Goal: Task Accomplishment & Management: Manage account settings

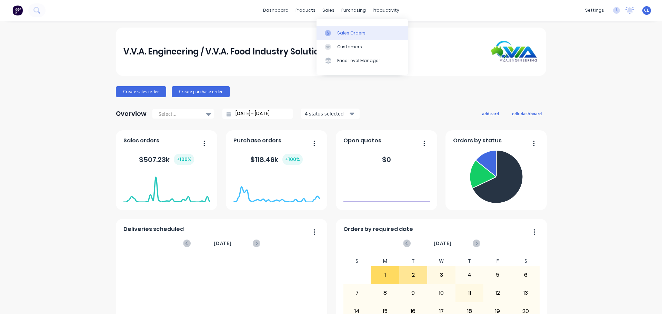
click at [344, 31] on div "Sales Orders" at bounding box center [351, 33] width 28 height 6
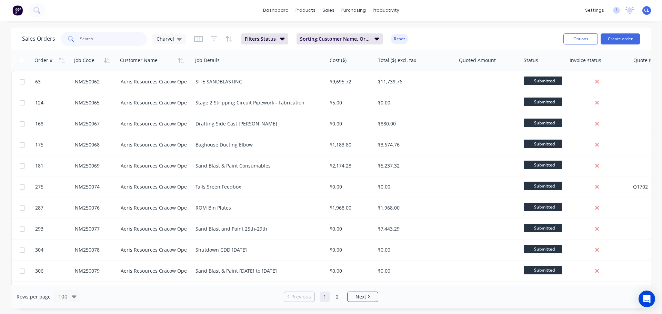
click at [90, 41] on input "text" at bounding box center [113, 39] width 67 height 14
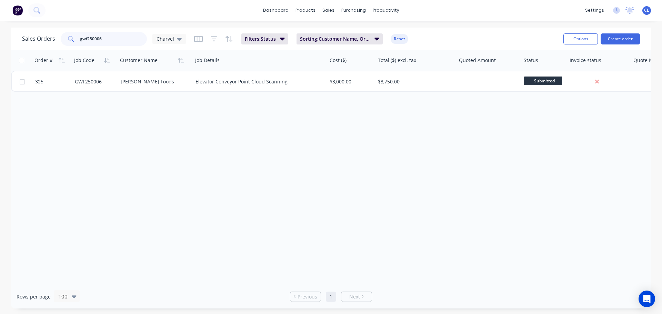
drag, startPoint x: 114, startPoint y: 43, endPoint x: 47, endPoint y: 42, distance: 67.2
click at [47, 42] on div "Sales Orders gwf250006 Charvel" at bounding box center [104, 39] width 164 height 14
type input "nes250216"
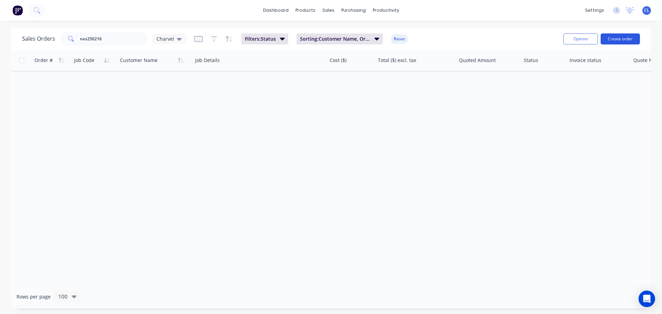
click at [608, 38] on button "Create order" at bounding box center [619, 38] width 39 height 11
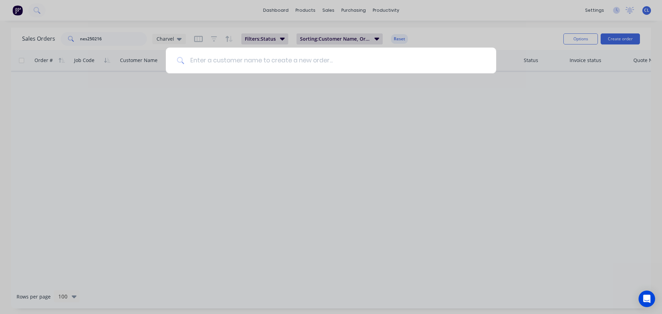
click at [243, 64] on input at bounding box center [334, 61] width 301 height 26
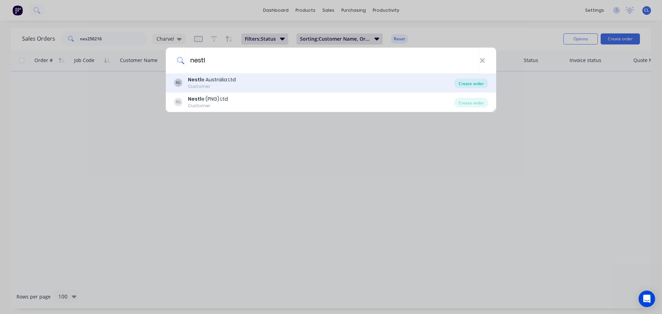
type input "nestl"
click at [463, 86] on div "Create order" at bounding box center [470, 84] width 33 height 10
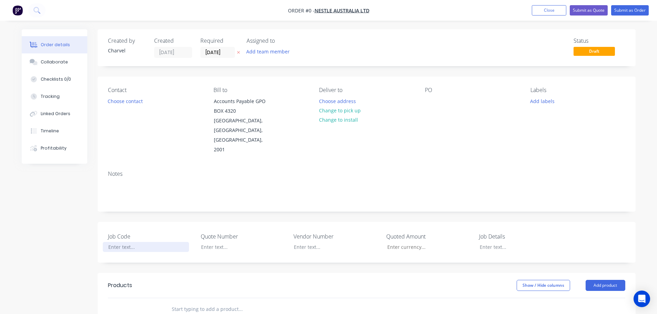
click at [133, 242] on div at bounding box center [146, 247] width 86 height 10
copy div "NES250216"
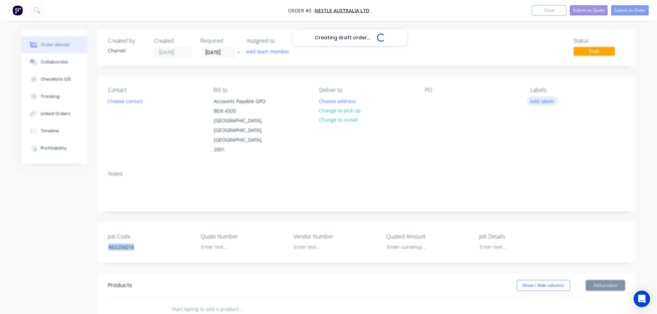
click at [544, 103] on div "Creating draft order... Loading... Order details Collaborate Checklists 0/0 Tra…" at bounding box center [328, 262] width 627 height 467
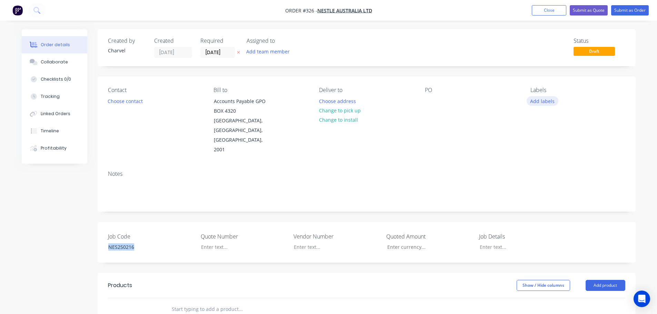
click at [545, 104] on button "Add labels" at bounding box center [542, 100] width 32 height 9
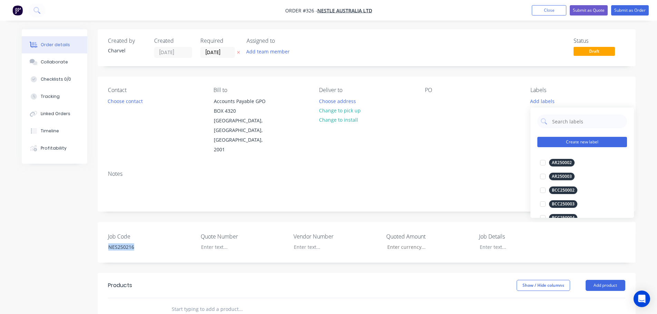
click at [561, 139] on button "Create new label" at bounding box center [582, 142] width 90 height 10
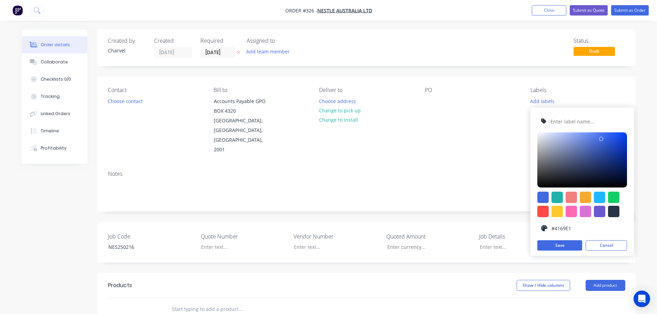
click at [562, 125] on input "text" at bounding box center [585, 121] width 73 height 13
paste input "NES250216"
type input "NES250216"
click at [539, 195] on div at bounding box center [542, 197] width 11 height 11
click at [558, 245] on button "Save" at bounding box center [559, 245] width 45 height 10
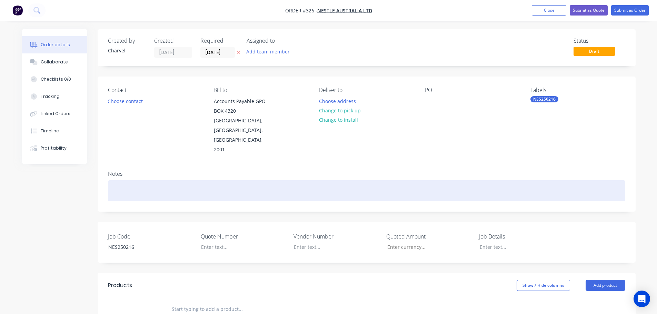
click at [482, 180] on div at bounding box center [366, 190] width 517 height 21
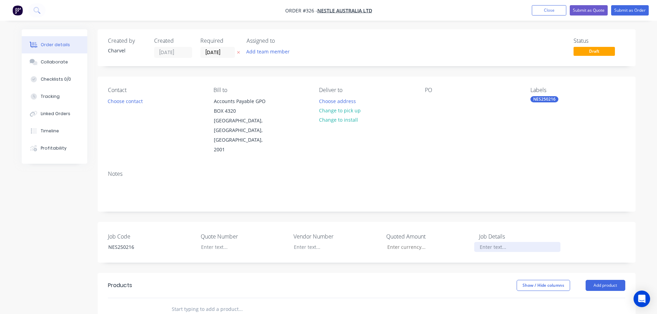
click at [487, 242] on div at bounding box center [517, 247] width 86 height 10
paste div
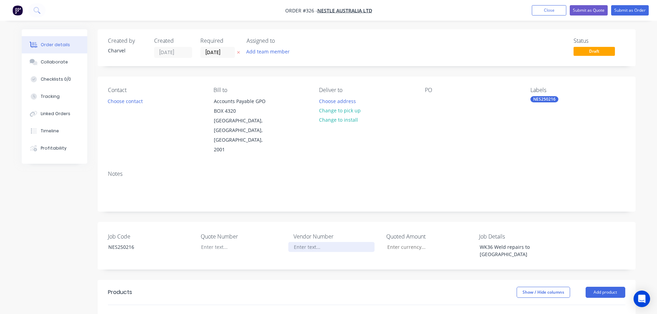
click at [305, 242] on div at bounding box center [331, 247] width 86 height 10
click at [625, 13] on button "Submit as Order" at bounding box center [630, 10] width 38 height 10
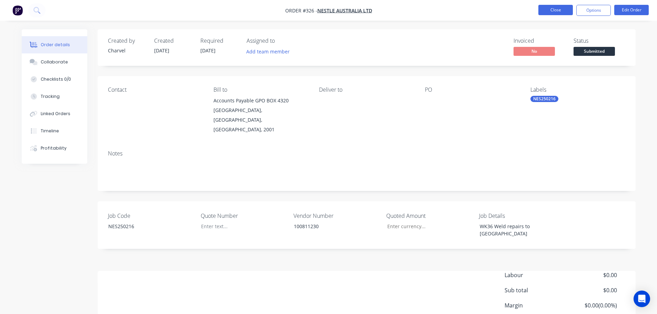
click at [558, 5] on button "Close" at bounding box center [555, 10] width 34 height 10
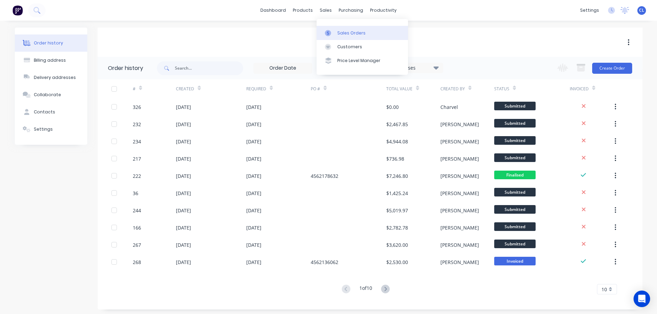
click at [331, 29] on link "Sales Orders" at bounding box center [361, 33] width 91 height 14
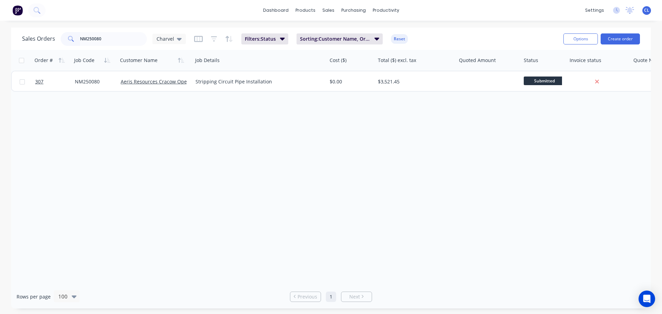
drag, startPoint x: 113, startPoint y: 41, endPoint x: -88, endPoint y: 37, distance: 200.7
click at [0, 37] on html "dashboard products sales purchasing productivity dashboard products Product Cat…" at bounding box center [331, 157] width 662 height 314
drag, startPoint x: 105, startPoint y: 41, endPoint x: 39, endPoint y: 41, distance: 65.8
click at [44, 41] on div "Sales Orders NM250081 Charvel" at bounding box center [104, 39] width 164 height 14
drag, startPoint x: 117, startPoint y: 39, endPoint x: -57, endPoint y: 34, distance: 173.8
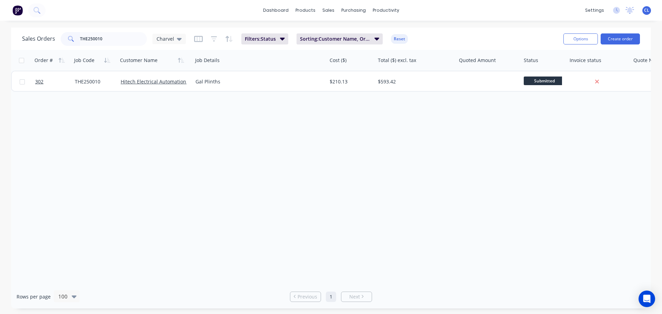
click at [0, 34] on html "dashboard products sales purchasing productivity dashboard products Product Cat…" at bounding box center [331, 157] width 662 height 314
type input "TLG250043"
drag, startPoint x: 118, startPoint y: 32, endPoint x: 2, endPoint y: 32, distance: 115.8
click at [16, 32] on div "Sales Orders TLG250043 Charvel Filters: Status Sorting: Customer Name, Order #,…" at bounding box center [331, 39] width 640 height 22
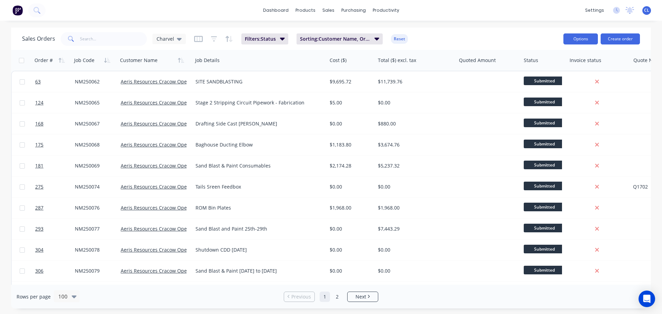
click at [592, 39] on button "Options" at bounding box center [580, 38] width 34 height 11
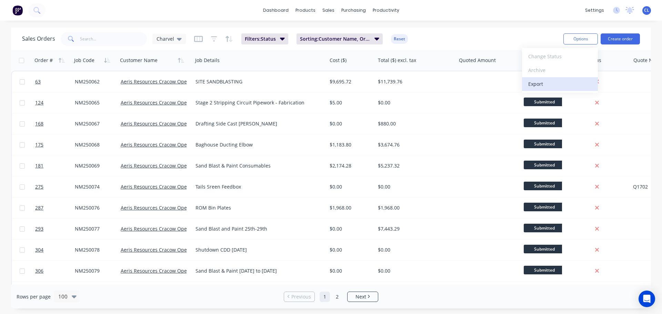
click at [543, 84] on div "Export" at bounding box center [559, 84] width 63 height 10
click at [644, 299] on icon "Open Intercom Messenger" at bounding box center [647, 298] width 8 height 9
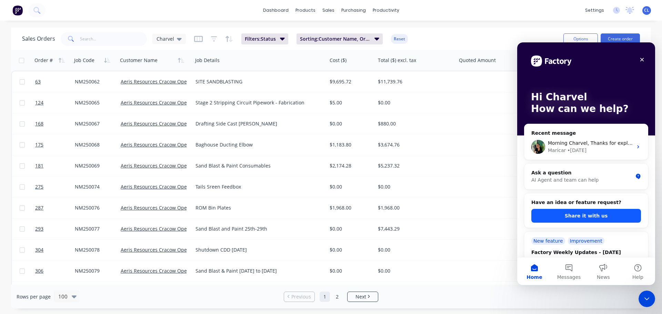
click at [573, 215] on button "Share it with us" at bounding box center [586, 216] width 110 height 14
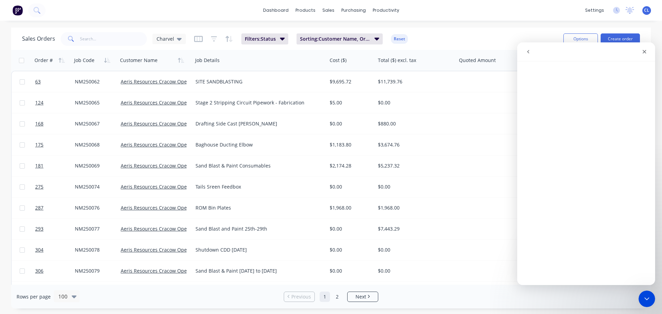
click at [529, 53] on icon "go back" at bounding box center [528, 52] width 6 height 6
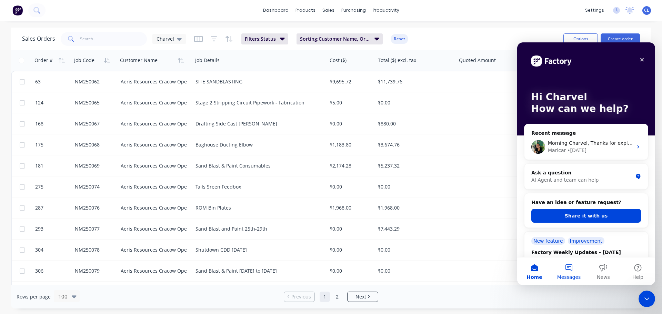
click at [566, 269] on button "Messages" at bounding box center [569, 271] width 34 height 28
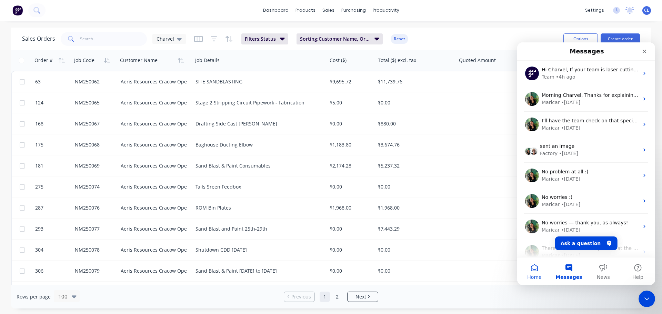
click at [541, 272] on button "Home" at bounding box center [534, 271] width 34 height 28
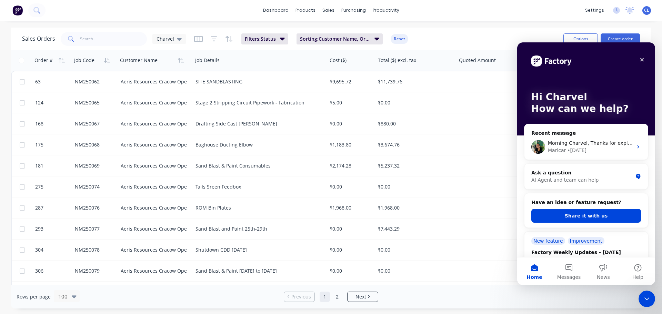
click at [561, 204] on h2 "Have an idea or feature request?" at bounding box center [586, 202] width 110 height 7
click at [568, 214] on button "Share it with us" at bounding box center [586, 216] width 110 height 14
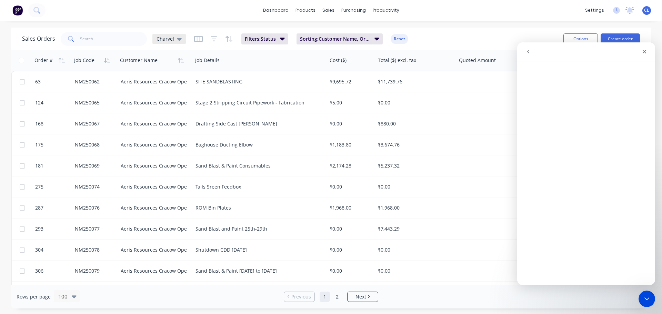
click at [173, 41] on span "Charvel" at bounding box center [165, 38] width 18 height 7
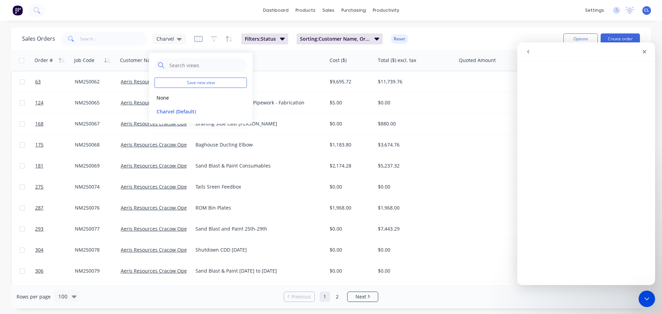
click at [197, 43] on button "button" at bounding box center [198, 38] width 9 height 11
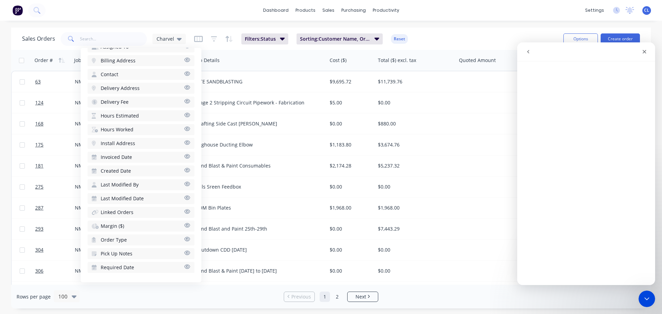
scroll to position [312, 0]
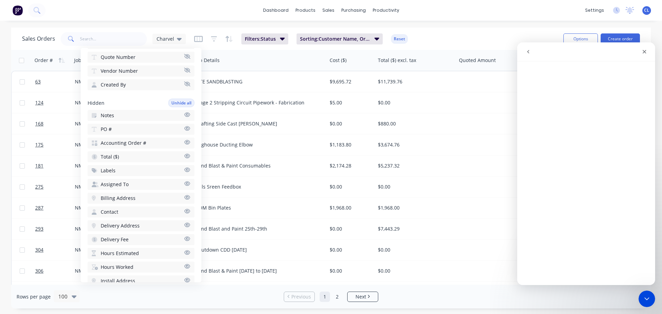
click at [184, 115] on icon "button" at bounding box center [187, 114] width 6 height 5
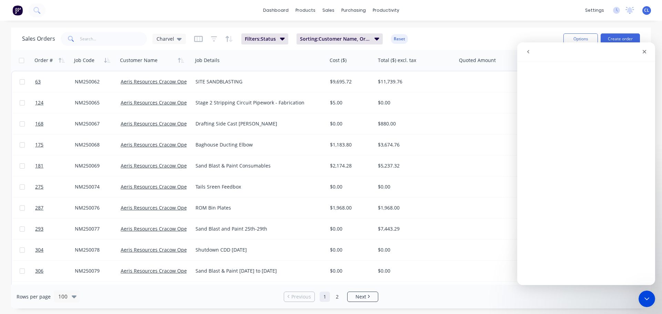
click at [449, 29] on div "Sales Orders Charvel Filters: Status Sorting: Customer Name, Order #, Job Code …" at bounding box center [331, 39] width 640 height 22
click at [645, 56] on div "Close" at bounding box center [644, 52] width 12 height 12
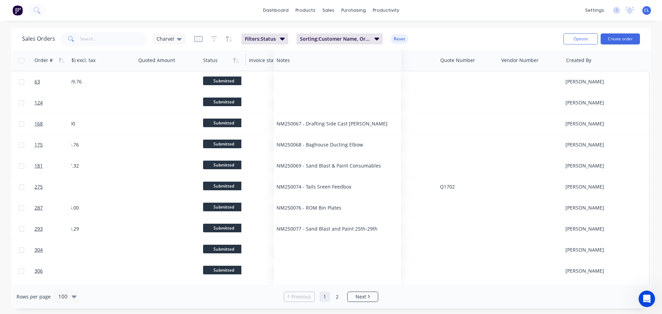
scroll to position [0, 321]
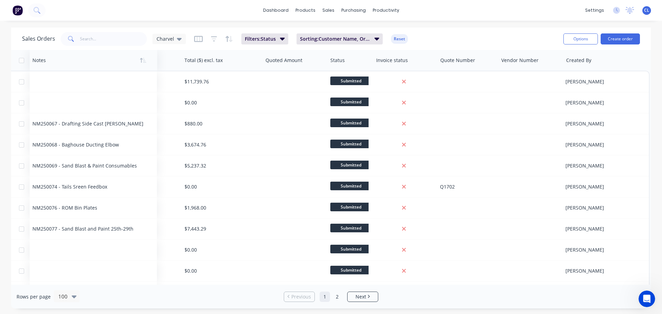
drag, startPoint x: 323, startPoint y: 61, endPoint x: 43, endPoint y: 59, distance: 280.3
click at [43, 59] on div at bounding box center [90, 60] width 116 height 14
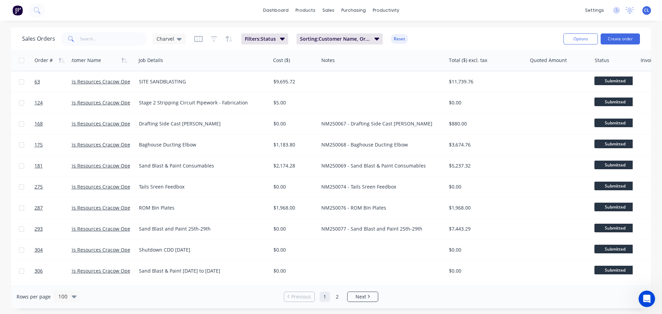
scroll to position [0, 0]
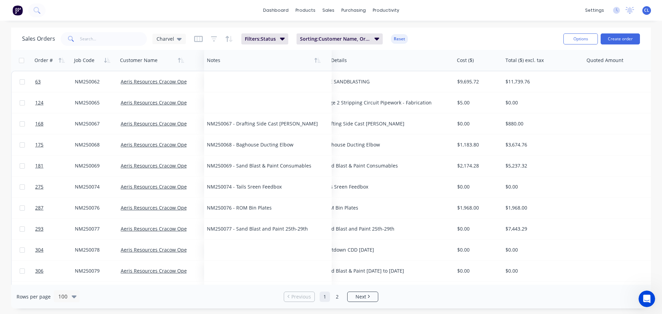
drag, startPoint x: 392, startPoint y: 60, endPoint x: 221, endPoint y: 67, distance: 171.1
click at [221, 67] on div at bounding box center [265, 60] width 116 height 14
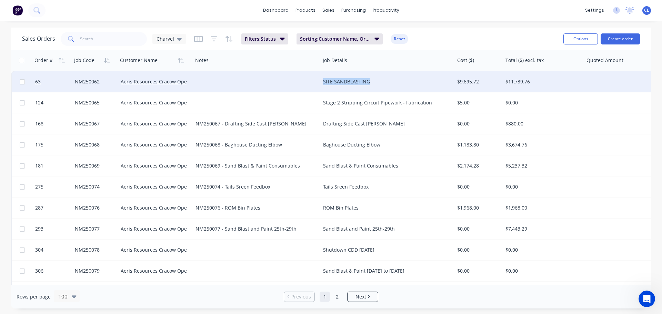
drag, startPoint x: 363, startPoint y: 81, endPoint x: 323, endPoint y: 80, distance: 40.0
click at [323, 80] on div "SITE SANDBLASTING" at bounding box center [384, 81] width 122 height 7
click at [204, 78] on div at bounding box center [256, 81] width 127 height 21
click at [209, 80] on div at bounding box center [256, 81] width 127 height 21
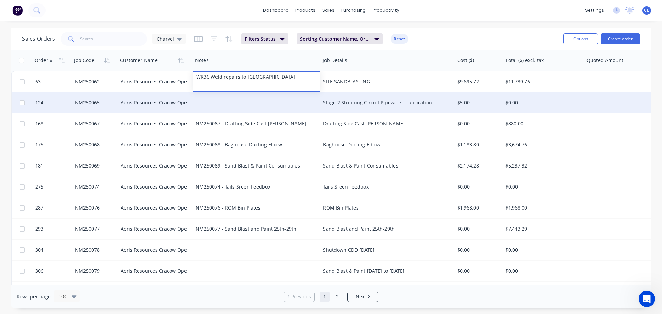
click at [344, 102] on div "Stage 2 Stripping Circuit Pipework - Fabrication" at bounding box center [384, 102] width 122 height 7
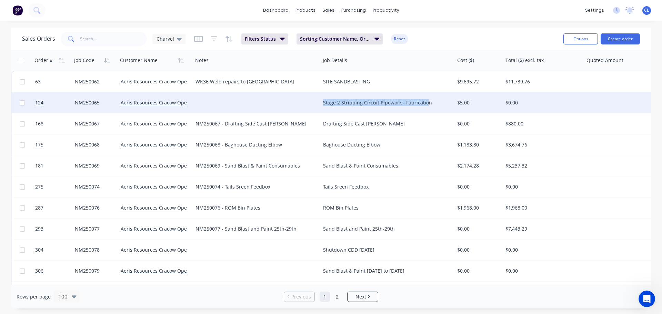
drag, startPoint x: 426, startPoint y: 103, endPoint x: 321, endPoint y: 101, distance: 105.5
click at [321, 101] on div "Stage 2 Stripping Circuit Pipework - Fabrication" at bounding box center [387, 102] width 134 height 21
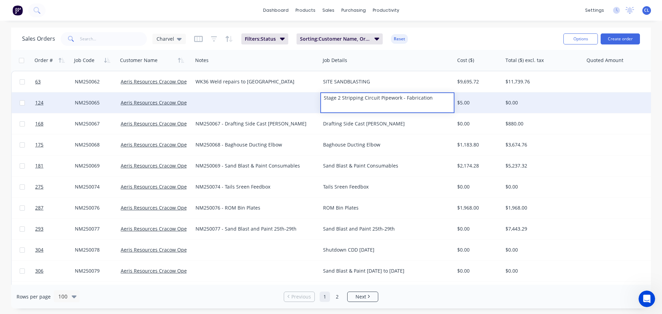
click at [215, 103] on div at bounding box center [256, 102] width 127 height 21
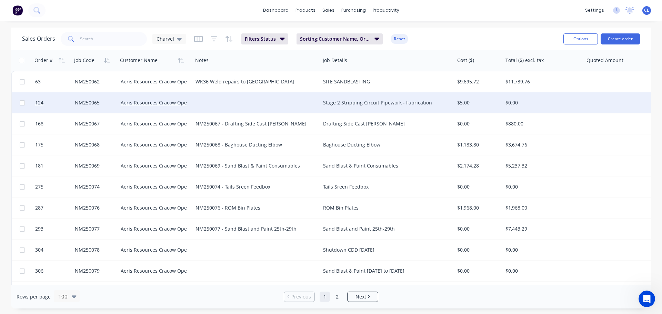
click at [201, 104] on div at bounding box center [256, 102] width 127 height 21
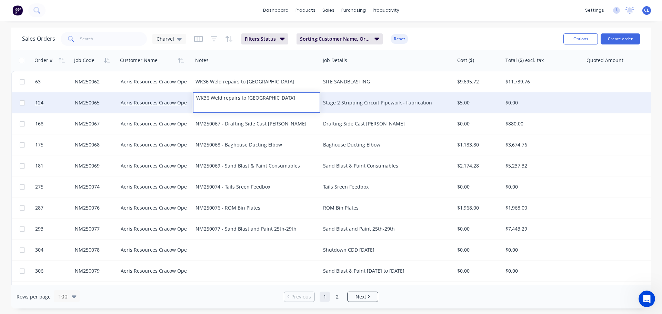
click at [336, 101] on div "Stage 2 Stripping Circuit Pipework - Fabrication" at bounding box center [384, 102] width 122 height 7
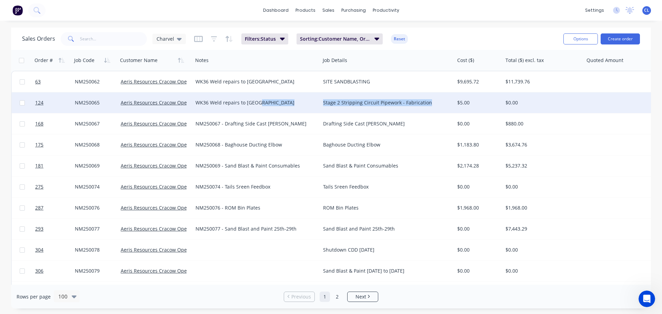
drag, startPoint x: 431, startPoint y: 103, endPoint x: 300, endPoint y: 103, distance: 131.0
click at [300, 103] on div "124 NM250065 Aeris Resources Cracow Operations WK36 Weld repairs to Rotex Stage…" at bounding box center [491, 102] width 958 height 21
copy div "Stage 2 Stripping Circuit Pipework - Fabrication"
click at [257, 104] on div "WK36 Weld repairs to Rotex" at bounding box center [253, 102] width 116 height 7
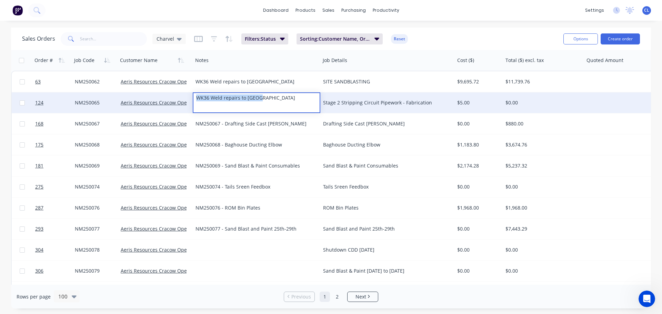
drag, startPoint x: 264, startPoint y: 100, endPoint x: 175, endPoint y: 95, distance: 89.4
click at [176, 95] on div "124 NM250065 Aeris Resources Cracow Operations WK36 Weld repairs to Rotex Stage…" at bounding box center [491, 102] width 958 height 21
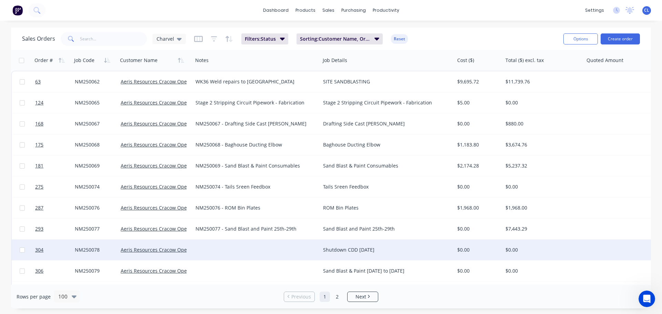
drag, startPoint x: 403, startPoint y: 250, endPoint x: 324, endPoint y: 250, distance: 79.3
click at [324, 250] on div "Shutdown CDD 11th September" at bounding box center [384, 249] width 122 height 7
drag, startPoint x: 394, startPoint y: 244, endPoint x: 269, endPoint y: 245, distance: 125.8
click at [269, 245] on div "304 NM250078 Aeris Resources Cracow Operations Shutdown CDD 11th September $0.0…" at bounding box center [491, 250] width 958 height 21
copy div "Shutdown CDD 11th September"
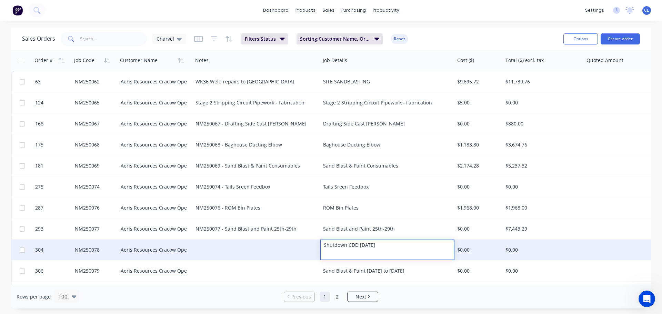
click at [239, 246] on div at bounding box center [256, 250] width 127 height 21
click at [215, 249] on div at bounding box center [256, 250] width 127 height 21
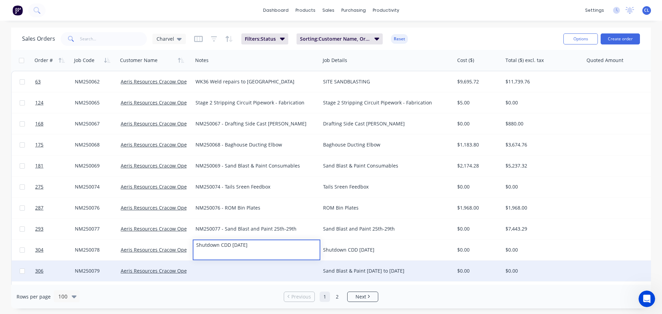
click at [373, 269] on div "Sand Blast & Paint 1st to 5th September" at bounding box center [384, 270] width 122 height 7
click at [345, 270] on div "Sand Blast & Paint 1st to 5th September" at bounding box center [384, 270] width 122 height 7
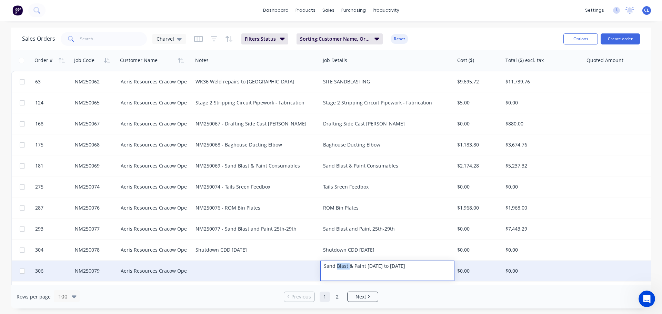
click at [345, 270] on div "Sand Blast & Paint 1st to 5th September" at bounding box center [387, 266] width 133 height 10
click at [232, 267] on div at bounding box center [256, 271] width 127 height 21
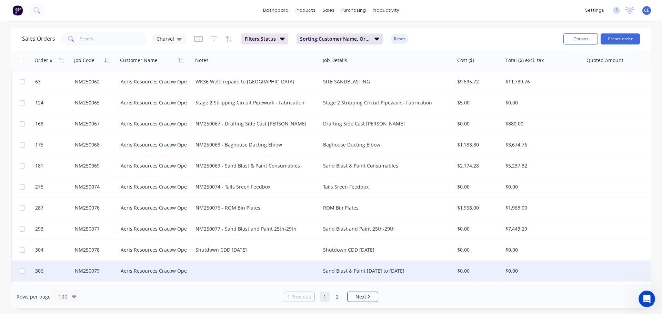
click at [212, 266] on div at bounding box center [256, 271] width 127 height 21
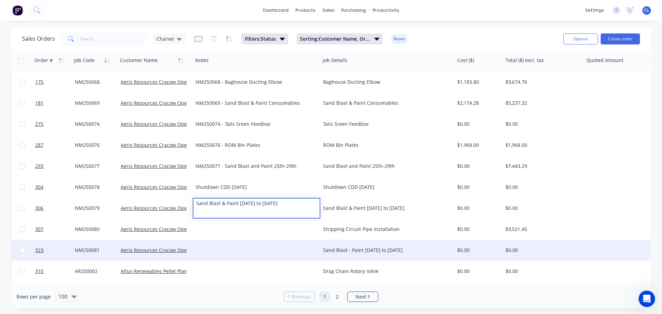
scroll to position [69, 0]
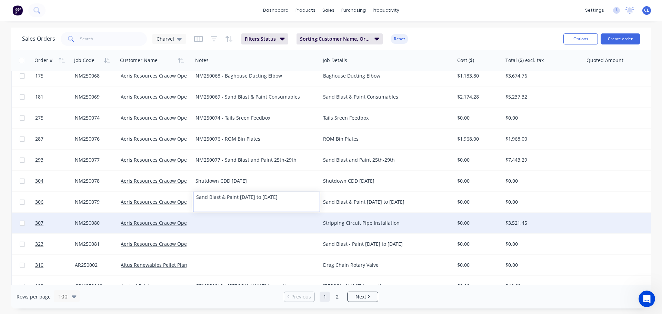
click at [343, 227] on div "Stripping Circuit Pipe Installation" at bounding box center [387, 223] width 134 height 21
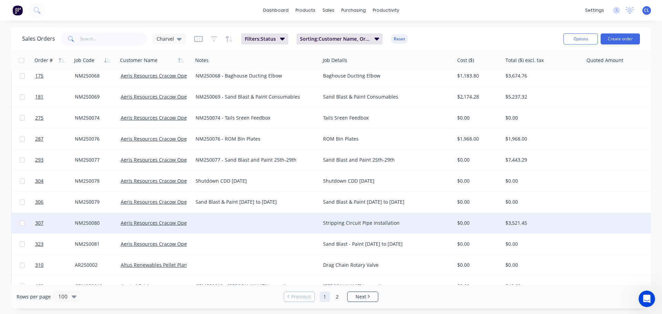
click at [337, 224] on div "Stripping Circuit Pipe Installation" at bounding box center [384, 223] width 122 height 7
click at [228, 225] on div at bounding box center [256, 223] width 127 height 21
click at [205, 222] on div at bounding box center [256, 223] width 127 height 21
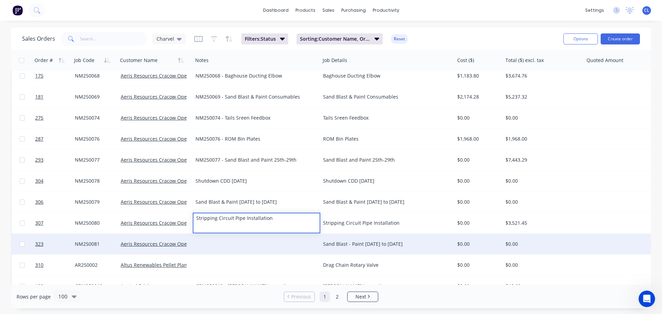
click at [327, 247] on div "Sand Blast - Paint 8th to 12th September" at bounding box center [384, 244] width 122 height 7
click at [338, 246] on div "Sand Blast - Paint 8th to 12th September" at bounding box center [384, 244] width 122 height 7
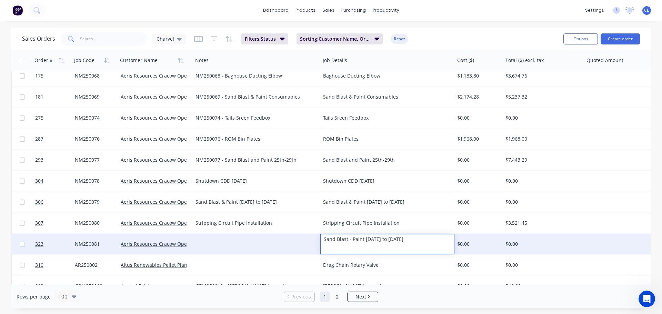
click at [225, 242] on div at bounding box center [256, 244] width 127 height 21
click at [208, 241] on div at bounding box center [256, 244] width 127 height 21
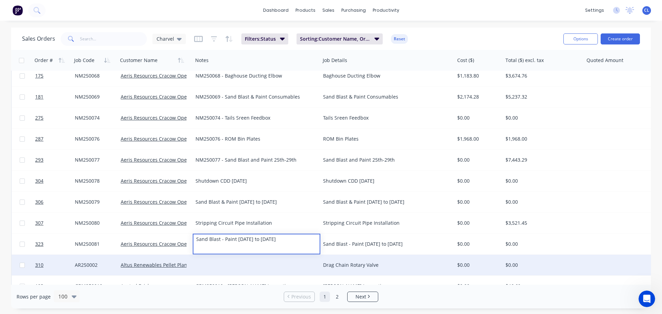
click at [353, 259] on div "Drag Chain Rotary Valve" at bounding box center [387, 265] width 134 height 21
click at [346, 264] on div "Drag Chain Rotary Valve" at bounding box center [384, 265] width 122 height 7
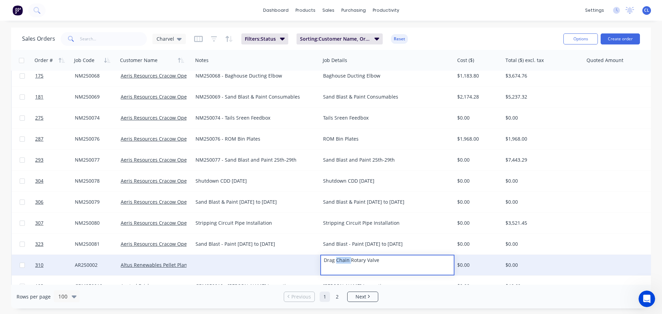
click at [346, 264] on div "Drag Chain Rotary Valve" at bounding box center [387, 260] width 133 height 10
click at [243, 261] on div at bounding box center [256, 265] width 127 height 21
click at [208, 261] on div at bounding box center [256, 265] width 127 height 21
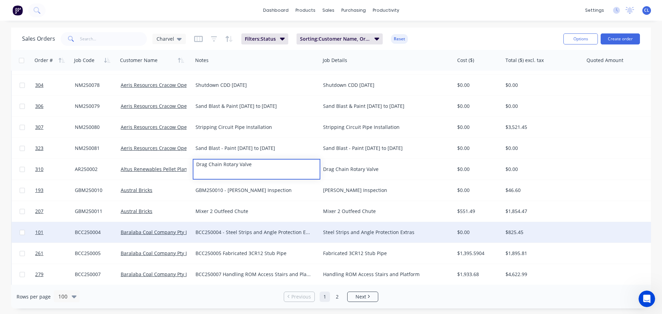
scroll to position [172, 0]
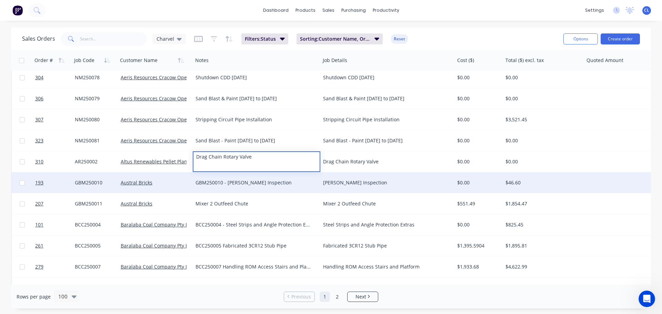
click at [334, 191] on div "Honer Inspection" at bounding box center [387, 182] width 134 height 21
click at [341, 184] on div "Honer Inspection" at bounding box center [384, 182] width 122 height 7
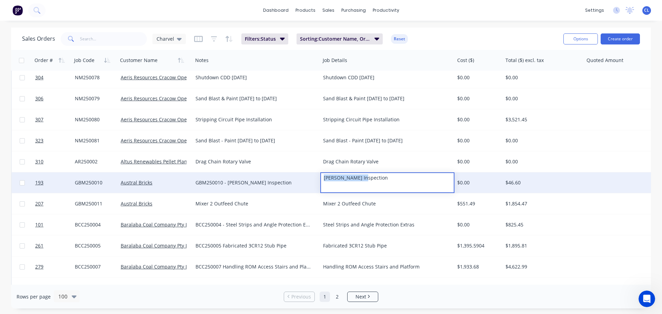
click at [220, 189] on div "GBM250010 - Honer Inspection" at bounding box center [256, 182] width 127 height 21
click at [212, 184] on div "GBM250010 - Honer Inspection" at bounding box center [253, 182] width 116 height 7
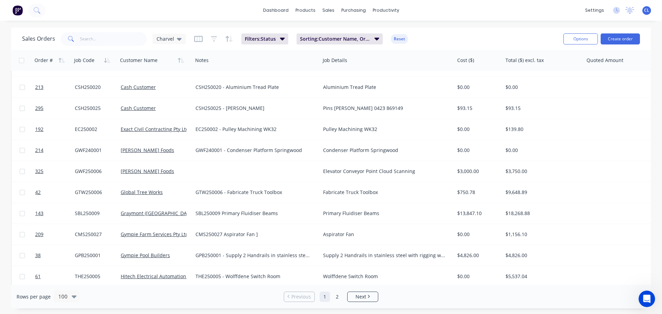
scroll to position [483, 0]
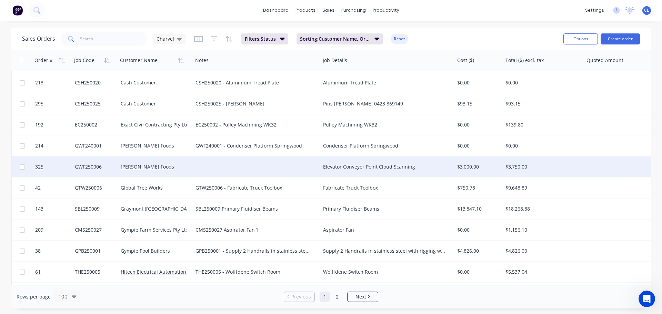
click at [341, 169] on div "Elevator Conveyor Point Cloud Scanning" at bounding box center [384, 166] width 122 height 7
click at [218, 170] on div at bounding box center [256, 166] width 127 height 21
click at [203, 169] on div at bounding box center [256, 166] width 127 height 21
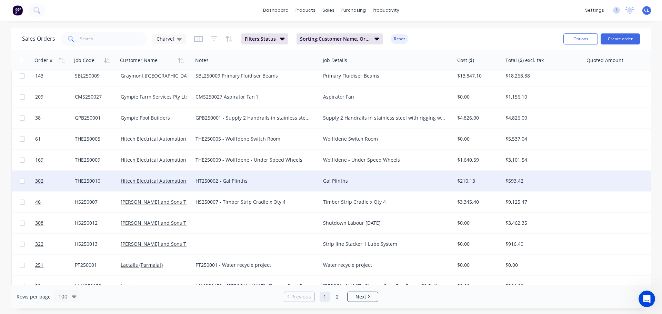
scroll to position [620, 0]
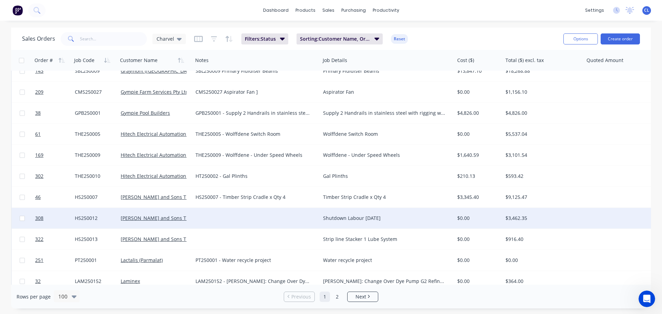
click at [336, 218] on div "Shutdown Labour 30th August" at bounding box center [384, 218] width 122 height 7
click at [347, 215] on div "Shutdown Labour 30th August" at bounding box center [384, 218] width 122 height 7
click at [252, 211] on div at bounding box center [256, 218] width 127 height 21
click at [222, 215] on div at bounding box center [256, 218] width 127 height 21
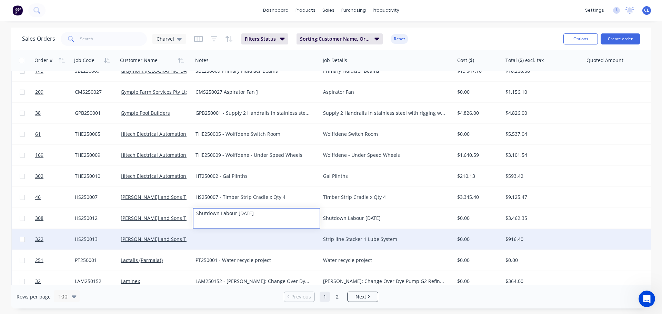
click at [333, 239] on div "Strip line Stacker 1 Lube System" at bounding box center [384, 239] width 122 height 7
click at [337, 239] on div "Strip line Stacker 1 Lube System" at bounding box center [384, 239] width 122 height 7
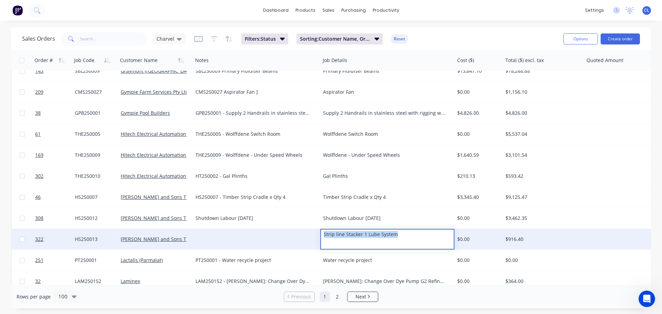
click at [225, 238] on div at bounding box center [256, 239] width 127 height 21
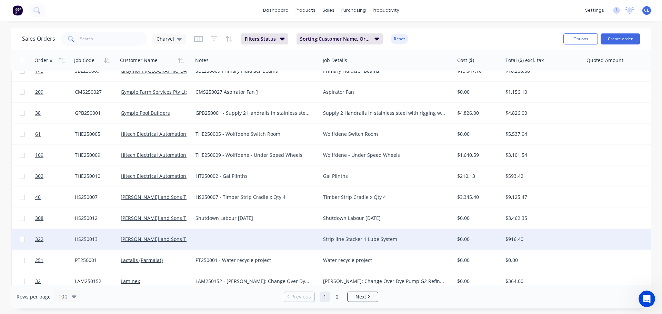
click at [213, 235] on div at bounding box center [256, 239] width 127 height 21
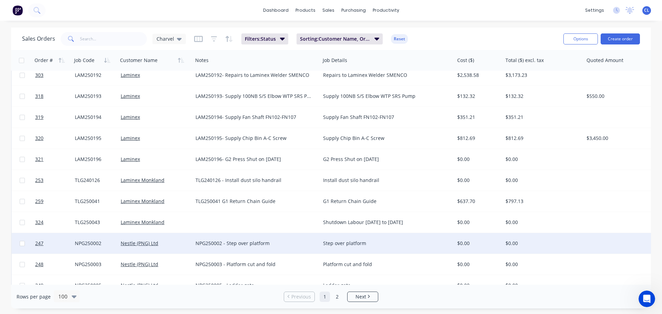
scroll to position [1241, 0]
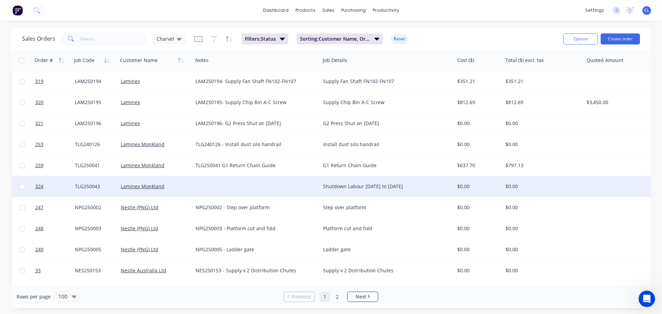
click at [333, 191] on div "Shutdown Labour 2nd to 4th September" at bounding box center [387, 186] width 134 height 21
copy div "Shutdown Labour 2nd to 4th September"
click at [224, 186] on div at bounding box center [256, 186] width 127 height 21
click at [208, 183] on div at bounding box center [256, 186] width 127 height 21
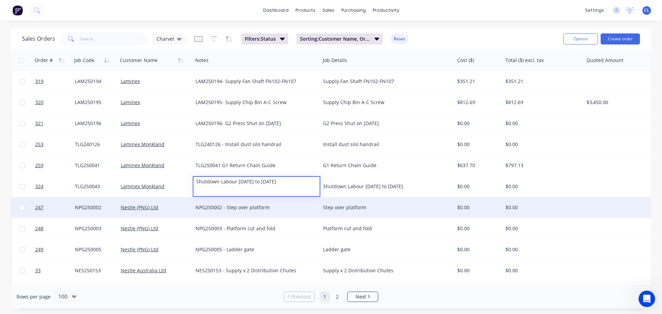
click at [280, 205] on div "NPG250002 - Step over platform" at bounding box center [253, 207] width 116 height 7
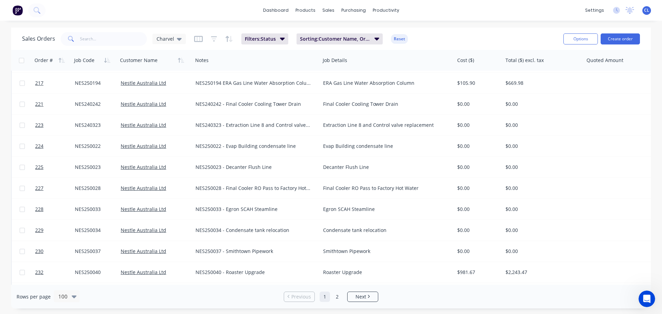
scroll to position [1892, 0]
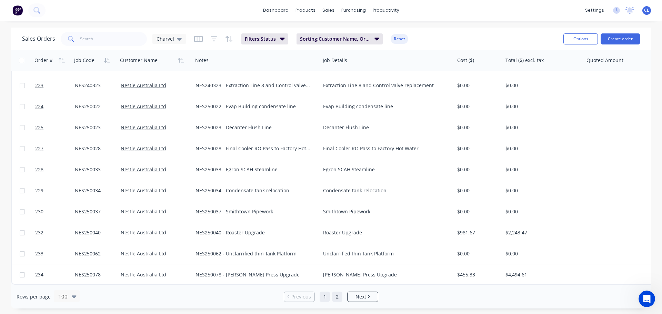
click at [333, 294] on link "2" at bounding box center [337, 297] width 10 height 10
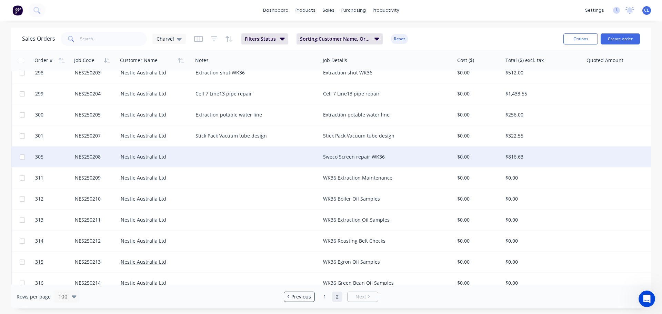
scroll to position [345, 0]
click at [351, 158] on div "Sweco Screen repair WK36" at bounding box center [384, 157] width 122 height 7
click at [240, 152] on div at bounding box center [256, 157] width 127 height 21
click at [210, 156] on div at bounding box center [256, 157] width 127 height 21
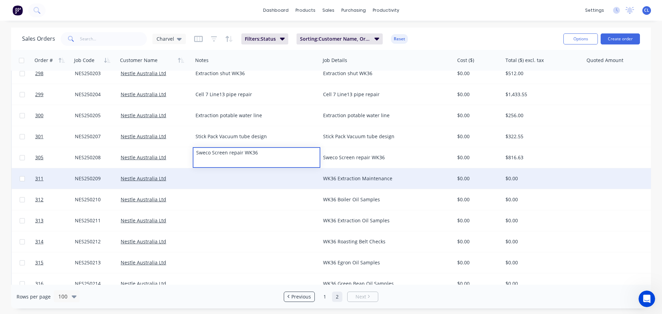
click at [333, 175] on div "WK36 Extraction Maintenance" at bounding box center [387, 178] width 134 height 21
click at [348, 178] on div "WK36 Extraction Maintenance" at bounding box center [384, 178] width 122 height 7
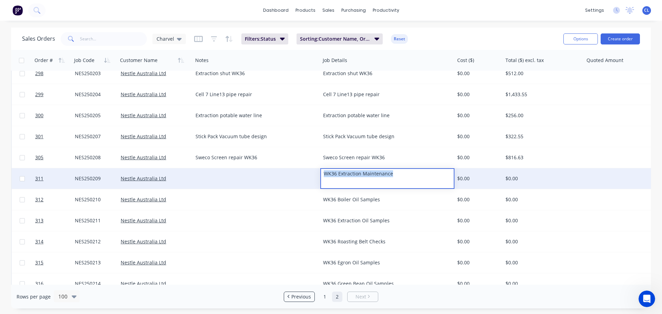
click at [225, 179] on div at bounding box center [256, 178] width 127 height 21
click at [209, 178] on div at bounding box center [256, 178] width 127 height 21
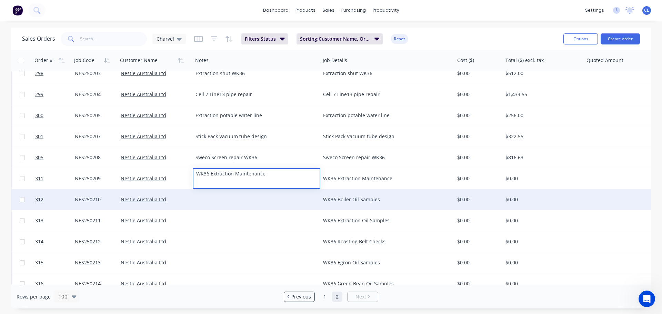
click at [335, 199] on div "WK36 Boiler Oil Samples" at bounding box center [384, 199] width 122 height 7
click at [344, 201] on div "WK36 Boiler Oil Samples" at bounding box center [384, 199] width 122 height 7
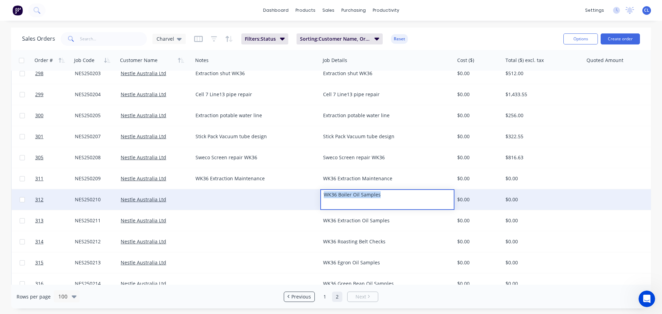
click at [240, 201] on div at bounding box center [256, 199] width 127 height 21
click at [220, 201] on div at bounding box center [256, 199] width 127 height 21
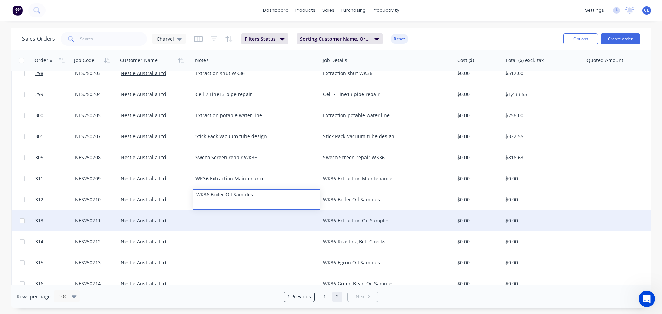
click at [338, 214] on div "WK36 Extraction Oil Samples" at bounding box center [387, 220] width 134 height 21
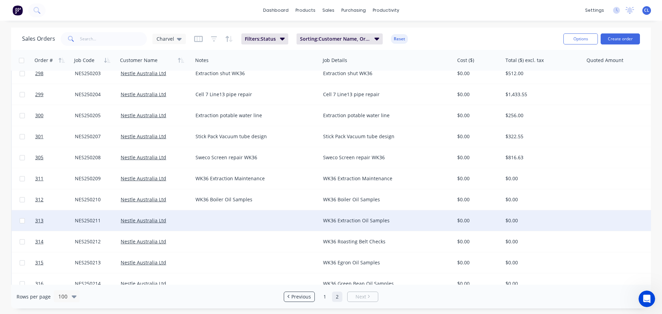
click at [334, 221] on div "WK36 Extraction Oil Samples" at bounding box center [384, 220] width 122 height 7
copy div "WK36 Extraction Oil Samples"
click at [244, 214] on div at bounding box center [256, 220] width 127 height 21
click at [221, 218] on div at bounding box center [256, 220] width 127 height 21
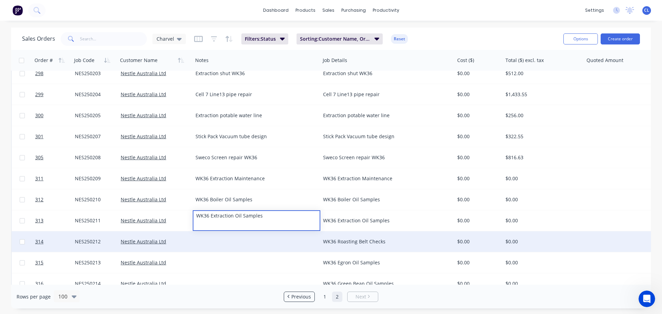
click at [341, 242] on div "WK36 Roasting Belt Checks" at bounding box center [384, 241] width 122 height 7
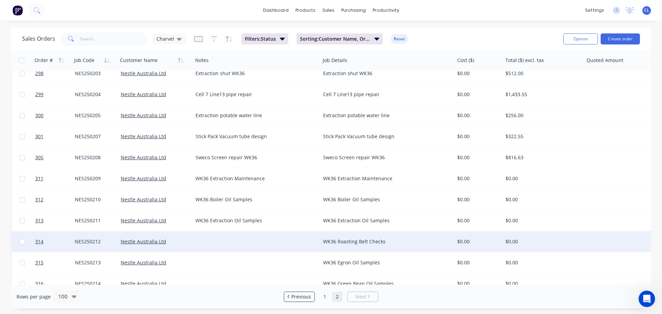
click at [343, 243] on div "WK36 Roasting Belt Checks" at bounding box center [384, 241] width 122 height 7
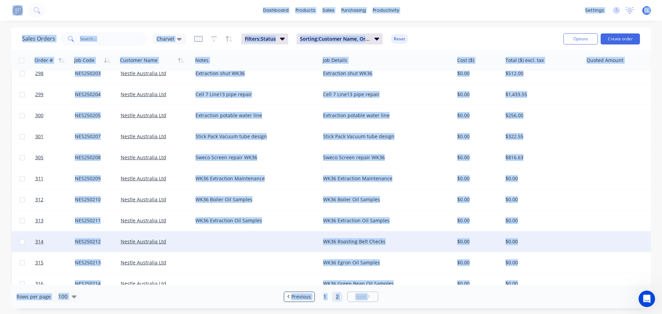
click at [344, 243] on div "WK36 Roasting Belt Checks" at bounding box center [384, 241] width 122 height 7
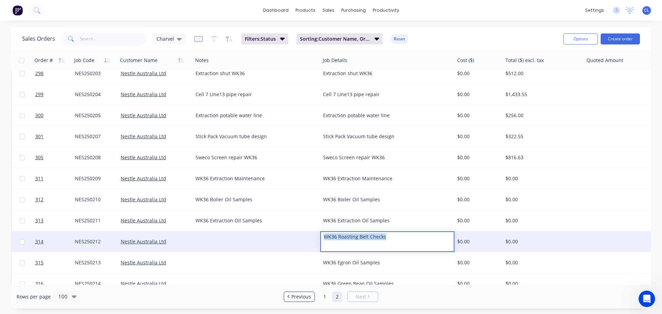
click at [255, 236] on div at bounding box center [256, 241] width 127 height 21
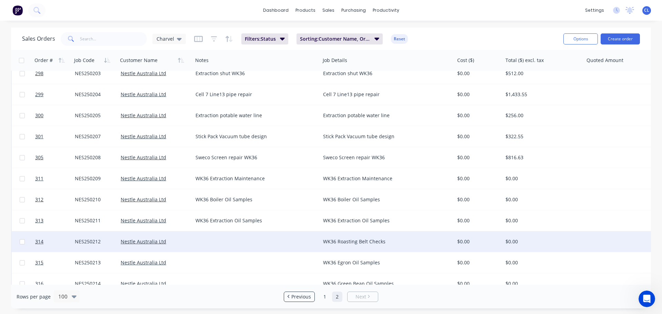
click at [215, 242] on div at bounding box center [256, 241] width 127 height 21
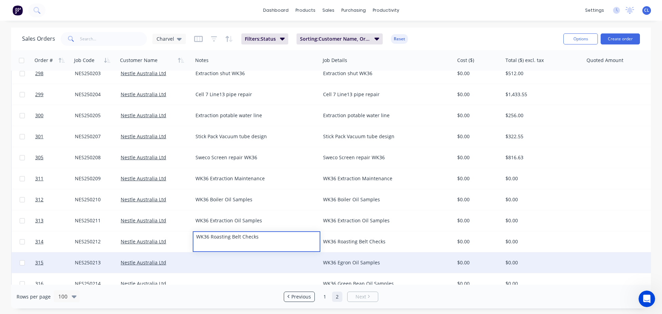
click at [336, 258] on div "WK36 Egron Oil Samples" at bounding box center [387, 262] width 134 height 21
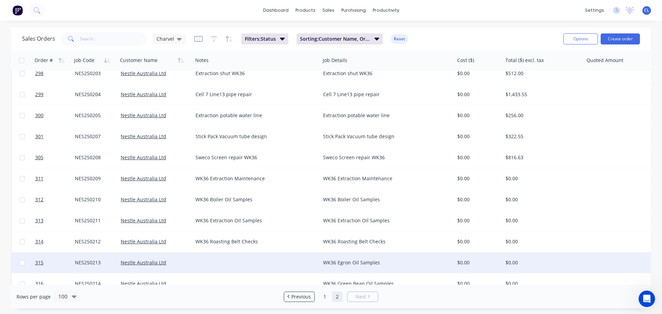
click at [335, 261] on div "WK36 Egron Oil Samples" at bounding box center [384, 262] width 122 height 7
copy div "WK36 Egron Oil Samples"
click at [222, 257] on div at bounding box center [256, 262] width 127 height 21
click at [209, 260] on div at bounding box center [256, 262] width 127 height 21
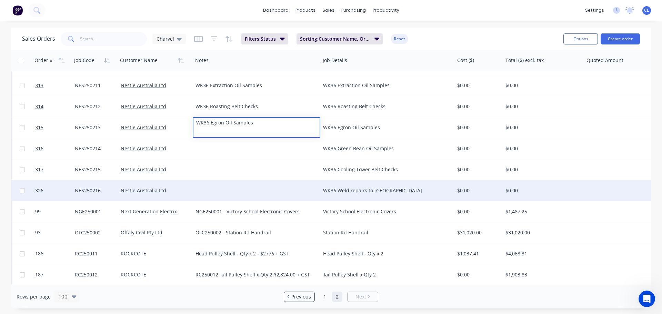
scroll to position [483, 0]
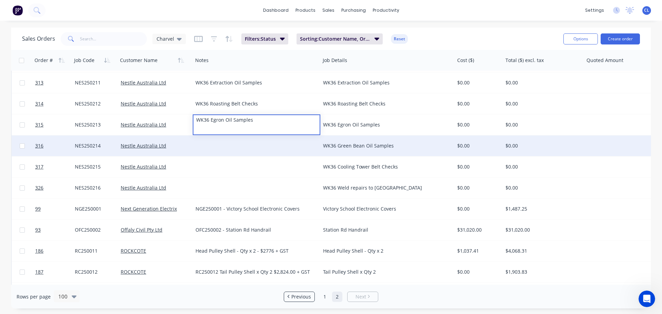
click at [353, 150] on div "WK36 Green Bean Oil Samples" at bounding box center [387, 145] width 134 height 21
click at [330, 150] on div "WK36 Green Bean Oil Samples" at bounding box center [387, 145] width 134 height 21
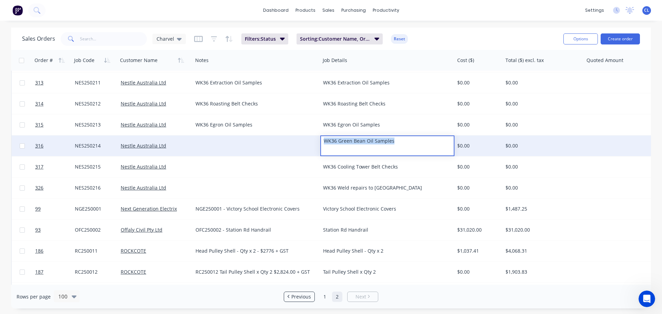
click at [232, 146] on div at bounding box center [256, 145] width 127 height 21
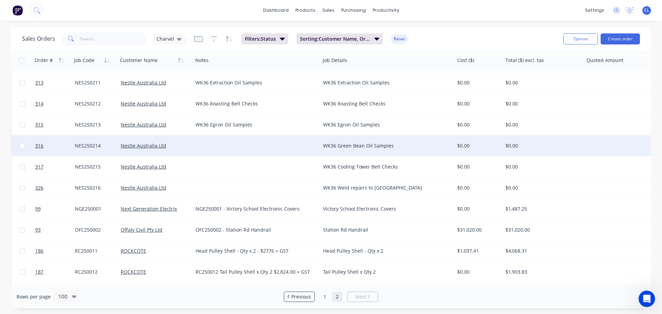
click at [196, 150] on div at bounding box center [256, 145] width 127 height 21
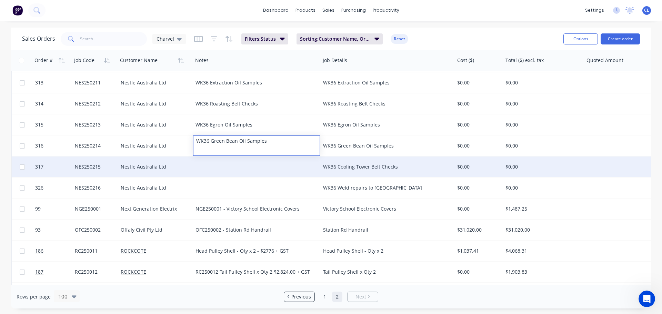
click at [331, 169] on div "WK36 Cooling Tower Belt Checks" at bounding box center [384, 166] width 122 height 7
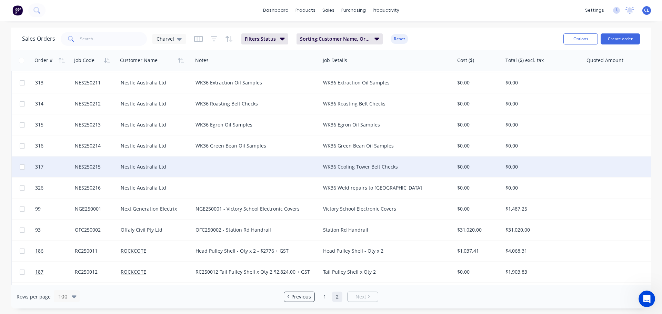
click at [336, 171] on div "WK36 Cooling Tower Belt Checks" at bounding box center [387, 166] width 134 height 21
click at [335, 166] on div "WK36 Cooling Tower Belt Checks" at bounding box center [384, 166] width 122 height 7
click at [332, 164] on div "WK36 Cooling Tower Belt Checks" at bounding box center [387, 162] width 133 height 10
copy div "WK36 Cooling Tower Belt Checks"
click at [217, 168] on div at bounding box center [256, 166] width 127 height 21
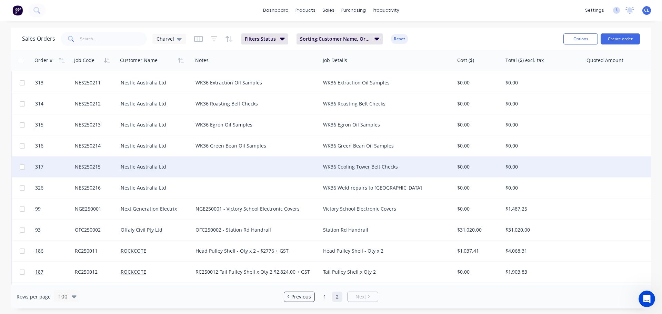
click at [204, 166] on div at bounding box center [256, 166] width 127 height 21
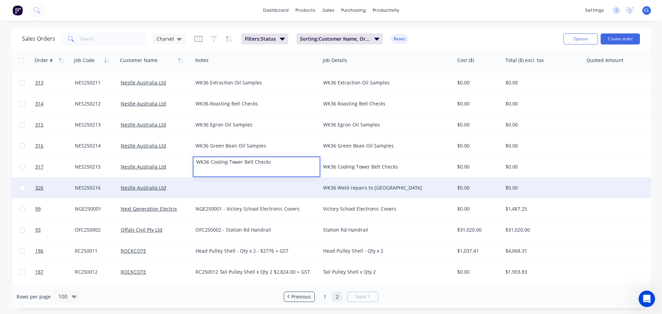
click at [331, 188] on div "WK36 Weld repairs to Rotex" at bounding box center [384, 187] width 122 height 7
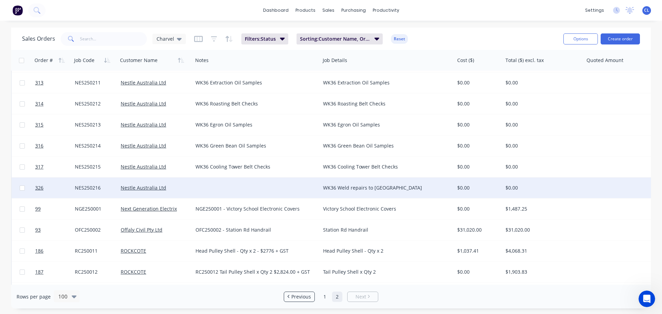
click at [342, 188] on div "WK36 Weld repairs to Rotex" at bounding box center [384, 187] width 122 height 7
copy div "WK36 Weld repairs to Rotex"
click at [233, 182] on div at bounding box center [256, 188] width 127 height 21
click at [199, 188] on div at bounding box center [256, 188] width 127 height 21
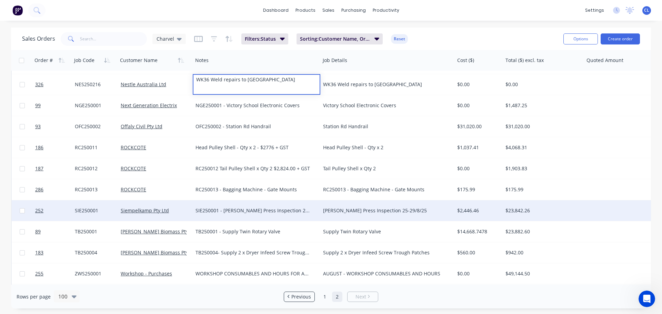
scroll to position [652, 0]
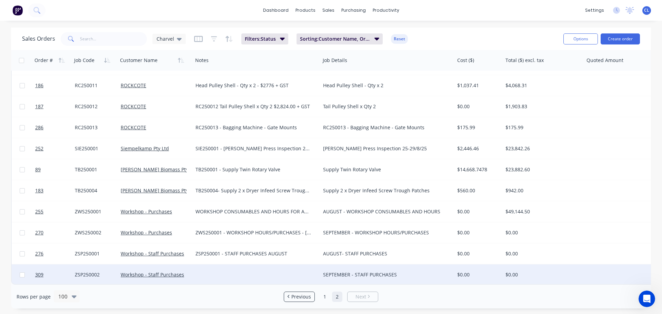
click at [340, 275] on div "SEPTEMBER - STAFF PURCHASES" at bounding box center [387, 274] width 134 height 21
click at [339, 271] on div "SEPTEMBER - STAFF PURCHASES" at bounding box center [384, 274] width 122 height 7
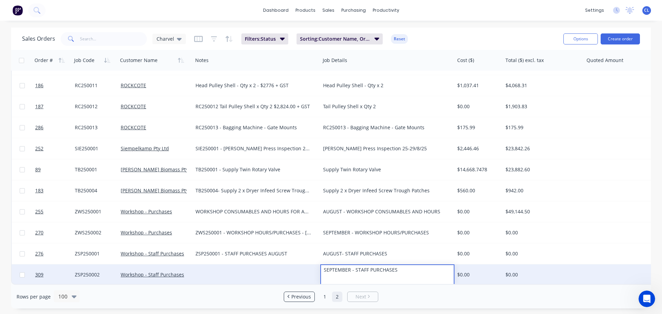
click at [249, 267] on div at bounding box center [256, 274] width 127 height 21
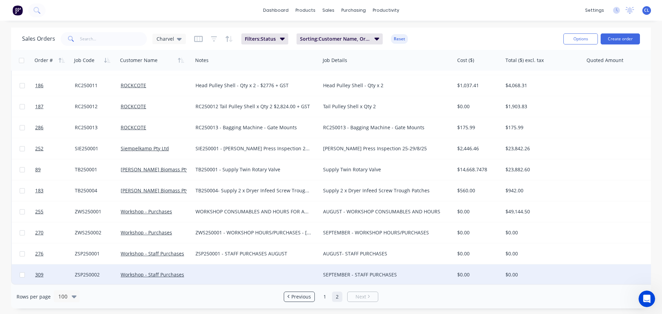
click at [219, 271] on div at bounding box center [256, 274] width 127 height 21
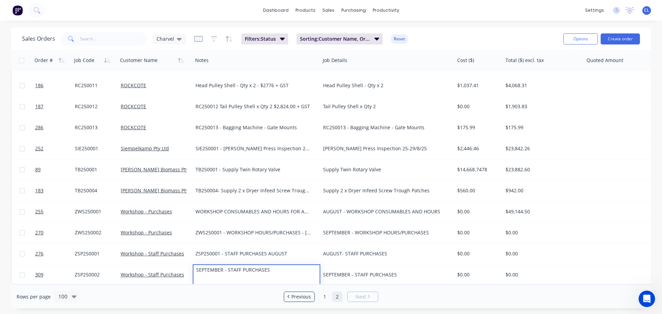
click at [236, 302] on div "Rows per page 100 Previous 1 2 Next" at bounding box center [331, 297] width 640 height 24
click at [326, 292] on link "1" at bounding box center [325, 297] width 10 height 10
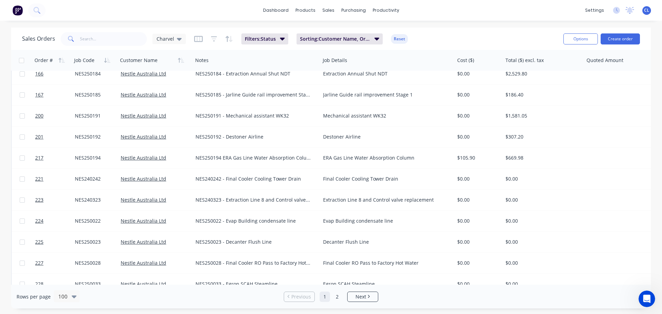
scroll to position [1892, 0]
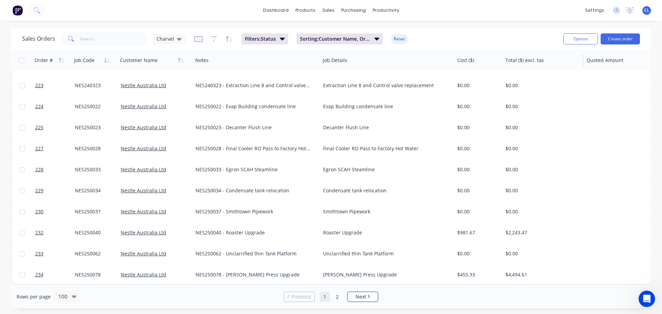
click at [566, 50] on div "Total ($) excl. tax" at bounding box center [543, 60] width 81 height 21
click at [569, 46] on div "Options Create order" at bounding box center [599, 38] width 79 height 17
click at [569, 43] on button "Options" at bounding box center [580, 38] width 34 height 11
click at [555, 82] on div "Export" at bounding box center [559, 84] width 63 height 10
click at [270, 14] on link "dashboard" at bounding box center [276, 10] width 32 height 10
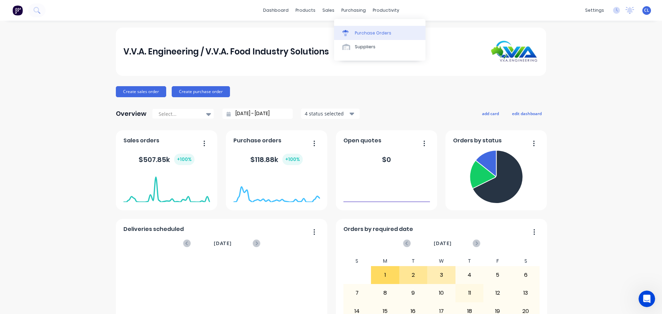
click at [349, 33] on div at bounding box center [347, 33] width 10 height 6
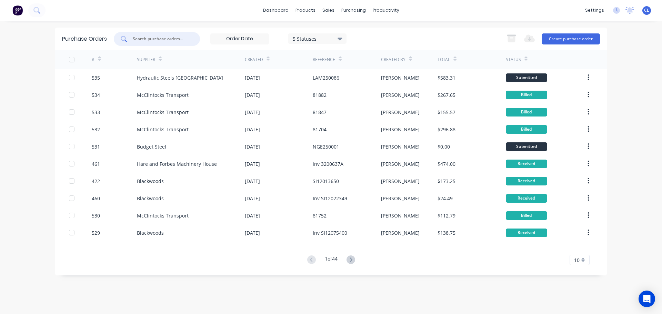
click at [162, 41] on input "text" at bounding box center [160, 39] width 57 height 7
type input "1"
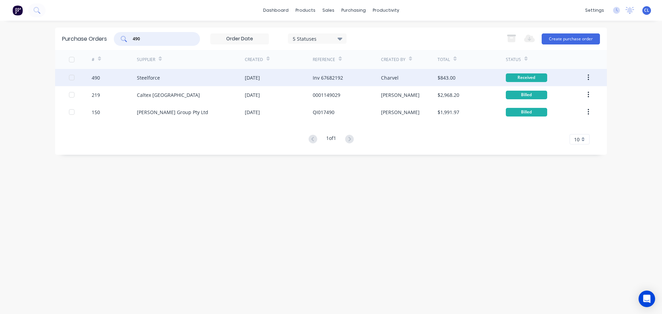
type input "490"
click at [135, 75] on div "490" at bounding box center [115, 77] width 46 height 17
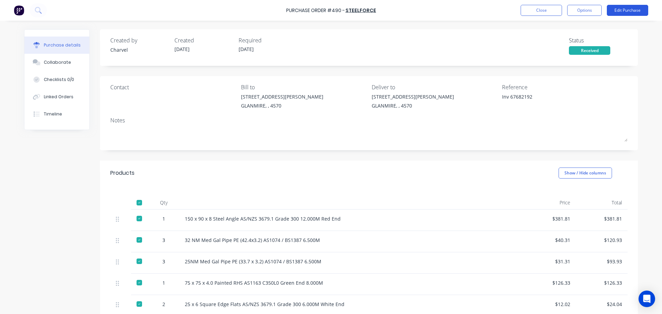
click at [631, 14] on button "Edit Purchase" at bounding box center [627, 10] width 41 height 11
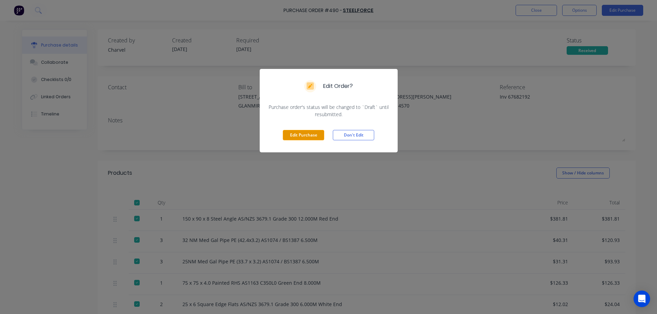
click at [319, 136] on button "Edit Purchase" at bounding box center [303, 135] width 41 height 10
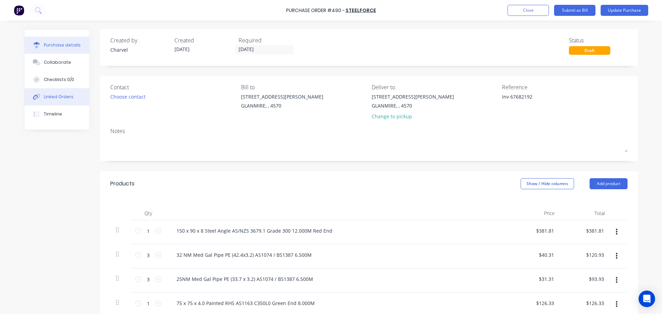
click at [70, 93] on button "Linked Orders" at bounding box center [56, 96] width 65 height 17
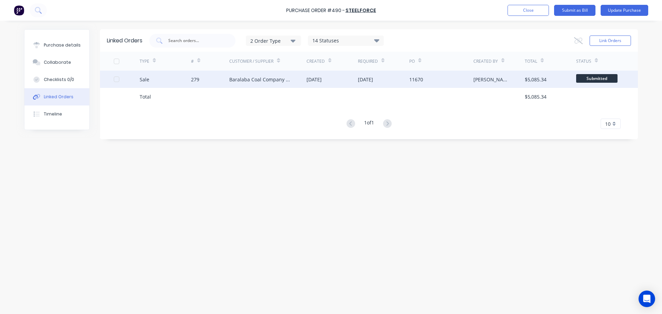
click at [161, 81] on div "Sale" at bounding box center [165, 79] width 51 height 17
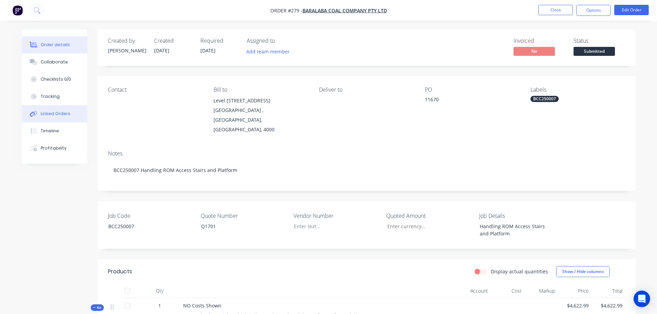
click at [70, 111] on button "Linked Orders" at bounding box center [54, 113] width 65 height 17
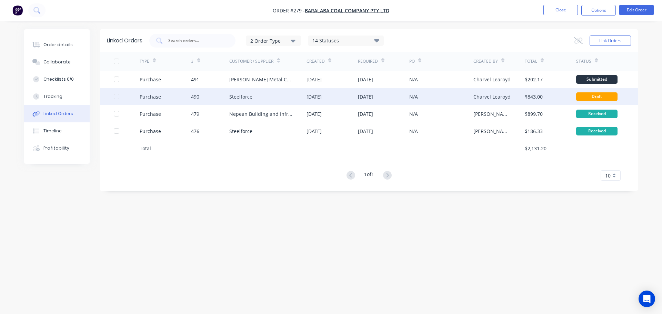
click at [153, 97] on div "Purchase" at bounding box center [150, 96] width 21 height 7
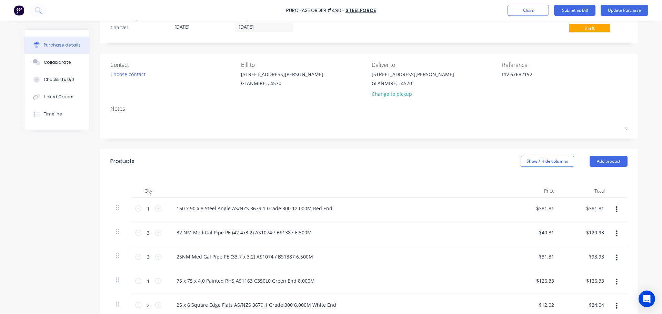
scroll to position [34, 0]
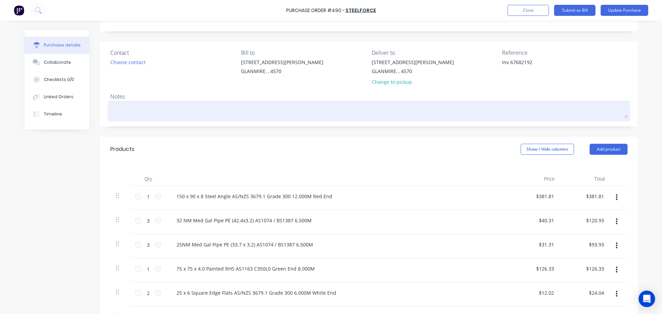
click at [152, 109] on textarea at bounding box center [368, 110] width 517 height 16
type textarea "x"
type textarea "B"
type textarea "x"
type textarea "BC"
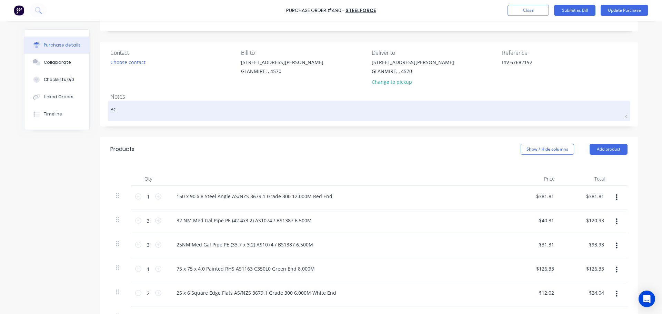
type textarea "x"
type textarea "BCC"
type textarea "x"
type textarea "BCC2"
type textarea "x"
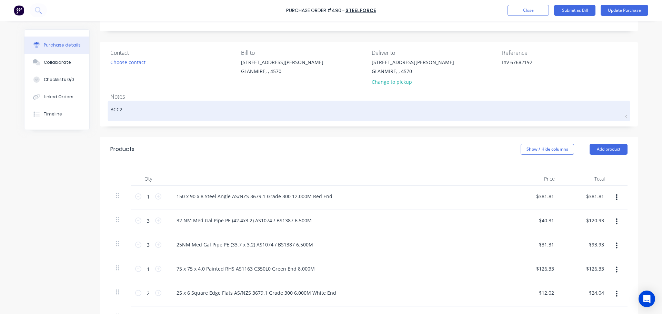
type textarea "BCC25"
type textarea "x"
type textarea "BCC250"
type textarea "x"
type textarea "BCC2500"
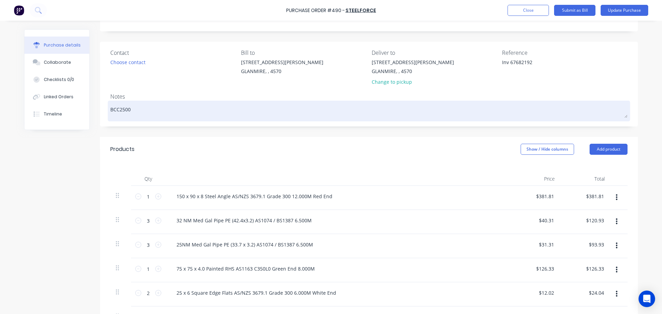
type textarea "x"
type textarea "BCC25000"
type textarea "x"
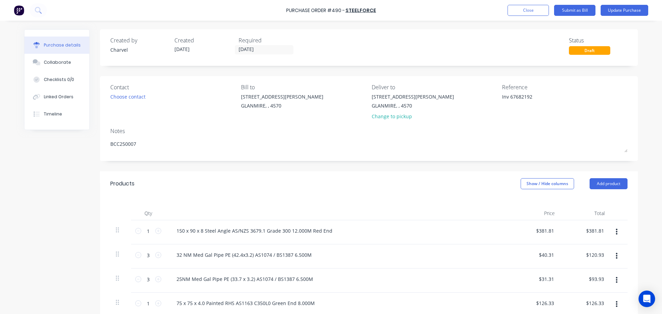
type textarea "BCC250007"
type textarea "x"
type textarea "BCC250007"
drag, startPoint x: 84, startPoint y: 152, endPoint x: 99, endPoint y: 148, distance: 15.6
click at [83, 152] on div "Created by Charvel Created 28/08/25 Required 01/09/25 Status Draft Contact Choo…" at bounding box center [331, 266] width 614 height 474
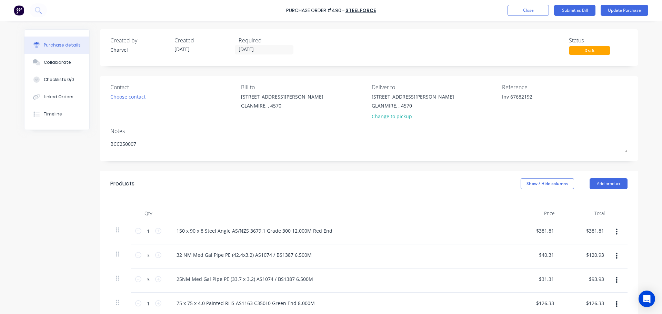
drag, startPoint x: 507, startPoint y: 99, endPoint x: 477, endPoint y: 98, distance: 30.3
click at [478, 99] on div "Contact Choose contact Bill to 9 Dennis Little Drive GLANMIRE, , 4570 Deliver t…" at bounding box center [368, 103] width 517 height 40
type textarea "67682192"
type textarea "x"
type textarea "67682192"
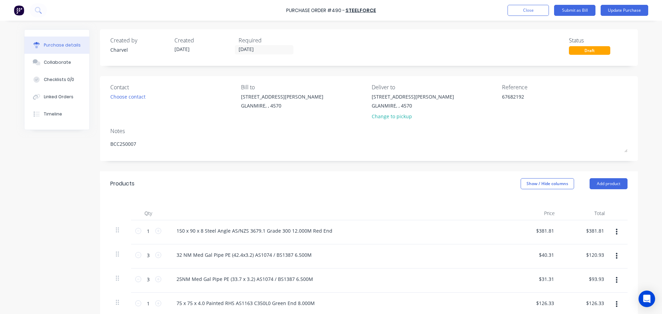
click at [469, 173] on div "Products Show / Hide columns Add product" at bounding box center [369, 183] width 538 height 25
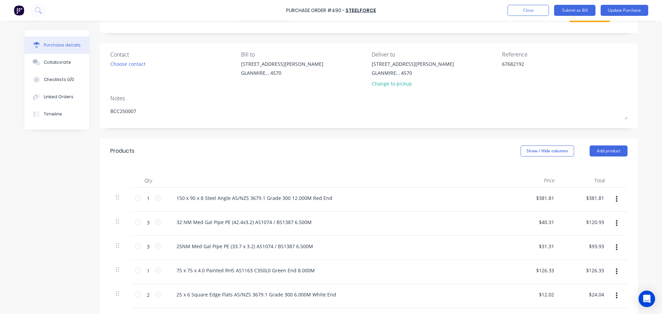
scroll to position [103, 0]
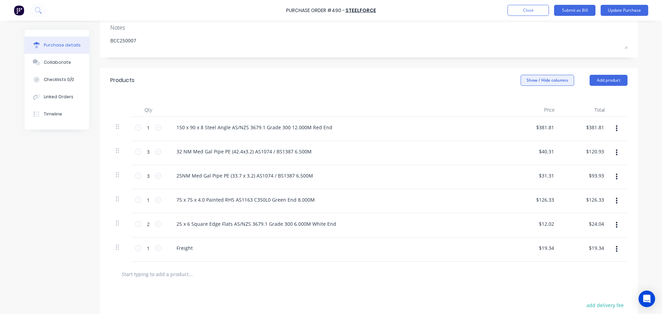
click at [558, 77] on button "Show / Hide columns" at bounding box center [547, 80] width 53 height 11
click at [530, 103] on label "Account" at bounding box center [526, 103] width 12 height 6
click at [520, 100] on input "Account" at bounding box center [520, 100] width 0 height 0
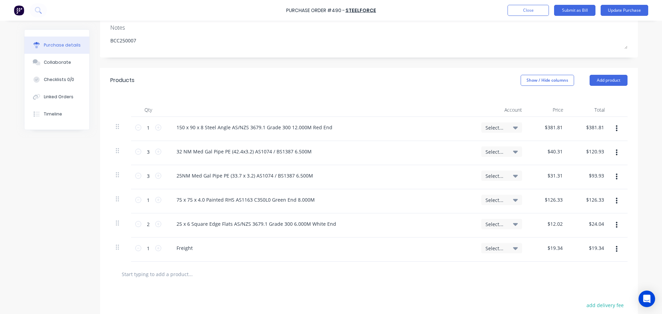
click at [492, 88] on div "Products Show / Hide columns Add product" at bounding box center [369, 80] width 538 height 25
click at [503, 126] on span "Select..." at bounding box center [495, 127] width 21 height 7
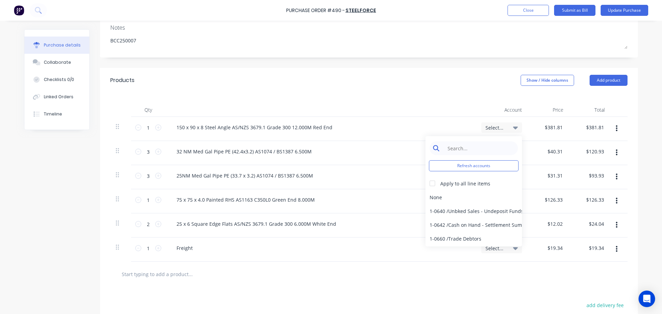
type textarea "x"
click at [487, 149] on input at bounding box center [479, 148] width 71 height 14
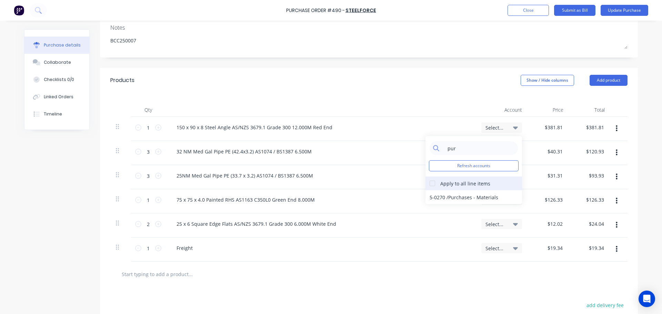
type input "pur"
click at [430, 185] on div at bounding box center [432, 183] width 14 height 14
click at [447, 196] on div "5-0270 / Purchases - Materials" at bounding box center [473, 197] width 97 height 14
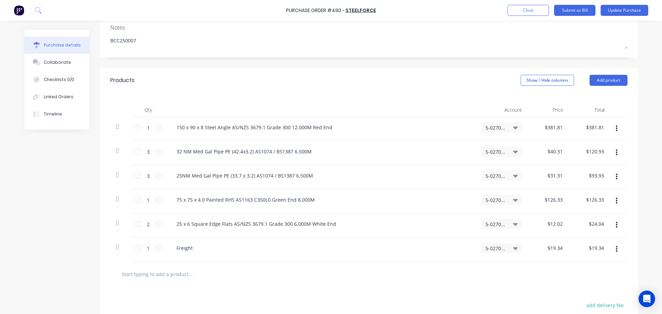
click at [503, 245] on span "5-0270 / Purchases - Materials" at bounding box center [495, 248] width 21 height 7
type textarea "x"
click at [484, 267] on input at bounding box center [479, 269] width 71 height 14
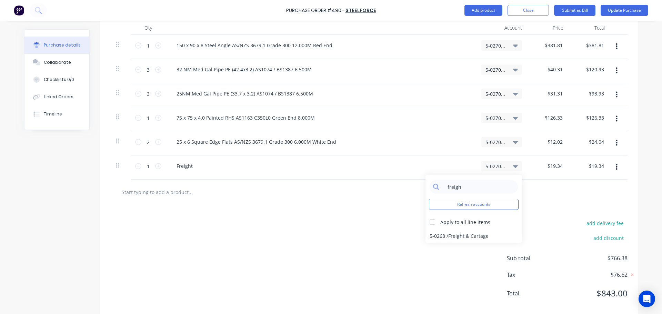
scroll to position [196, 0]
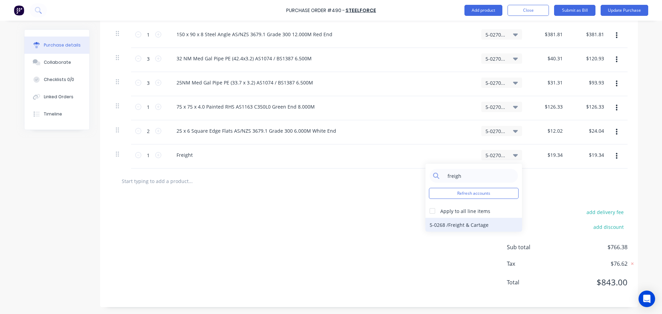
type input "freigh"
click at [448, 230] on div "5-0268 / Freight & Cartage" at bounding box center [473, 225] width 97 height 14
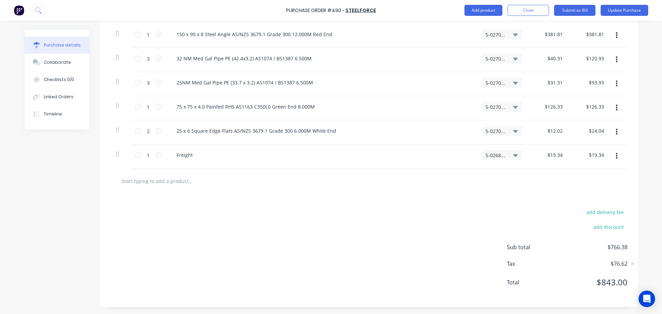
click at [386, 200] on div "add delivery fee add discount Sub total $766.38 Tax $76.62 Total $843.00" at bounding box center [369, 250] width 538 height 113
drag, startPoint x: 617, startPoint y: 9, endPoint x: 592, endPoint y: 74, distance: 69.6
click at [592, 74] on div "Purchase Order #490 - Steelforce Add product Close Submit as Bill Update Purcha…" at bounding box center [331, 157] width 662 height 314
drag, startPoint x: 611, startPoint y: 261, endPoint x: 619, endPoint y: 262, distance: 8.0
click at [618, 262] on span "$76.62" at bounding box center [592, 264] width 69 height 8
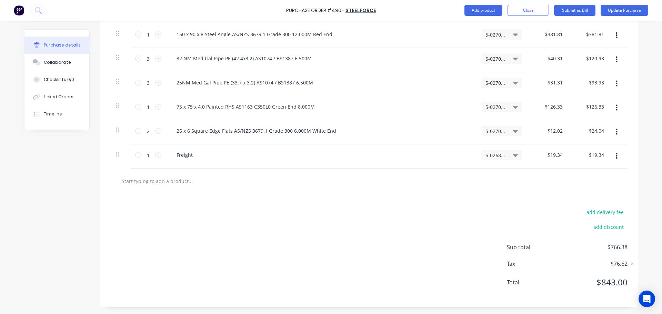
click at [627, 246] on div "add delivery fee add discount Sub total $766.38 Tax $76.62 Total $843.00" at bounding box center [369, 250] width 538 height 113
drag, startPoint x: 625, startPoint y: 248, endPoint x: 621, endPoint y: 249, distance: 4.2
click at [621, 249] on div "add delivery fee add discount Sub total $766.38 Tax $76.62 Total $843.00" at bounding box center [369, 250] width 538 height 113
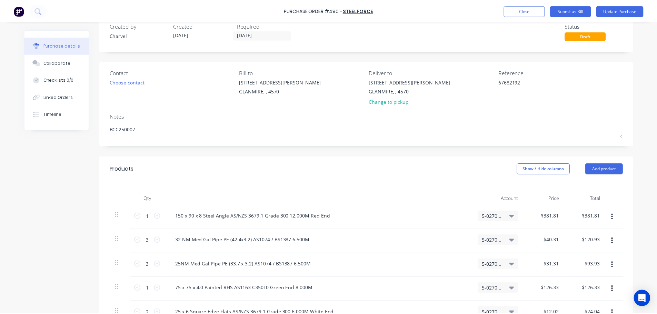
scroll to position [0, 0]
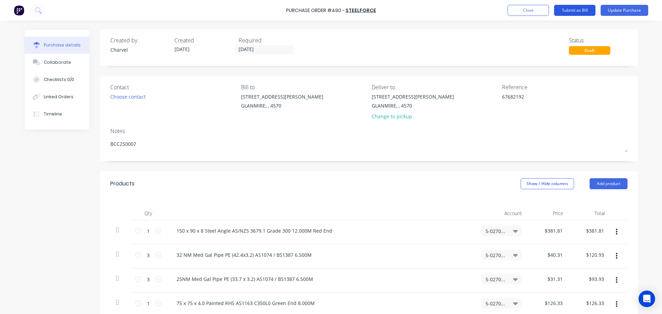
click at [576, 10] on button "Submit as Bill" at bounding box center [574, 10] width 41 height 11
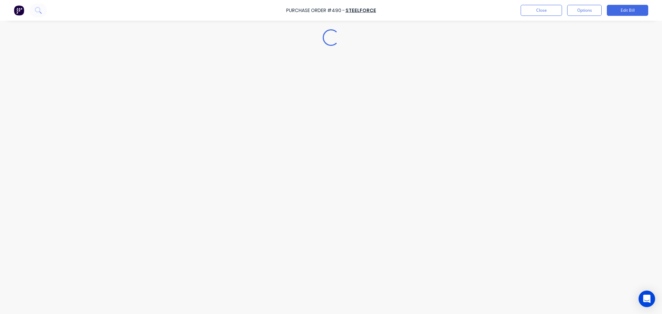
type textarea "x"
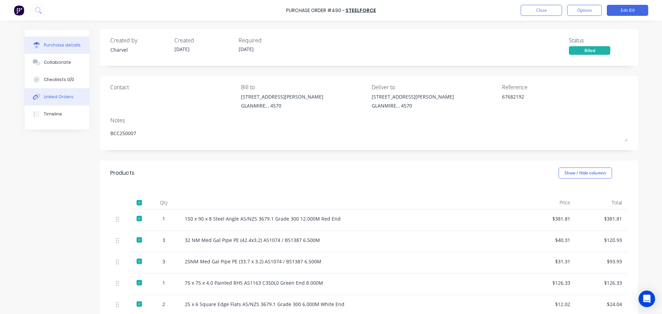
click at [57, 93] on button "Linked Orders" at bounding box center [56, 96] width 65 height 17
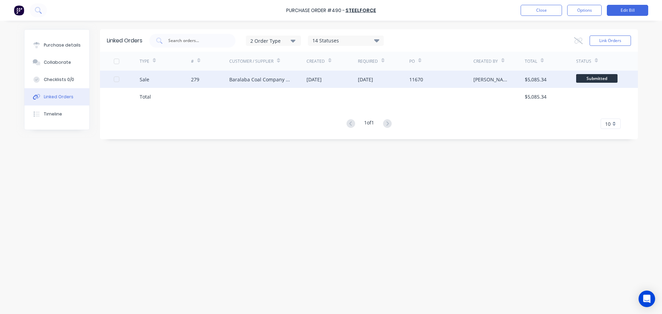
click at [147, 81] on div "Sale" at bounding box center [145, 79] width 10 height 7
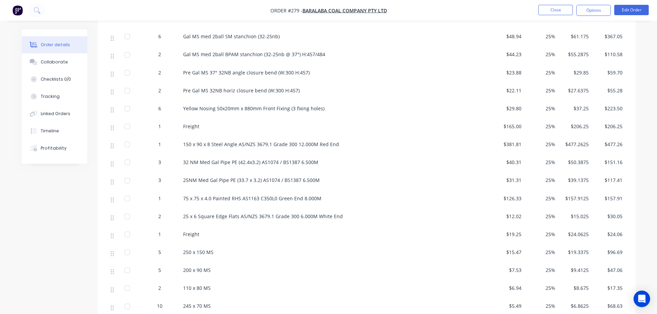
scroll to position [345, 0]
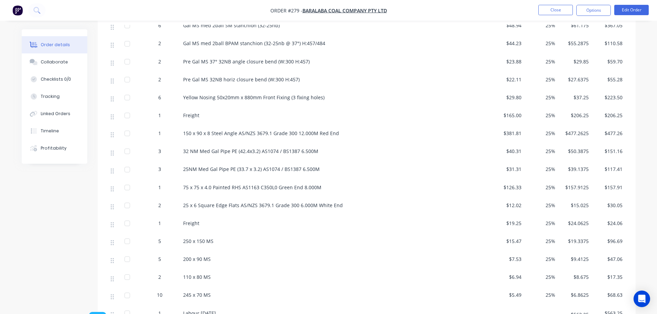
click at [518, 130] on span "$381.81" at bounding box center [507, 133] width 28 height 7
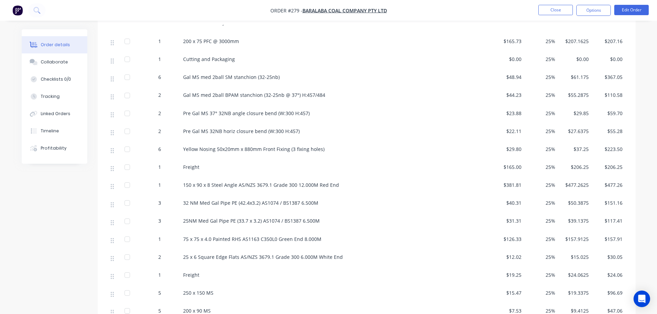
scroll to position [172, 0]
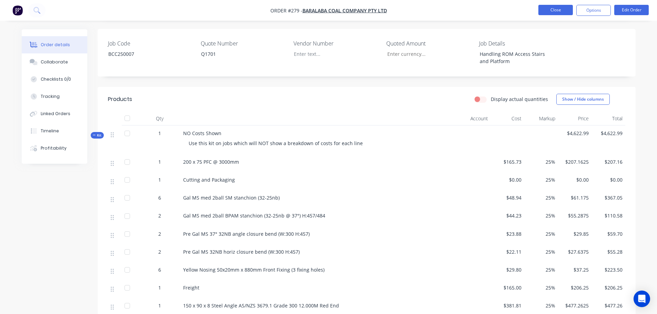
click at [545, 11] on button "Close" at bounding box center [555, 10] width 34 height 10
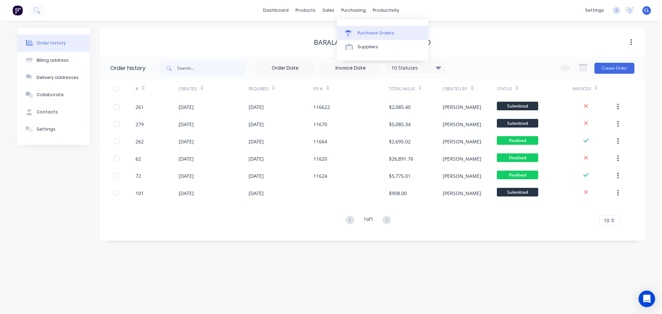
click at [363, 34] on div "Purchase Orders" at bounding box center [375, 33] width 37 height 6
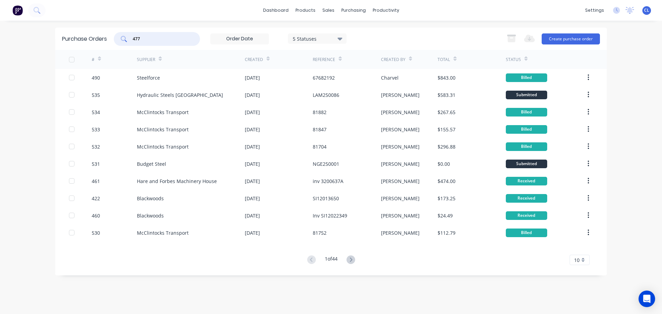
type input "477"
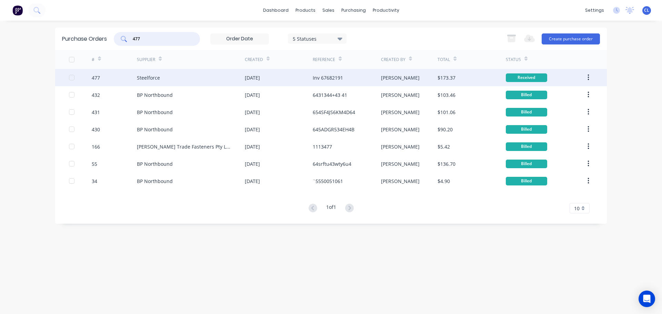
click at [100, 76] on div "477" at bounding box center [115, 77] width 46 height 17
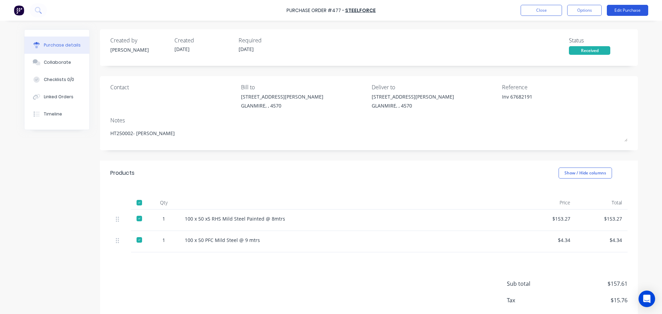
click at [619, 13] on button "Edit Purchase" at bounding box center [627, 10] width 41 height 11
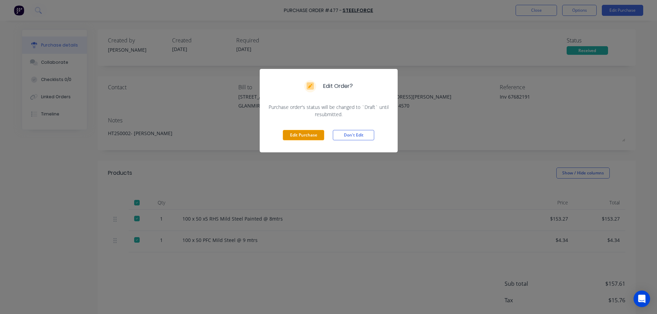
click at [307, 137] on button "Edit Purchase" at bounding box center [303, 135] width 41 height 10
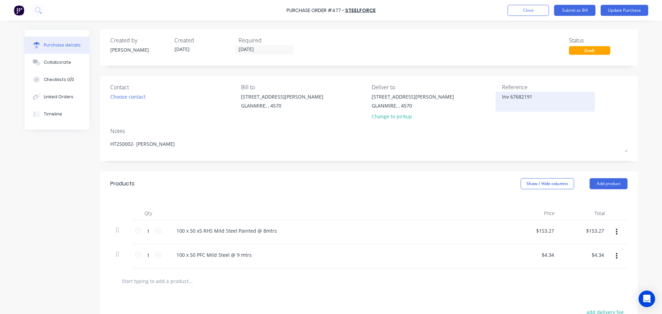
click at [511, 97] on textarea "Inv 67682191" at bounding box center [545, 101] width 86 height 16
drag, startPoint x: 507, startPoint y: 96, endPoint x: 430, endPoint y: 84, distance: 78.2
click at [462, 97] on div "Contact Choose contact [PERSON_NAME] to [STREET_ADDRESS][PERSON_NAME] Deliver t…" at bounding box center [368, 103] width 517 height 40
type textarea "x"
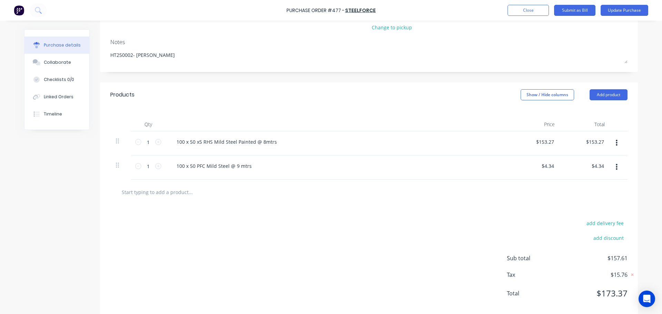
scroll to position [100, 0]
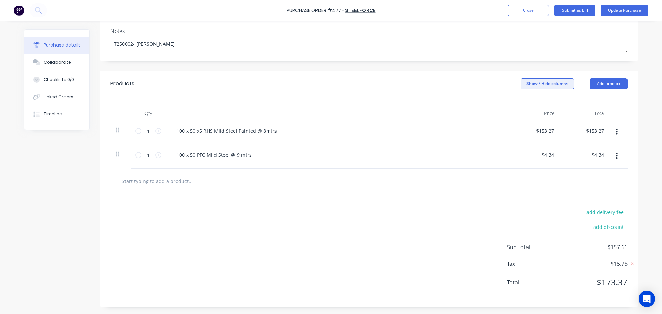
type textarea "67682191"
type textarea "x"
type textarea "67682191"
click at [556, 86] on button "Show / Hide columns" at bounding box center [547, 83] width 53 height 11
click at [532, 107] on label "Account" at bounding box center [526, 106] width 12 height 6
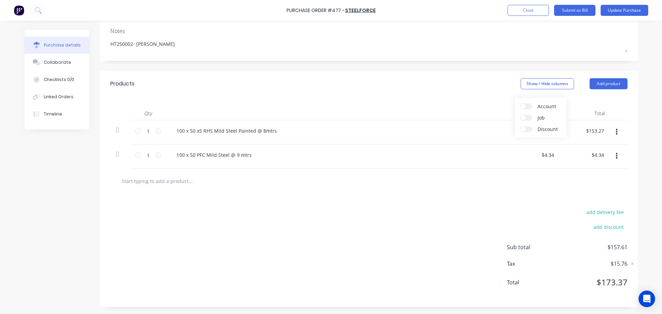
click at [520, 103] on input "Account" at bounding box center [520, 103] width 0 height 0
click at [495, 129] on span "Select..." at bounding box center [495, 131] width 21 height 7
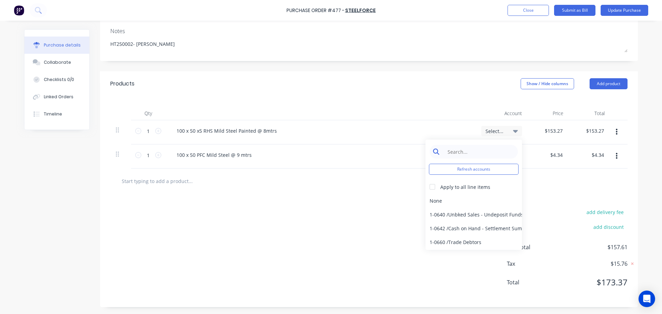
type textarea "x"
click at [485, 151] on input at bounding box center [479, 152] width 71 height 14
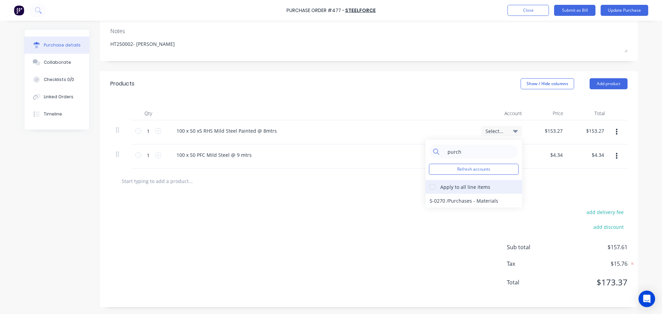
type input "purch"
click at [431, 186] on div at bounding box center [432, 187] width 14 height 14
click at [443, 203] on div "5-0270 / Purchases - Materials" at bounding box center [473, 201] width 97 height 14
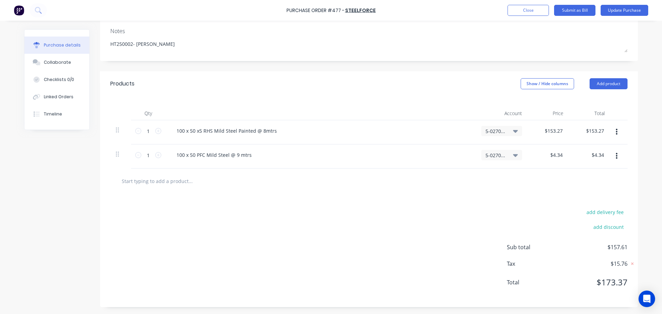
click at [435, 203] on div "add delivery fee add discount Sub total $157.61 Tax $15.76 Total $173.37" at bounding box center [369, 250] width 538 height 113
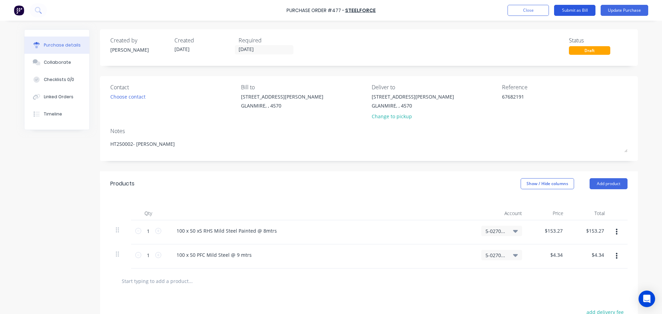
click at [565, 11] on button "Submit as Bill" at bounding box center [574, 10] width 41 height 11
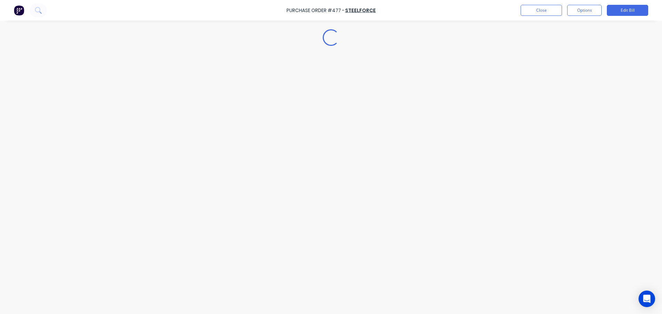
type textarea "x"
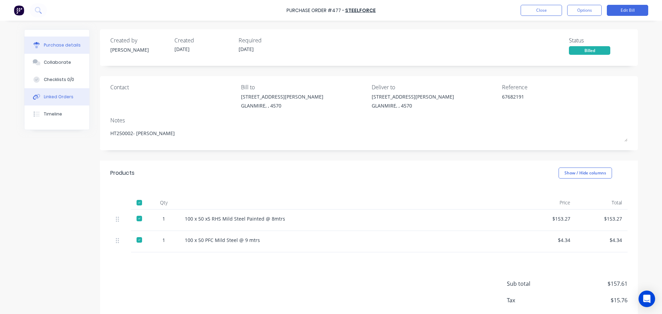
click at [72, 98] on button "Linked Orders" at bounding box center [56, 96] width 65 height 17
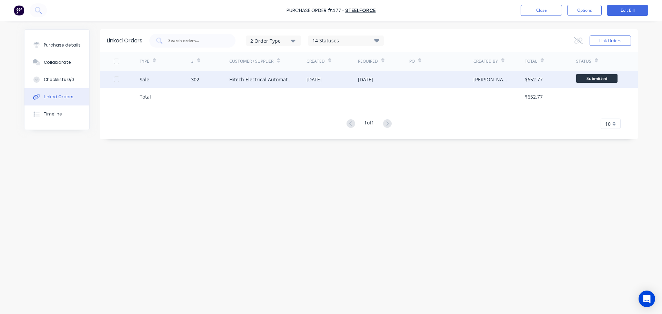
click at [191, 79] on div "Sale 302 Hitech Electrical Automation Pty Ltd [DATE] [DATE] [PERSON_NAME] $652.…" at bounding box center [369, 79] width 538 height 17
click at [163, 76] on div "Sale" at bounding box center [165, 79] width 51 height 17
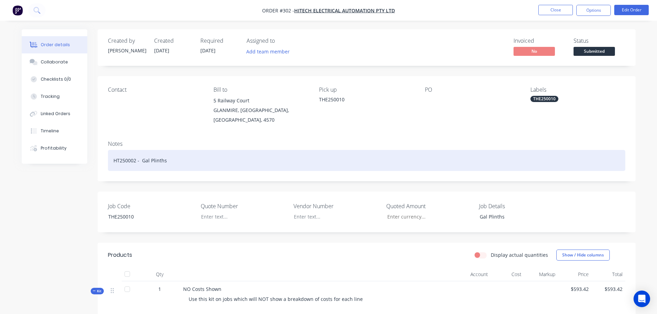
click at [125, 155] on div "HT250002 - Gal Plinths" at bounding box center [366, 160] width 517 height 21
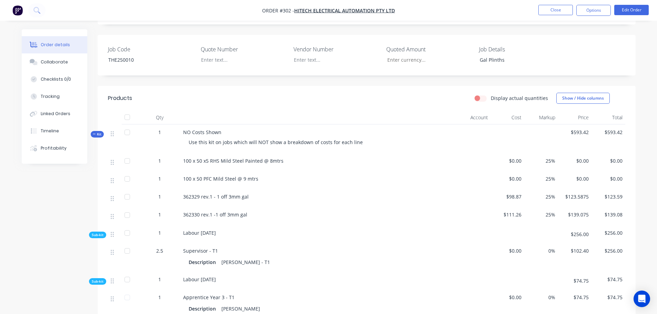
scroll to position [172, 0]
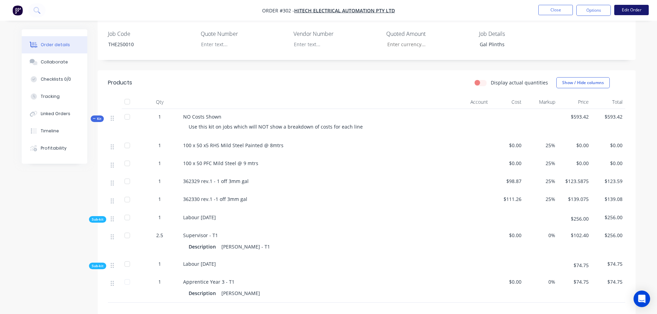
click at [626, 9] on button "Edit Order" at bounding box center [631, 10] width 34 height 10
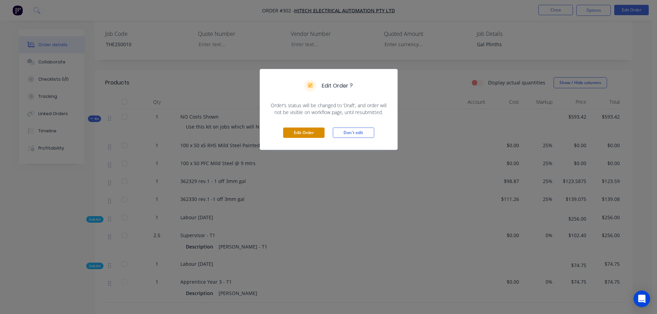
click at [314, 132] on button "Edit Order" at bounding box center [303, 133] width 41 height 10
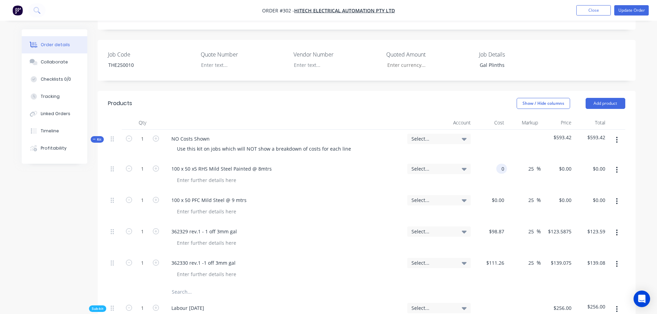
click at [493, 160] on div "0 0" at bounding box center [490, 175] width 34 height 31
type input "$153.26"
type input "$191.575"
type input "$191.58"
click at [59, 208] on div "Created by neil Created 26/08/25 Required 26/08/25 Assigned to Add team member …" at bounding box center [329, 243] width 614 height 772
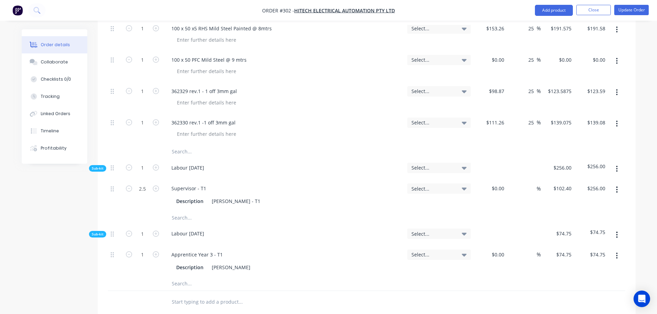
scroll to position [241, 0]
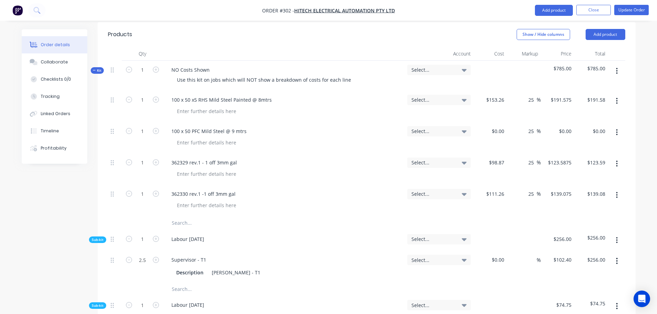
click at [184, 216] on input "text" at bounding box center [240, 223] width 138 height 14
click at [220, 91] on div "100 x 50 x5 RHS Mild Steel Painted @ 8mtrs" at bounding box center [283, 106] width 241 height 31
click at [221, 95] on div "100 x 50 x5 RHS Mild Steel Painted @ 8mtrs" at bounding box center [221, 100] width 111 height 10
click at [220, 95] on div "100 x 50 x5 RHS Mild Steel Painted @ 8mtrs" at bounding box center [221, 100] width 111 height 10
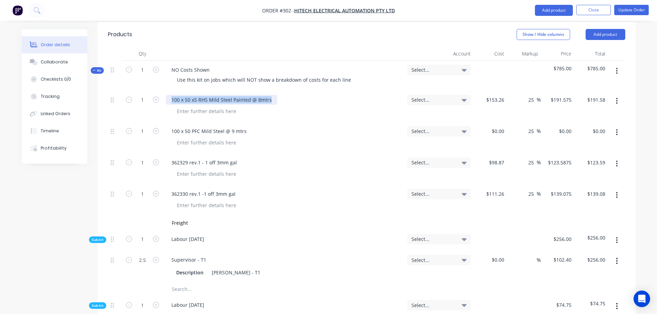
click at [220, 95] on div "100 x 50 x5 RHS Mild Steel Painted @ 8mtrs" at bounding box center [221, 100] width 111 height 10
copy div "100 x 50 x5 RHS Mild Steel Painted @ 8mtrs"
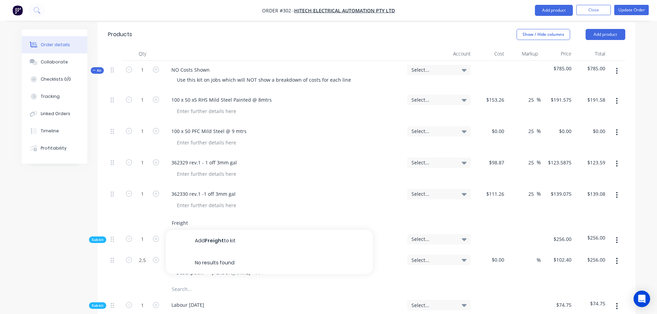
click at [200, 216] on input "Freight" at bounding box center [240, 223] width 138 height 14
paste input "100 x 50 x5 RHS Mild Steel Painted @ 8mtrs"
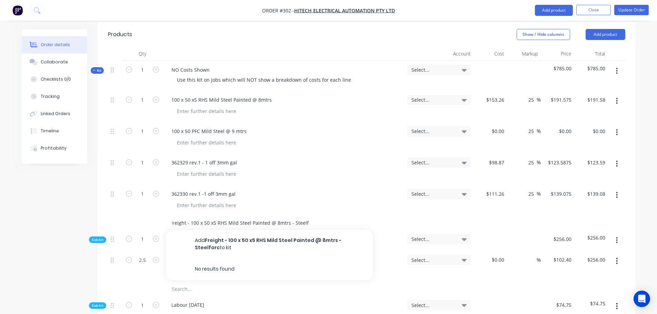
scroll to position [0, 7]
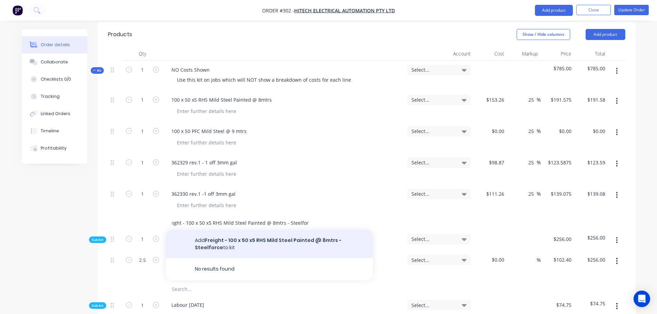
type input "Freight - 100 x 50 x5 RHS Mild Steel Painted @ 8mtrs - Steelforce"
click at [271, 230] on button "Add Freight - 100 x 50 x5 RHS Mild Steel Painted @ 8mtrs - Steelforce to kit" at bounding box center [269, 244] width 207 height 28
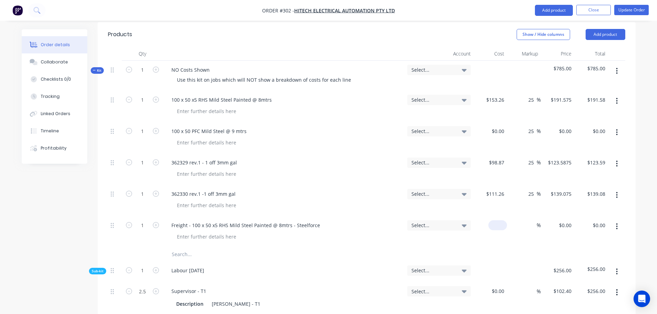
click at [498, 220] on div "$0.00" at bounding box center [497, 225] width 19 height 10
type input "$4.35"
type input "25"
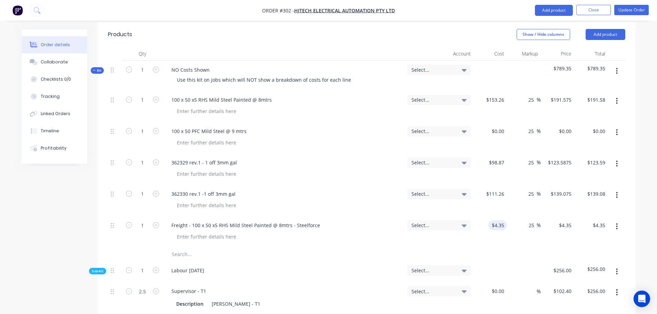
type input "5.4375"
type input "$5.44"
type input "$5.4375"
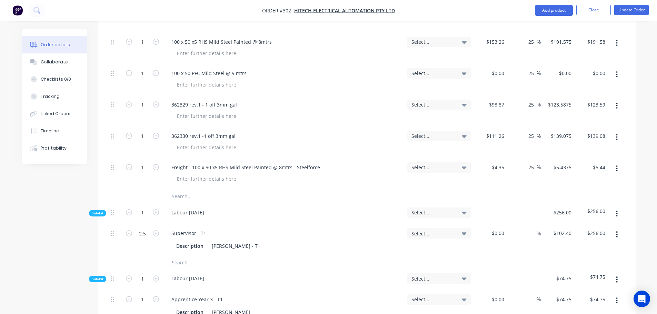
scroll to position [69, 0]
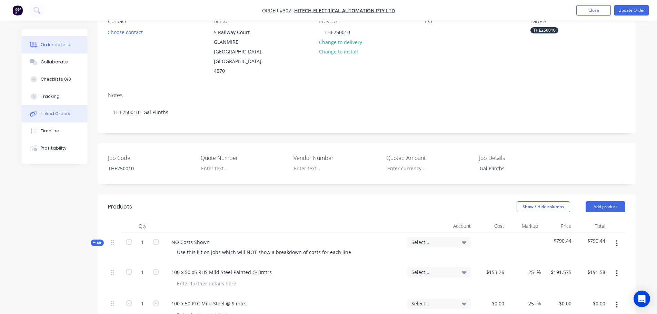
click at [46, 110] on button "Linked Orders" at bounding box center [54, 113] width 65 height 17
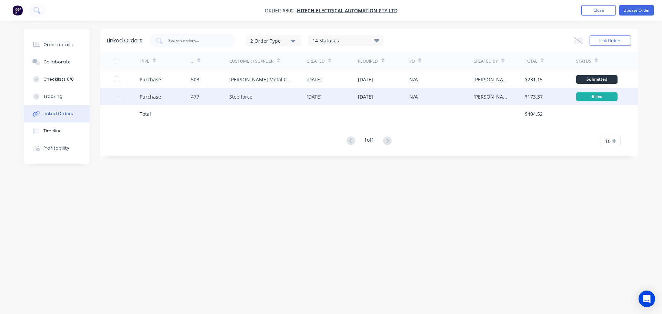
click at [172, 93] on div "Purchase" at bounding box center [165, 96] width 51 height 17
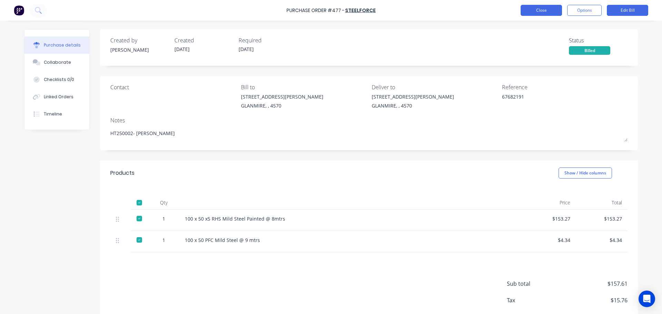
click at [533, 9] on button "Close" at bounding box center [541, 10] width 41 height 11
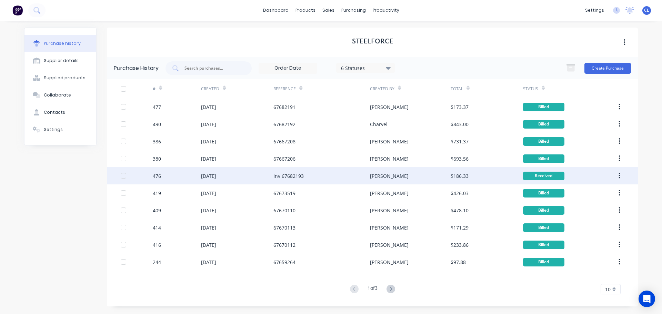
click at [164, 175] on div "476" at bounding box center [177, 175] width 48 height 17
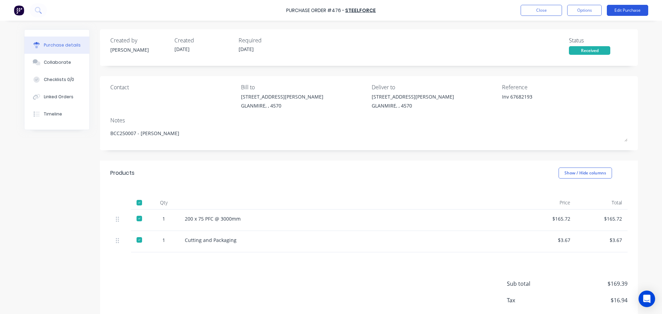
click at [615, 11] on button "Edit Purchase" at bounding box center [627, 10] width 41 height 11
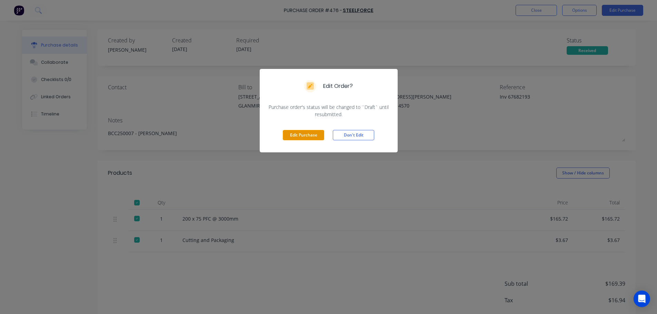
click at [318, 133] on button "Edit Purchase" at bounding box center [303, 135] width 41 height 10
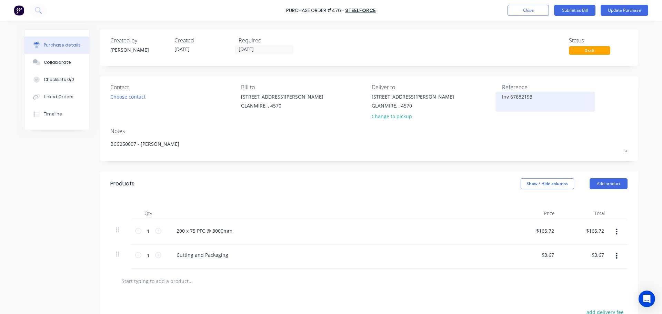
drag, startPoint x: 508, startPoint y: 96, endPoint x: 493, endPoint y: 96, distance: 15.2
click at [502, 99] on div "Inv 67682193" at bounding box center [545, 101] width 86 height 17
type textarea "x"
type textarea "nv 67682193"
type textarea "x"
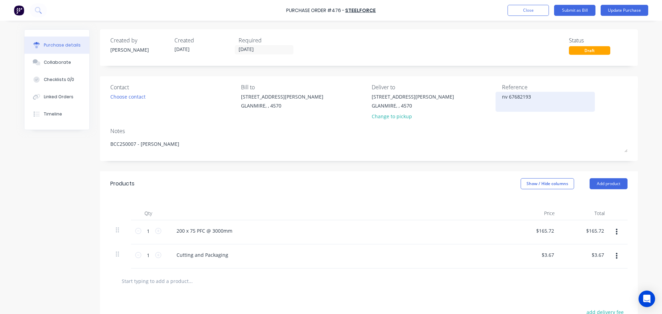
type textarea "v 67682193"
type textarea "x"
type textarea "67682193"
type textarea "x"
type textarea "67682193"
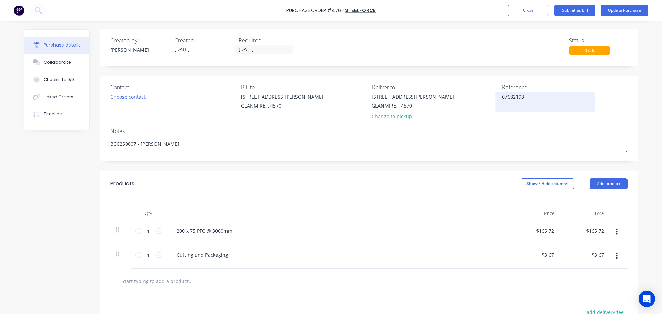
type textarea "x"
type textarea "67682193"
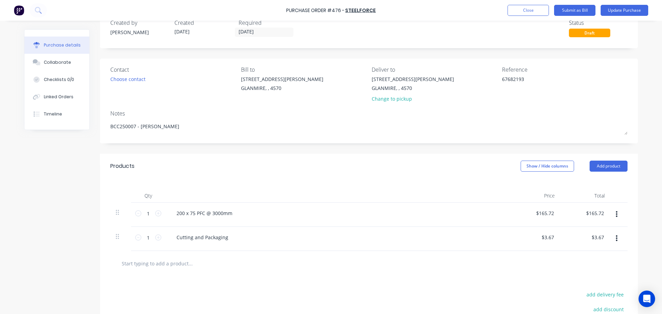
scroll to position [34, 0]
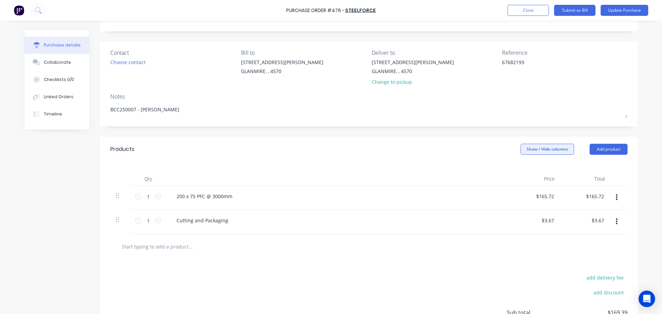
click at [551, 145] on button "Show / Hide columns" at bounding box center [547, 149] width 53 height 11
click at [529, 173] on label "Account" at bounding box center [526, 172] width 12 height 6
click at [520, 169] on input "Account" at bounding box center [520, 169] width 0 height 0
click at [498, 191] on div "Select..." at bounding box center [502, 198] width 52 height 24
click at [497, 198] on span "Select..." at bounding box center [495, 196] width 21 height 7
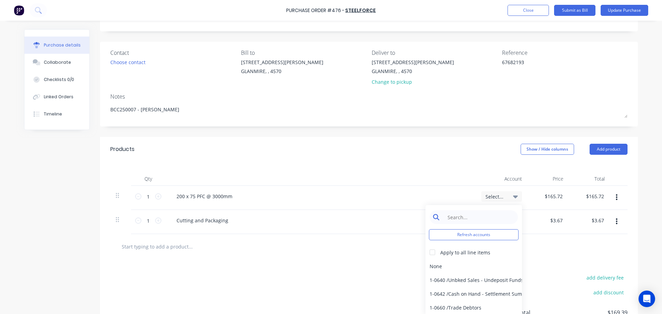
type textarea "x"
click at [482, 218] on input at bounding box center [479, 217] width 71 height 14
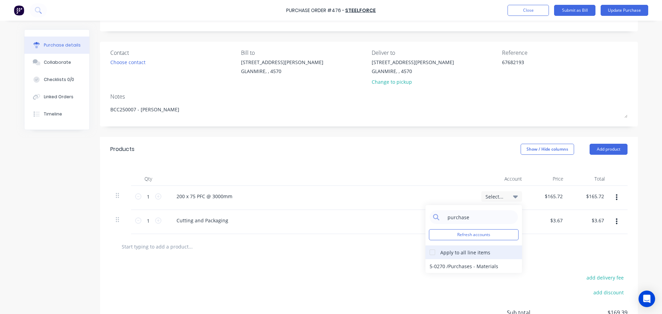
type input "purchase"
click at [429, 252] on div at bounding box center [432, 252] width 14 height 14
click at [440, 264] on div "5-0270 / Purchases - Materials" at bounding box center [473, 266] width 97 height 14
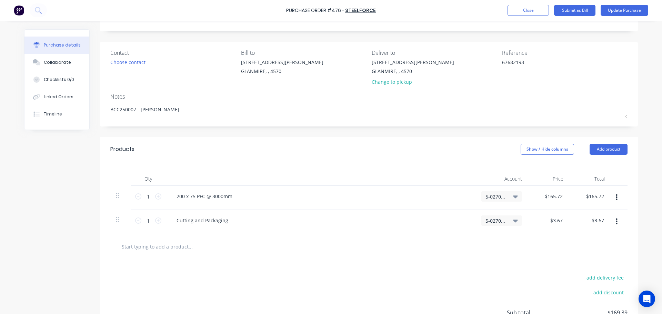
click at [486, 220] on span "5-0270 / Purchases - Materials" at bounding box center [495, 220] width 21 height 7
type textarea "x"
click at [479, 238] on input at bounding box center [479, 241] width 71 height 14
type input "fre"
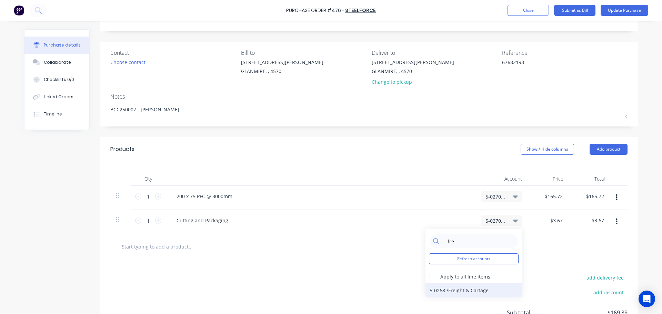
click at [446, 288] on div "5-0268 / Freight & Cartage" at bounding box center [473, 290] width 97 height 14
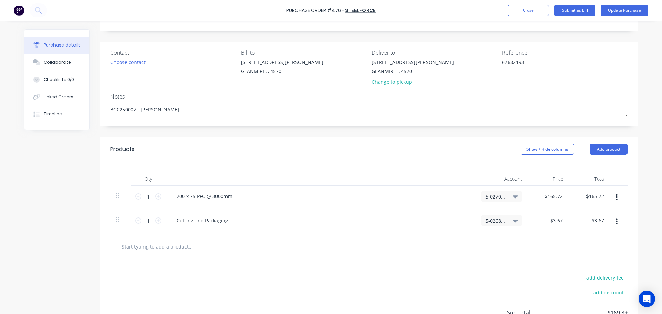
click at [408, 263] on div "add delivery fee add discount Sub total $169.39 Tax $16.94 Total $186.33" at bounding box center [369, 315] width 538 height 113
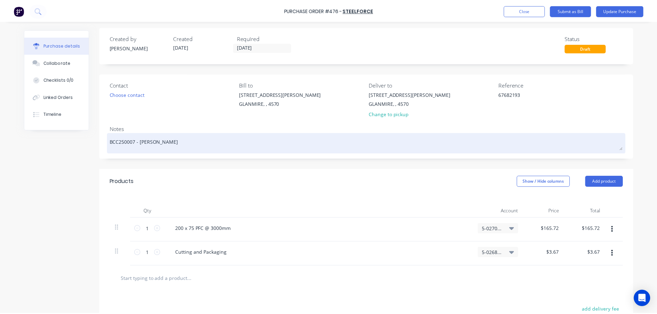
scroll to position [0, 0]
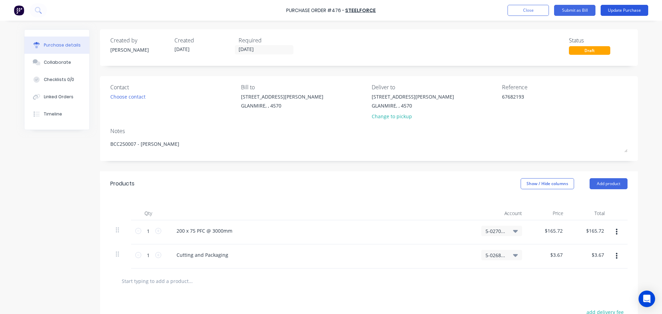
click at [624, 13] on button "Update Purchase" at bounding box center [624, 10] width 48 height 11
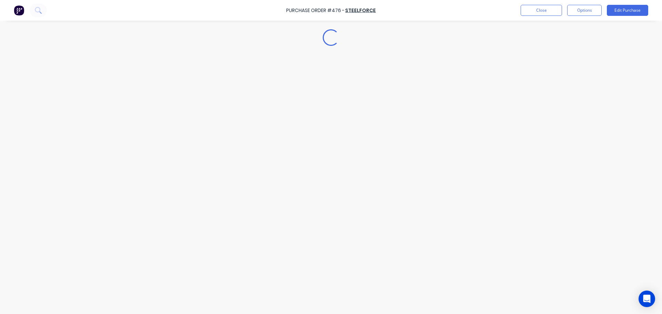
type textarea "x"
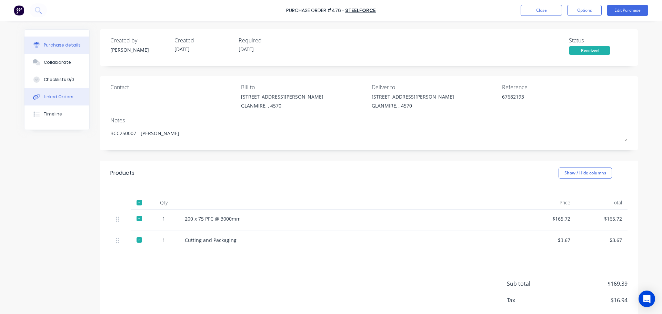
click at [74, 92] on button "Linked Orders" at bounding box center [56, 96] width 65 height 17
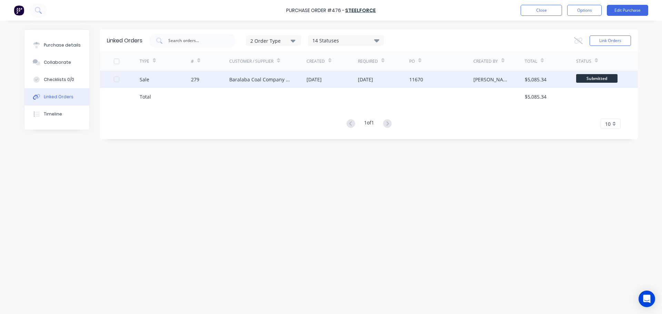
click at [164, 80] on div "Sale" at bounding box center [165, 79] width 51 height 17
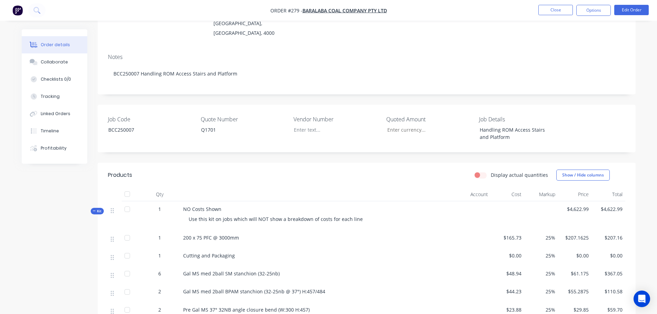
scroll to position [103, 0]
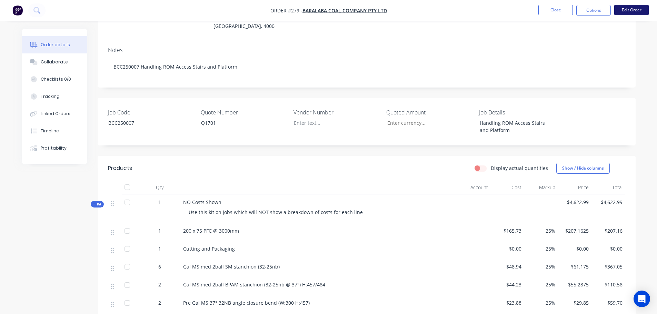
click at [635, 6] on button "Edit Order" at bounding box center [631, 10] width 34 height 10
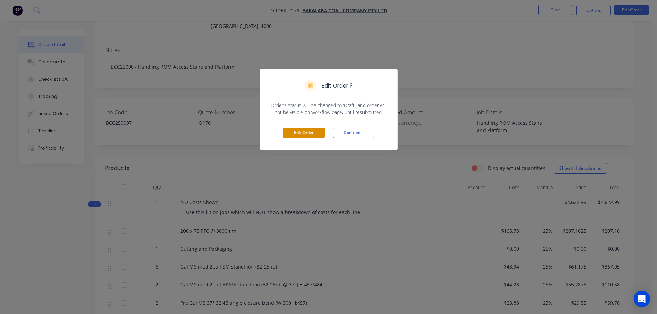
click at [310, 134] on button "Edit Order" at bounding box center [303, 133] width 41 height 10
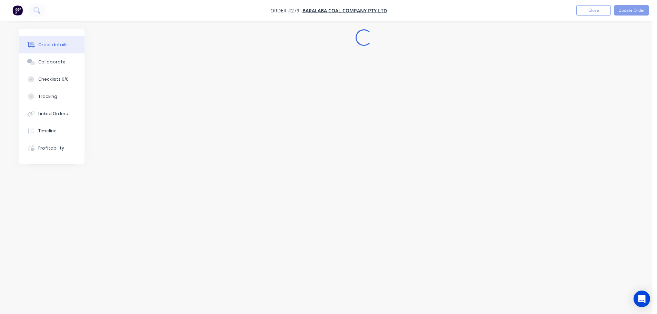
scroll to position [0, 0]
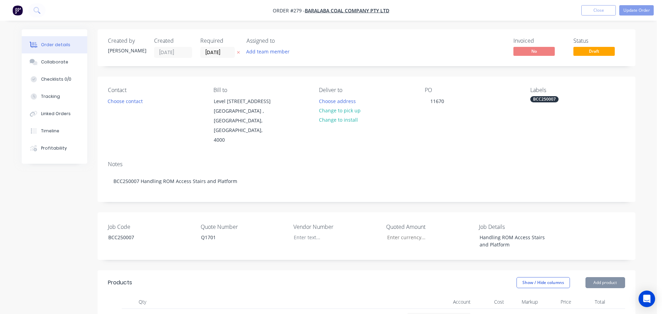
type input "$165.73"
type input "25"
type input "$207.1625"
type input "$207.16"
type input "25"
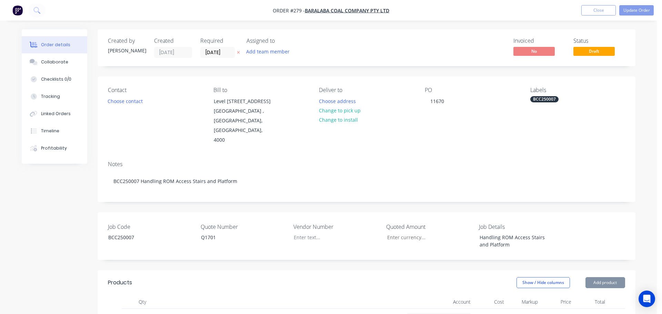
type input "$48.94"
type input "25"
type input "$61.175"
type input "$367.05"
type input "$44.23"
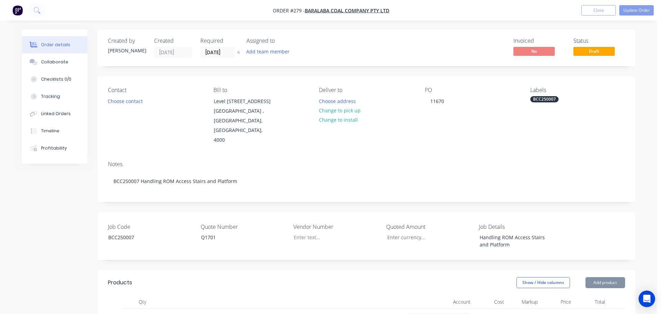
type input "25"
type input "$55.2875"
type input "$110.58"
type input "$23.88"
type input "25"
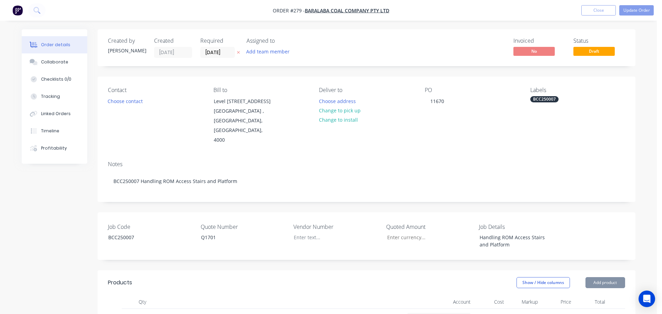
type input "$29.85"
type input "$59.70"
type input "$22.11"
type input "25"
type input "$27.6375"
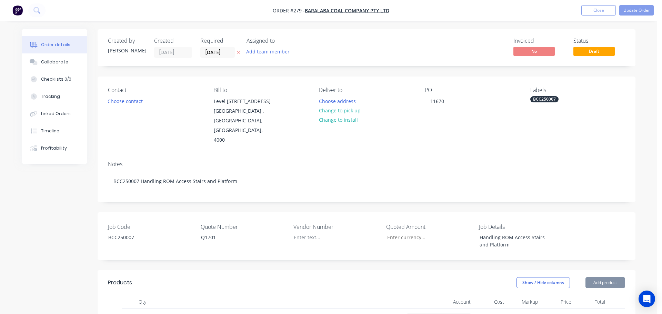
type input "$55.28"
type input "$29.80"
type input "25"
type input "$37.25"
type input "$223.50"
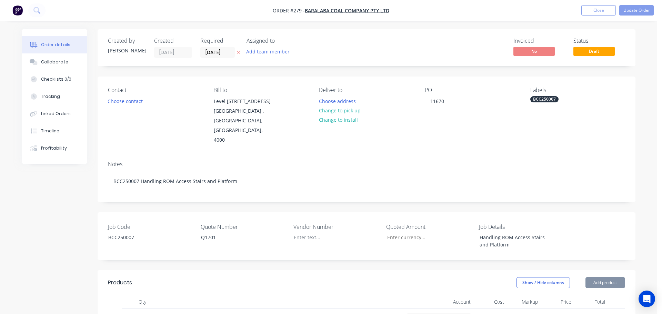
type input "$165.00"
type input "25"
type input "$206.25"
type input "$381.81"
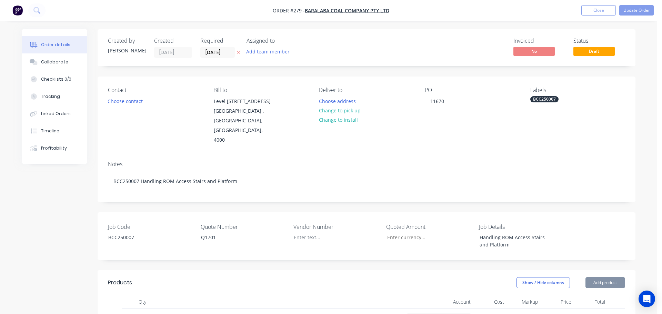
type input "25"
type input "$477.2625"
type input "$477.26"
type input "$40.31"
type input "25"
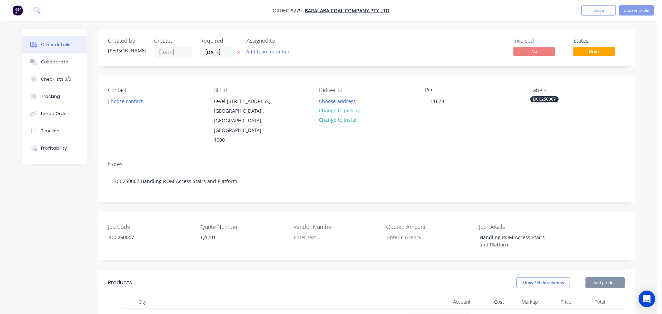
type input "$50.3875"
type input "$151.16"
type input "$31.31"
type input "25"
type input "$39.1375"
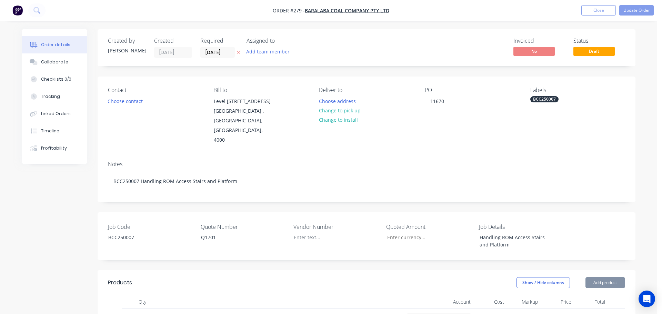
type input "$117.41"
type input "$126.33"
type input "25"
type input "$157.9125"
type input "$157.91"
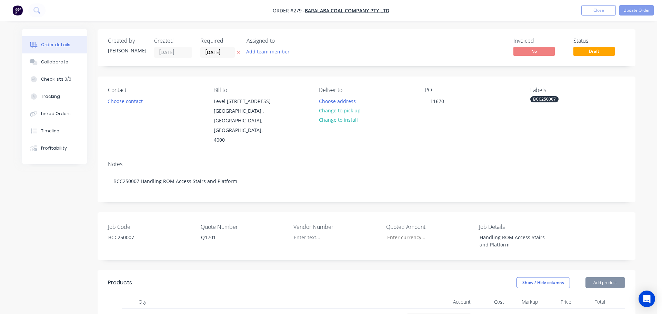
type input "$12.02"
type input "25"
type input "$15.025"
type input "$30.05"
type input "$19.25"
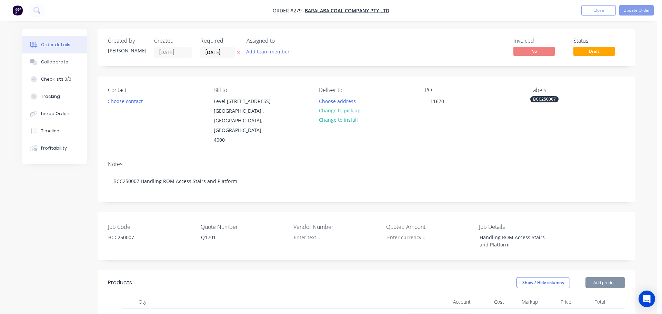
type input "25"
type input "$24.0625"
type input "$24.06"
type input "$15.47"
type input "25"
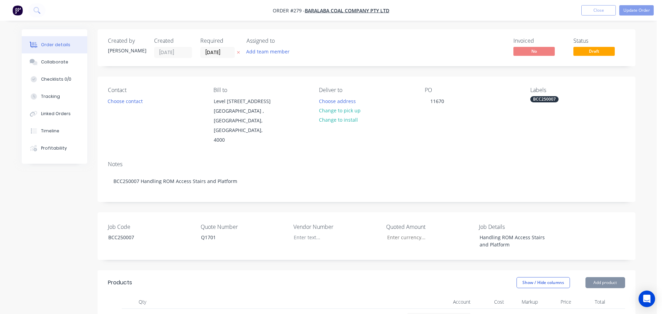
type input "$19.3375"
type input "$96.69"
type input "$7.53"
type input "25"
type input "$9.4125"
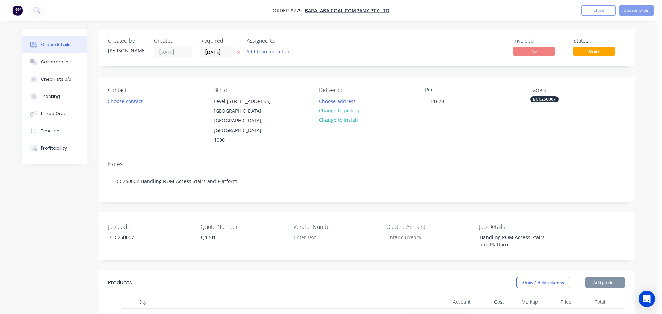
type input "$47.06"
type input "$6.94"
type input "25"
type input "$8.675"
type input "$17.35"
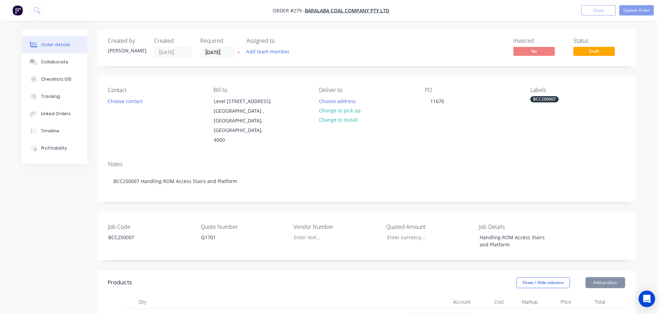
type input "$5.49"
type input "25"
type input "$6.8625"
type input "$68.63"
type input "$112.65"
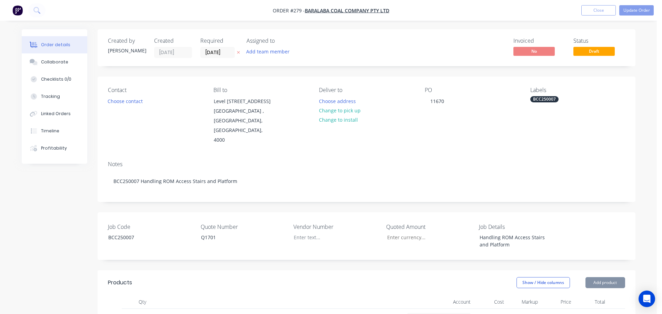
type input "$563.25"
type input "$112.65"
type input "$675.90"
type input "$112.65"
type input "$704.06"
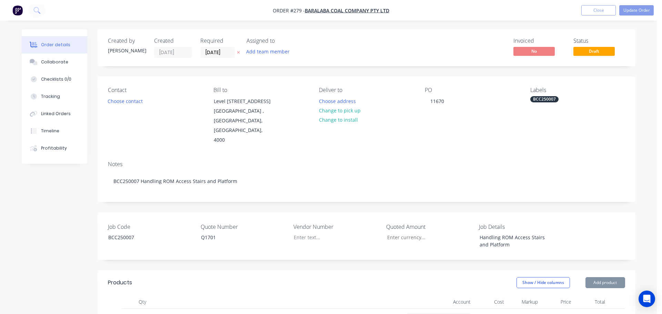
type input "$74.75"
type input "$37.38"
type input "$112.65"
type input "$225.30"
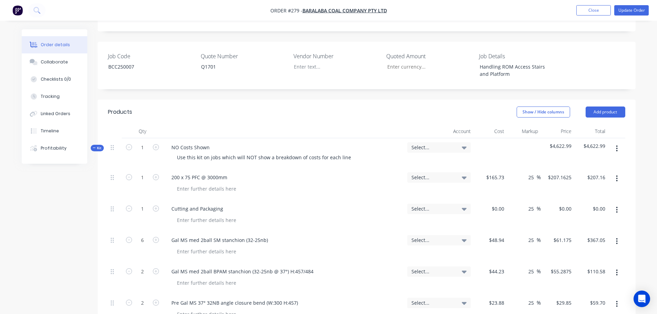
scroll to position [172, 0]
click at [494, 198] on div "0 $0.00" at bounding box center [490, 213] width 34 height 31
type input "$3.66"
type input "$4.575"
type input "$4.58"
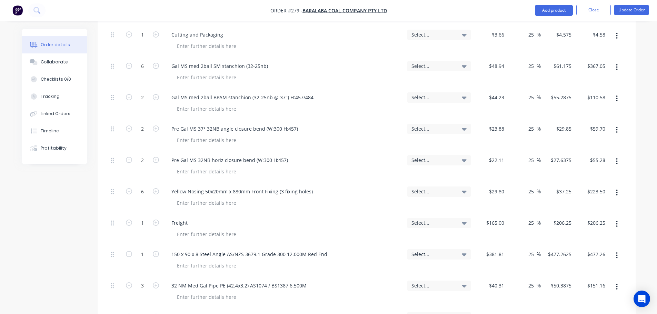
scroll to position [138, 0]
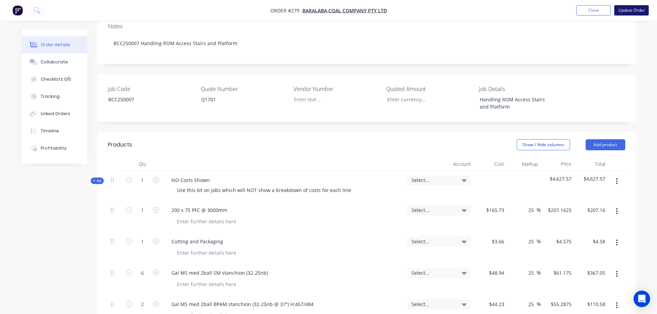
click at [640, 8] on button "Update Order" at bounding box center [631, 10] width 34 height 10
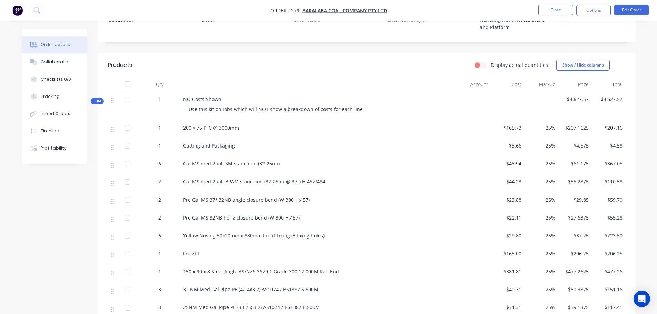
scroll to position [241, 0]
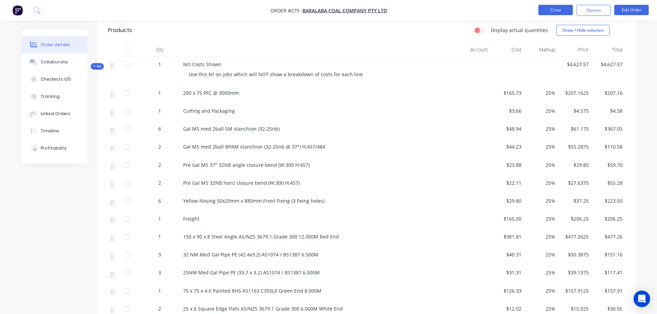
click at [549, 10] on button "Close" at bounding box center [555, 10] width 34 height 10
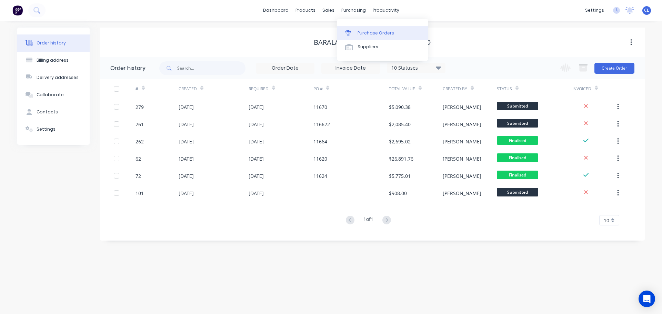
click at [360, 32] on div "Purchase Orders" at bounding box center [375, 33] width 37 height 6
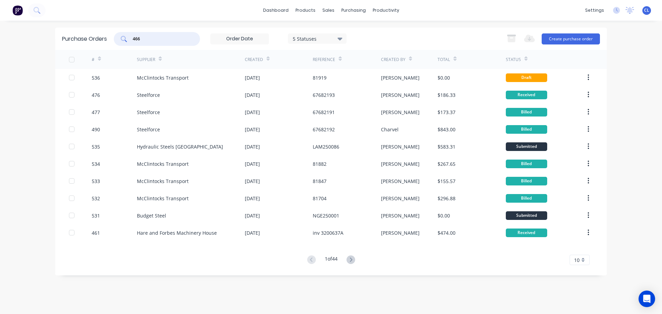
type input "466"
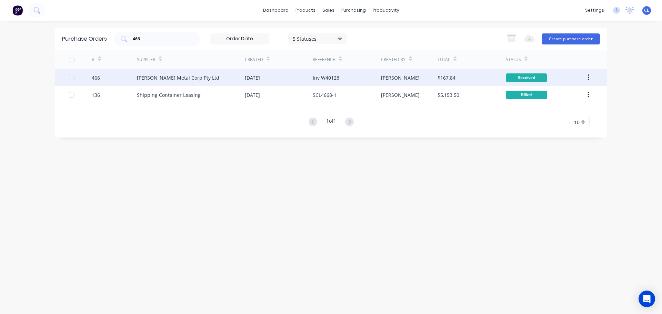
click at [99, 75] on div "466" at bounding box center [96, 77] width 8 height 7
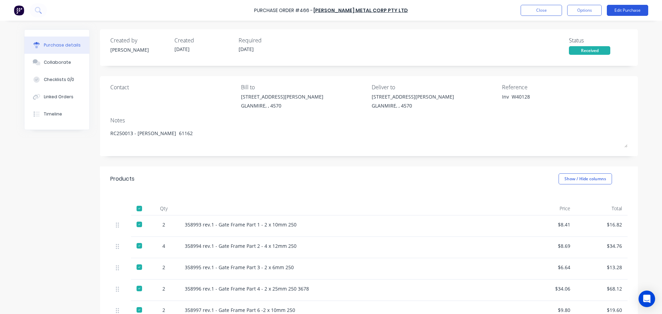
click at [626, 12] on button "Edit Purchase" at bounding box center [627, 10] width 41 height 11
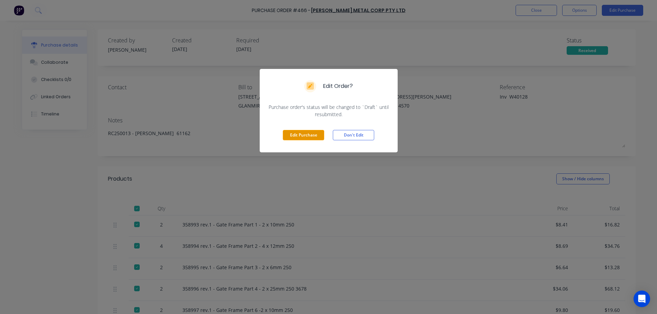
click at [317, 135] on button "Edit Purchase" at bounding box center [303, 135] width 41 height 10
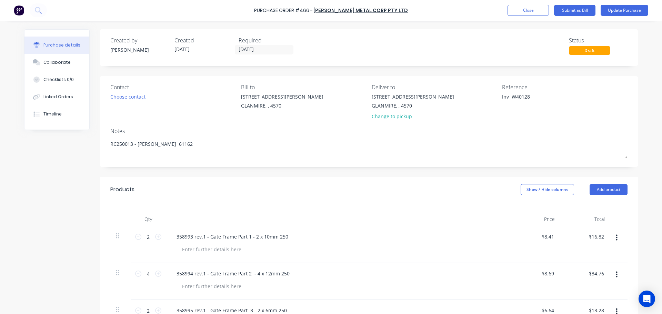
type textarea "x"
drag, startPoint x: 507, startPoint y: 97, endPoint x: 414, endPoint y: 87, distance: 93.3
click at [445, 95] on div "Contact Choose contact [PERSON_NAME] to [STREET_ADDRESS][PERSON_NAME] Deliver t…" at bounding box center [368, 103] width 517 height 40
type textarea "W40128"
type textarea "x"
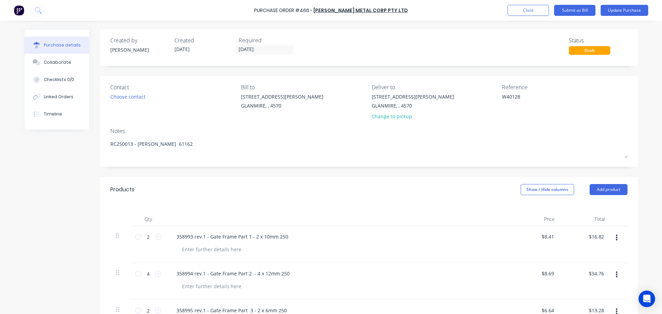
type textarea "W40128"
click at [546, 196] on div "Products Show / Hide columns Add product" at bounding box center [369, 189] width 538 height 25
click at [537, 192] on button "Show / Hide columns" at bounding box center [547, 189] width 53 height 11
click at [531, 215] on div "Account" at bounding box center [540, 212] width 41 height 6
click at [532, 208] on div "Account Job Discount" at bounding box center [541, 224] width 52 height 40
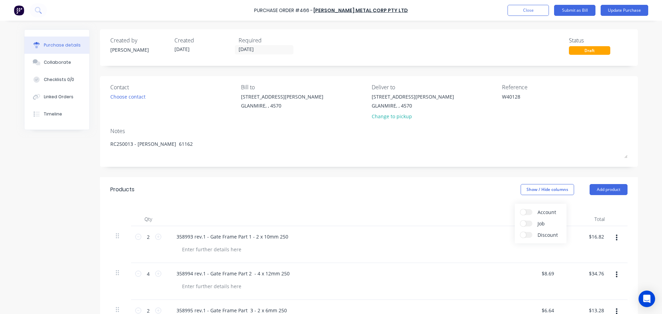
click at [527, 211] on label "Account" at bounding box center [526, 212] width 12 height 6
click at [520, 209] on input "Account" at bounding box center [520, 209] width 0 height 0
click at [496, 232] on div "Select..." at bounding box center [501, 237] width 41 height 10
type textarea "x"
click at [475, 258] on input at bounding box center [479, 258] width 71 height 14
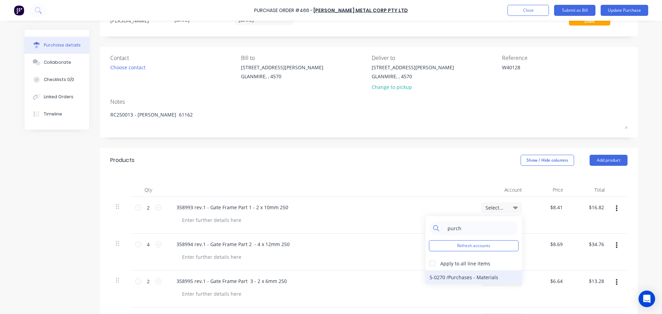
scroll to position [69, 0]
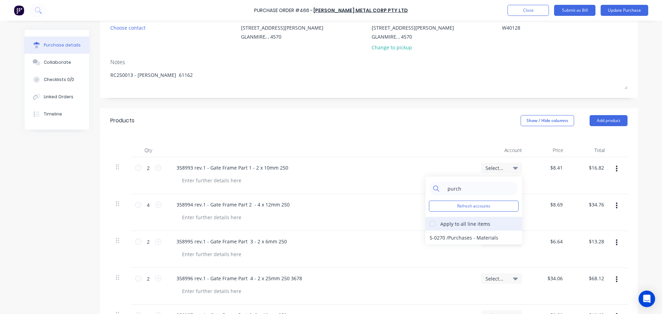
type input "purch"
click at [443, 221] on div "Apply to all line items" at bounding box center [465, 223] width 50 height 7
click at [431, 225] on div at bounding box center [432, 224] width 14 height 14
click at [439, 240] on div "5-0270 / Purchases - Materials" at bounding box center [473, 238] width 97 height 14
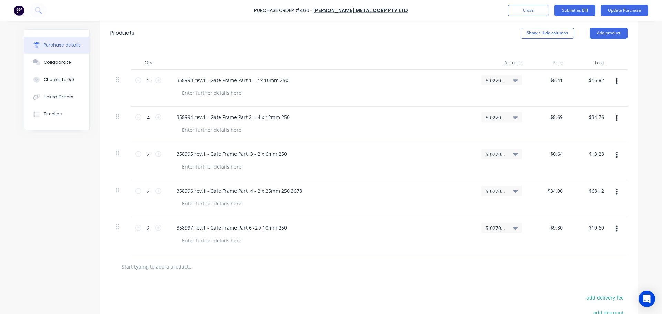
scroll to position [172, 0]
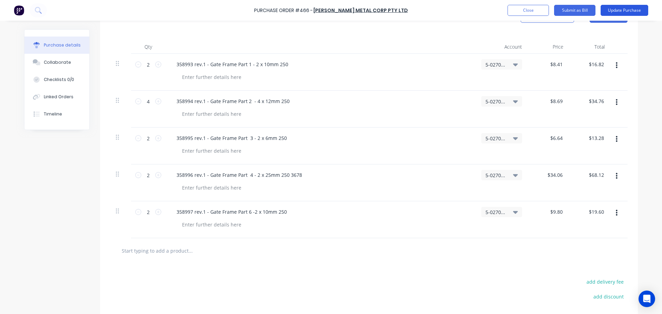
click at [620, 8] on button "Update Purchase" at bounding box center [624, 10] width 48 height 11
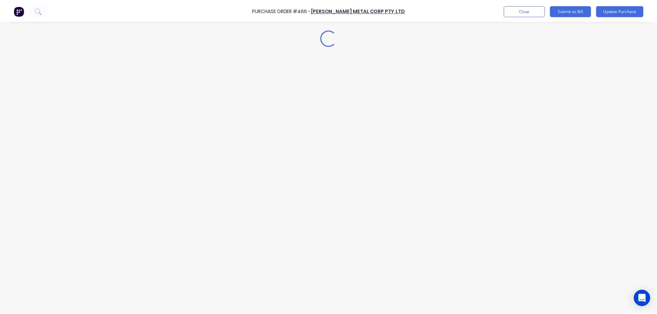
scroll to position [0, 0]
type textarea "x"
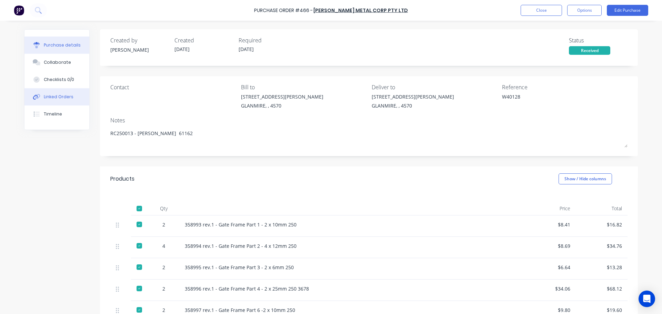
click at [48, 99] on div "Linked Orders" at bounding box center [59, 97] width 30 height 6
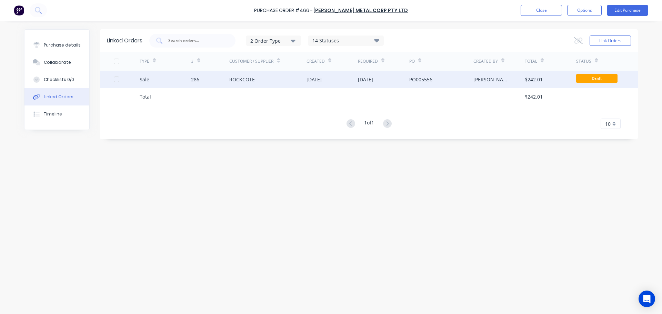
click at [178, 76] on div "Sale" at bounding box center [165, 79] width 51 height 17
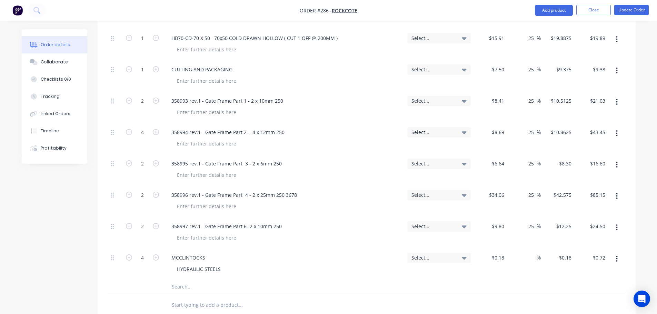
scroll to position [310, 0]
click at [638, 11] on button "Update Order" at bounding box center [631, 10] width 34 height 10
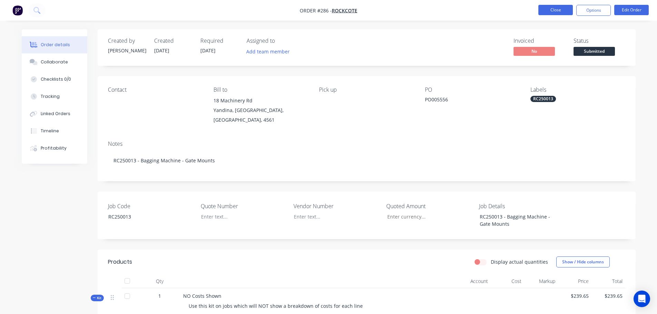
click at [551, 10] on button "Close" at bounding box center [555, 10] width 34 height 10
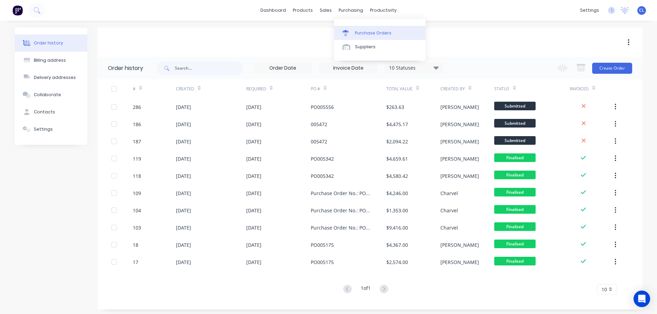
click at [354, 29] on link "Purchase Orders" at bounding box center [379, 33] width 91 height 14
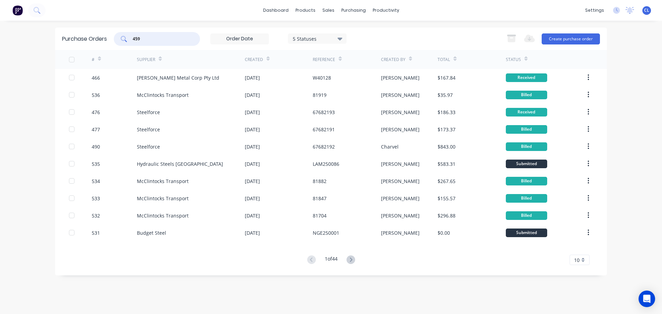
type input "459"
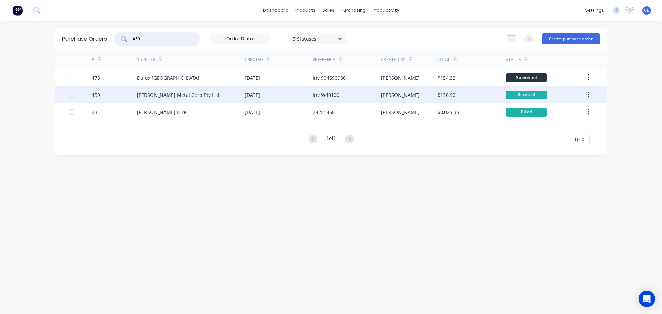
click at [105, 94] on div "459" at bounding box center [115, 94] width 46 height 17
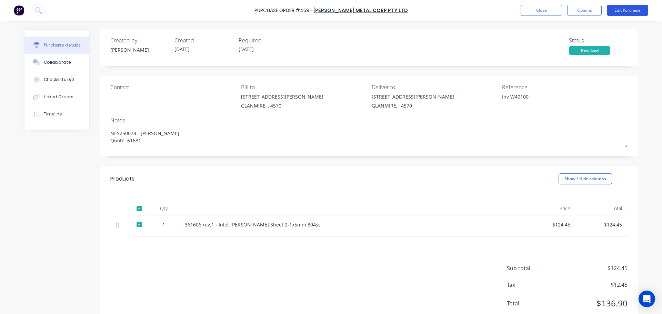
click at [622, 10] on button "Edit Purchase" at bounding box center [627, 10] width 41 height 11
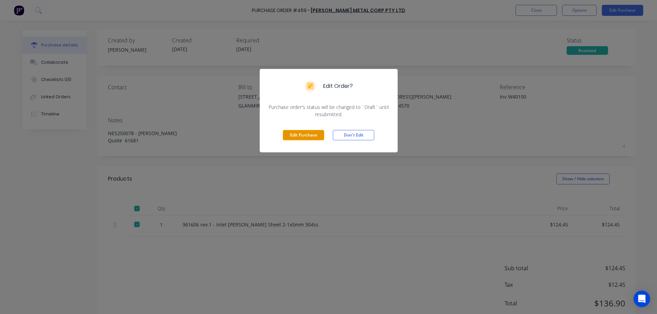
click at [319, 138] on button "Edit Purchase" at bounding box center [303, 135] width 41 height 10
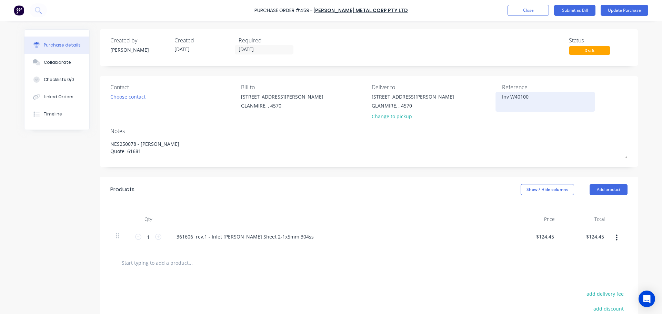
click at [503, 98] on textarea "Inv W40100" at bounding box center [545, 101] width 86 height 16
type textarea "x"
click at [503, 98] on textarea "Inv W40100" at bounding box center [545, 101] width 86 height 16
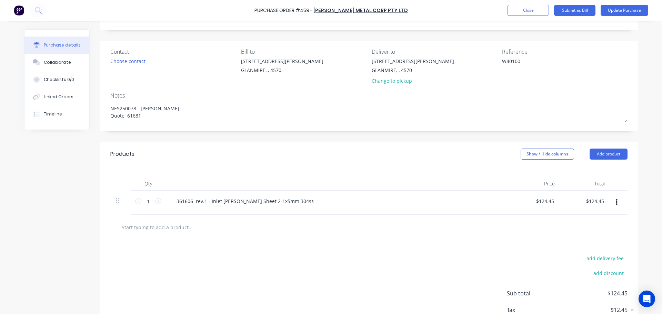
scroll to position [69, 0]
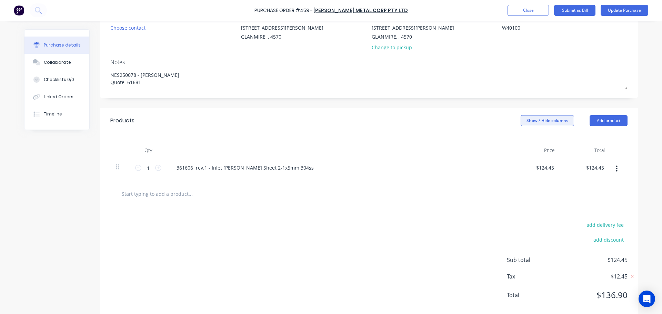
type textarea "W40100"
type textarea "x"
type textarea "W40100"
click at [552, 115] on button "Show / Hide columns" at bounding box center [547, 120] width 53 height 11
click at [532, 142] on label "Account" at bounding box center [526, 143] width 12 height 6
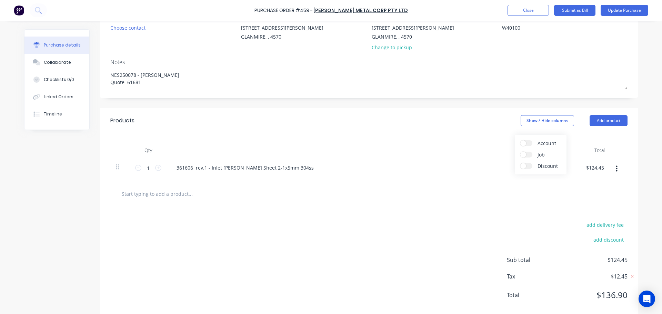
click at [520, 140] on input "Account" at bounding box center [520, 140] width 0 height 0
click at [504, 165] on div "Select..." at bounding box center [501, 168] width 32 height 6
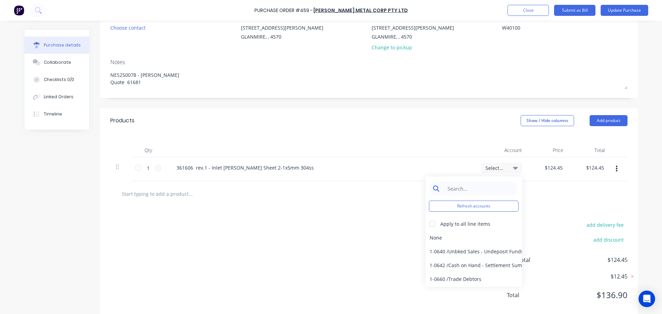
type textarea "x"
click at [487, 191] on input at bounding box center [479, 189] width 71 height 14
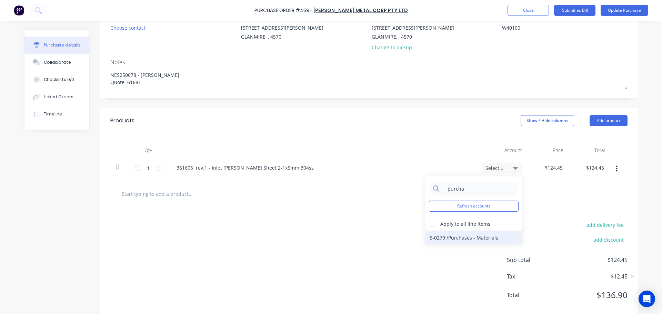
type input "purcha"
click at [441, 235] on div "5-0270 / Purchases - Materials" at bounding box center [473, 238] width 97 height 14
click at [481, 211] on div "add delivery fee add discount Sub total $124.45 Tax $12.45 Total $136.90" at bounding box center [369, 262] width 538 height 113
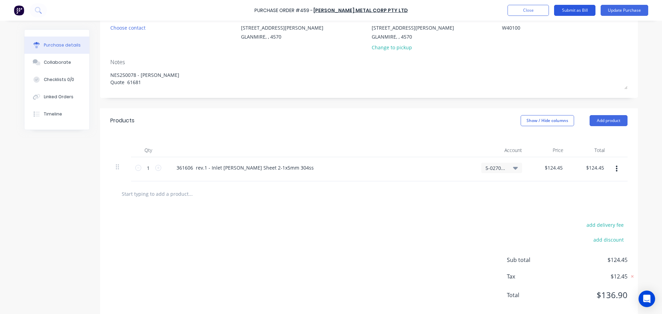
click at [575, 9] on button "Submit as Bill" at bounding box center [574, 10] width 41 height 11
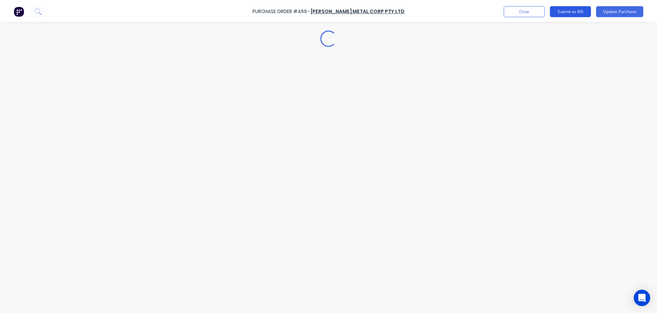
scroll to position [0, 0]
type textarea "x"
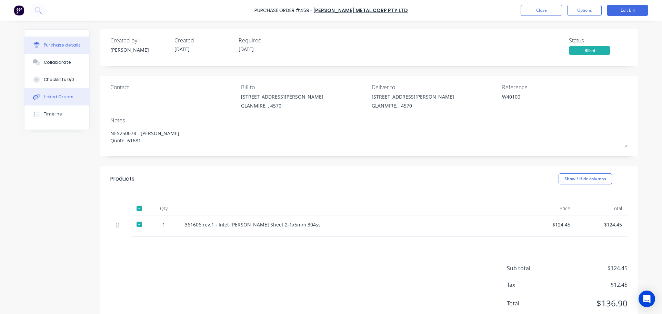
click at [64, 100] on button "Linked Orders" at bounding box center [56, 96] width 65 height 17
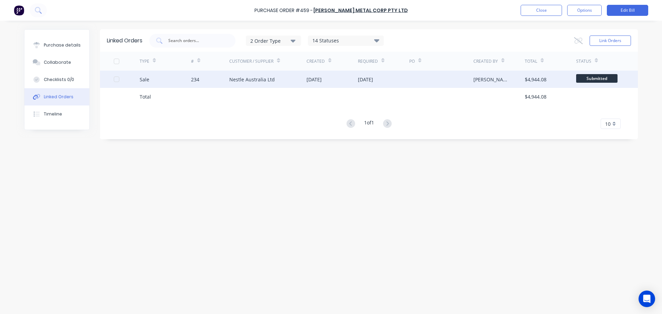
click at [200, 76] on div "234" at bounding box center [210, 79] width 39 height 17
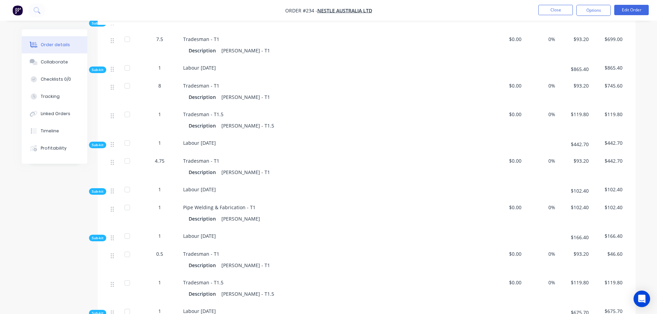
scroll to position [1000, 0]
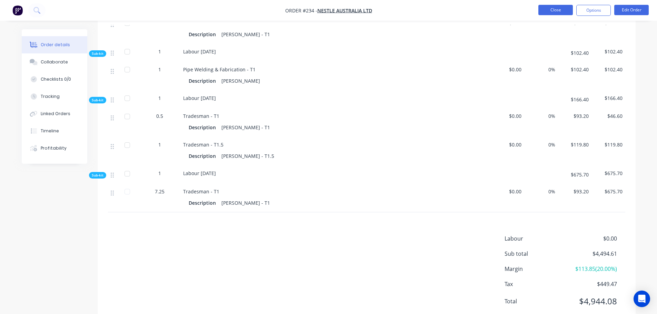
click at [557, 14] on button "Close" at bounding box center [555, 10] width 34 height 10
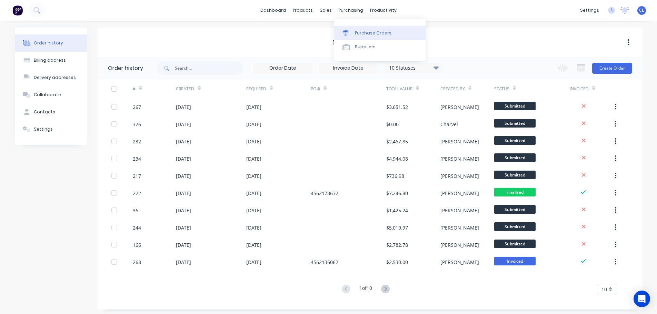
click at [358, 30] on div "Purchase Orders" at bounding box center [373, 33] width 37 height 6
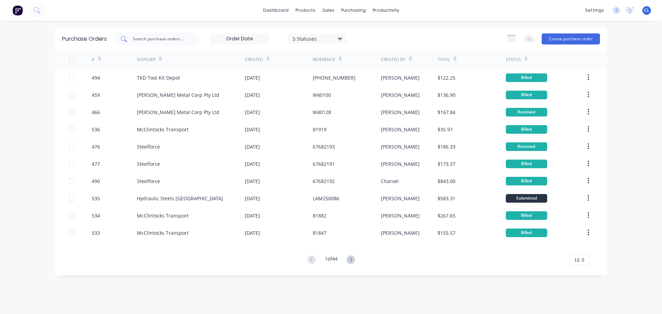
drag, startPoint x: 0, startPoint y: 0, endPoint x: 154, endPoint y: 43, distance: 160.2
click at [154, 43] on div at bounding box center [157, 39] width 86 height 14
type input "471"
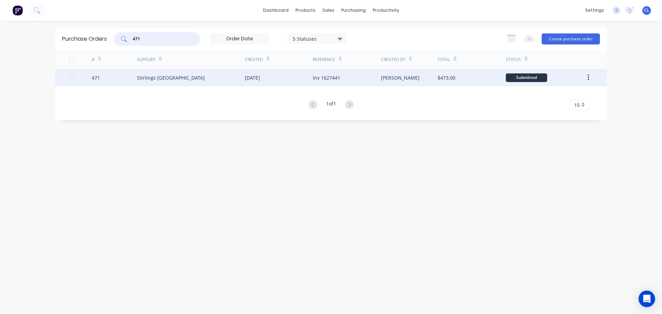
click at [98, 79] on div "471" at bounding box center [96, 77] width 8 height 7
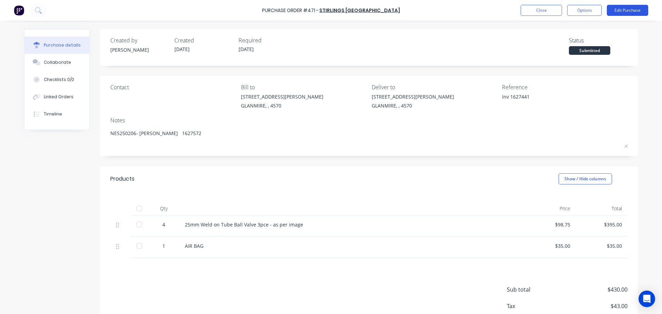
click at [608, 13] on button "Edit Purchase" at bounding box center [627, 10] width 41 height 11
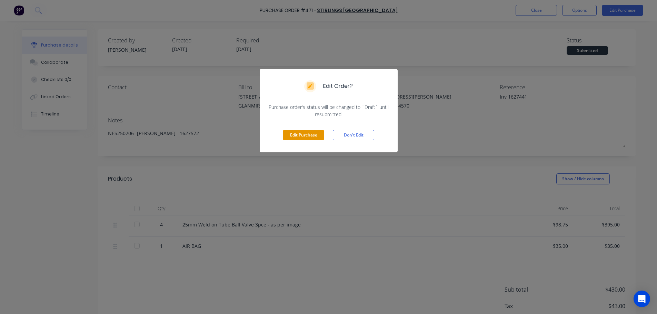
click at [312, 133] on button "Edit Purchase" at bounding box center [303, 135] width 41 height 10
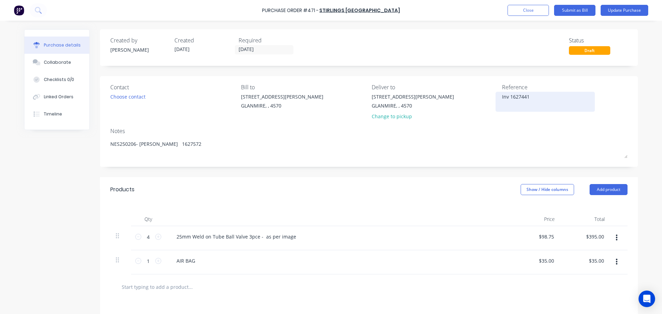
click at [502, 96] on textarea "Inv 1627441" at bounding box center [545, 101] width 86 height 16
type textarea "x"
click at [502, 96] on textarea "Inv 1627441" at bounding box center [545, 101] width 86 height 16
type textarea "1627441"
click at [512, 95] on textarea "1627441" at bounding box center [545, 101] width 86 height 16
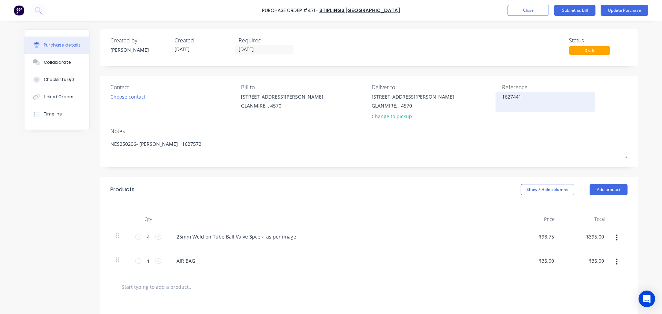
type textarea "x"
click at [512, 95] on textarea "1627441" at bounding box center [545, 101] width 86 height 16
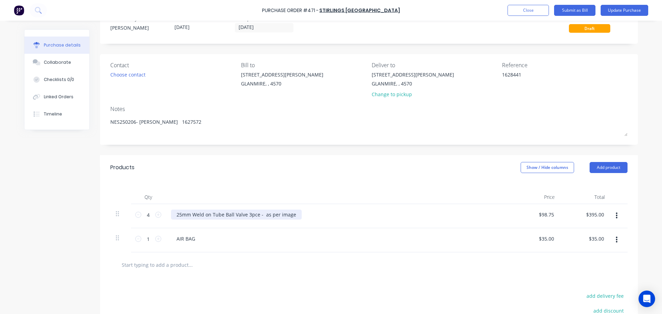
scroll to position [34, 0]
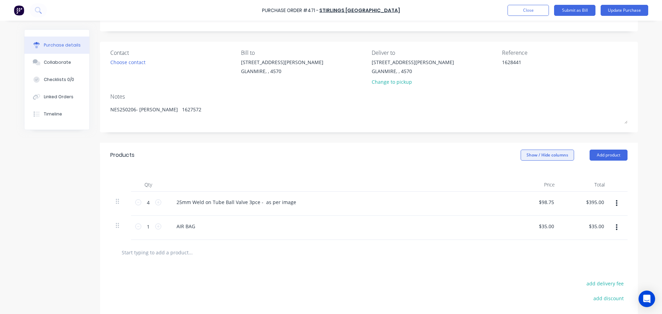
type textarea "1628441"
type textarea "x"
type textarea "1628441"
click at [548, 155] on button "Show / Hide columns" at bounding box center [547, 155] width 53 height 11
click at [526, 177] on label "Account" at bounding box center [526, 178] width 12 height 6
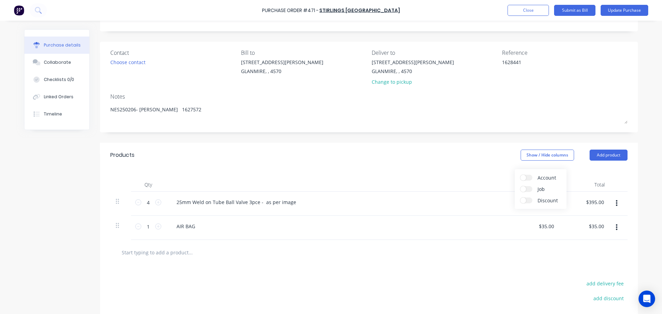
click at [520, 175] on input "Account" at bounding box center [520, 175] width 0 height 0
click at [494, 202] on span "Select..." at bounding box center [495, 202] width 21 height 7
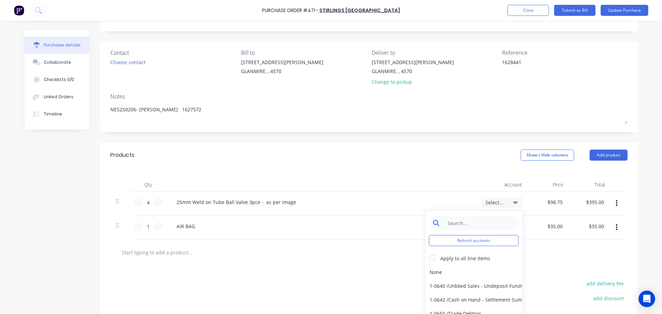
type textarea "x"
click at [471, 227] on input at bounding box center [479, 223] width 71 height 14
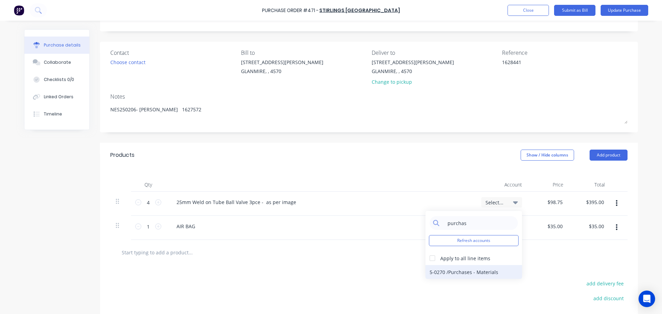
type input "purchas"
click at [456, 274] on div "5-0270 / Purchases - Materials" at bounding box center [473, 272] width 97 height 14
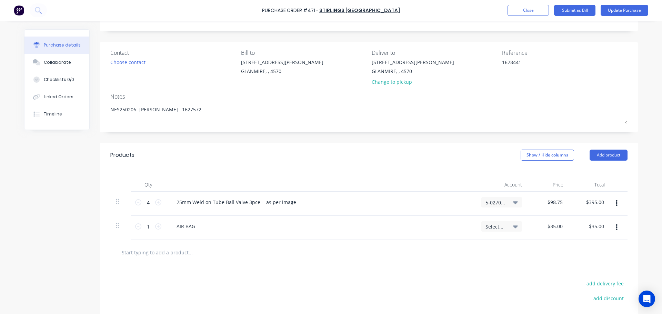
click at [499, 226] on span "Select..." at bounding box center [495, 226] width 21 height 7
type textarea "x"
click at [471, 252] on input at bounding box center [479, 247] width 71 height 14
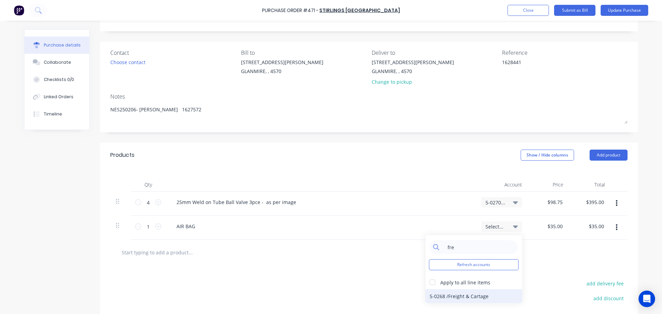
type input "fre"
click at [456, 295] on div "5-0268 / Freight & Cartage" at bounding box center [473, 296] width 97 height 14
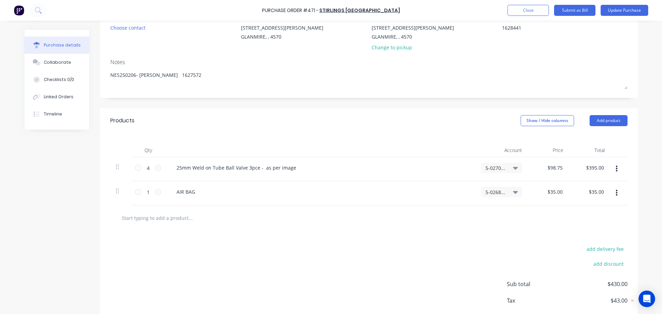
scroll to position [103, 0]
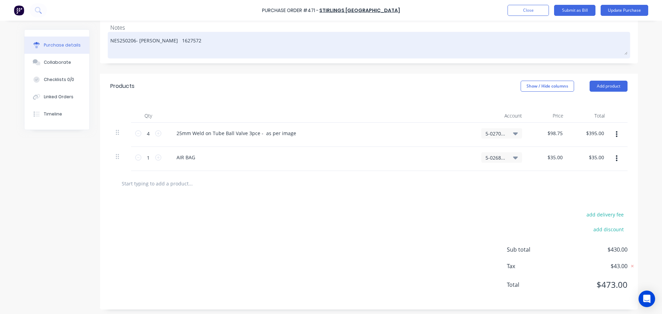
drag, startPoint x: 616, startPoint y: 13, endPoint x: 566, endPoint y: 42, distance: 57.4
click at [592, 73] on div "Purchase Order #471 - Stirlings [GEOGRAPHIC_DATA] Add product Close Submit as B…" at bounding box center [331, 157] width 662 height 314
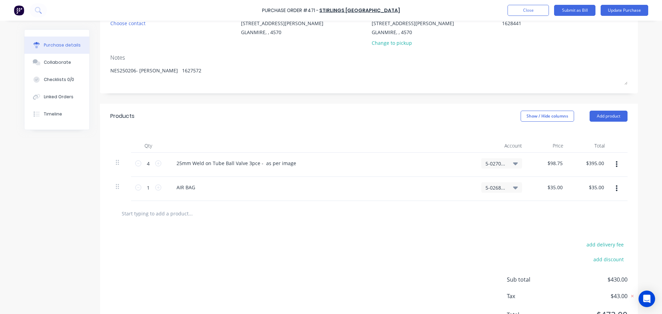
scroll to position [34, 0]
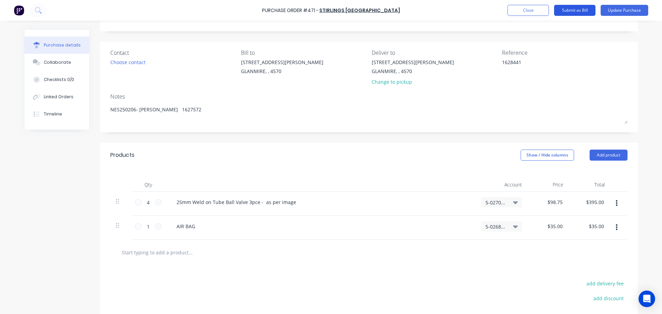
click at [582, 8] on button "Submit as Bill" at bounding box center [574, 10] width 41 height 11
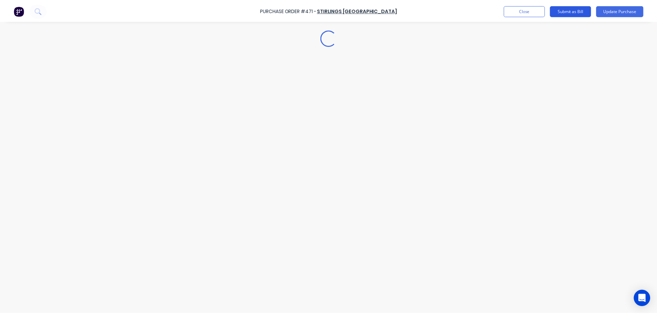
scroll to position [0, 0]
type textarea "x"
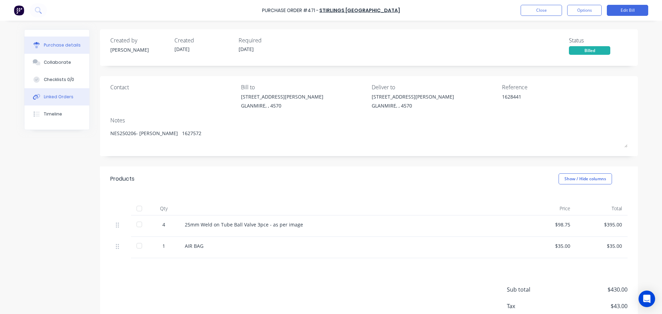
click at [67, 102] on button "Linked Orders" at bounding box center [56, 96] width 65 height 17
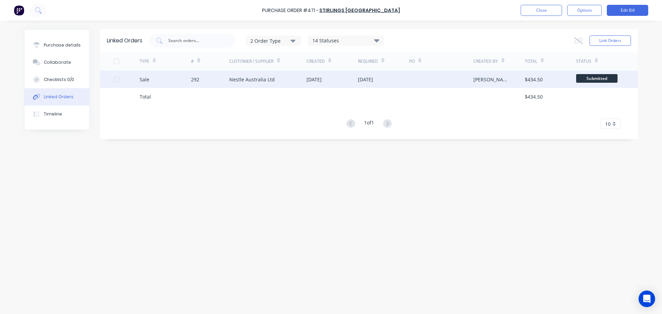
click at [168, 80] on div "Sale" at bounding box center [165, 79] width 51 height 17
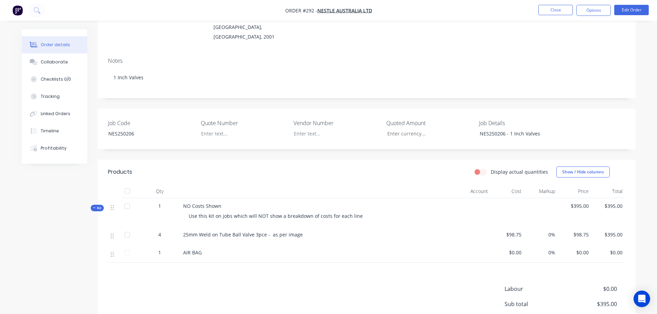
scroll to position [103, 0]
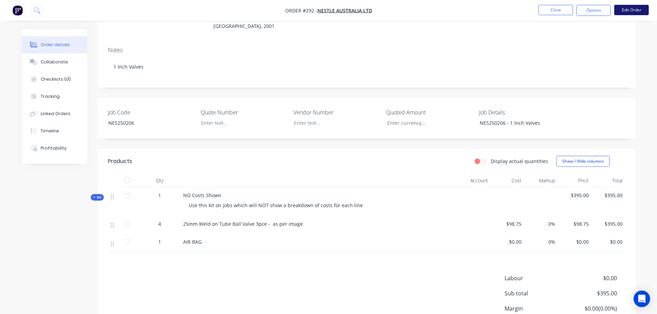
click at [625, 11] on button "Edit Order" at bounding box center [631, 10] width 34 height 10
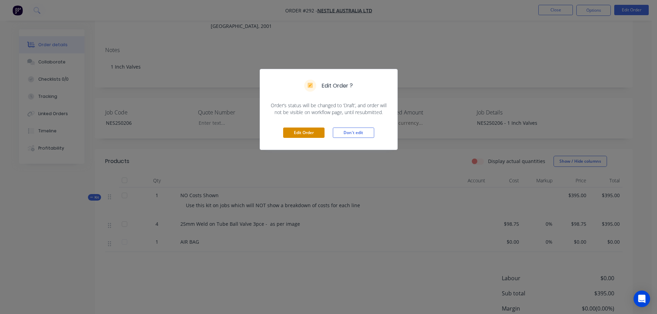
click at [314, 135] on button "Edit Order" at bounding box center [303, 133] width 41 height 10
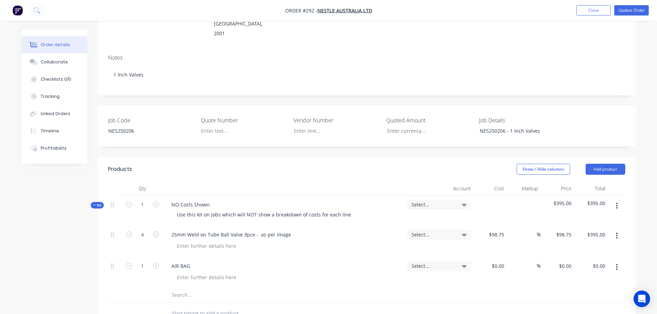
scroll to position [138, 0]
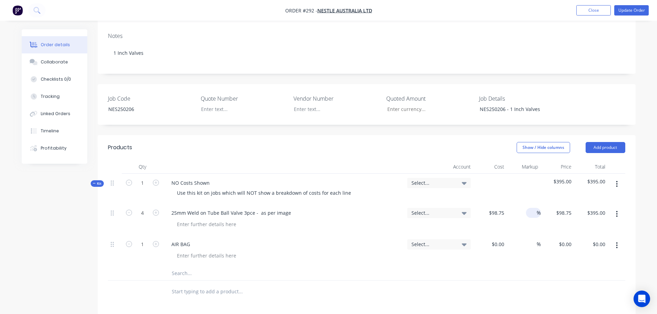
click at [526, 208] on div "%" at bounding box center [533, 213] width 15 height 10
type input "25"
type input "$123.4375"
type input "$493.75"
click at [496, 235] on div "0 $0.00" at bounding box center [490, 250] width 34 height 31
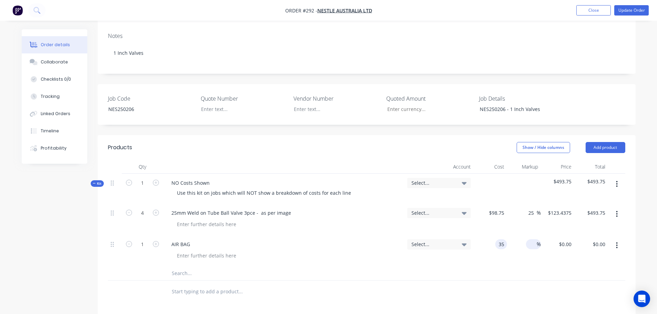
type input "$35.00"
click at [536, 240] on span "%" at bounding box center [538, 244] width 4 height 8
type input "25"
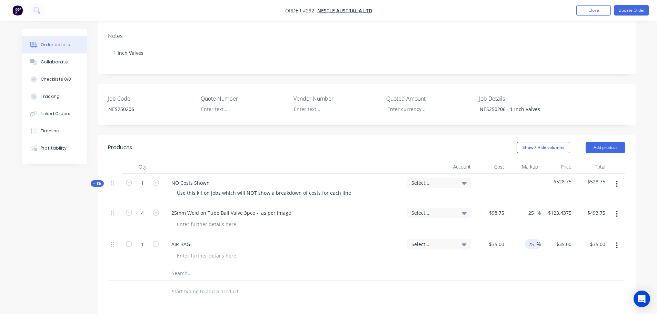
type input "$43.75"
click at [508, 281] on div at bounding box center [366, 292] width 517 height 22
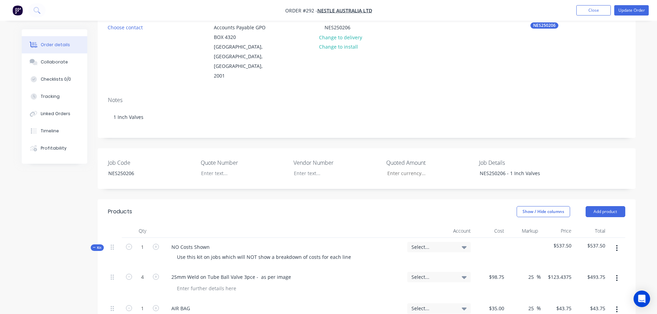
scroll to position [0, 0]
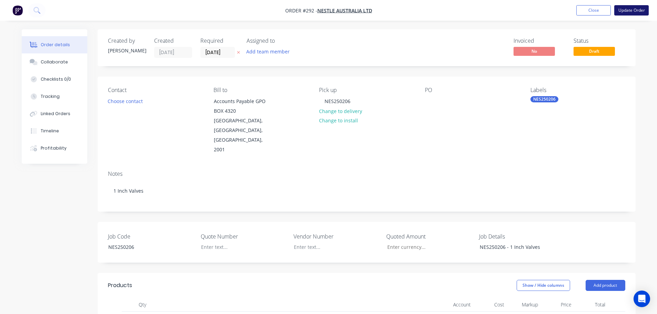
click at [636, 8] on button "Update Order" at bounding box center [631, 10] width 34 height 10
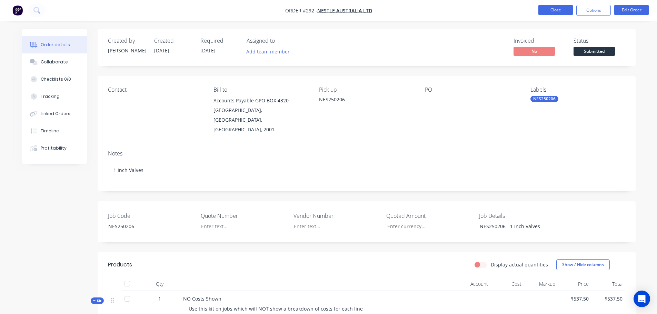
click at [551, 9] on button "Close" at bounding box center [555, 10] width 34 height 10
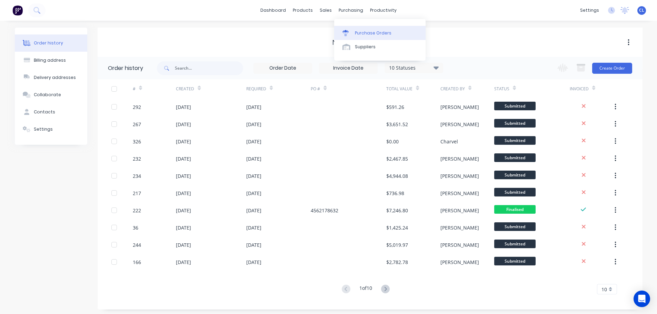
click at [357, 31] on div "Purchase Orders" at bounding box center [373, 33] width 37 height 6
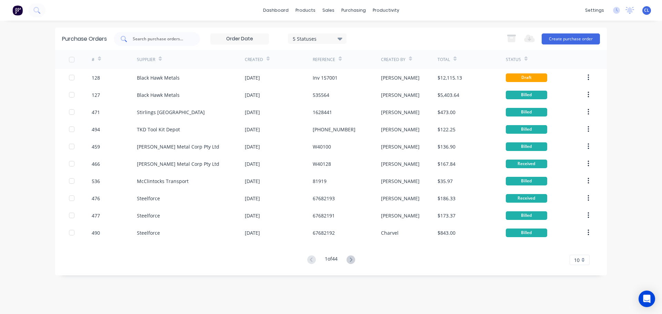
click at [147, 41] on input "text" at bounding box center [160, 39] width 57 height 7
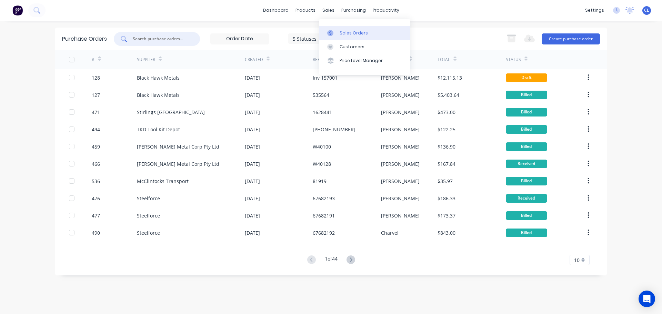
click at [329, 30] on icon at bounding box center [330, 33] width 6 height 6
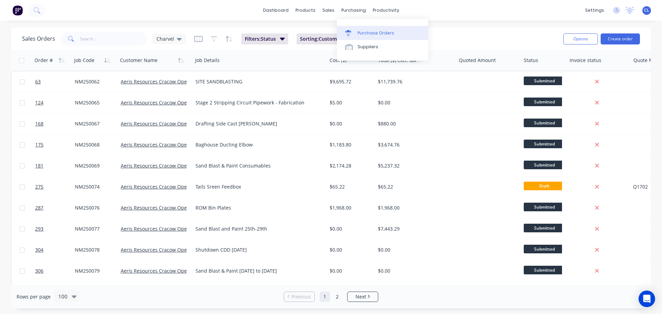
click at [356, 32] on link "Purchase Orders" at bounding box center [382, 33] width 91 height 14
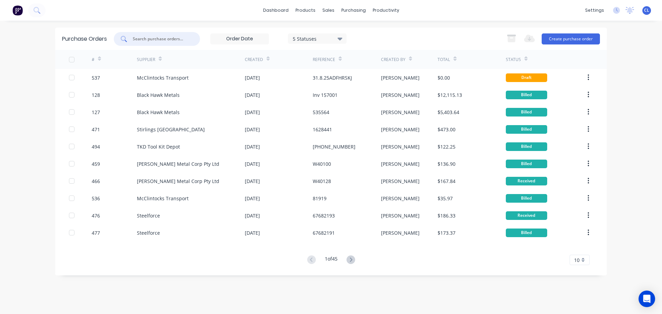
click at [153, 39] on input "text" at bounding box center [160, 39] width 57 height 7
type input "479"
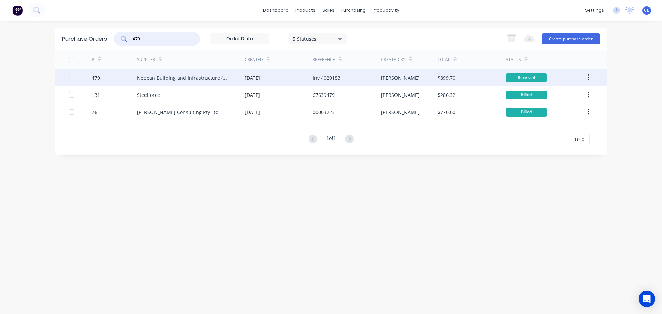
click at [101, 78] on div "479" at bounding box center [115, 77] width 46 height 17
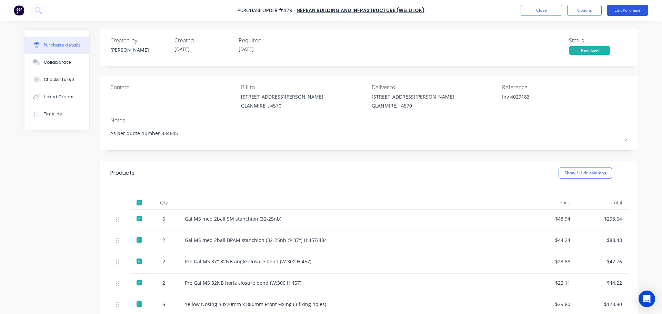
click at [608, 15] on button "Edit Purchase" at bounding box center [627, 10] width 41 height 11
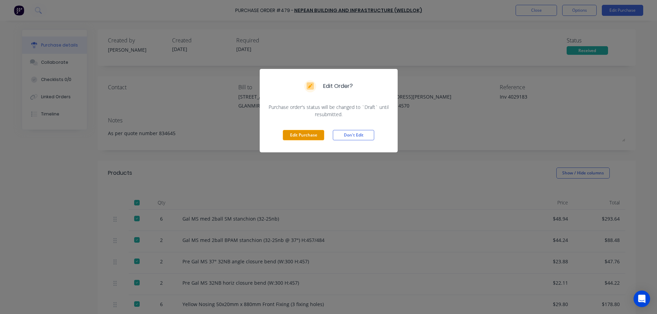
click at [294, 138] on button "Edit Purchase" at bounding box center [303, 135] width 41 height 10
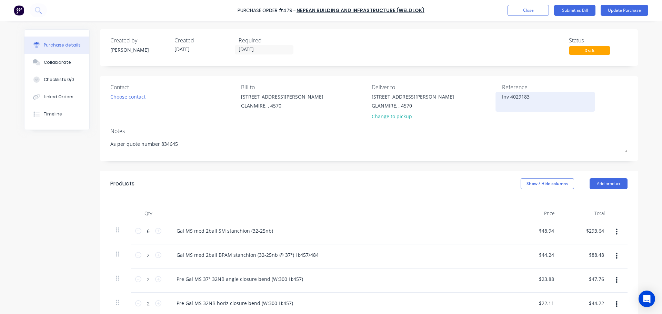
click at [502, 97] on textarea "Inv 4029183" at bounding box center [545, 101] width 86 height 16
type textarea "x"
click at [502, 97] on textarea "Inv 4029183" at bounding box center [545, 101] width 86 height 16
type textarea "4029183"
type textarea "x"
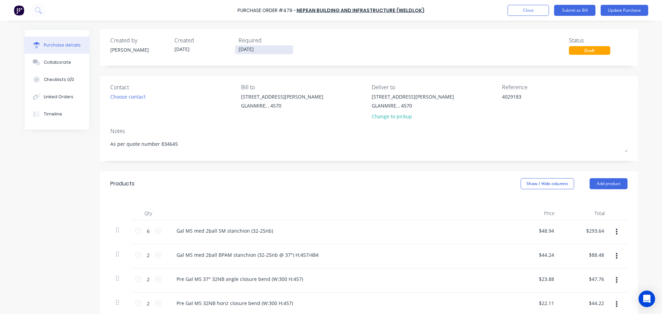
type textarea "4029183"
click at [277, 45] on label "[DATE]" at bounding box center [264, 49] width 59 height 9
click at [277, 46] on input "[DATE]" at bounding box center [264, 50] width 58 height 9
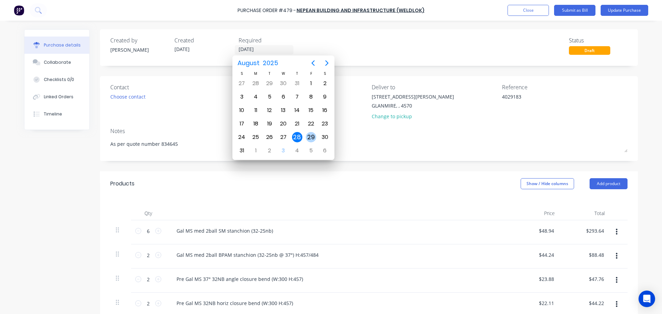
click at [312, 136] on div "29" at bounding box center [311, 137] width 10 height 10
type textarea "x"
type input "29/08/25"
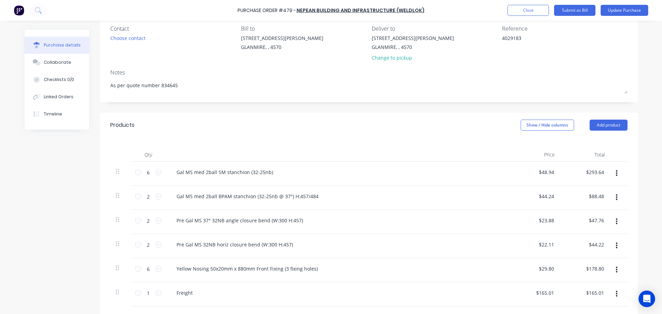
scroll to position [24, 0]
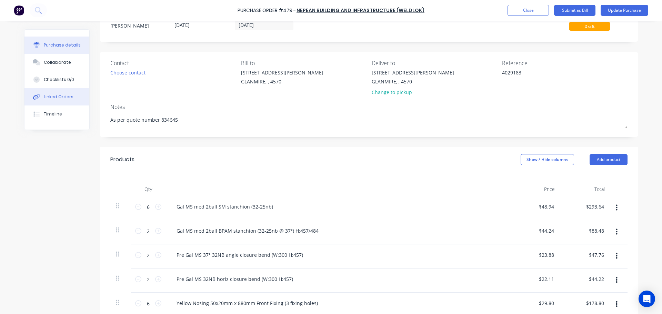
click at [61, 101] on button "Linked Orders" at bounding box center [56, 96] width 65 height 17
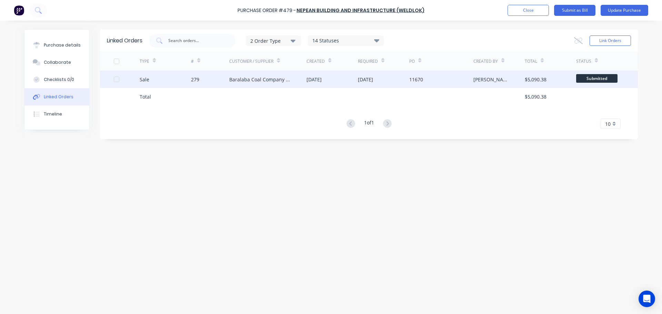
click at [166, 82] on div "Sale" at bounding box center [165, 79] width 51 height 17
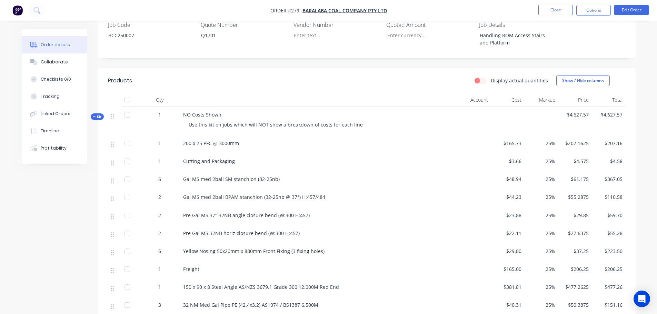
scroll to position [207, 0]
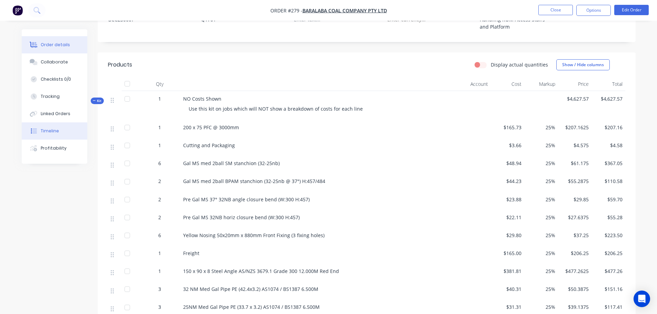
click at [56, 128] on div "Timeline" at bounding box center [50, 131] width 18 height 6
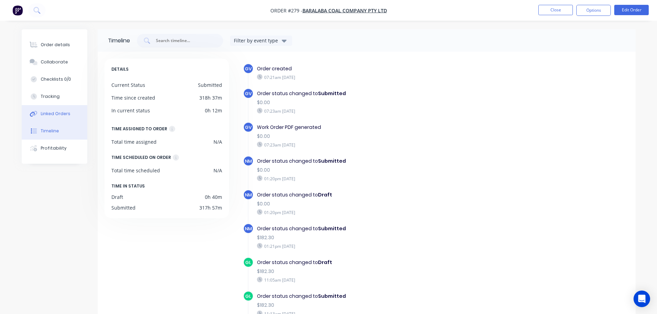
click at [60, 113] on div "Linked Orders" at bounding box center [56, 114] width 30 height 6
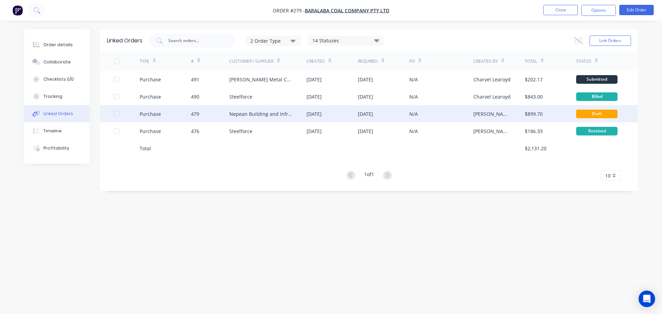
click at [236, 113] on div "Nepean Building and Infrastructure (Weldlok)" at bounding box center [260, 113] width 63 height 7
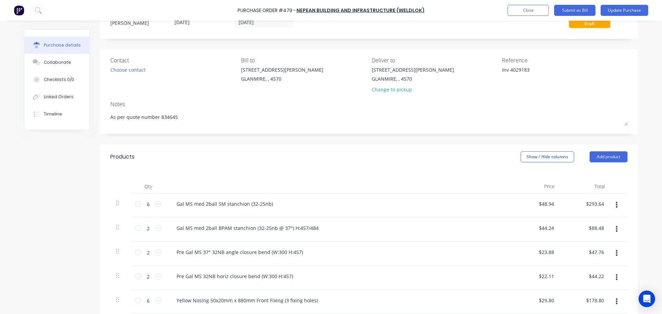
scroll to position [69, 0]
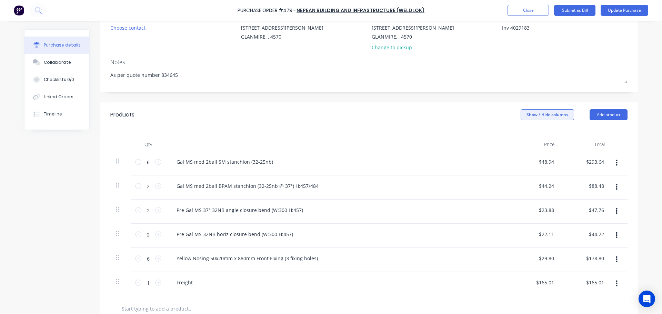
click at [544, 115] on button "Show / Hide columns" at bounding box center [547, 114] width 53 height 11
click at [526, 138] on label "Account" at bounding box center [526, 137] width 12 height 6
click at [520, 134] on input "Account" at bounding box center [520, 134] width 0 height 0
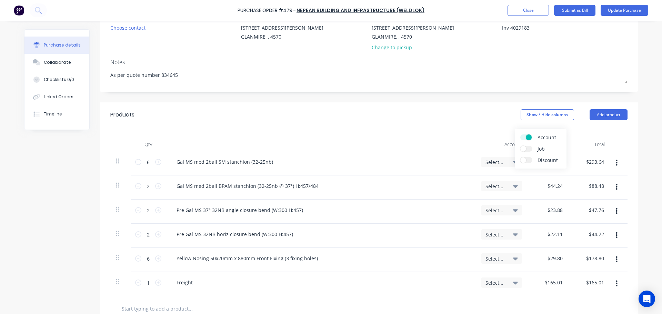
click at [449, 147] on div at bounding box center [320, 145] width 310 height 14
click at [485, 160] on span "Select..." at bounding box center [495, 162] width 21 height 7
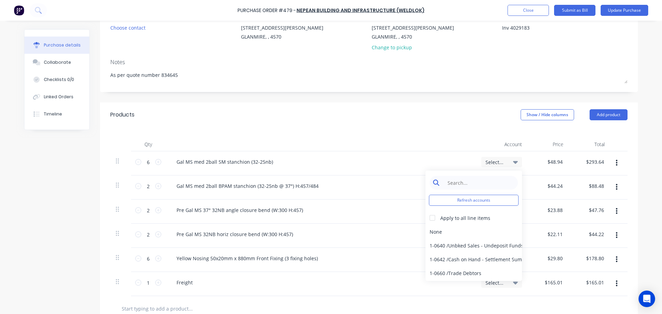
type textarea "x"
click at [468, 183] on input at bounding box center [479, 183] width 71 height 14
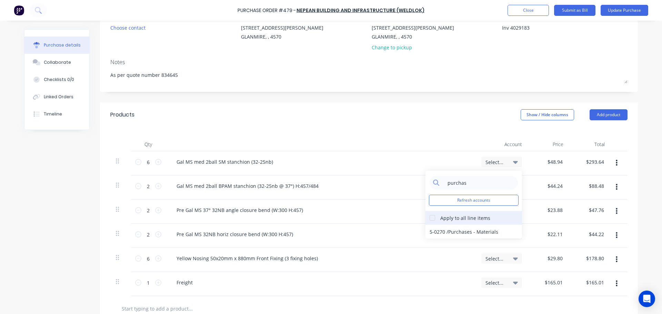
type input "purchas"
click at [431, 219] on div at bounding box center [432, 218] width 14 height 14
drag, startPoint x: 437, startPoint y: 228, endPoint x: 435, endPoint y: 235, distance: 8.3
click at [438, 228] on div "5-0270 / Purchases - Materials" at bounding box center [473, 232] width 97 height 14
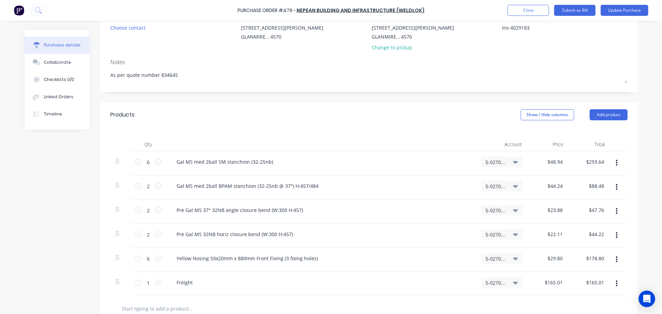
click at [492, 284] on span "5-0270 / Purchases - Materials" at bounding box center [495, 282] width 21 height 7
type textarea "x"
click at [462, 298] on input at bounding box center [479, 303] width 71 height 14
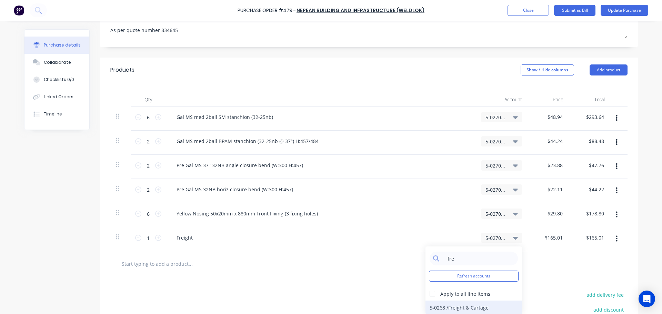
scroll to position [172, 0]
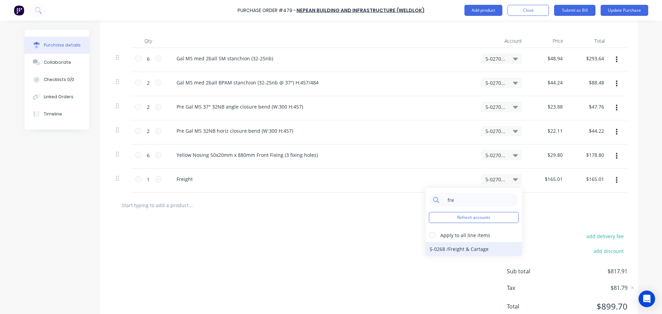
type input "fre"
click at [451, 248] on div "5-0268 / Freight & Cartage" at bounding box center [473, 249] width 97 height 14
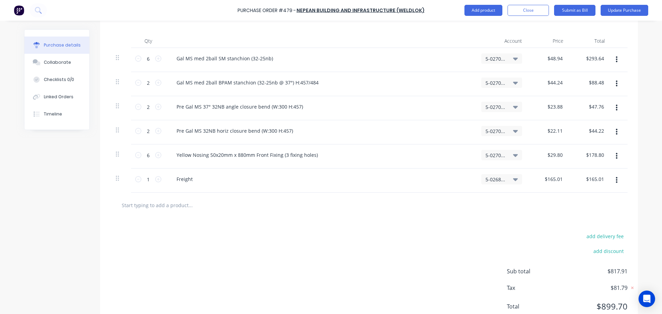
click at [426, 246] on div "add delivery fee add discount Sub total $817.91 Tax $81.79 Total $899.70" at bounding box center [369, 274] width 538 height 113
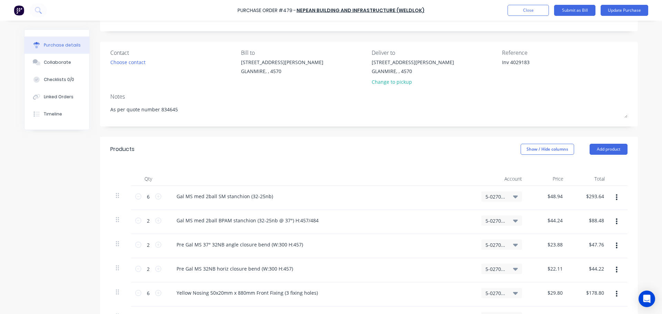
scroll to position [0, 0]
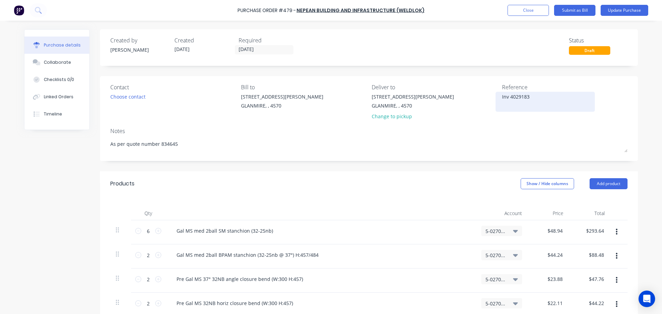
click at [506, 97] on textarea "Inv 4029183" at bounding box center [545, 101] width 86 height 16
type textarea "x"
click at [506, 97] on textarea "Inv 4029183" at bounding box center [545, 101] width 86 height 16
type textarea "4029183"
type textarea "x"
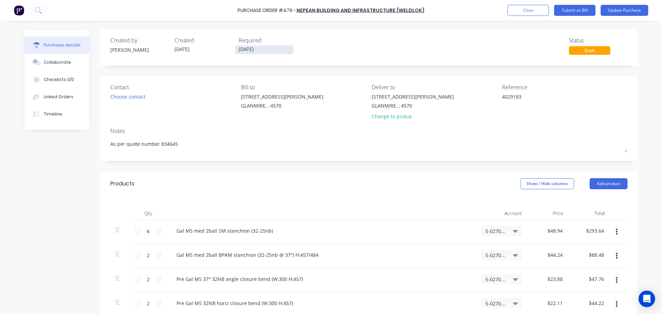
type textarea "4029183"
click at [259, 50] on input "[DATE]" at bounding box center [264, 50] width 58 height 9
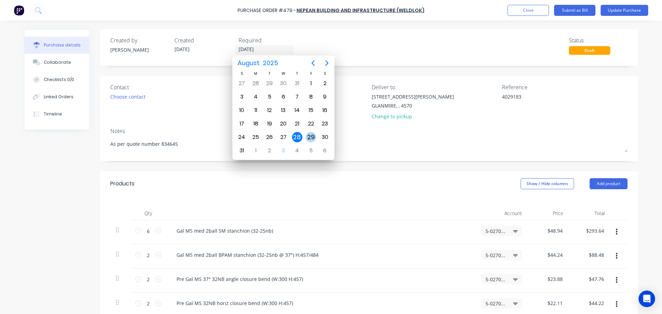
click at [310, 135] on div "29" at bounding box center [311, 137] width 10 height 10
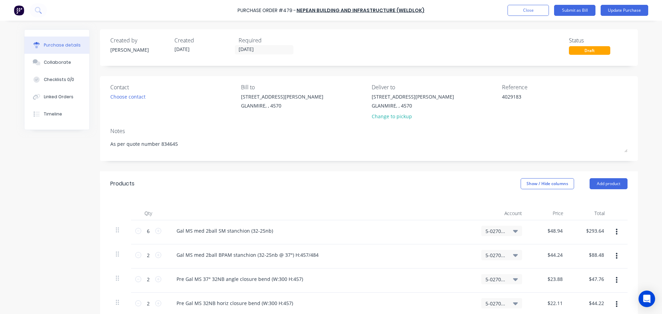
type textarea "x"
type input "29/08/25"
click at [566, 14] on button "Submit as Bill" at bounding box center [574, 10] width 41 height 11
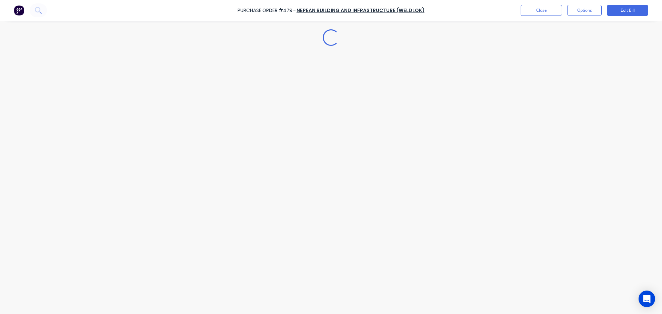
type textarea "x"
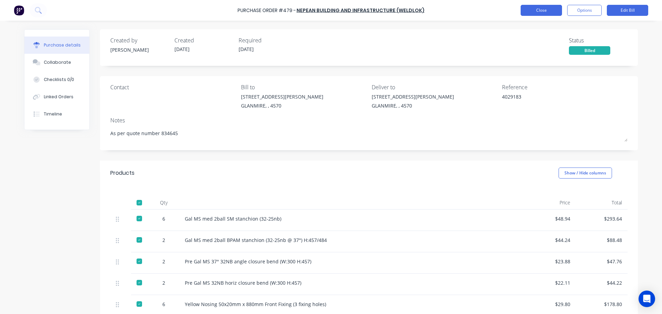
click at [552, 9] on button "Close" at bounding box center [541, 10] width 41 height 11
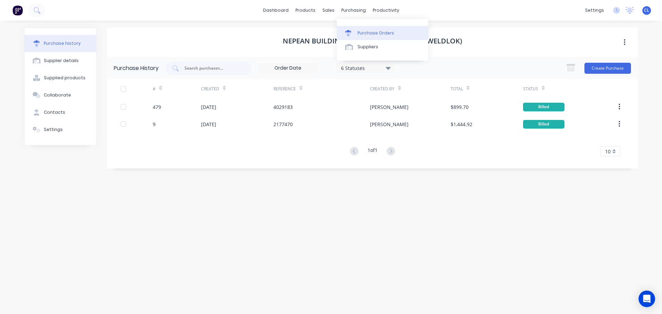
click at [354, 27] on link "Purchase Orders" at bounding box center [382, 33] width 91 height 14
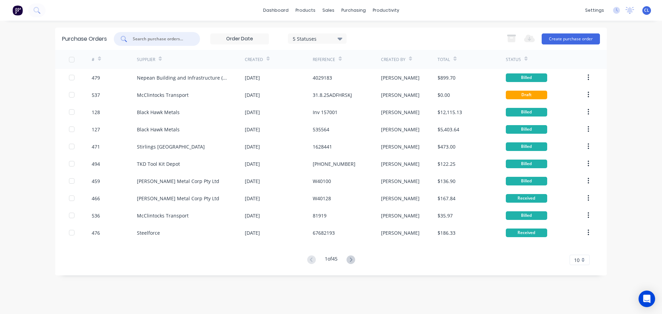
click at [180, 40] on input "text" at bounding box center [160, 39] width 57 height 7
type input "489"
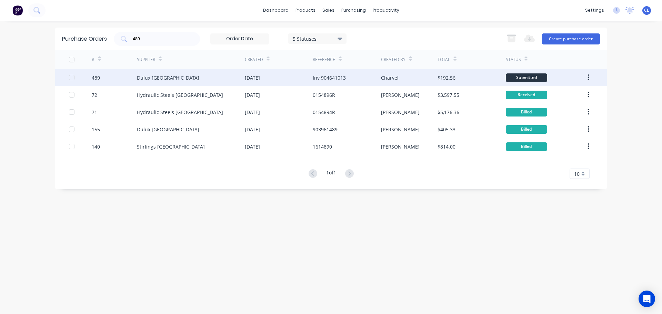
click at [96, 81] on div "489" at bounding box center [96, 77] width 8 height 7
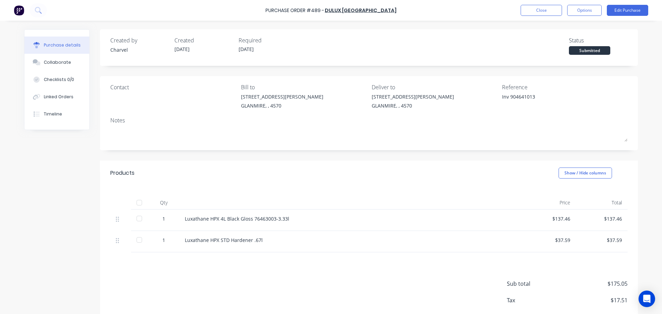
drag, startPoint x: 632, startPoint y: 10, endPoint x: 410, endPoint y: 150, distance: 263.0
click at [462, 147] on div "Purchase Order #489 - Dulux [GEOGRAPHIC_DATA] Close Options Edit Purchase Purch…" at bounding box center [331, 157] width 662 height 314
click at [52, 94] on div "Linked Orders" at bounding box center [59, 97] width 30 height 6
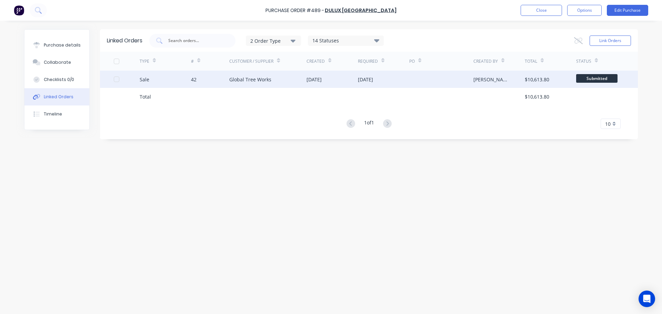
click at [169, 78] on div "Sale" at bounding box center [165, 79] width 51 height 17
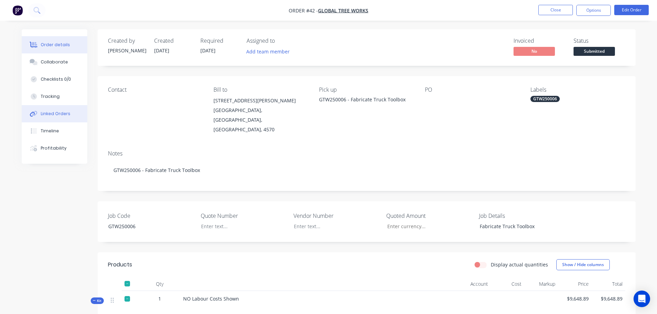
click at [55, 113] on div "Linked Orders" at bounding box center [56, 114] width 30 height 6
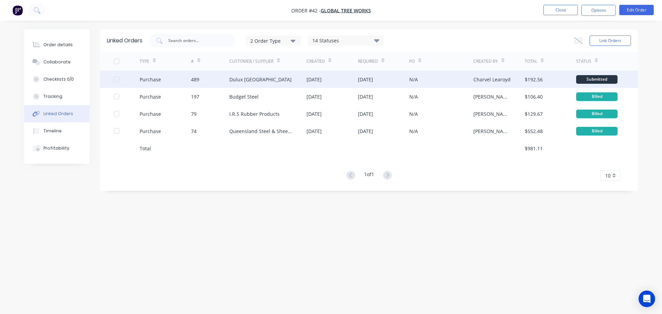
click at [199, 82] on div "489" at bounding box center [195, 79] width 8 height 7
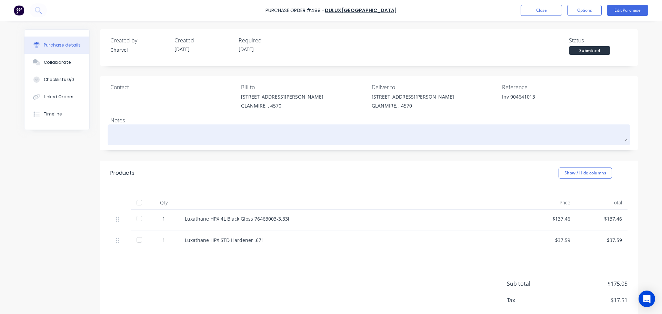
click at [130, 135] on textarea at bounding box center [368, 134] width 517 height 16
type textarea "x"
type textarea "G"
type textarea "x"
type textarea "GT"
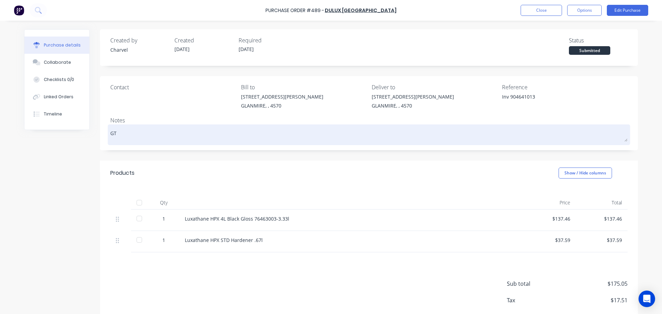
type textarea "x"
type textarea "GTW"
type textarea "x"
type textarea "GTW5"
type textarea "x"
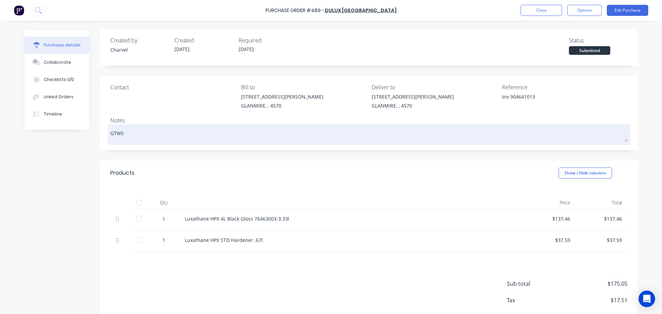
type textarea "GTW"
type textarea "x"
type textarea "GTW2"
type textarea "x"
type textarea "GTW25"
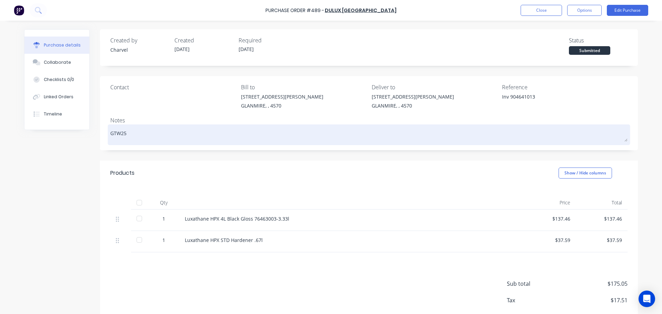
type textarea "x"
type textarea "GTW250"
type textarea "x"
type textarea "GTW2500"
type textarea "x"
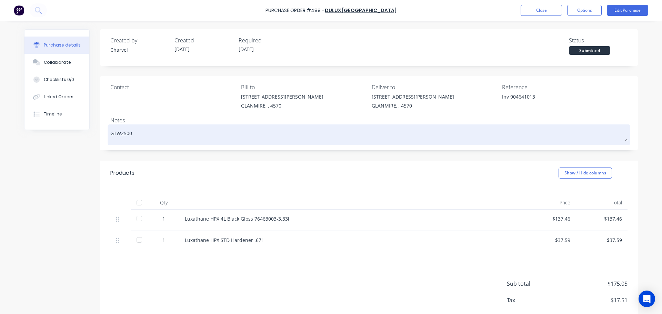
type textarea "GTW25000"
type textarea "x"
type textarea "GTW250006"
type textarea "x"
type textarea "GTW250006"
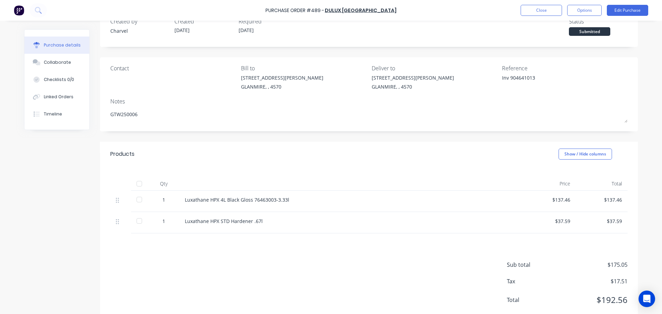
scroll to position [37, 0]
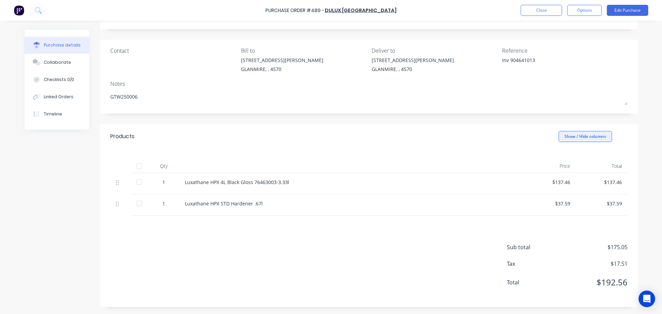
click at [579, 141] on button "Show / Hide columns" at bounding box center [584, 136] width 53 height 11
click at [567, 160] on label "Account" at bounding box center [565, 159] width 12 height 6
click at [559, 156] on input "Account" at bounding box center [559, 156] width 0 height 0
click at [618, 14] on button "Edit Purchase" at bounding box center [627, 10] width 41 height 11
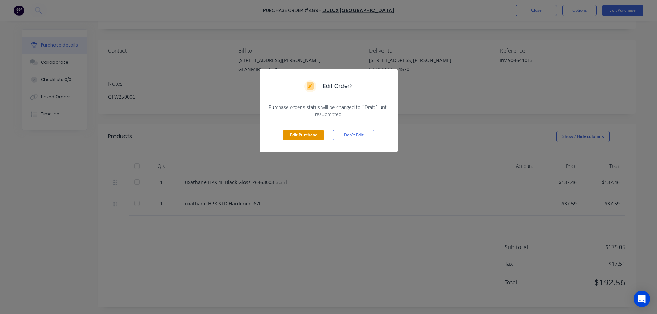
click at [301, 136] on button "Edit Purchase" at bounding box center [303, 135] width 41 height 10
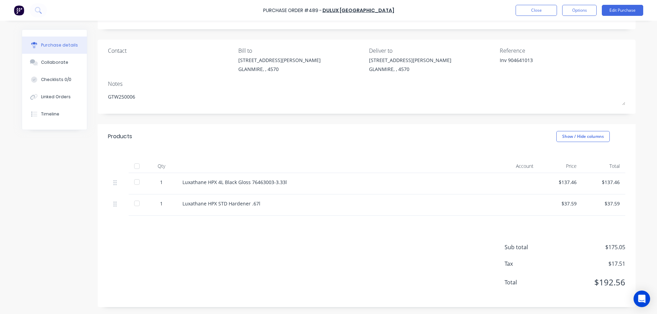
type textarea "x"
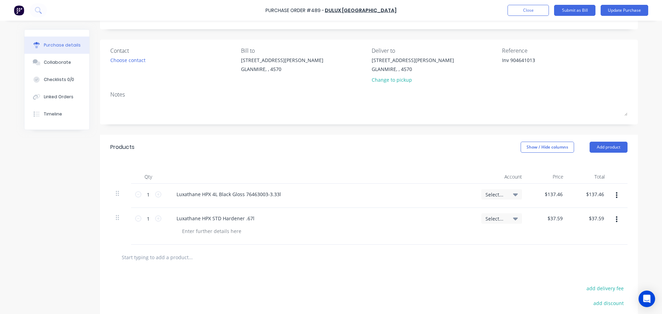
scroll to position [0, 0]
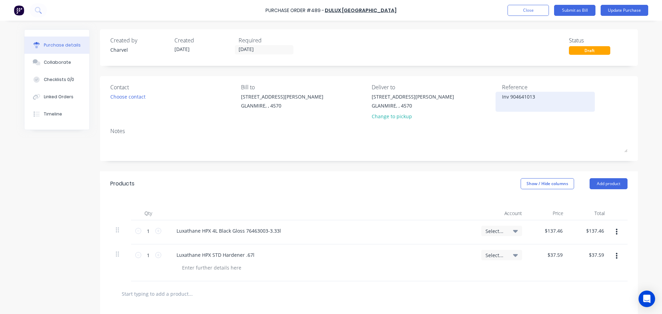
click at [502, 98] on textarea "Inv 904641013" at bounding box center [545, 101] width 86 height 16
type textarea "x"
click at [502, 98] on textarea "Inv 904641013" at bounding box center [545, 101] width 86 height 16
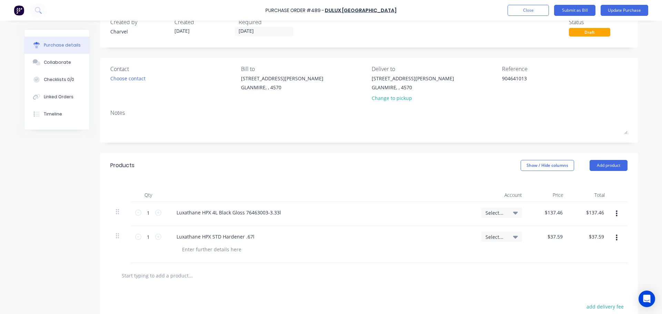
scroll to position [34, 0]
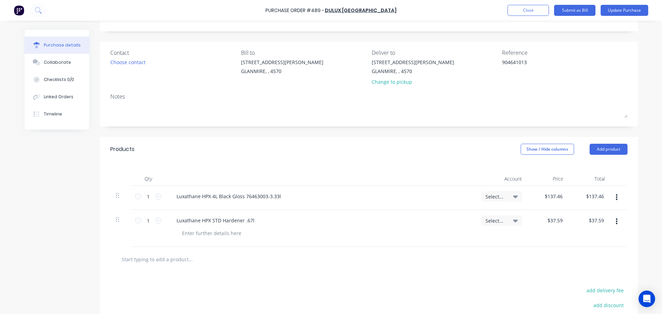
type textarea "904641013"
type textarea "x"
type textarea "904641013"
click at [501, 196] on span "Select..." at bounding box center [495, 196] width 21 height 7
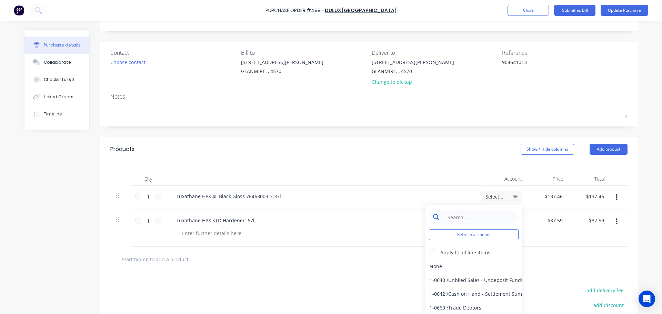
type textarea "x"
click at [481, 221] on input at bounding box center [479, 217] width 71 height 14
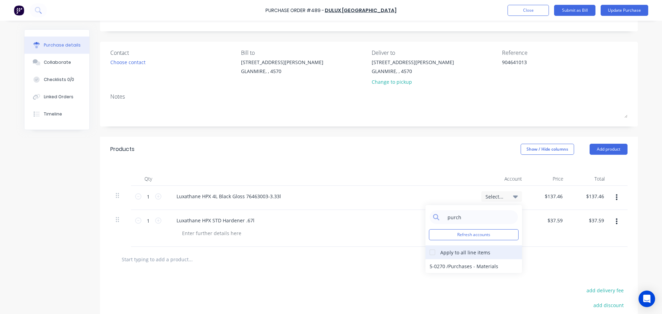
type input "purch"
click at [428, 253] on div at bounding box center [432, 252] width 14 height 14
click at [439, 265] on div "5-0270 / Purchases - Materials" at bounding box center [473, 266] width 97 height 14
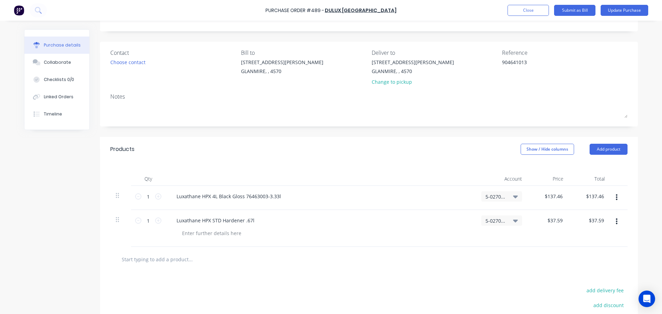
click at [425, 262] on div at bounding box center [369, 259] width 506 height 14
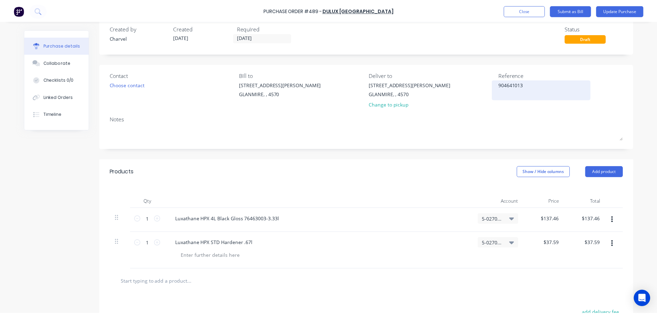
scroll to position [0, 0]
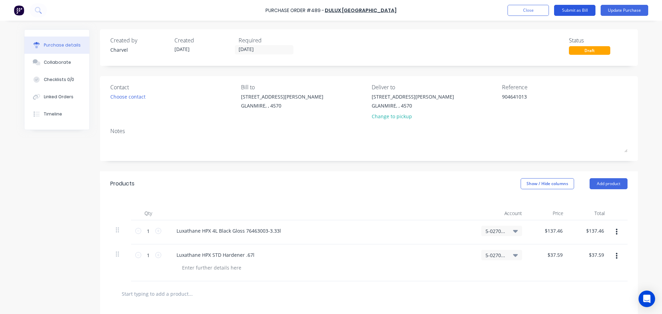
click at [577, 10] on button "Submit as Bill" at bounding box center [574, 10] width 41 height 11
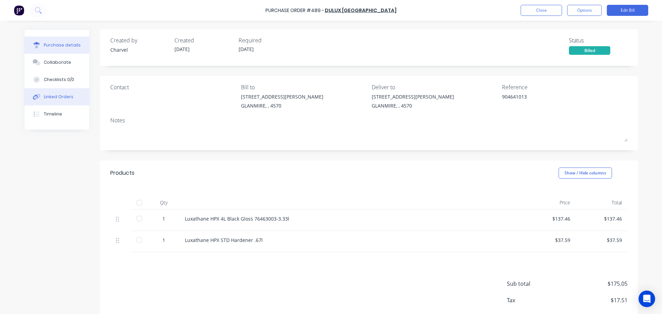
click at [46, 99] on div "Linked Orders" at bounding box center [59, 97] width 30 height 6
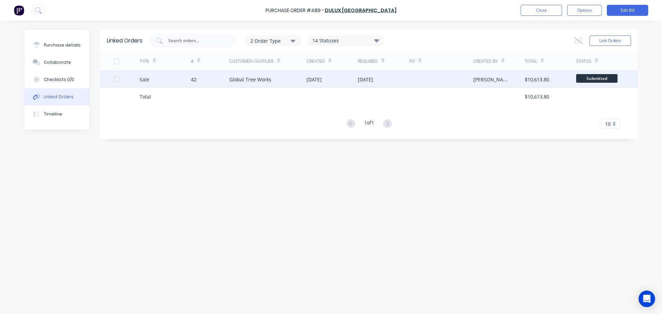
click at [135, 81] on div at bounding box center [127, 79] width 26 height 17
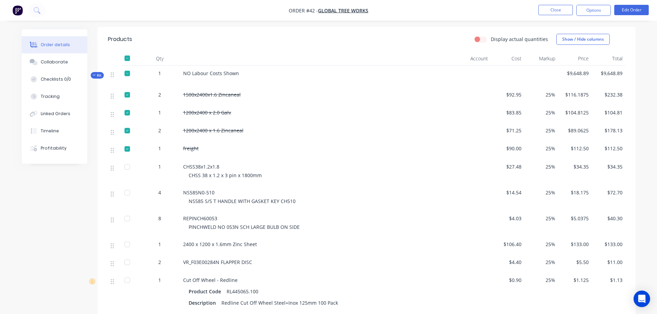
scroll to position [241, 0]
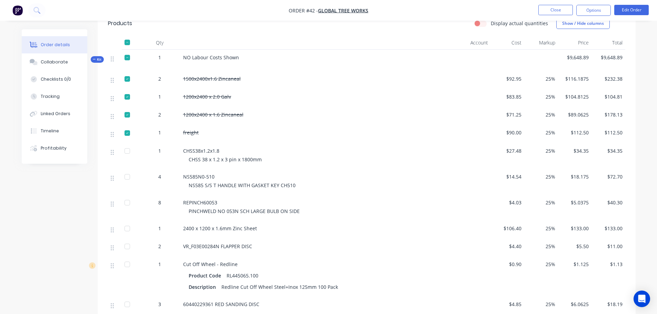
click at [127, 51] on div at bounding box center [127, 58] width 14 height 14
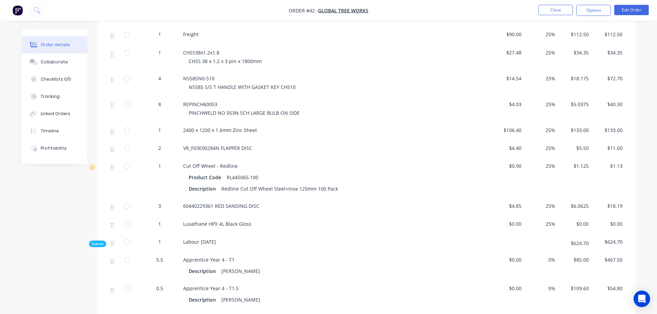
scroll to position [345, 0]
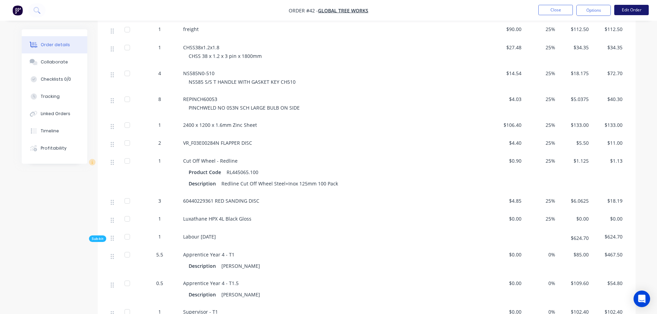
click at [619, 12] on button "Edit Order" at bounding box center [631, 10] width 34 height 10
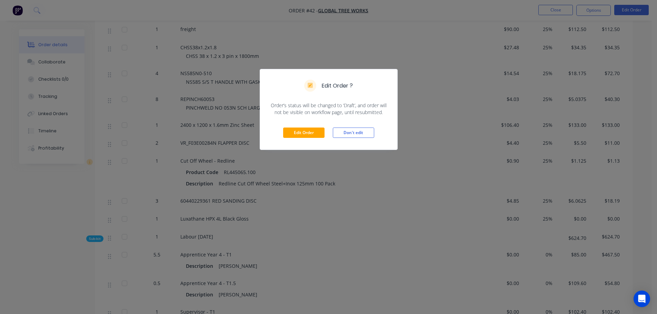
click at [284, 140] on div "Edit Order Don't edit" at bounding box center [328, 133] width 137 height 34
click at [293, 136] on button "Edit Order" at bounding box center [303, 133] width 41 height 10
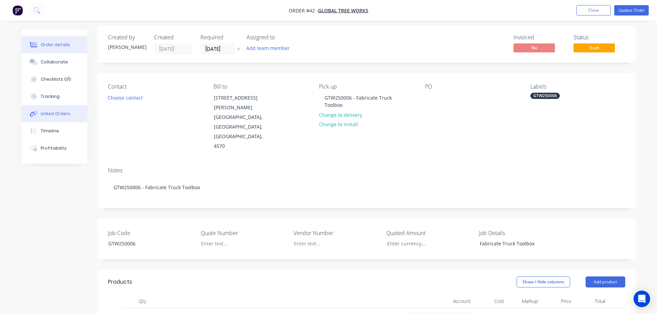
scroll to position [0, 0]
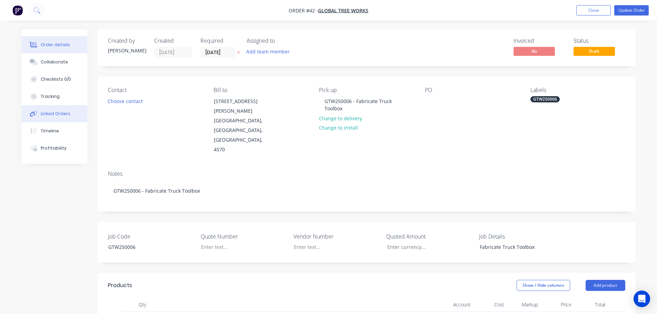
drag, startPoint x: 58, startPoint y: 114, endPoint x: 51, endPoint y: 111, distance: 7.4
click at [51, 111] on div "Linked Orders" at bounding box center [56, 114] width 30 height 6
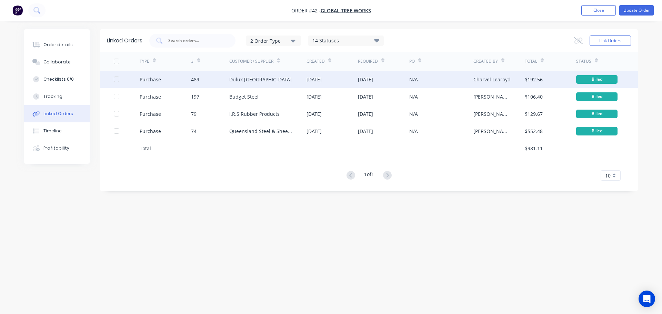
drag, startPoint x: 160, startPoint y: 80, endPoint x: 191, endPoint y: 80, distance: 31.4
click at [191, 80] on div "489" at bounding box center [195, 79] width 8 height 7
type textarea "x"
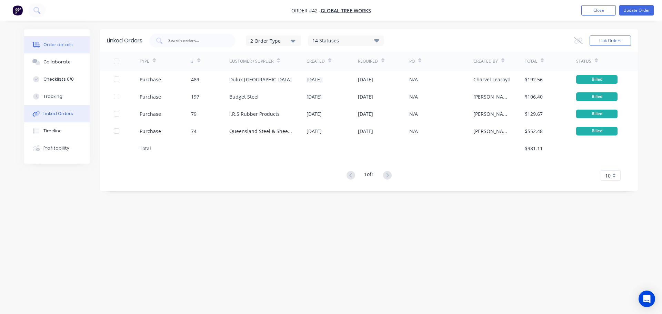
click at [55, 45] on div "Order details" at bounding box center [57, 45] width 29 height 6
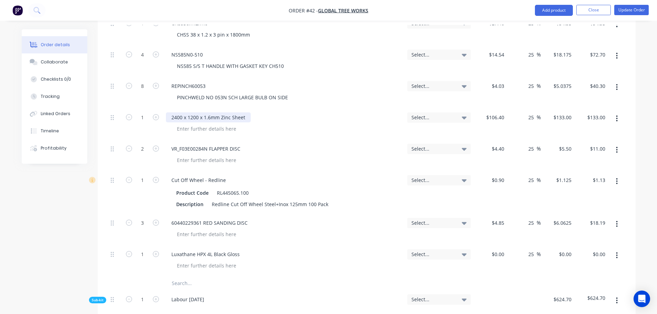
scroll to position [483, 0]
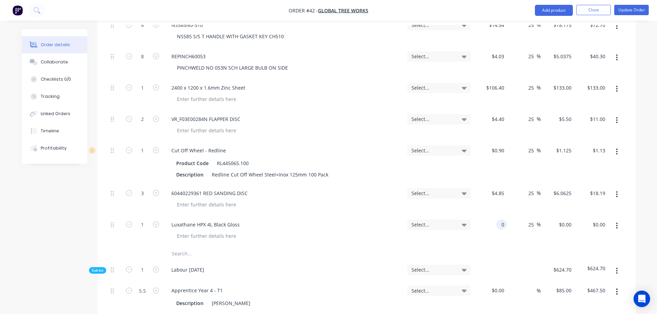
click at [492, 215] on div "0 0" at bounding box center [490, 230] width 34 height 31
click at [509, 215] on div "25 25 %" at bounding box center [524, 230] width 34 height 31
type input "$137.46"
type input "$171.825"
type input "$171.83"
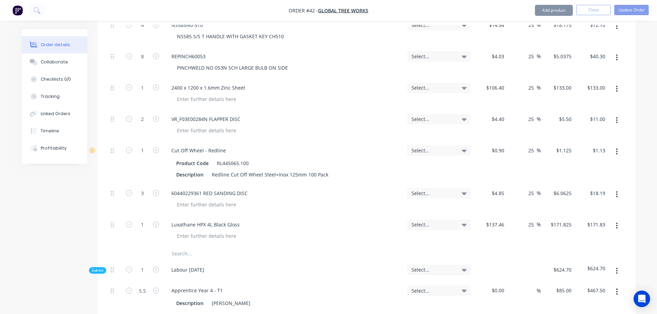
click at [188, 247] on input "text" at bounding box center [240, 254] width 138 height 14
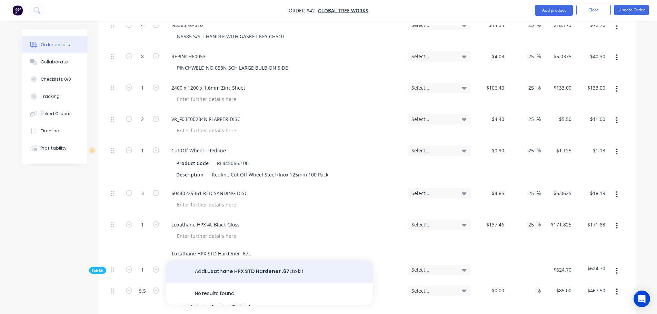
type input "Luxathane HPX STD Hardener .67L"
click at [245, 261] on button "Add Luxathane HPX STD Hardener .67L to kit" at bounding box center [269, 272] width 207 height 22
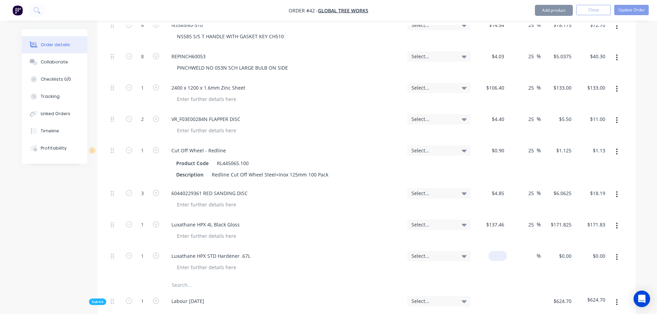
click at [501, 251] on input at bounding box center [499, 256] width 16 height 10
type input "$37.59"
type input "25"
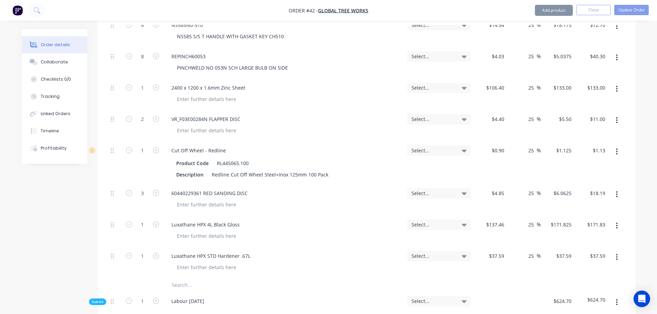
type input "46.9875"
type input "$46.99"
click at [621, 11] on button "Update Order" at bounding box center [631, 10] width 34 height 10
type input "$46.9875"
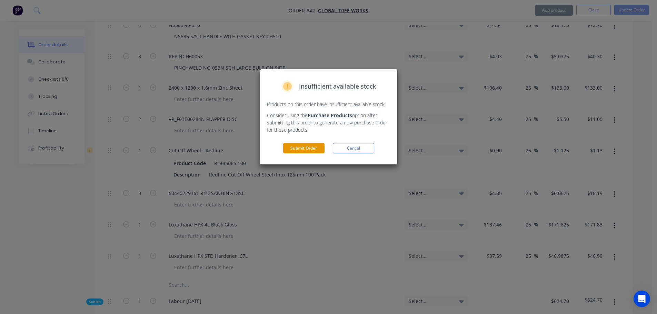
click at [292, 147] on button "Submit Order" at bounding box center [303, 148] width 41 height 10
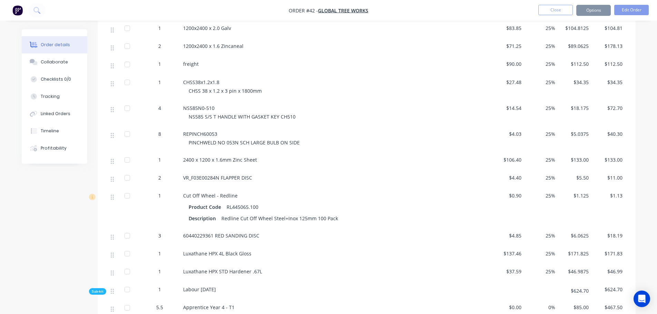
scroll to position [310, 0]
click at [51, 119] on button "Linked Orders" at bounding box center [54, 113] width 65 height 17
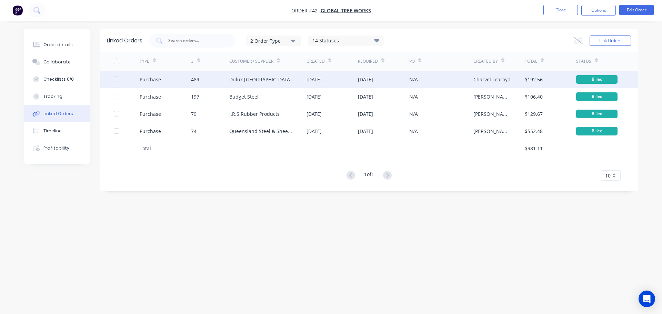
click at [216, 77] on div "489" at bounding box center [210, 79] width 39 height 17
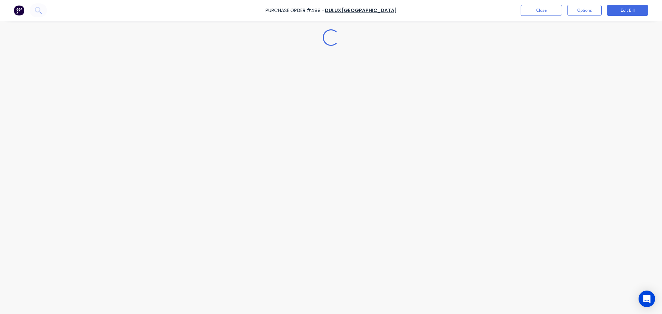
type textarea "x"
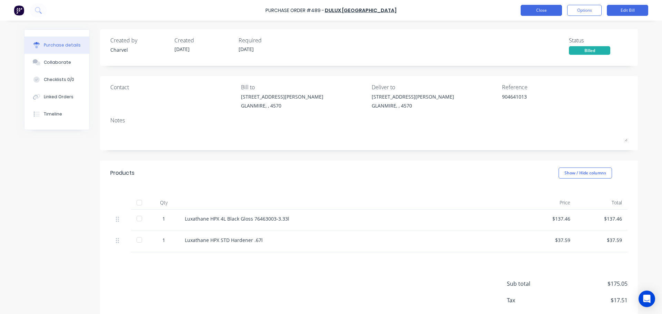
click at [544, 12] on button "Close" at bounding box center [541, 10] width 41 height 11
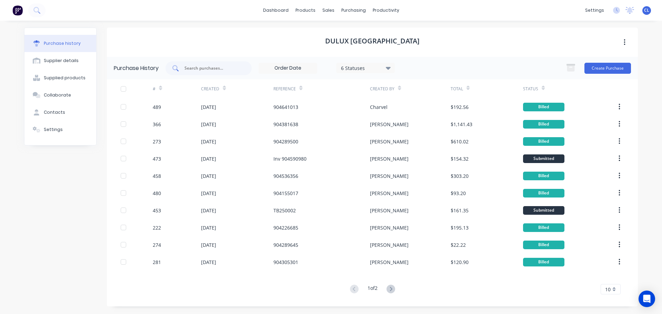
click at [242, 69] on div at bounding box center [208, 68] width 86 height 14
type input "473"
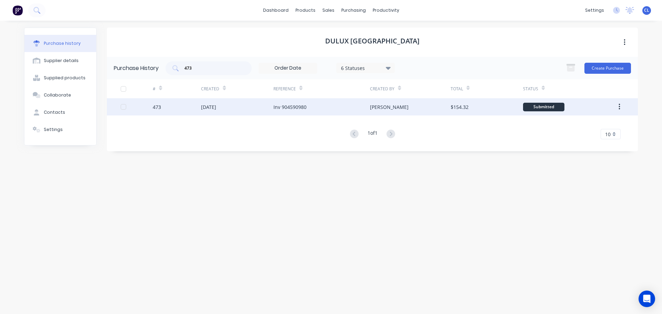
click at [176, 102] on div "473" at bounding box center [177, 106] width 48 height 17
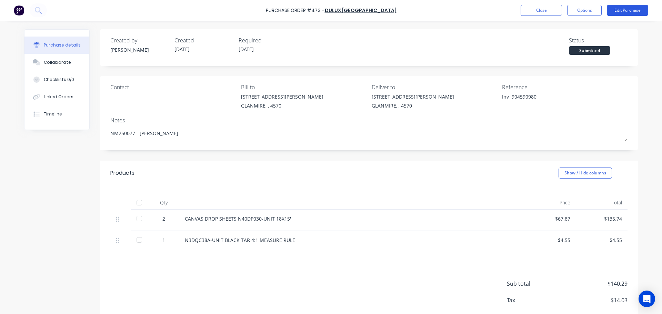
click at [640, 9] on button "Edit Purchase" at bounding box center [627, 10] width 41 height 11
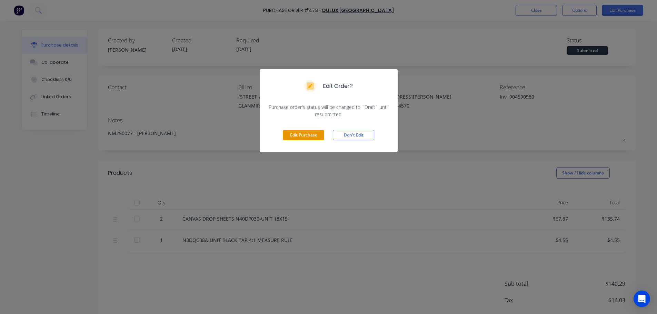
click at [300, 134] on button "Edit Purchase" at bounding box center [303, 135] width 41 height 10
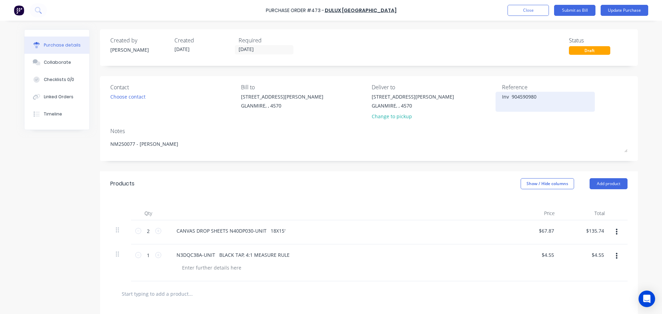
click at [503, 97] on textarea "Inv 904590980" at bounding box center [545, 101] width 86 height 16
type textarea "x"
click at [503, 97] on textarea "Inv 904590980" at bounding box center [545, 101] width 86 height 16
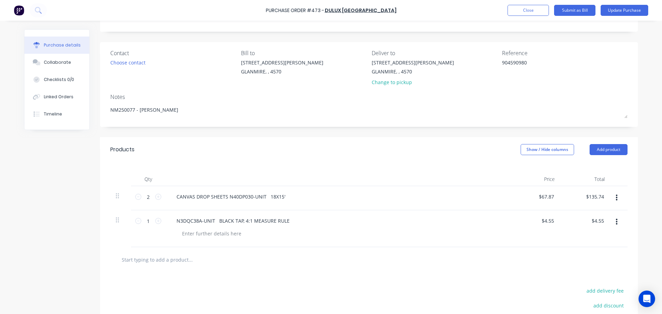
scroll to position [34, 0]
type textarea "904590980"
type textarea "x"
type textarea "904590980"
click at [558, 152] on button "Show / Hide columns" at bounding box center [547, 149] width 53 height 11
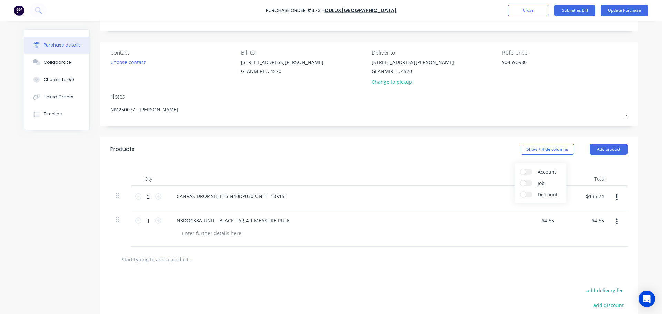
click at [533, 174] on div "Account" at bounding box center [540, 172] width 41 height 6
click at [528, 173] on label "Account" at bounding box center [526, 172] width 12 height 6
click at [520, 169] on input "Account" at bounding box center [520, 169] width 0 height 0
click at [471, 182] on div at bounding box center [320, 179] width 310 height 14
click at [499, 194] on span "Select..." at bounding box center [495, 196] width 21 height 7
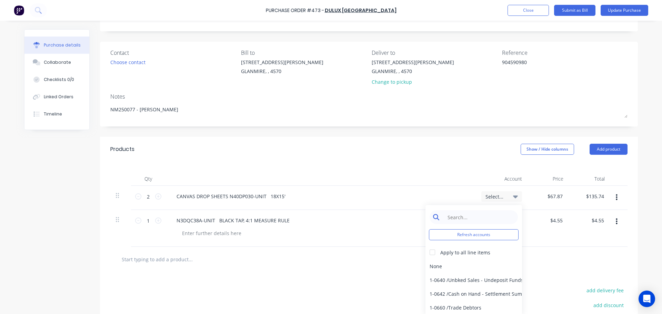
type textarea "x"
click at [483, 212] on input at bounding box center [479, 217] width 71 height 14
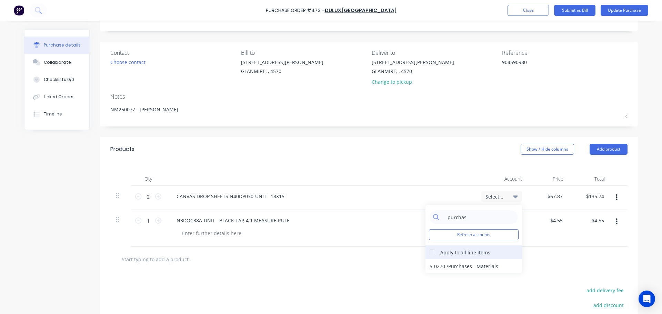
type input "purchas"
click at [430, 251] on div at bounding box center [432, 252] width 14 height 14
click at [442, 264] on div "5-0270 / Purchases - Materials" at bounding box center [473, 266] width 97 height 14
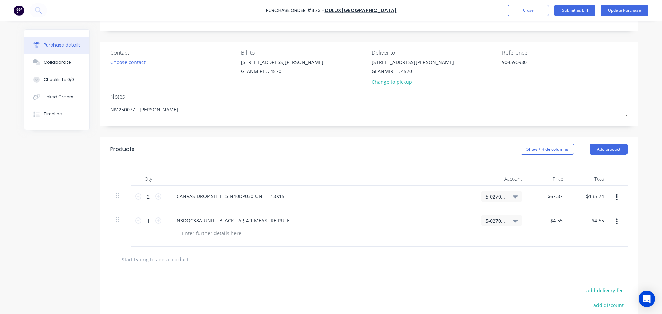
click at [444, 264] on div at bounding box center [369, 259] width 506 height 14
click at [578, 14] on button "Submit as Bill" at bounding box center [574, 10] width 41 height 11
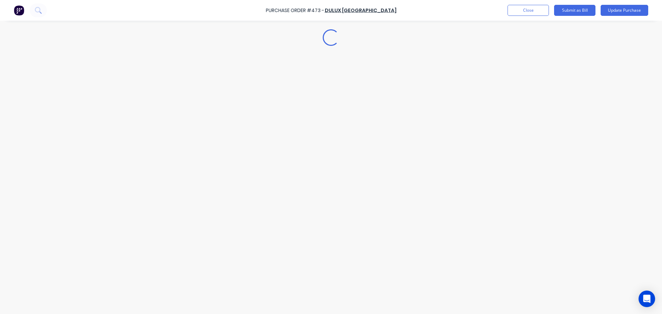
type textarea "x"
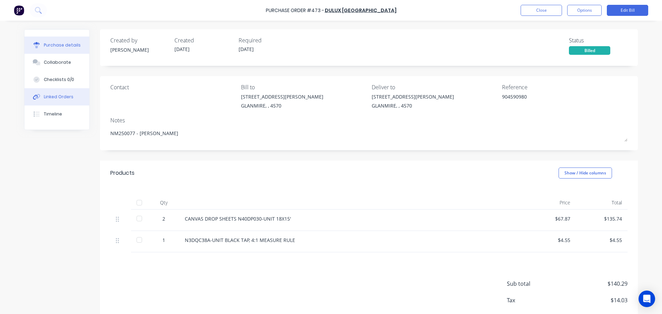
click at [61, 99] on div "Linked Orders" at bounding box center [59, 97] width 30 height 6
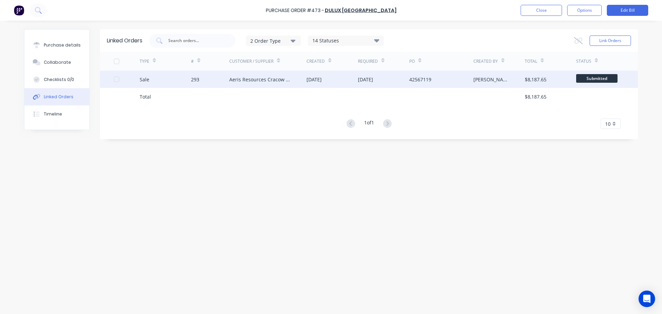
click at [179, 76] on div "Sale" at bounding box center [165, 79] width 51 height 17
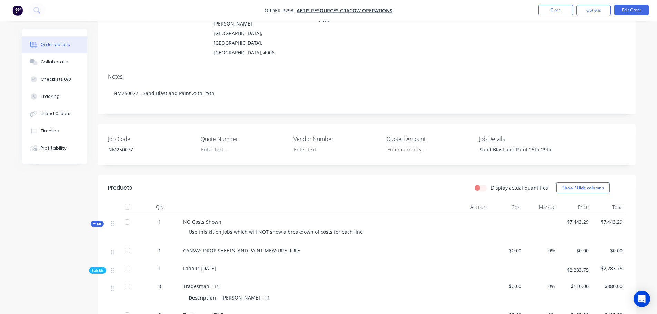
scroll to position [103, 0]
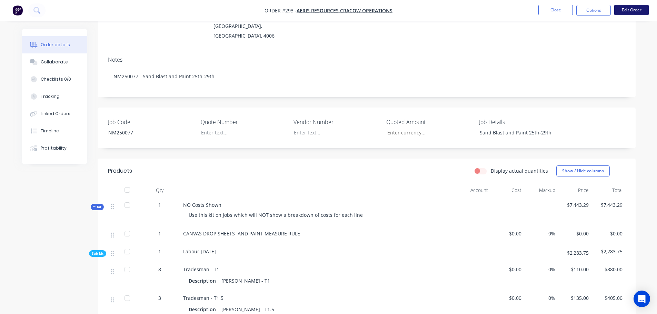
click at [633, 6] on button "Edit Order" at bounding box center [631, 10] width 34 height 10
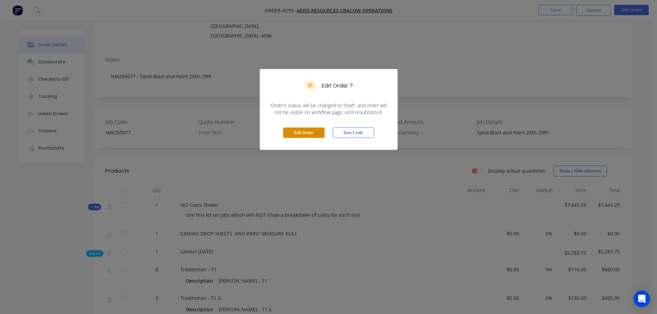
click at [317, 131] on button "Edit Order" at bounding box center [303, 133] width 41 height 10
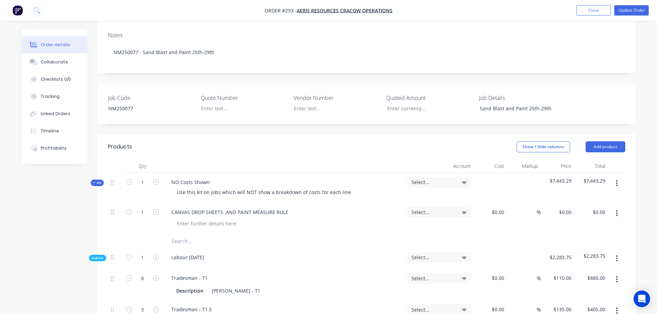
scroll to position [207, 0]
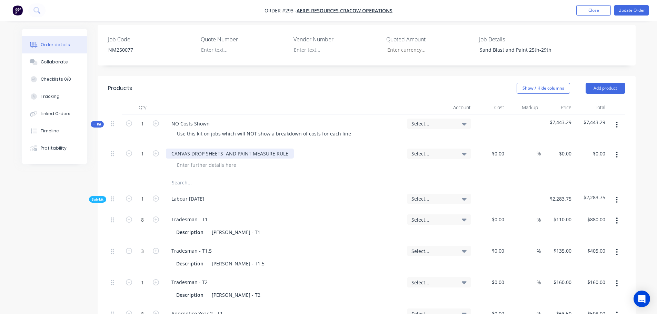
click at [203, 149] on div "CANVAS DROP SHEETS AND PAINT MEASURE RULE" at bounding box center [230, 154] width 128 height 10
click at [187, 176] on input "text" at bounding box center [240, 183] width 138 height 14
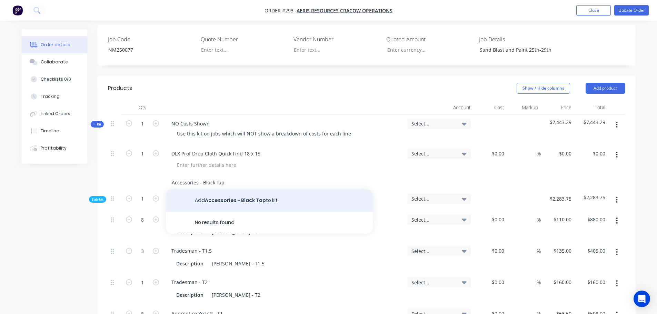
type input "Accessories - Black Tap"
click at [221, 190] on button "Add Accessories - Black Tap to kit" at bounding box center [269, 201] width 207 height 22
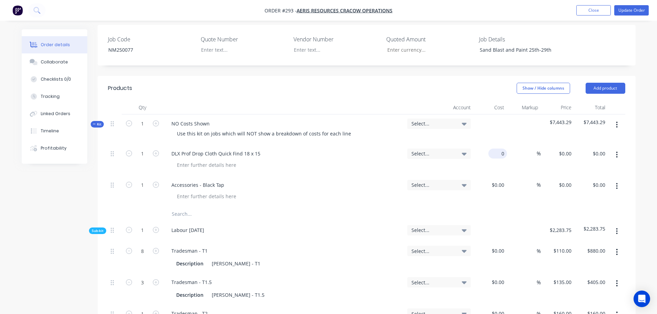
click at [495, 144] on div "0 $0.00" at bounding box center [490, 159] width 34 height 31
type input "$0.00"
click at [156, 150] on icon "button" at bounding box center [156, 153] width 6 height 6
type input "2"
click at [497, 149] on div "0 $0.00" at bounding box center [497, 154] width 19 height 10
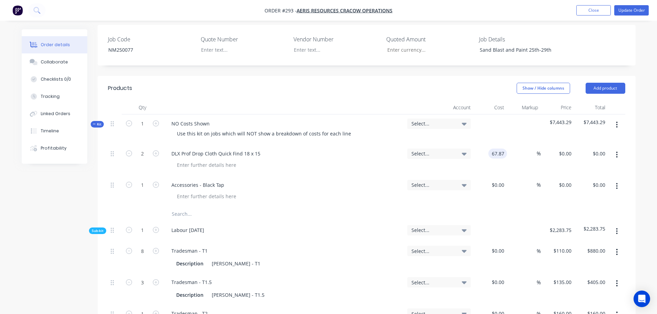
type input "$67.87"
type input "$135.74"
type input "25"
type input "84.8375"
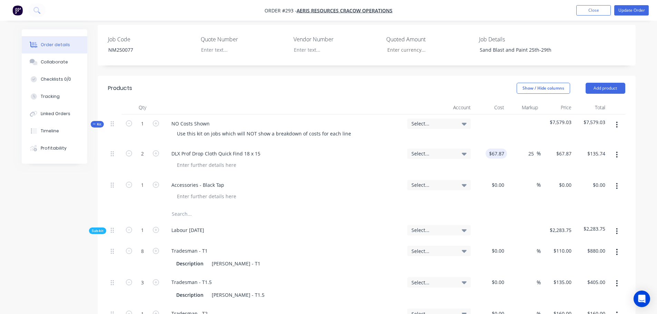
type input "$169.68"
type input "$84.8375"
click at [499, 180] on input at bounding box center [503, 185] width 8 height 10
type input "$4.55"
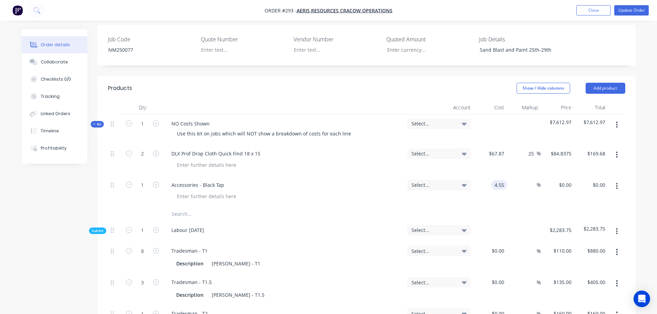
type input "$4.55"
type input "25"
type input "5.6875"
type input "$5.69"
type input "$5.6875"
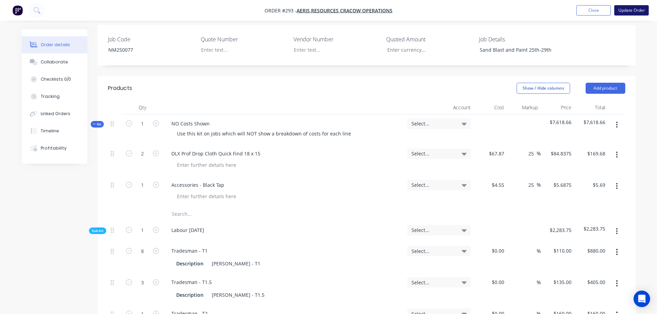
click at [634, 13] on button "Update Order" at bounding box center [631, 10] width 34 height 10
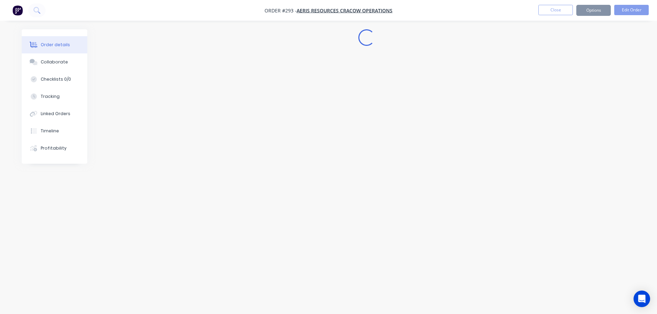
scroll to position [0, 0]
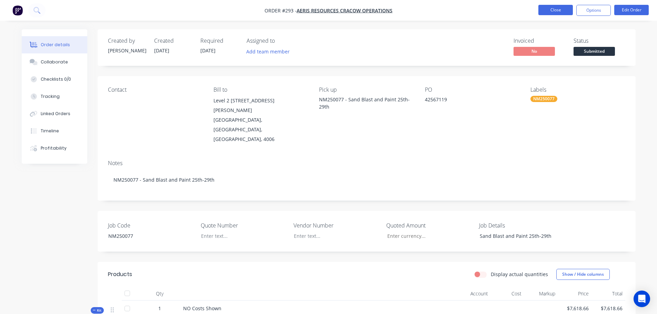
click at [565, 8] on button "Close" at bounding box center [555, 10] width 34 height 10
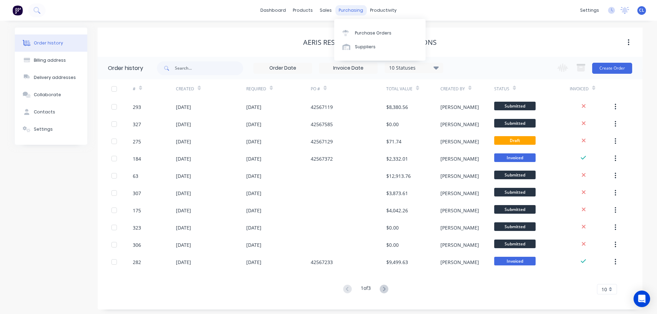
click at [349, 12] on div "purchasing" at bounding box center [350, 10] width 31 height 10
click at [353, 33] on link "Purchase Orders" at bounding box center [379, 33] width 91 height 14
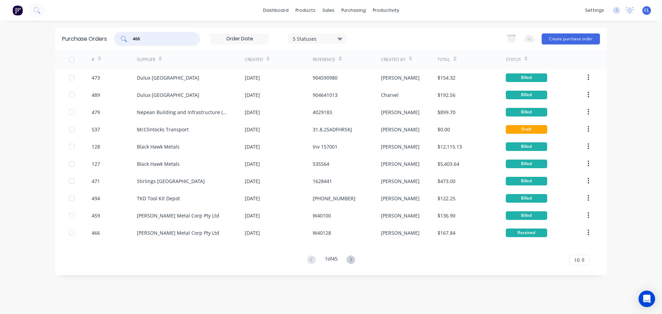
type input "466"
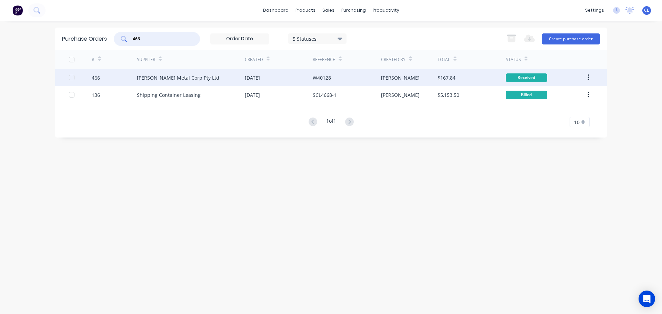
click at [97, 78] on div "466" at bounding box center [96, 77] width 8 height 7
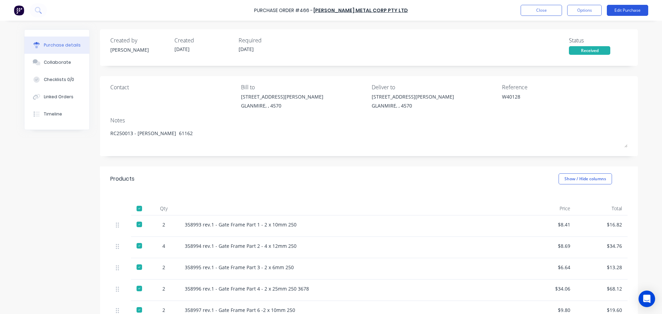
click at [618, 9] on button "Edit Purchase" at bounding box center [627, 10] width 41 height 11
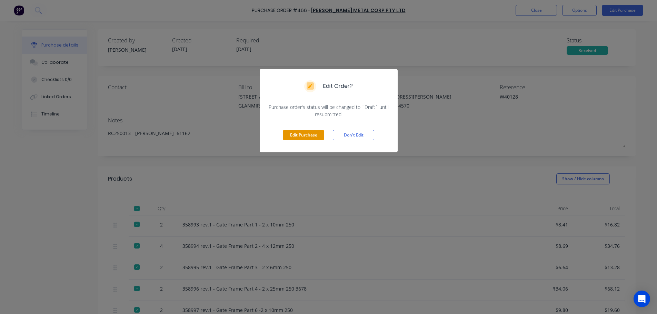
click at [300, 135] on button "Edit Purchase" at bounding box center [303, 135] width 41 height 10
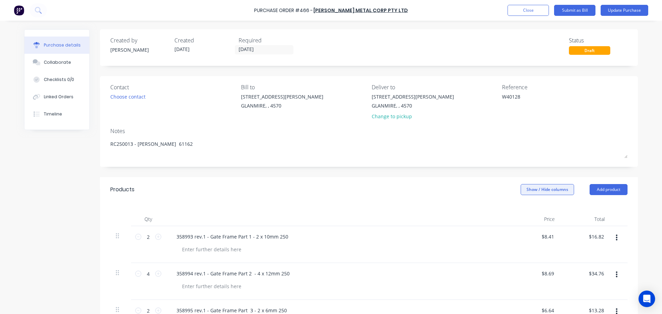
click at [541, 191] on button "Show / Hide columns" at bounding box center [547, 189] width 53 height 11
click at [526, 215] on div "Account Job Discount" at bounding box center [541, 224] width 52 height 40
click at [527, 210] on label "Account" at bounding box center [526, 212] width 12 height 6
click at [520, 209] on input "Account" at bounding box center [520, 209] width 0 height 0
click at [487, 212] on div "Qty Account Price Total 2 2 358993 rev.1 - Gate Frame Part 1 - 2 x 10mm 250 Pur…" at bounding box center [369, 306] width 538 height 209
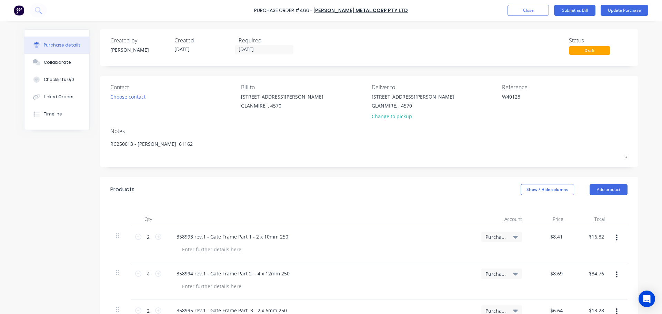
click at [498, 239] on span "Purchases - Materials" at bounding box center [495, 236] width 21 height 7
type textarea "x"
click at [484, 258] on input at bounding box center [479, 258] width 71 height 14
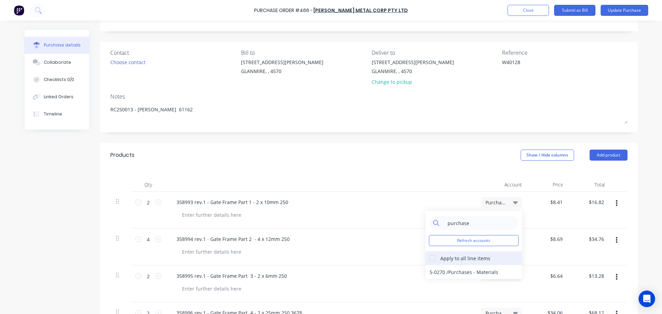
type input "purchase"
click at [430, 261] on div at bounding box center [432, 258] width 14 height 14
click at [437, 271] on div "5-0270 / Purchases - Materials" at bounding box center [473, 272] width 97 height 14
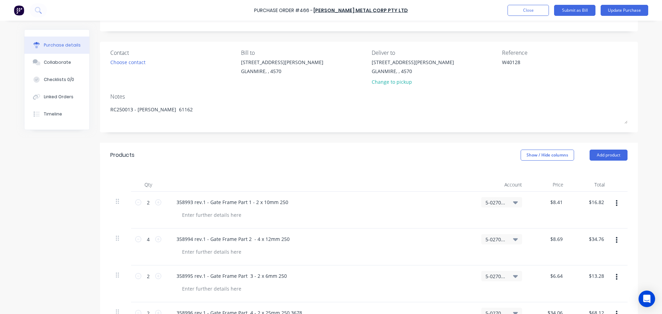
click at [389, 171] on div "Qty Account Price Total 2 2 358993 rev.1 - Gate Frame Part 1 - 2 x 10mm 250 5-0…" at bounding box center [369, 272] width 538 height 209
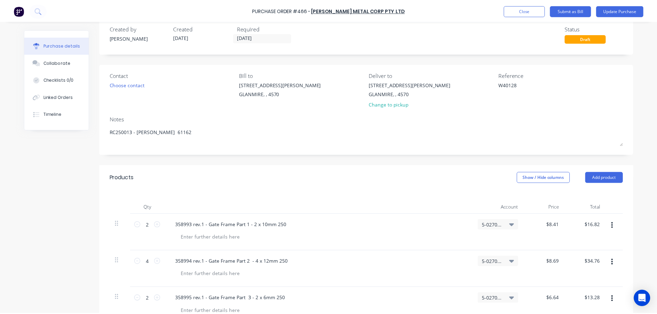
scroll to position [0, 0]
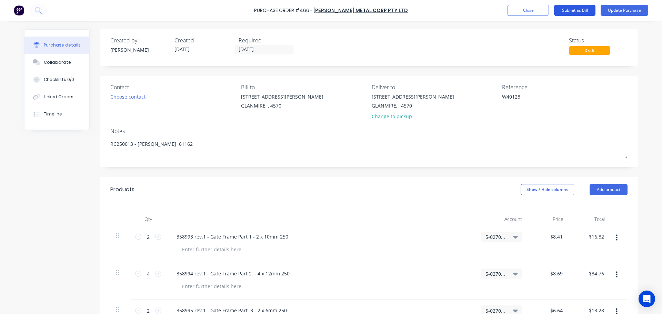
click at [564, 12] on button "Submit as Bill" at bounding box center [574, 10] width 41 height 11
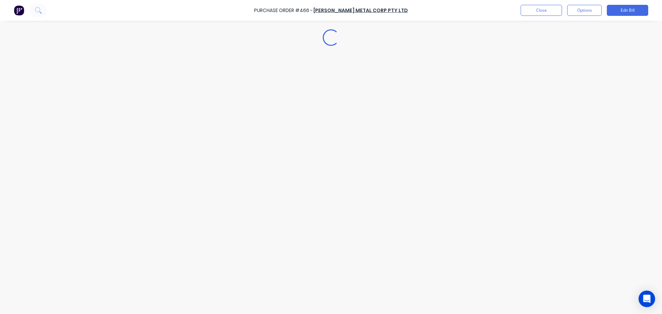
type textarea "x"
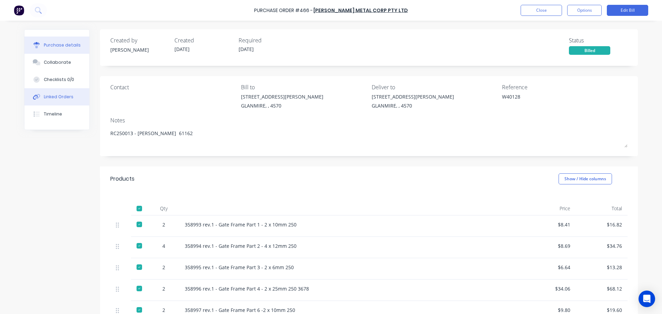
click at [55, 93] on button "Linked Orders" at bounding box center [56, 96] width 65 height 17
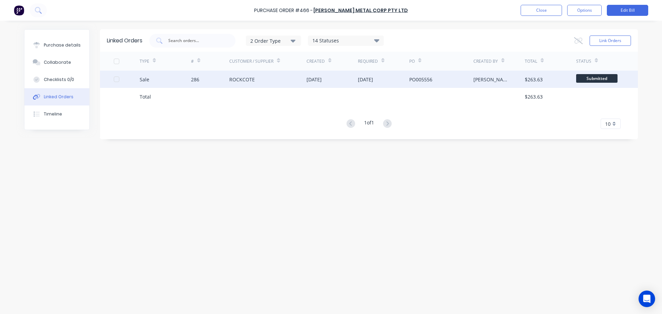
click at [171, 78] on div "Sale" at bounding box center [165, 79] width 51 height 17
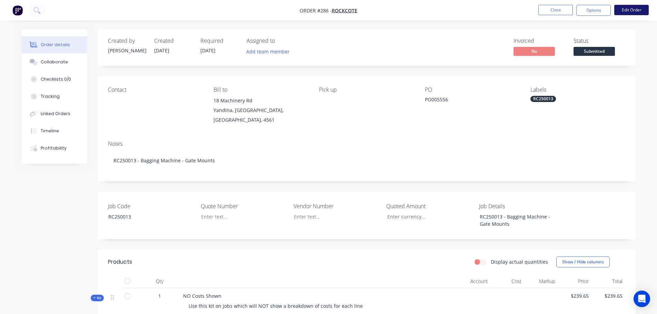
click at [625, 7] on button "Edit Order" at bounding box center [631, 10] width 34 height 10
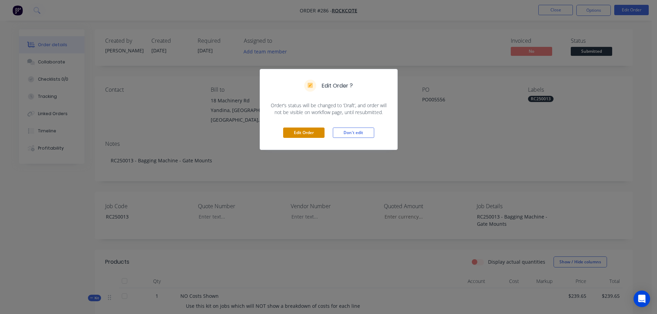
click at [310, 130] on button "Edit Order" at bounding box center [303, 133] width 41 height 10
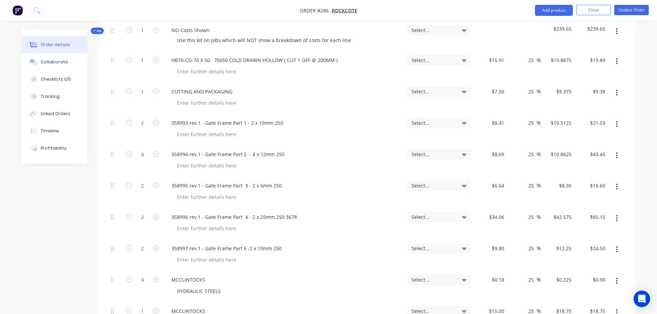
scroll to position [276, 0]
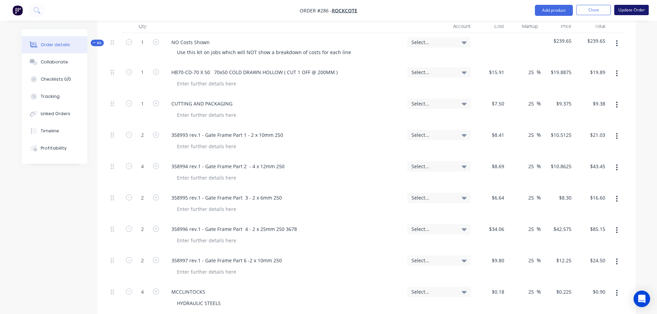
click at [630, 10] on button "Update Order" at bounding box center [631, 10] width 34 height 10
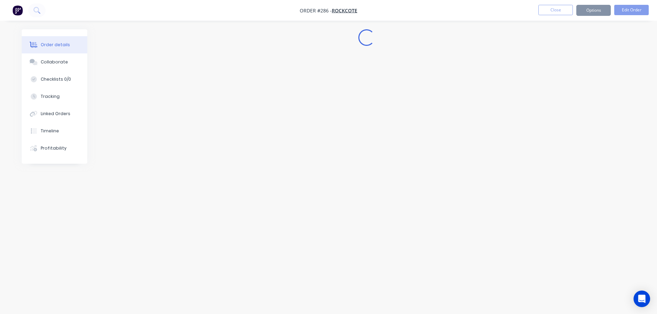
scroll to position [0, 0]
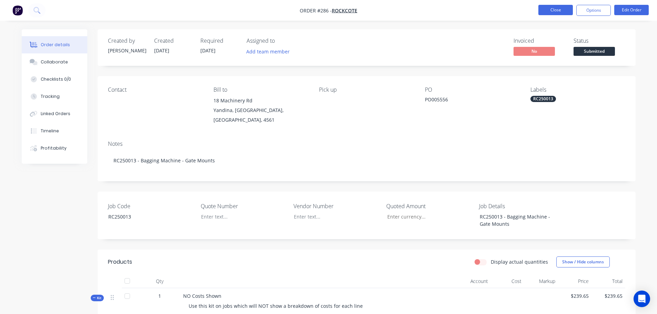
click at [554, 11] on button "Close" at bounding box center [555, 10] width 34 height 10
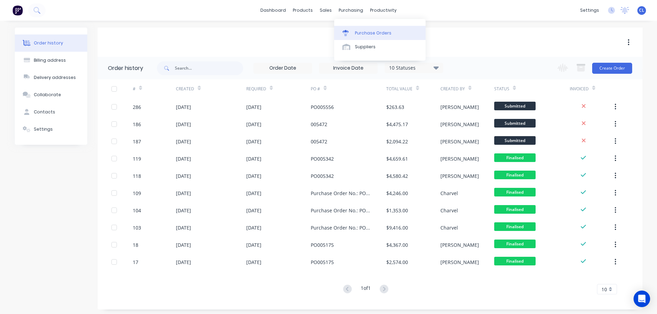
click at [350, 29] on link "Purchase Orders" at bounding box center [379, 33] width 91 height 14
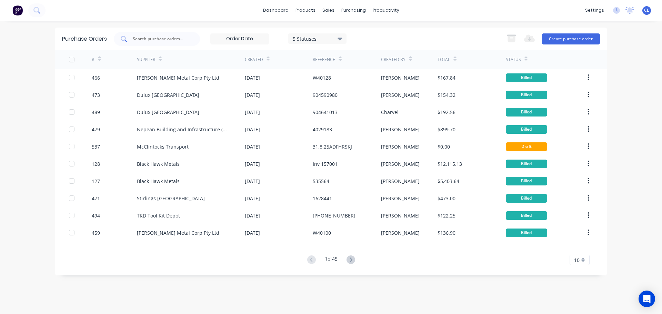
click at [182, 42] on input "text" at bounding box center [160, 39] width 57 height 7
type input "362"
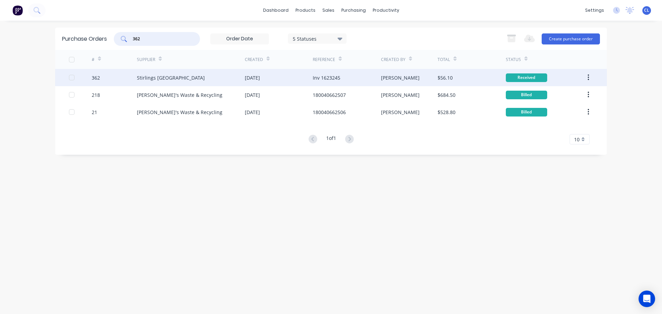
click at [101, 77] on div "362" at bounding box center [115, 77] width 46 height 17
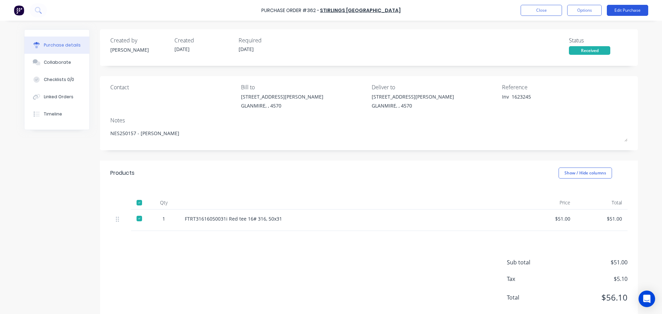
click at [616, 9] on button "Edit Purchase" at bounding box center [627, 10] width 41 height 11
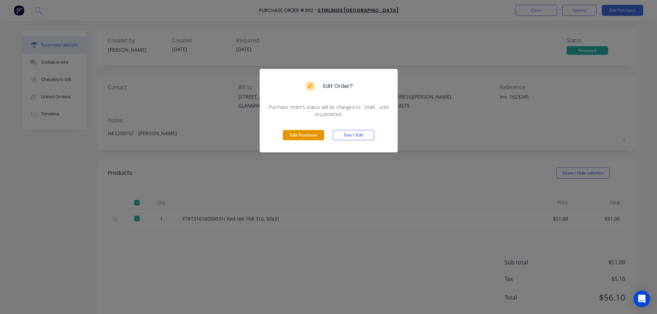
click at [304, 134] on button "Edit Purchase" at bounding box center [303, 135] width 41 height 10
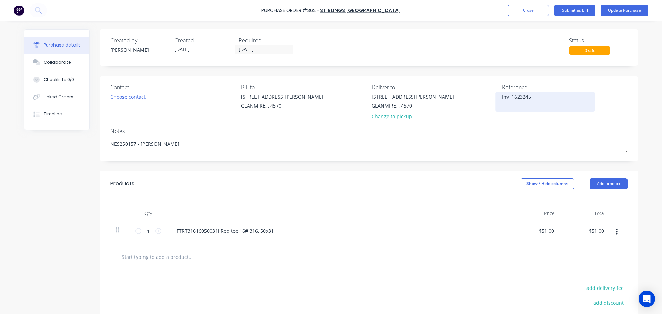
click at [507, 98] on textarea "Inv 1623245" at bounding box center [545, 101] width 86 height 16
type textarea "x"
click at [507, 98] on textarea "Inv 1623245" at bounding box center [545, 101] width 86 height 16
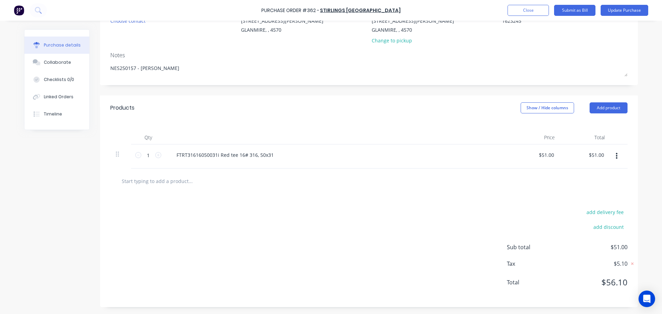
scroll to position [41, 0]
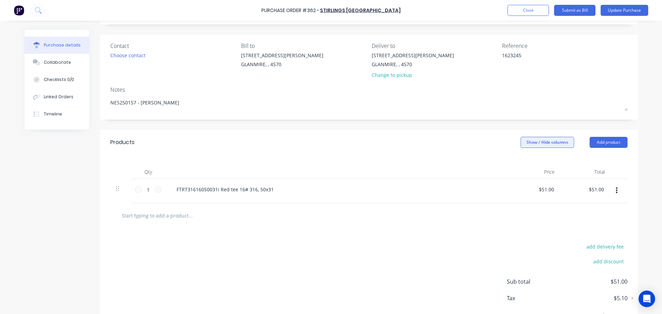
type textarea "1623245"
type textarea "x"
type textarea "1623245"
click at [529, 142] on button "Show / Hide columns" at bounding box center [547, 142] width 53 height 11
click at [529, 168] on div "Account Job Discount" at bounding box center [541, 176] width 52 height 40
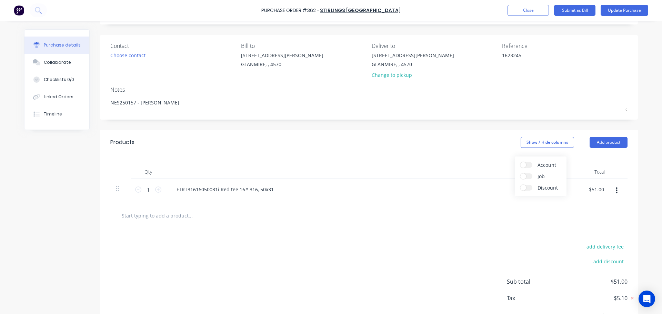
drag, startPoint x: 527, startPoint y: 167, endPoint x: 523, endPoint y: 171, distance: 6.3
click at [527, 166] on label "Account" at bounding box center [526, 165] width 12 height 6
click at [520, 162] on input "Account" at bounding box center [520, 162] width 0 height 0
click at [511, 183] on div "Select..." at bounding box center [502, 191] width 52 height 24
click at [503, 187] on span "Select..." at bounding box center [495, 189] width 21 height 7
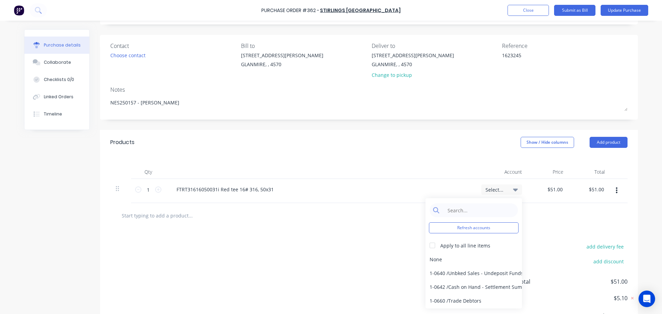
click at [464, 218] on div "Refresh accounts Apply to all line items None 1-0640 / Unbked Sales - Undeposit…" at bounding box center [473, 253] width 97 height 110
type textarea "x"
click at [460, 213] on input at bounding box center [479, 210] width 71 height 14
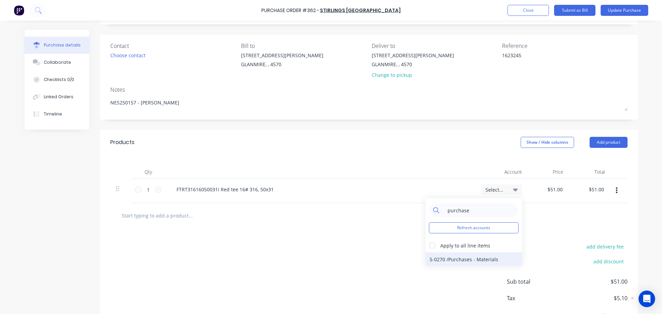
type input "purchase"
click at [433, 262] on div "5-0270 / Purchases - Materials" at bounding box center [473, 259] width 97 height 14
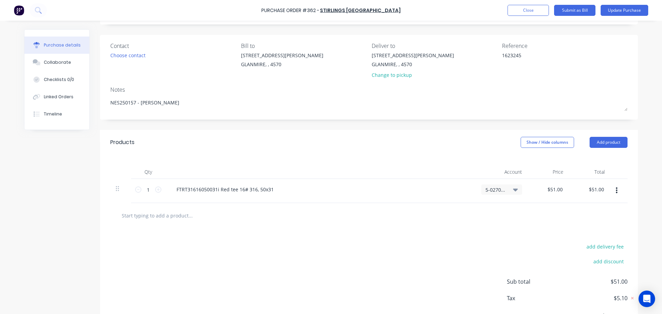
click at [358, 260] on div "add delivery fee add discount Sub total $51.00 Tax $5.10 Total $56.10" at bounding box center [369, 284] width 538 height 113
click at [569, 13] on button "Submit as Bill" at bounding box center [574, 10] width 41 height 11
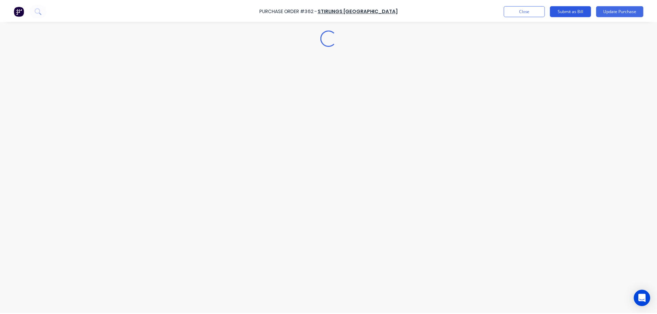
scroll to position [0, 0]
type textarea "x"
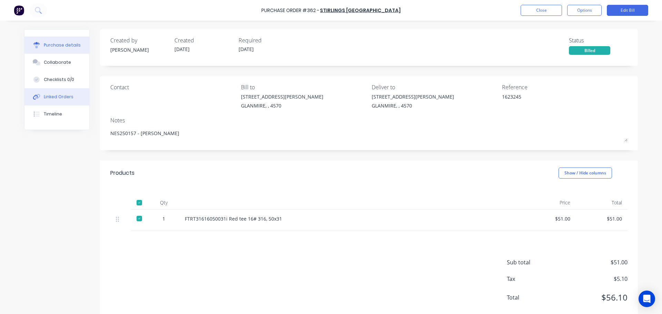
click at [49, 99] on div "Linked Orders" at bounding box center [59, 97] width 30 height 6
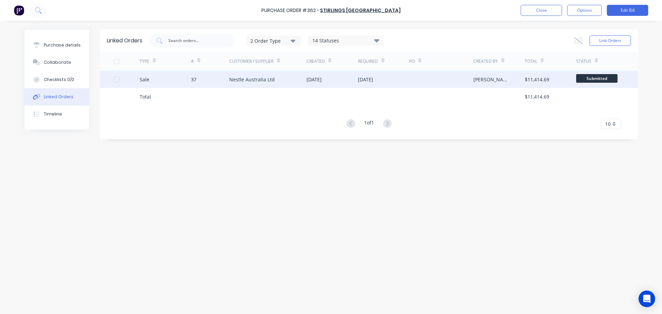
click at [155, 80] on div "Sale" at bounding box center [165, 79] width 51 height 17
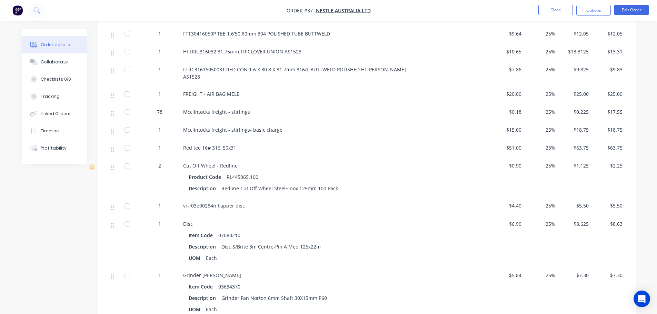
scroll to position [1275, 0]
click at [558, 13] on button "Close" at bounding box center [555, 10] width 34 height 10
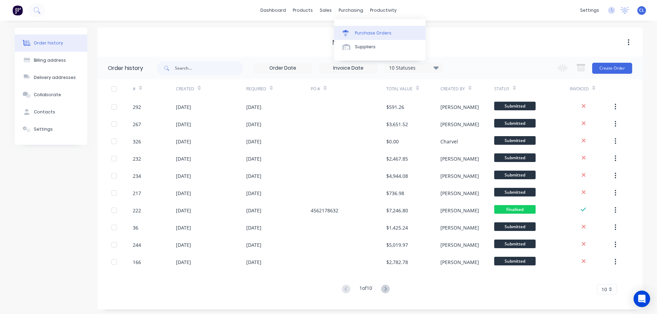
click at [353, 32] on link "Purchase Orders" at bounding box center [379, 33] width 91 height 14
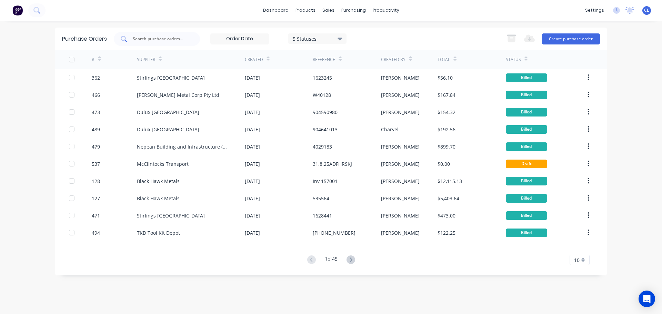
click at [162, 34] on div at bounding box center [157, 39] width 86 height 14
type input "409"
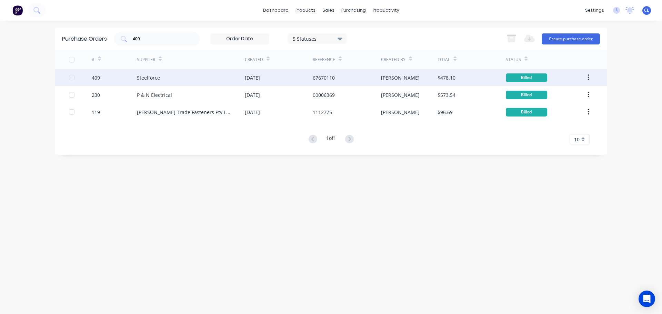
click at [101, 81] on div "409" at bounding box center [115, 77] width 46 height 17
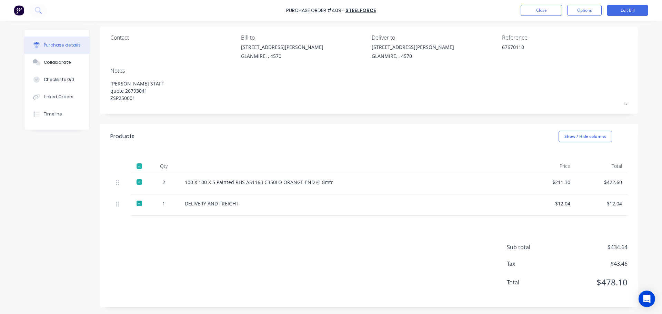
scroll to position [15, 0]
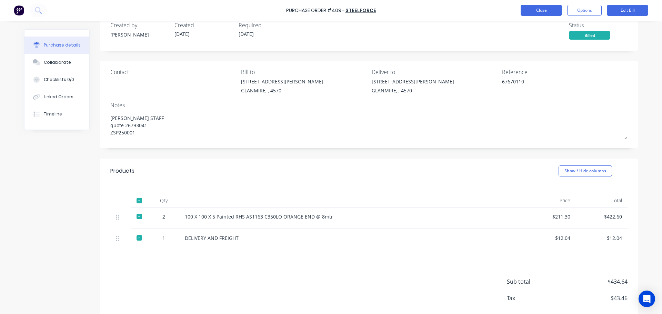
click at [535, 6] on button "Close" at bounding box center [541, 10] width 41 height 11
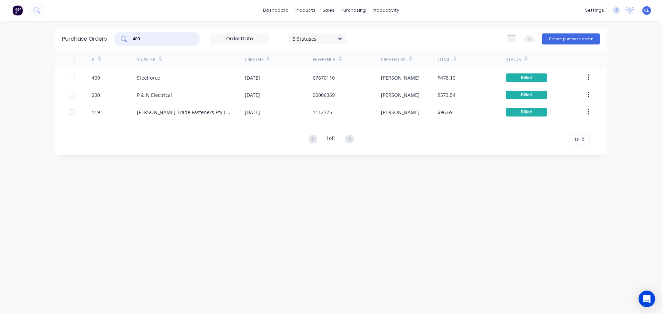
drag, startPoint x: 182, startPoint y: 35, endPoint x: 72, endPoint y: 20, distance: 111.0
click at [146, 31] on div "Purchase Orders 409 5 Statuses 5 Statuses Export to Excel (XLSX) Create purchas…" at bounding box center [331, 39] width 552 height 22
type input "4"
type input "382"
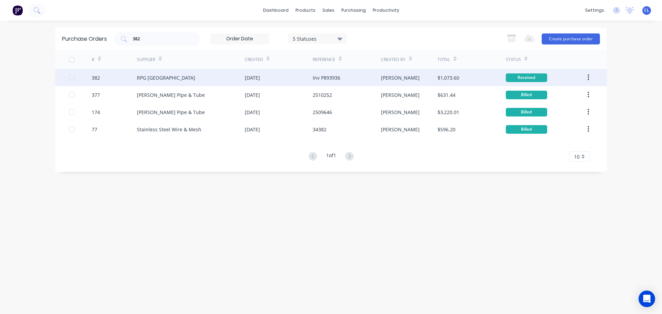
click at [93, 80] on div "382" at bounding box center [96, 77] width 8 height 7
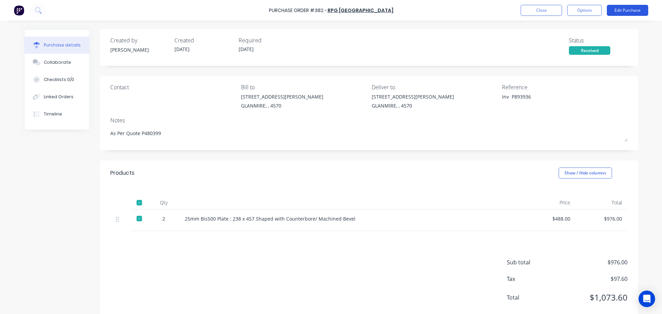
click at [617, 13] on button "Edit Purchase" at bounding box center [627, 10] width 41 height 11
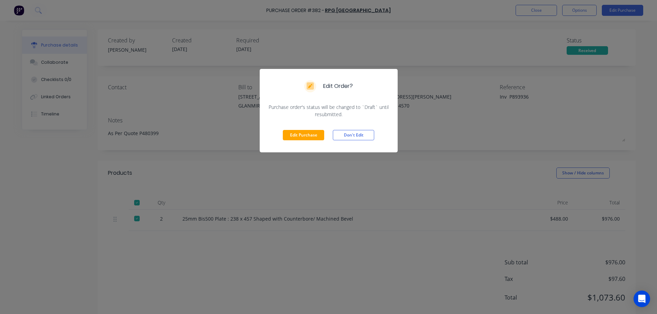
click at [291, 128] on div "Edit Purchase Don't Edit" at bounding box center [329, 135] width 138 height 34
click at [295, 131] on button "Edit Purchase" at bounding box center [303, 135] width 41 height 10
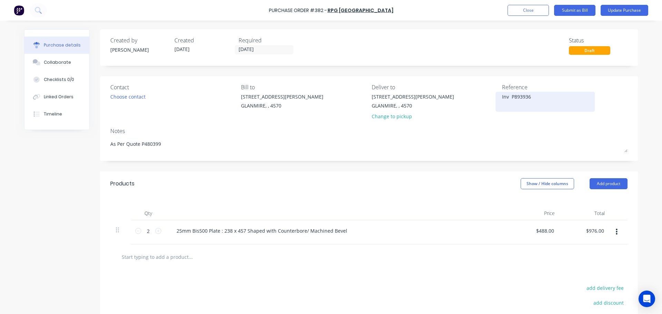
click at [503, 98] on textarea "Inv P893936" at bounding box center [545, 101] width 86 height 16
type textarea "x"
click at [503, 98] on textarea "Inv P893936" at bounding box center [545, 101] width 86 height 16
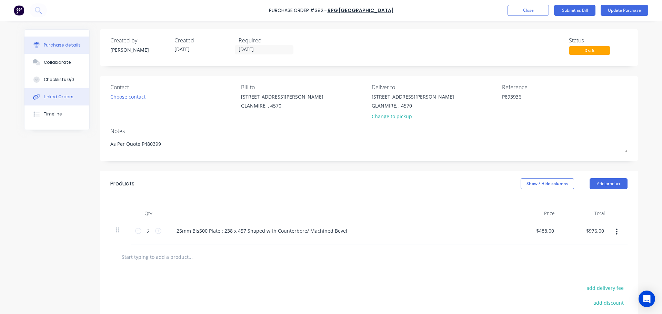
type textarea "P893936"
type textarea "x"
type textarea "P893936"
click at [70, 97] on button "Linked Orders" at bounding box center [56, 96] width 65 height 17
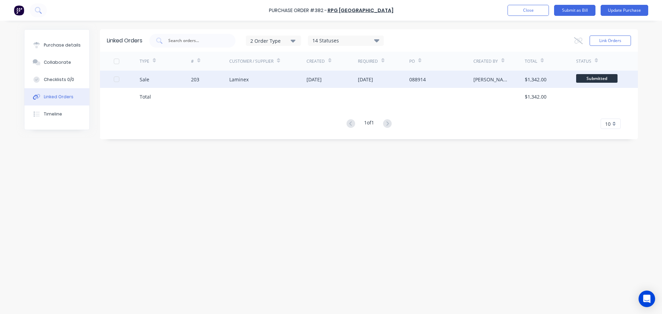
click at [175, 80] on div "Sale" at bounding box center [165, 79] width 51 height 17
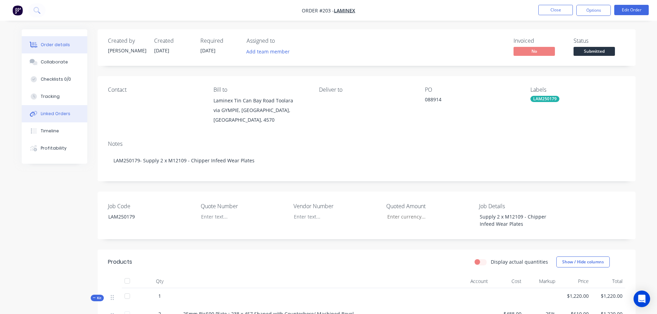
click at [56, 115] on div "Linked Orders" at bounding box center [56, 114] width 30 height 6
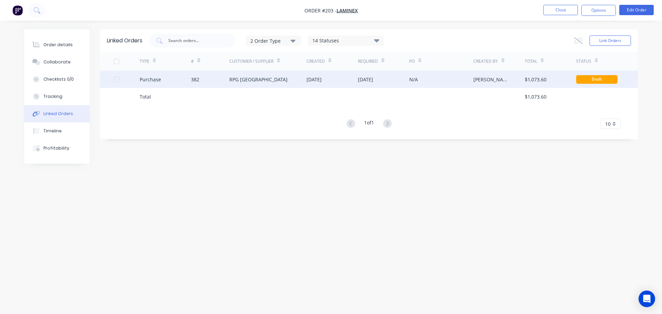
click at [179, 85] on div "Purchase" at bounding box center [165, 79] width 51 height 17
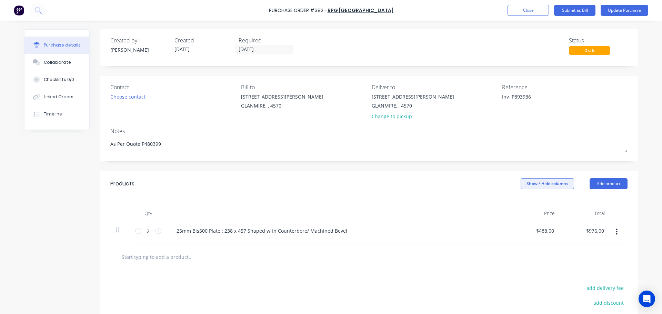
click at [525, 186] on button "Show / Hide columns" at bounding box center [547, 183] width 53 height 11
click at [532, 206] on label "Account" at bounding box center [526, 206] width 12 height 6
click at [520, 203] on input "Account" at bounding box center [520, 203] width 0 height 0
click at [480, 203] on div "Qty Account Price Total 2 2 25mm Bis500 Plate : 238 x 457 Shaped with Counterbo…" at bounding box center [369, 220] width 538 height 48
click at [491, 229] on span "Select..." at bounding box center [495, 231] width 21 height 7
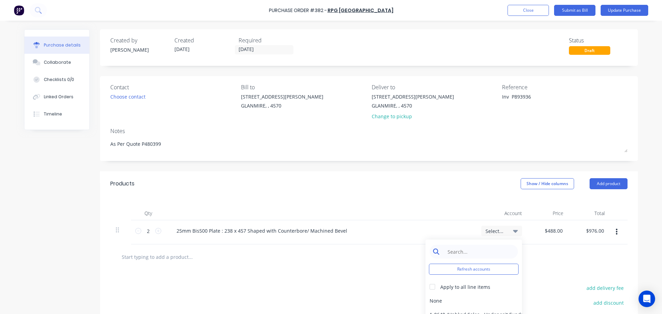
type textarea "x"
click at [461, 254] on input at bounding box center [479, 252] width 71 height 14
type input "purchas"
click at [463, 302] on div "5-0270 / Purchases - Materials" at bounding box center [473, 301] width 97 height 14
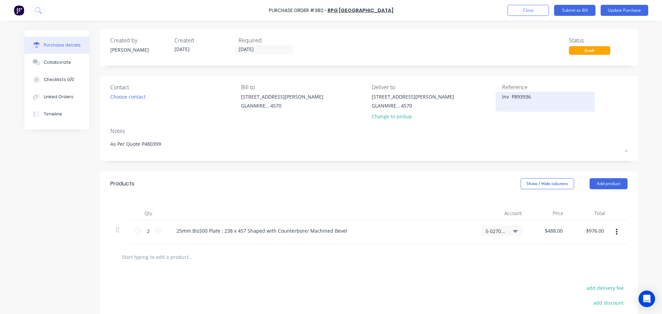
click at [504, 94] on textarea "Inv P893936" at bounding box center [545, 101] width 86 height 16
click at [502, 97] on textarea "Inv P893936" at bounding box center [545, 101] width 86 height 16
type textarea "x"
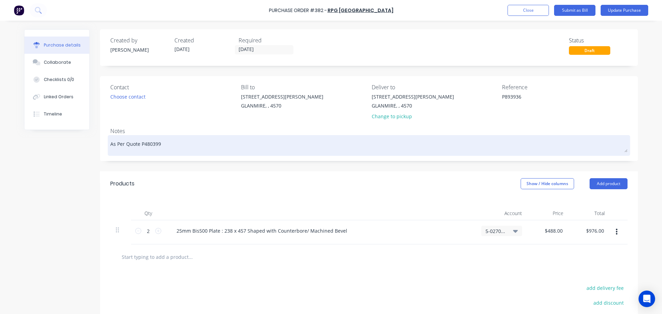
type textarea "P893936"
type textarea "x"
type textarea "P893936"
click at [444, 147] on textarea "As Per Quote P480399" at bounding box center [368, 145] width 517 height 16
type textarea "x"
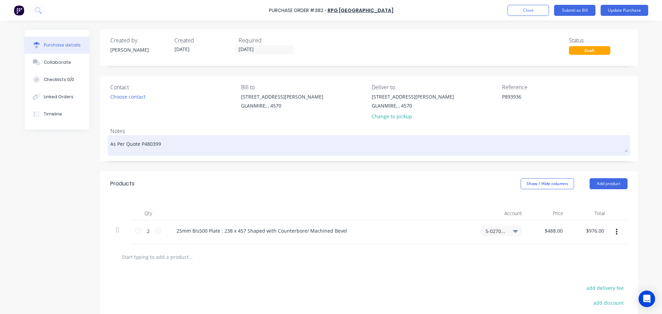
type textarea "As Per Quote P480399"
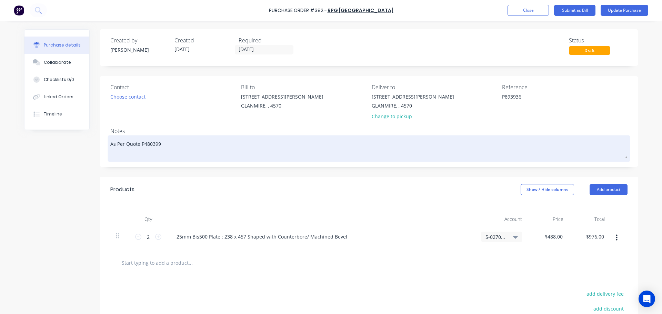
type textarea "x"
type textarea "As Per Quote P480399 L"
type textarea "x"
type textarea "As Per Quote P480399 LA"
type textarea "x"
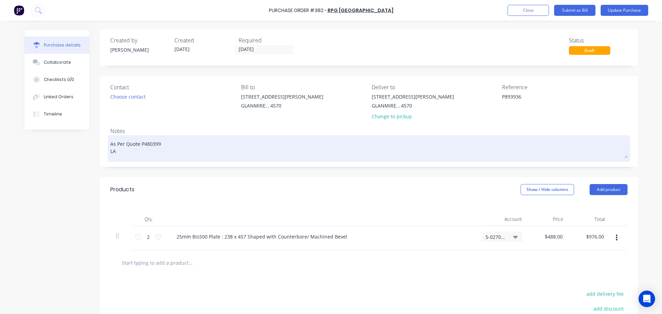
type textarea "As Per Quote P480399 LAM"
type textarea "x"
type textarea "As Per Quote P480399 LAM2"
type textarea "x"
type textarea "As Per Quote P480399 LAM25"
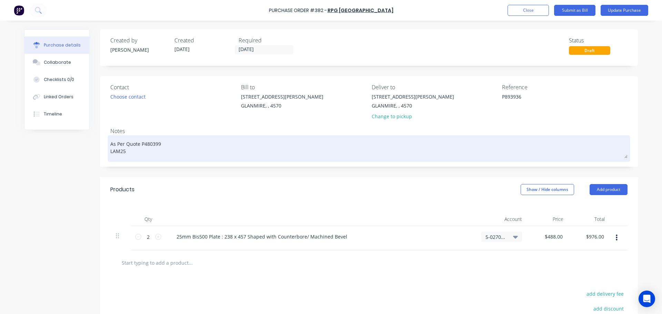
type textarea "x"
type textarea "As Per Quote P480399 LAM250"
type textarea "x"
type textarea "As Per Quote P480399 LAM2501"
type textarea "x"
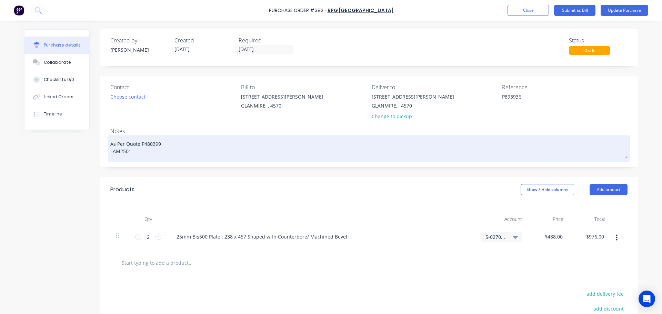
type textarea "As Per Quote P480399 LAM25017"
type textarea "x"
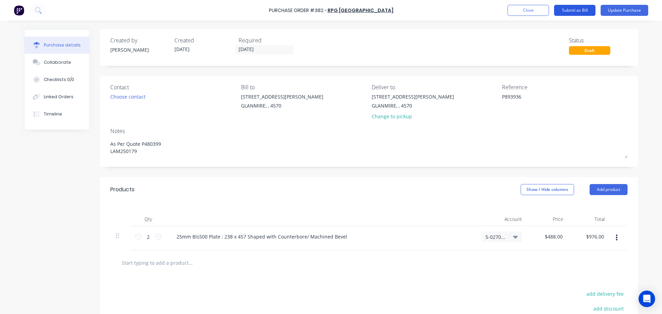
type textarea "As Per Quote P480399 LAM250179"
type textarea "x"
type textarea "As Per Quote P480399 LAM250179"
click at [577, 11] on button "Submit as Bill" at bounding box center [574, 10] width 41 height 11
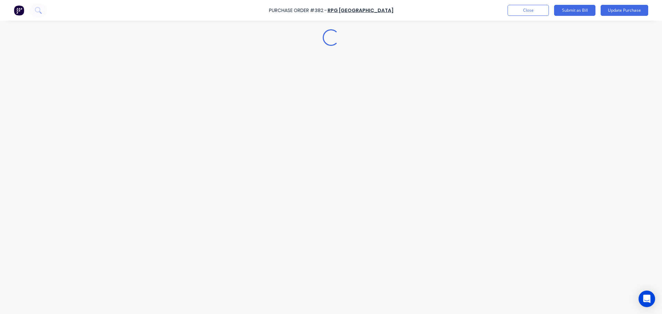
type textarea "x"
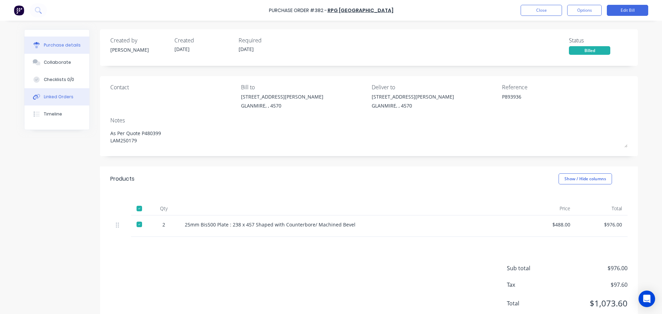
click at [64, 99] on div "Linked Orders" at bounding box center [59, 97] width 30 height 6
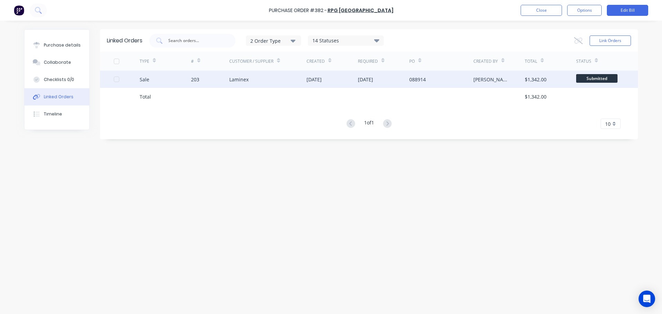
click at [142, 82] on div "Sale" at bounding box center [145, 79] width 10 height 7
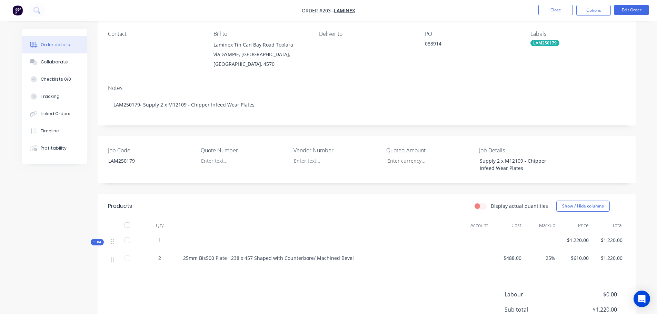
scroll to position [69, 0]
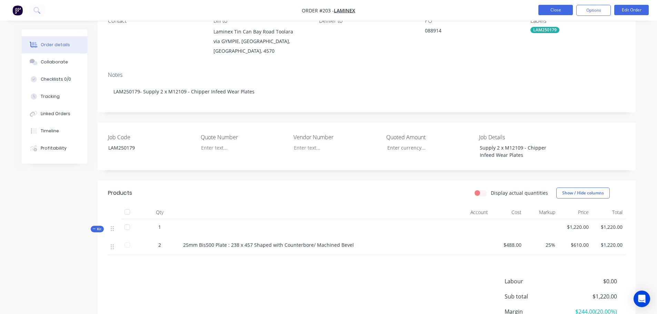
click at [547, 11] on button "Close" at bounding box center [555, 10] width 34 height 10
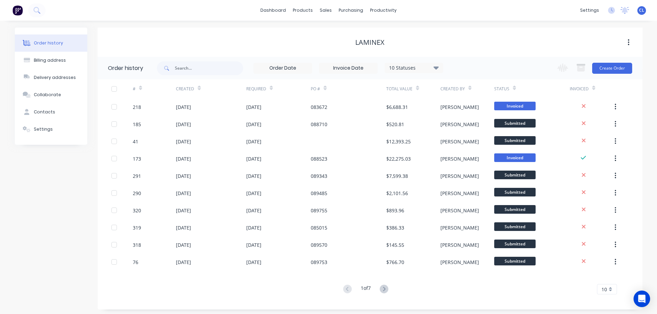
drag, startPoint x: 358, startPoint y: 33, endPoint x: 352, endPoint y: 17, distance: 17.6
click at [359, 32] on div "Laminex" at bounding box center [370, 42] width 545 height 29
click at [355, 35] on div "Purchase Orders" at bounding box center [373, 33] width 37 height 6
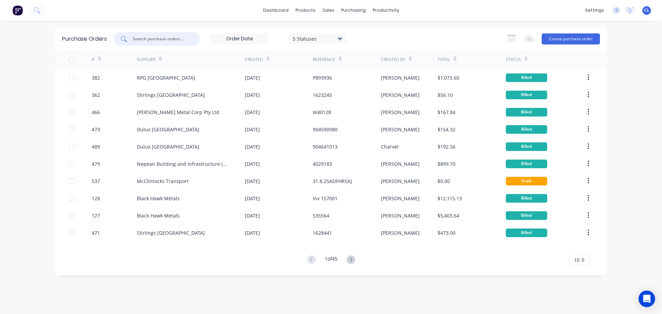
click at [153, 39] on input "text" at bounding box center [160, 39] width 57 height 7
type input "406"
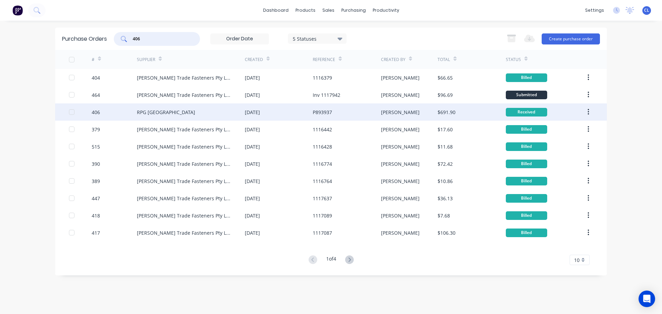
click at [97, 112] on div "406" at bounding box center [96, 112] width 8 height 7
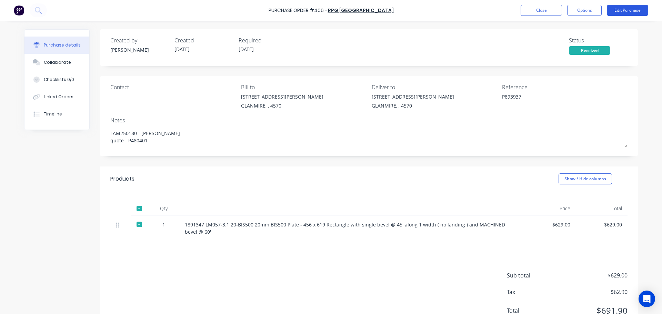
click at [616, 12] on button "Edit Purchase" at bounding box center [627, 10] width 41 height 11
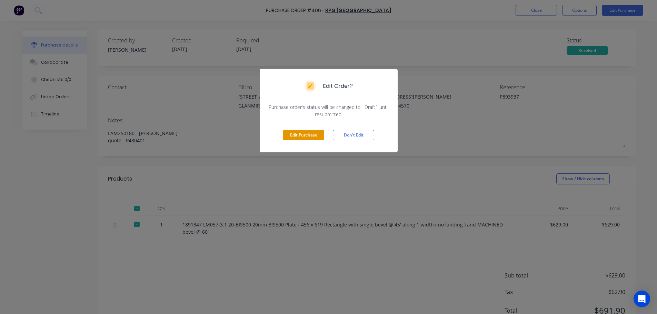
click at [312, 133] on button "Edit Purchase" at bounding box center [303, 135] width 41 height 10
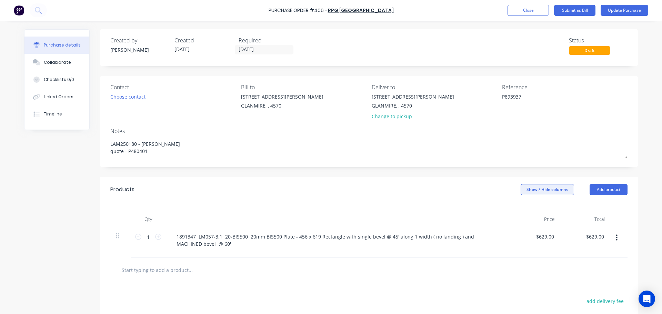
click at [532, 190] on button "Show / Hide columns" at bounding box center [547, 189] width 53 height 11
click at [524, 213] on span at bounding box center [523, 212] width 6 height 6
click at [520, 209] on input "Account" at bounding box center [520, 209] width 0 height 0
click at [498, 235] on span "Select..." at bounding box center [495, 236] width 21 height 7
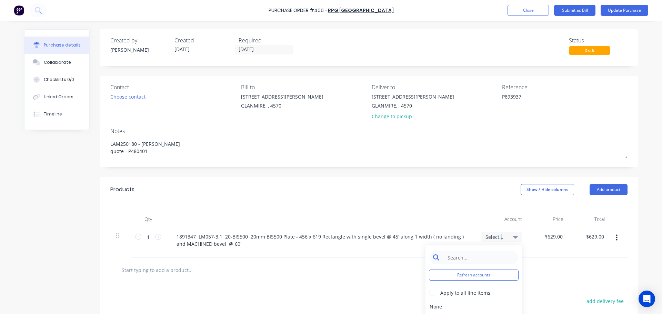
type textarea "x"
click at [453, 259] on input at bounding box center [479, 258] width 71 height 14
type input "purchas"
click at [440, 305] on div "5-0270 / Purchases - Materials" at bounding box center [473, 307] width 97 height 14
click at [587, 10] on button "Submit as Bill" at bounding box center [574, 10] width 41 height 11
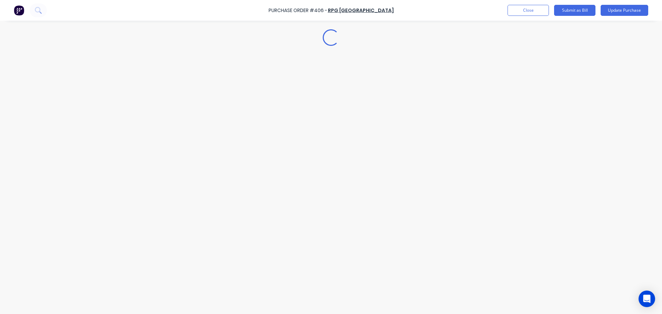
type textarea "x"
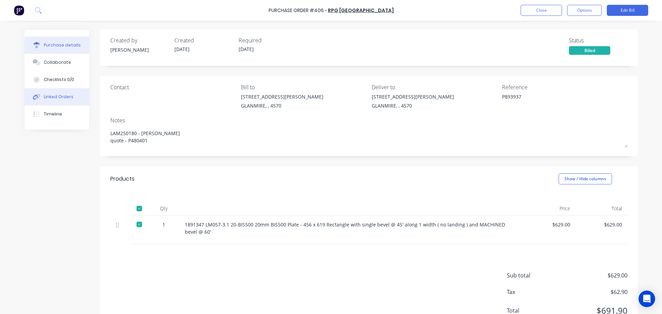
click at [65, 98] on div "Linked Orders" at bounding box center [59, 97] width 30 height 6
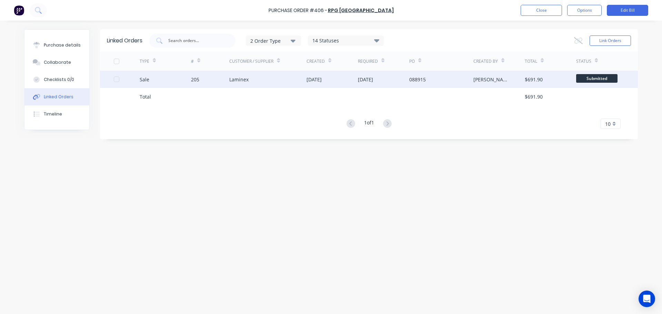
click at [166, 79] on div "Sale" at bounding box center [165, 79] width 51 height 17
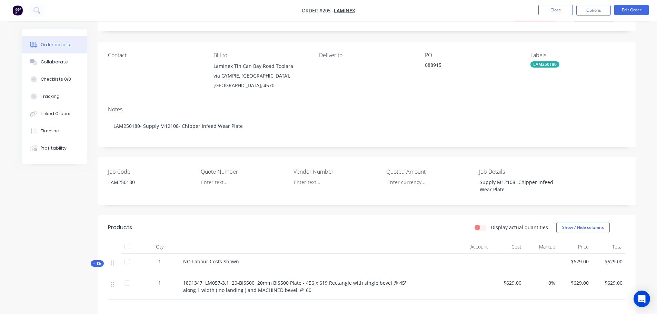
scroll to position [69, 0]
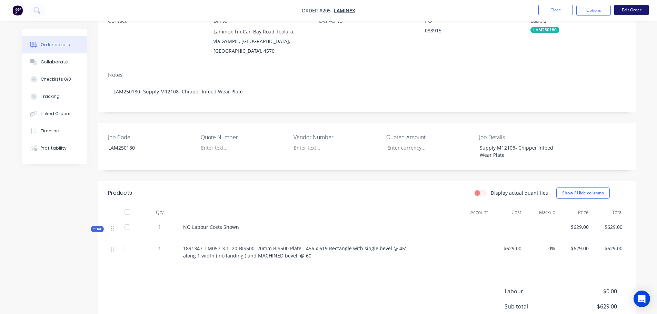
click at [620, 11] on button "Edit Order" at bounding box center [631, 10] width 34 height 10
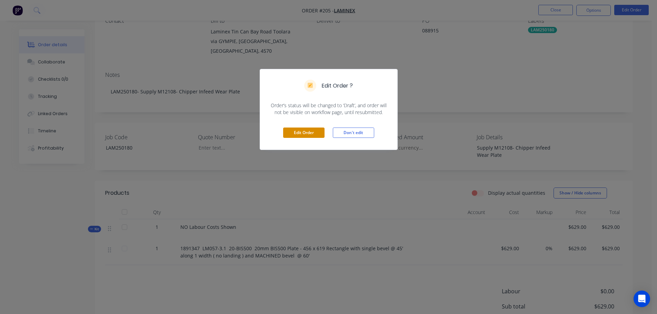
click at [312, 135] on button "Edit Order" at bounding box center [303, 133] width 41 height 10
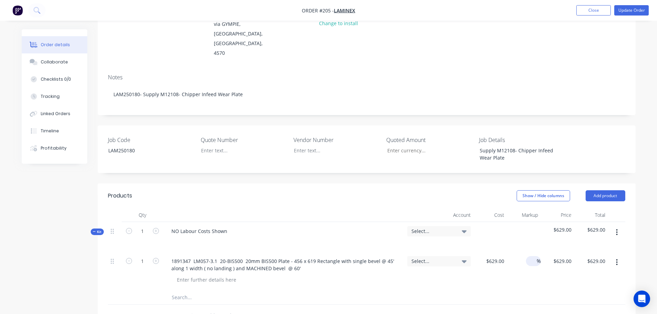
scroll to position [103, 0]
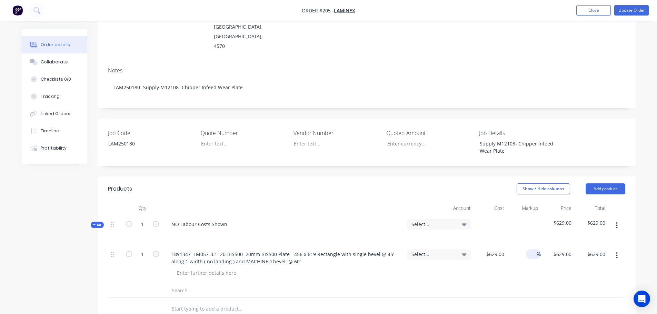
click at [535, 249] on input at bounding box center [532, 254] width 8 height 10
type input "25"
type input "786.25"
type input "$786.25"
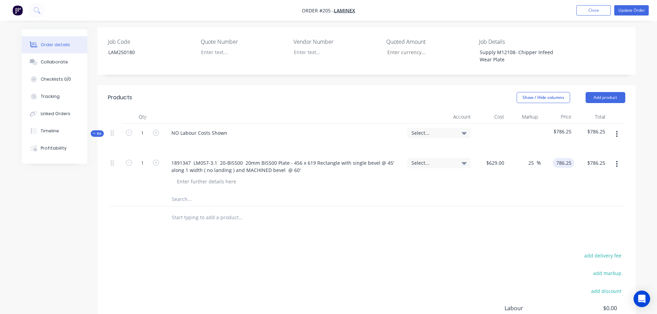
scroll to position [207, 0]
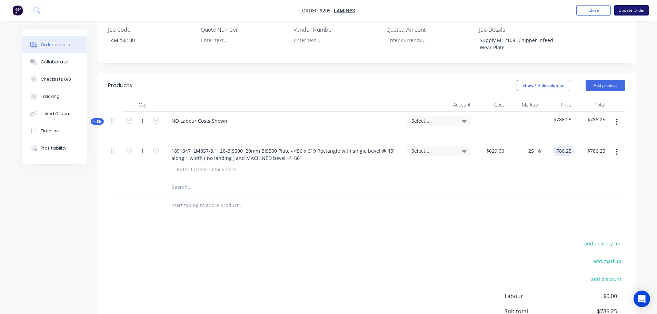
type input "$786.25"
click at [635, 8] on button "Update Order" at bounding box center [631, 10] width 34 height 10
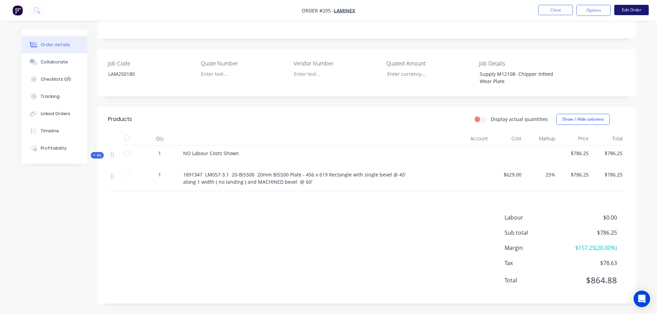
scroll to position [0, 0]
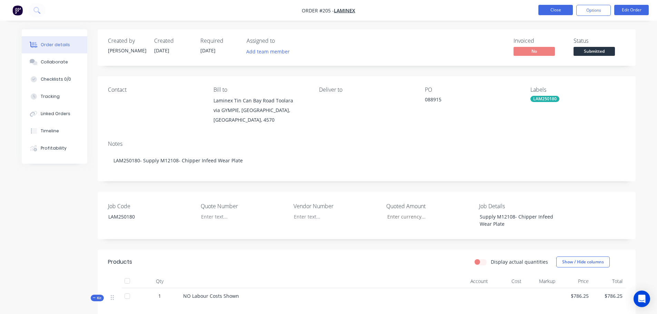
click at [565, 12] on button "Close" at bounding box center [555, 10] width 34 height 10
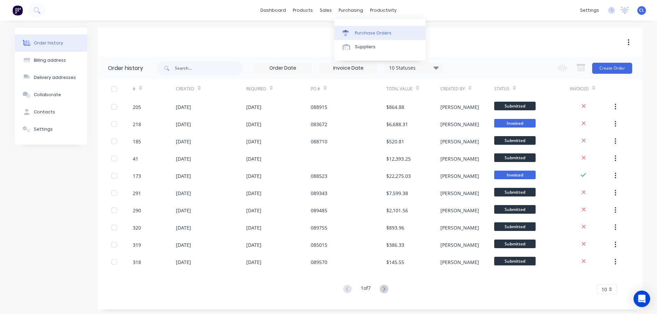
click at [358, 29] on link "Purchase Orders" at bounding box center [379, 33] width 91 height 14
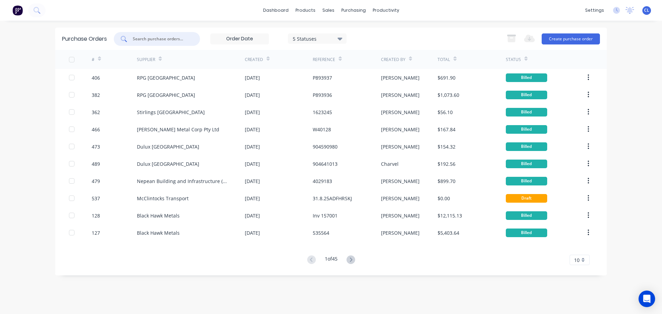
click at [155, 40] on input "text" at bounding box center [160, 39] width 57 height 7
type input "396"
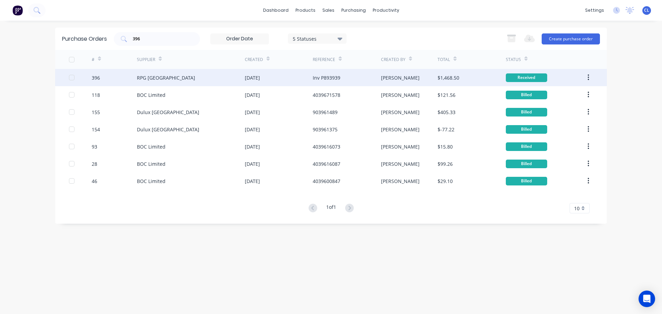
click at [99, 80] on div "396" at bounding box center [96, 77] width 8 height 7
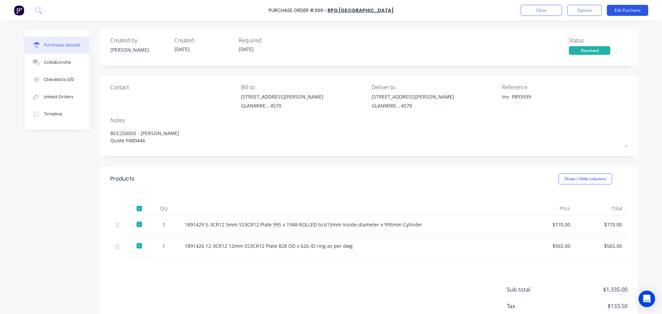
click at [613, 10] on button "Edit Purchase" at bounding box center [627, 10] width 41 height 11
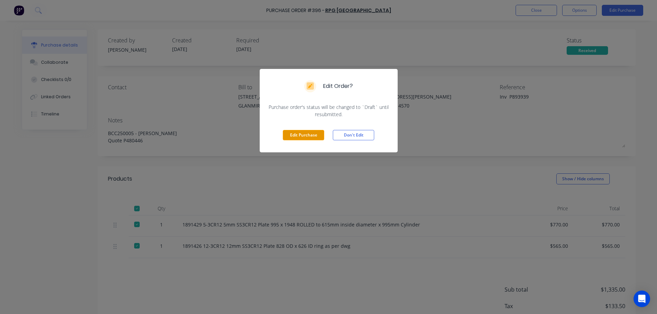
click at [313, 137] on button "Edit Purchase" at bounding box center [303, 135] width 41 height 10
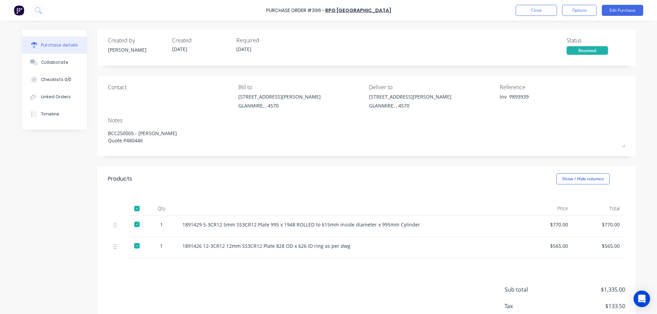
type textarea "x"
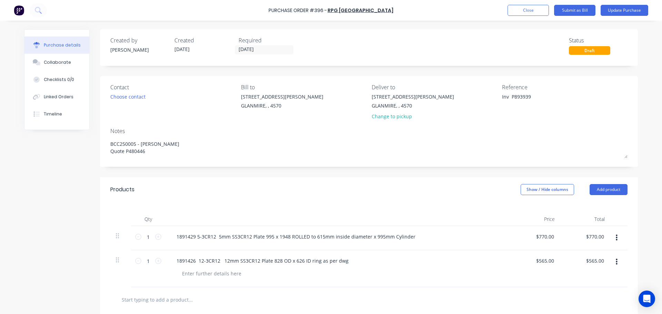
drag, startPoint x: 505, startPoint y: 97, endPoint x: 418, endPoint y: 84, distance: 87.8
click at [459, 97] on div "Contact Choose contact Bill to 9 Dennis Little Drive GLANMIRE, , 4570 Deliver t…" at bounding box center [368, 103] width 517 height 40
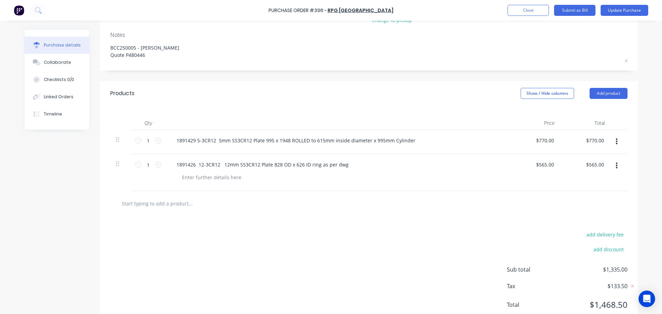
scroll to position [84, 0]
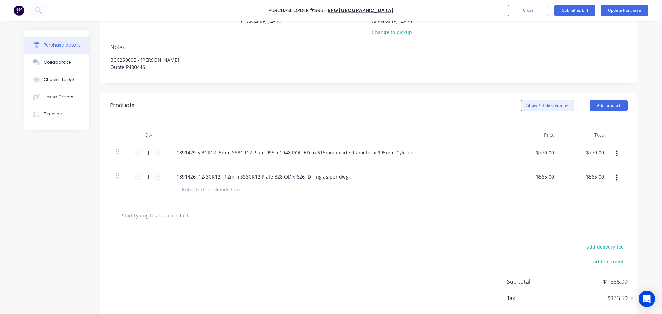
type textarea "P893939"
type textarea "x"
type textarea "P893939"
click at [567, 105] on button "Show / Hide columns" at bounding box center [547, 105] width 53 height 11
click at [526, 127] on span at bounding box center [523, 128] width 6 height 6
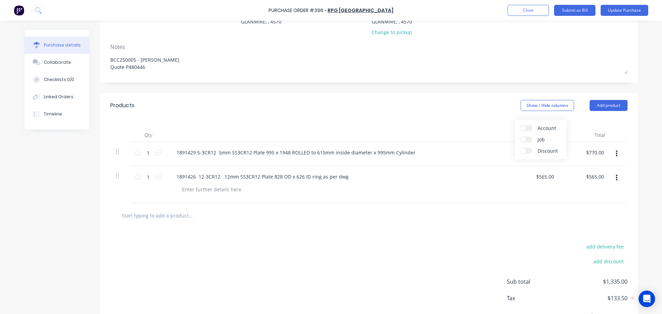
click at [520, 125] on input "Account" at bounding box center [520, 125] width 0 height 0
click at [490, 151] on span "Select..." at bounding box center [495, 152] width 21 height 7
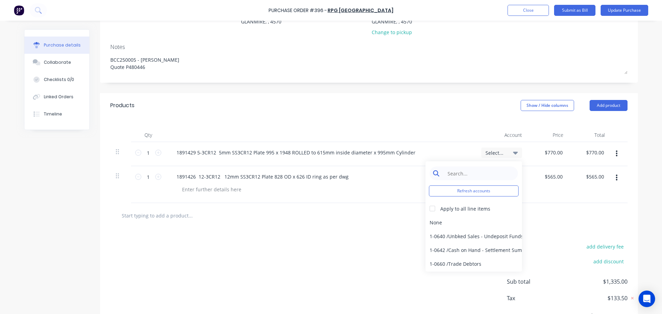
type textarea "x"
click at [476, 176] on input at bounding box center [479, 173] width 71 height 14
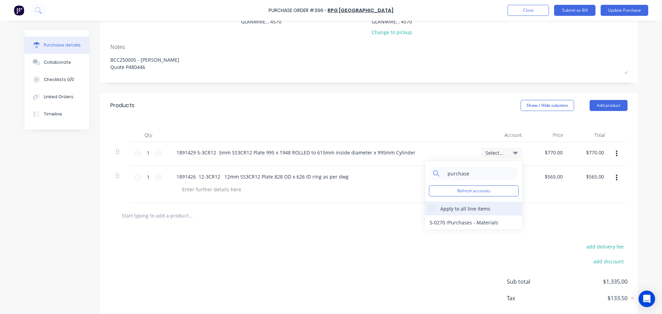
type input "purchase"
click at [433, 208] on div at bounding box center [432, 209] width 14 height 14
click at [444, 221] on div "5-0270 / Purchases - Materials" at bounding box center [473, 222] width 97 height 14
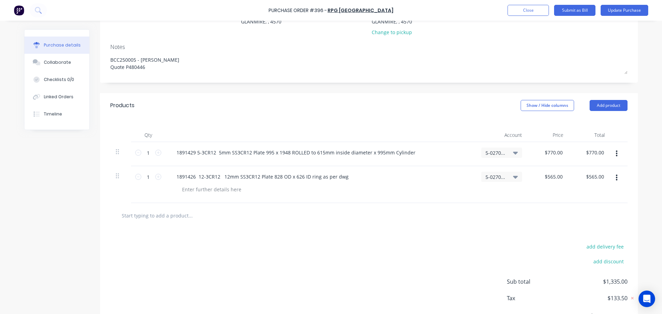
drag, startPoint x: 428, startPoint y: 238, endPoint x: 423, endPoint y: 244, distance: 7.8
click at [428, 239] on div "add delivery fee add discount Sub total $1,335.00 Tax $133.50 Total $1,468.50" at bounding box center [369, 284] width 538 height 113
click at [565, 12] on button "Submit as Bill" at bounding box center [574, 10] width 41 height 11
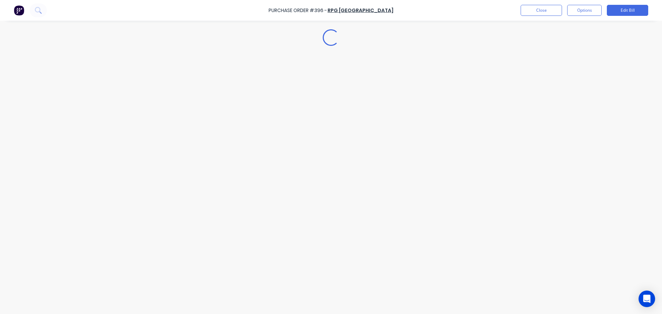
type textarea "x"
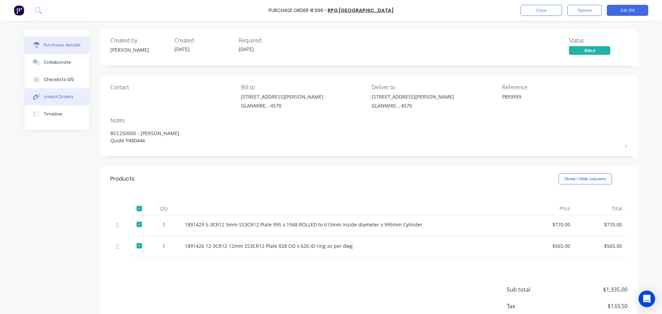
click at [55, 92] on button "Linked Orders" at bounding box center [56, 96] width 65 height 17
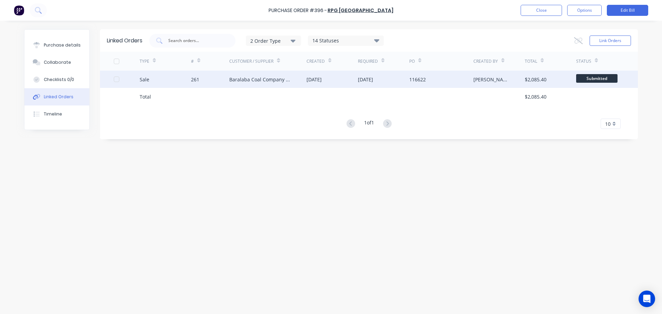
click at [182, 77] on div "Sale" at bounding box center [165, 79] width 51 height 17
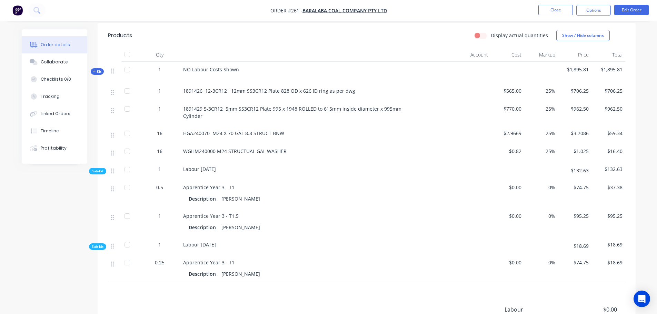
scroll to position [241, 0]
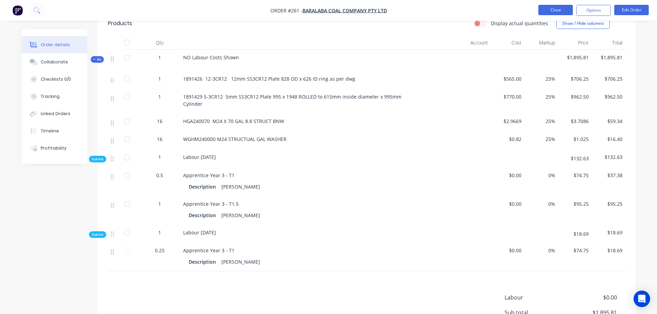
click at [556, 11] on button "Close" at bounding box center [555, 10] width 34 height 10
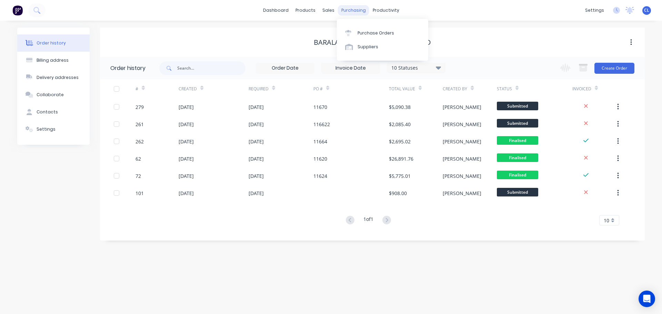
click at [354, 13] on div "purchasing" at bounding box center [353, 10] width 31 height 10
click at [363, 30] on div "Purchase Orders" at bounding box center [375, 33] width 37 height 6
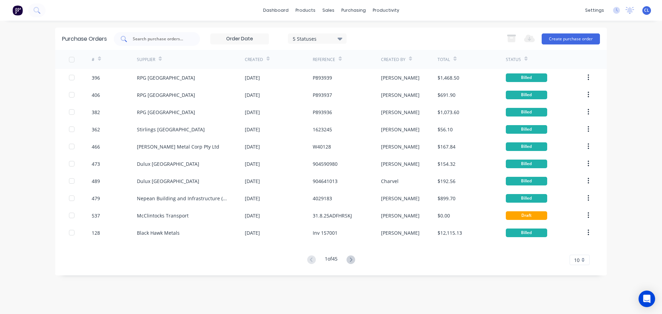
click at [165, 42] on div at bounding box center [157, 39] width 86 height 14
type input "428"
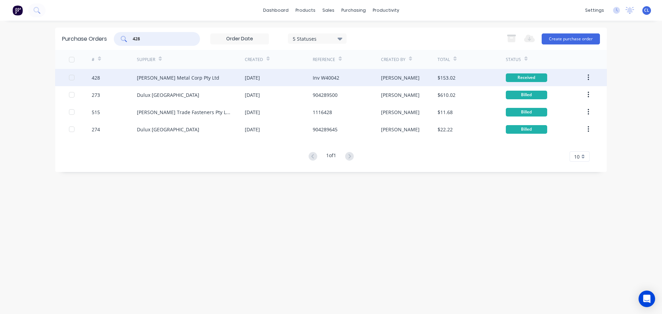
click at [96, 80] on div "428" at bounding box center [96, 77] width 8 height 7
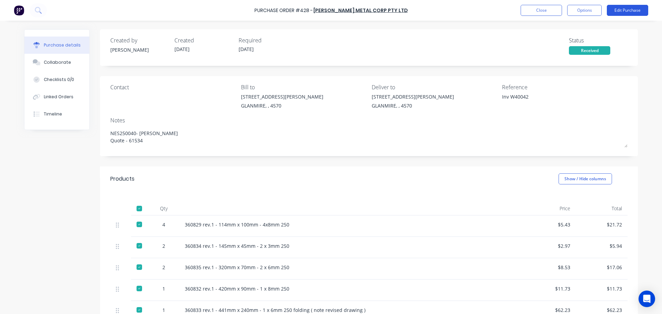
click at [622, 6] on button "Edit Purchase" at bounding box center [627, 10] width 41 height 11
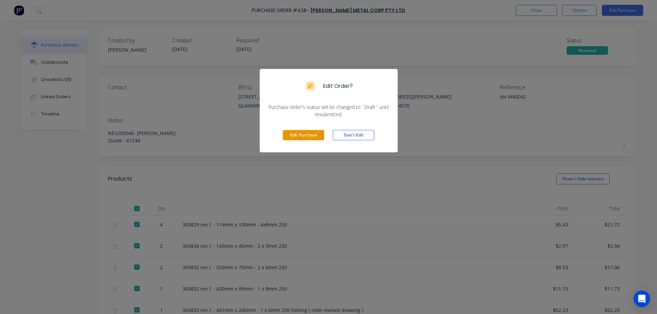
click at [315, 134] on button "Edit Purchase" at bounding box center [303, 135] width 41 height 10
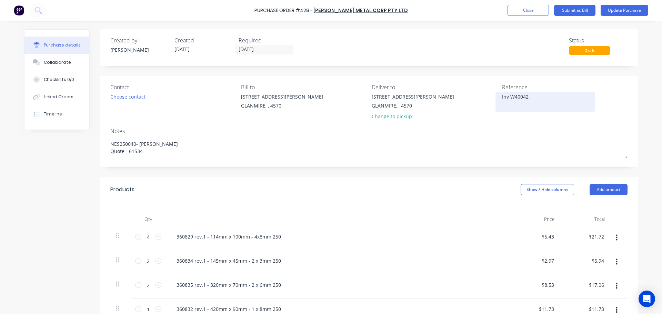
click at [504, 96] on textarea "Inv W40042" at bounding box center [545, 101] width 86 height 16
type textarea "x"
click at [504, 96] on textarea "Inv W40042" at bounding box center [545, 101] width 86 height 16
type textarea "W40042"
type textarea "x"
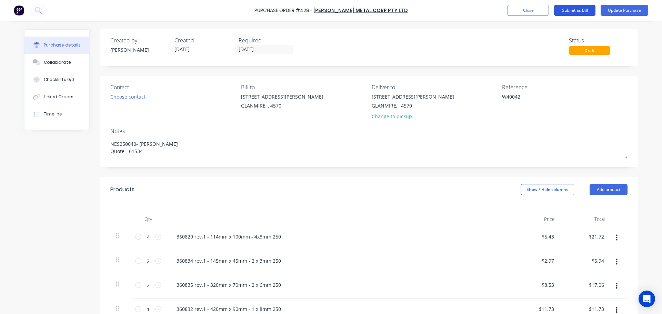
type textarea "W40042"
click at [571, 10] on button "Submit as Bill" at bounding box center [574, 10] width 41 height 11
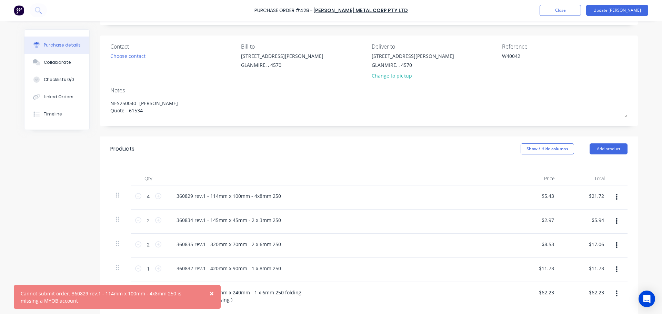
scroll to position [103, 0]
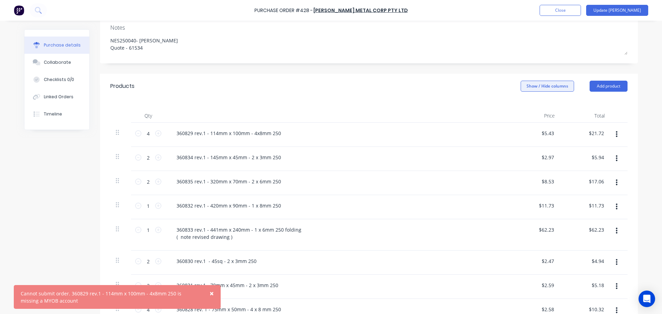
click at [536, 87] on button "Show / Hide columns" at bounding box center [547, 86] width 53 height 11
click at [531, 104] on div "Account Job Discount" at bounding box center [541, 120] width 52 height 40
click at [531, 106] on label "Account" at bounding box center [526, 109] width 12 height 6
click at [520, 106] on input "Account" at bounding box center [520, 106] width 0 height 0
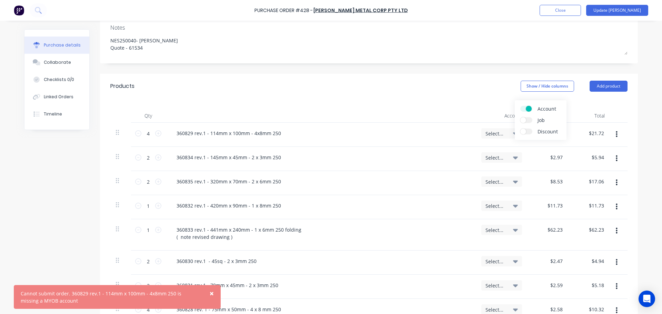
click at [505, 130] on div "Select..." at bounding box center [501, 133] width 32 height 6
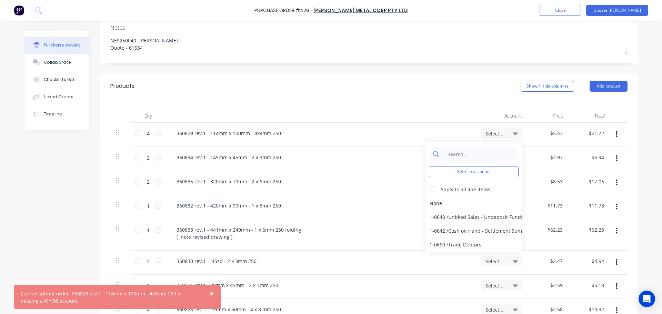
click at [481, 164] on div "Refresh accounts Apply to all line items None 1-0640 / Unbked Sales - Undeposit…" at bounding box center [473, 197] width 97 height 110
type textarea "x"
click at [472, 154] on input at bounding box center [479, 154] width 71 height 14
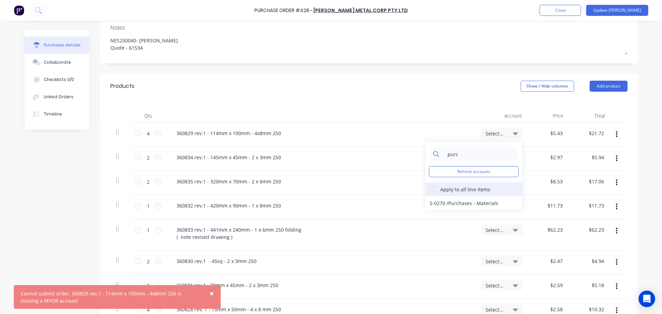
type input "purc"
click at [433, 188] on div at bounding box center [432, 189] width 14 height 14
click at [441, 199] on div "5-0270 / Purchases - Materials" at bounding box center [473, 203] width 97 height 14
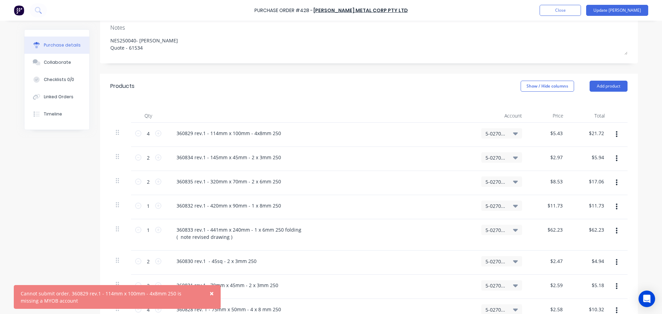
click at [488, 90] on div "Products Show / Hide columns Add product" at bounding box center [369, 86] width 538 height 25
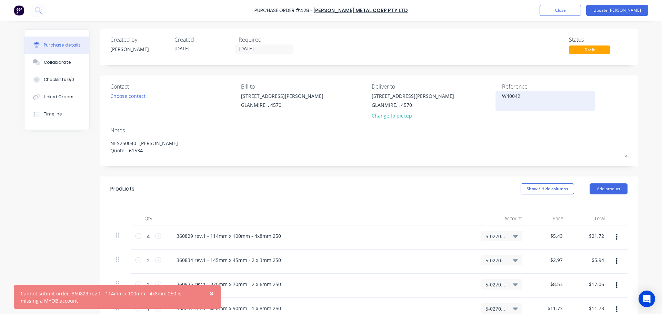
scroll to position [0, 0]
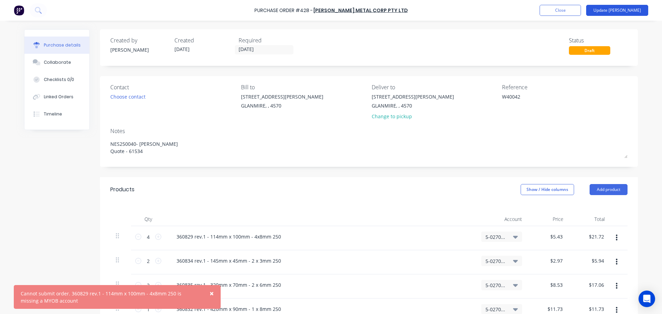
click at [623, 8] on button "Update [PERSON_NAME]" at bounding box center [617, 10] width 62 height 11
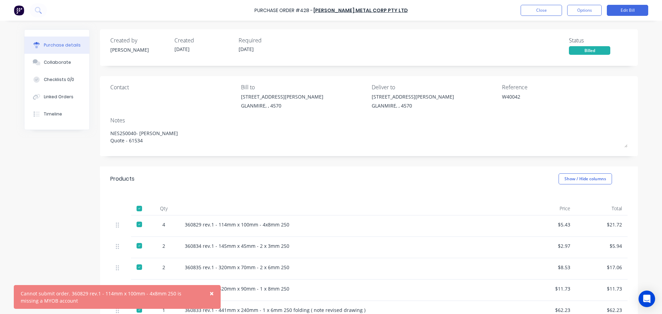
click at [212, 294] on span "×" at bounding box center [212, 294] width 4 height 10
type textarea "x"
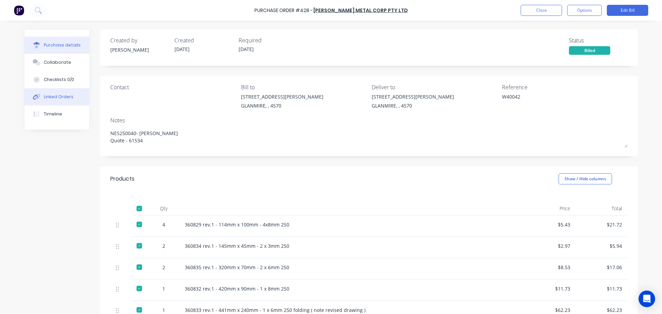
click at [46, 97] on div "Linked Orders" at bounding box center [59, 97] width 30 height 6
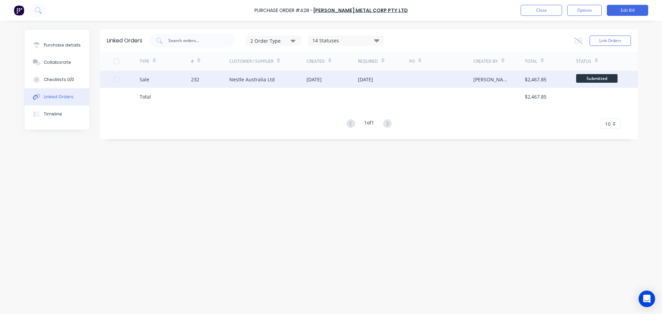
click at [194, 81] on div "232" at bounding box center [195, 79] width 8 height 7
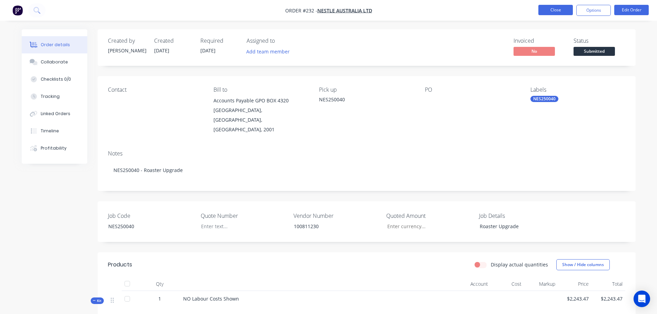
click at [545, 11] on button "Close" at bounding box center [555, 10] width 34 height 10
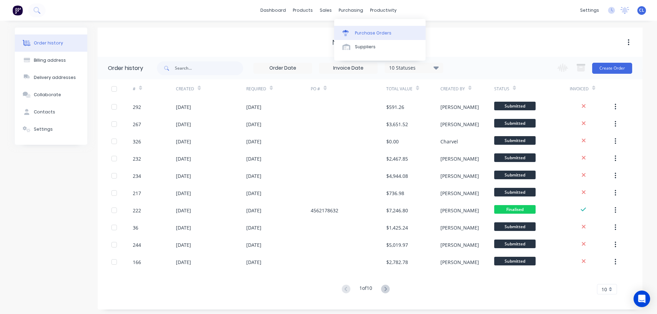
click at [352, 33] on div at bounding box center [347, 33] width 10 height 6
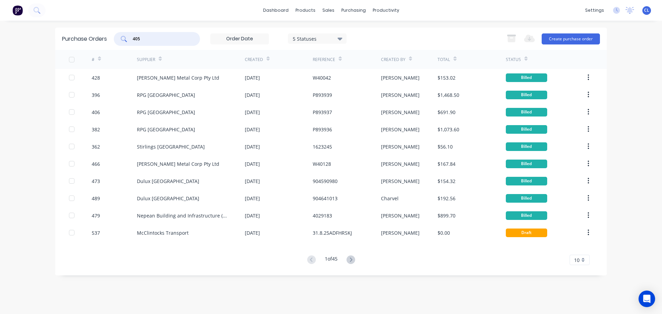
type input "405"
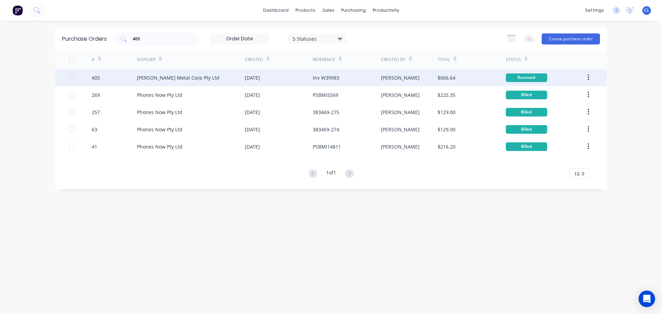
click at [100, 79] on div "405" at bounding box center [96, 77] width 8 height 7
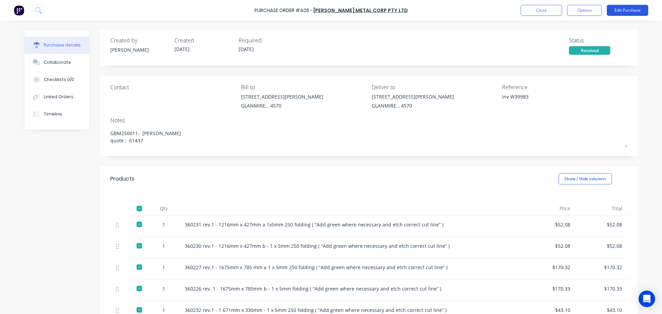
click at [618, 13] on button "Edit Purchase" at bounding box center [627, 10] width 41 height 11
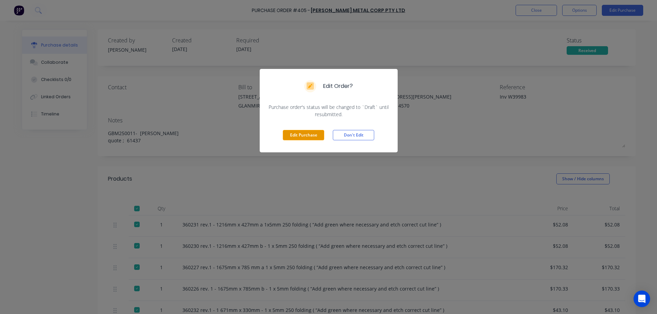
click at [319, 131] on button "Edit Purchase" at bounding box center [303, 135] width 41 height 10
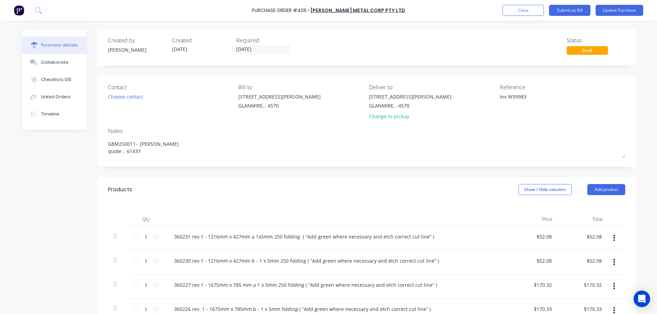
type textarea "x"
drag, startPoint x: 507, startPoint y: 93, endPoint x: 488, endPoint y: 95, distance: 19.8
click at [489, 95] on div "Contact Choose contact [PERSON_NAME] to [STREET_ADDRESS][PERSON_NAME] Deliver t…" at bounding box center [368, 103] width 517 height 40
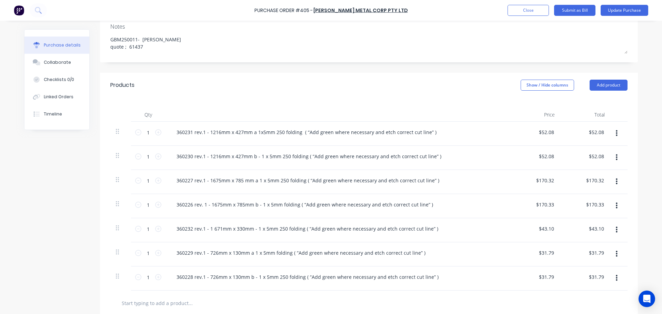
scroll to position [89, 0]
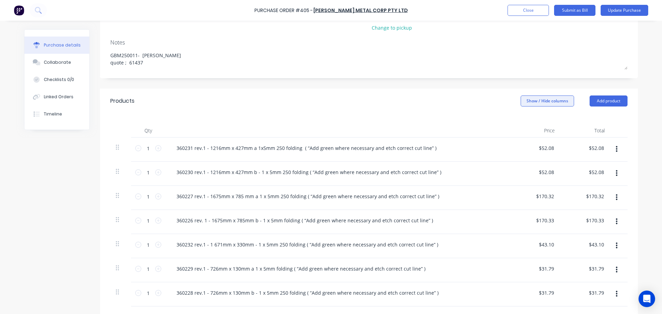
type textarea "W39983"
type textarea "x"
type textarea "W39983"
click at [534, 104] on button "Show / Hide columns" at bounding box center [547, 100] width 53 height 11
drag, startPoint x: 531, startPoint y: 123, endPoint x: 525, endPoint y: 127, distance: 7.1
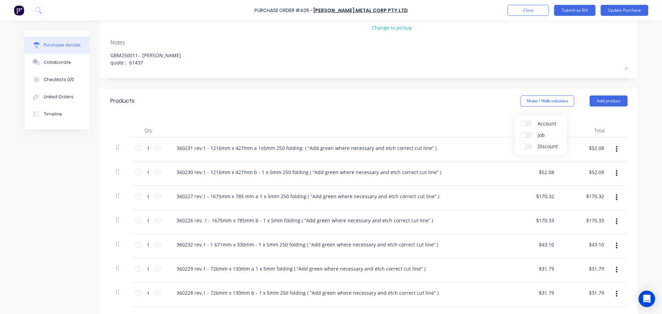
click at [531, 123] on label "Account" at bounding box center [526, 124] width 12 height 6
click at [520, 121] on input "Account" at bounding box center [520, 121] width 0 height 0
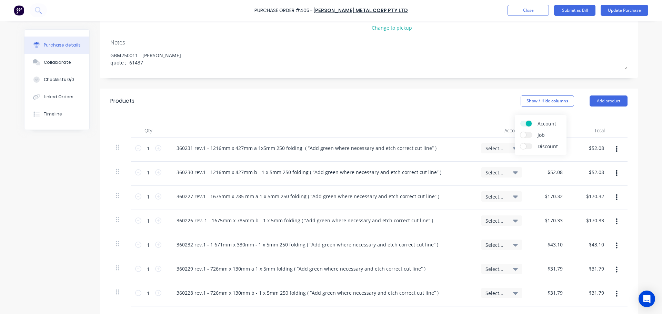
click at [503, 146] on span "Select..." at bounding box center [495, 148] width 21 height 7
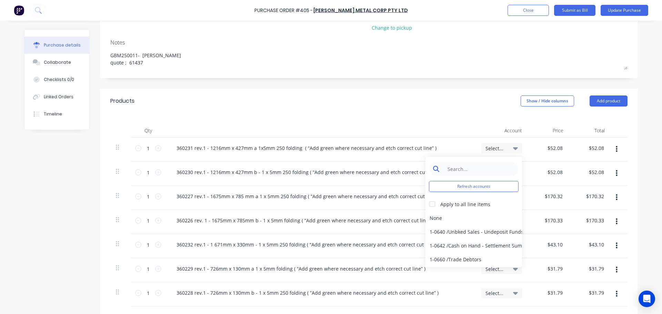
type textarea "x"
click at [480, 166] on input at bounding box center [479, 169] width 71 height 14
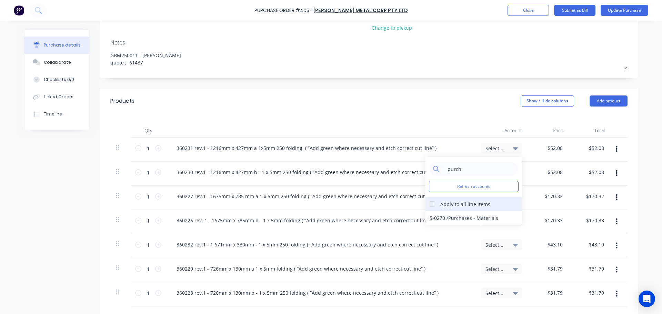
type input "purch"
drag, startPoint x: 425, startPoint y: 205, endPoint x: 429, endPoint y: 206, distance: 4.5
click at [425, 205] on div at bounding box center [432, 204] width 14 height 14
click at [442, 215] on div "5-0270 / Purchases - Materials" at bounding box center [473, 218] width 97 height 14
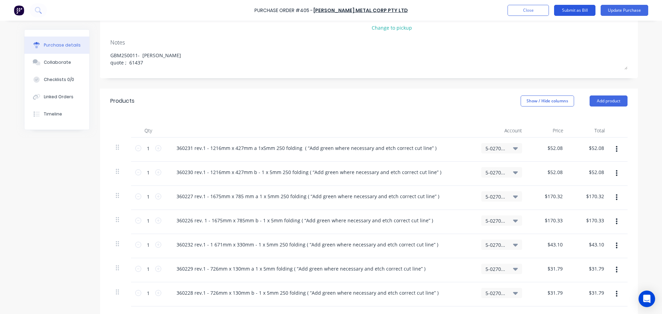
click at [588, 8] on button "Submit as Bill" at bounding box center [574, 10] width 41 height 11
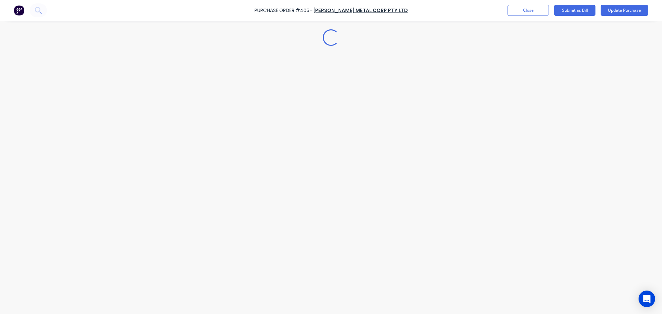
type textarea "x"
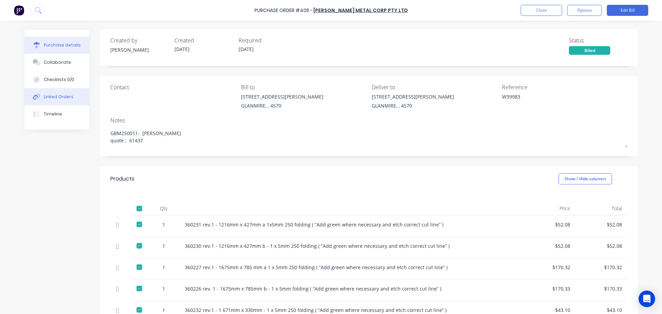
click at [65, 93] on button "Linked Orders" at bounding box center [56, 96] width 65 height 17
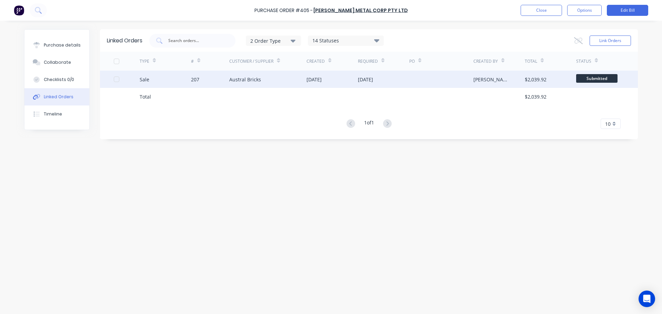
click at [151, 78] on div "Sale" at bounding box center [165, 79] width 51 height 17
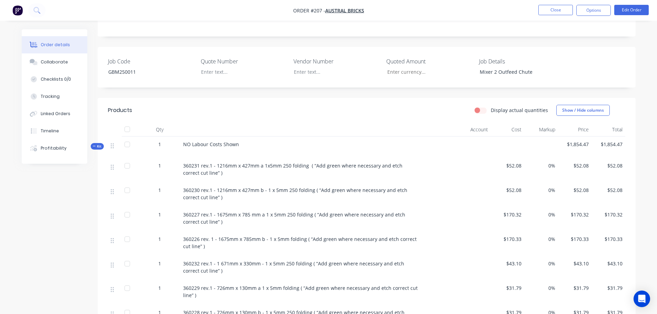
scroll to position [172, 0]
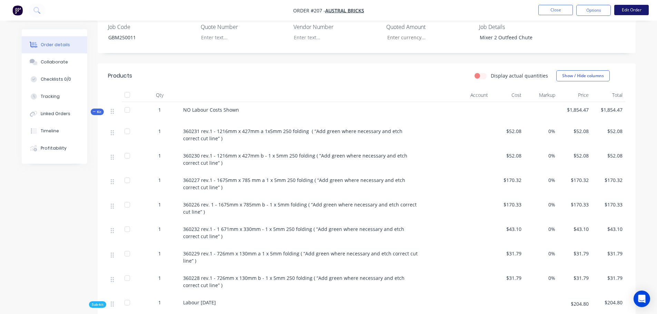
click at [620, 10] on button "Edit Order" at bounding box center [631, 10] width 34 height 10
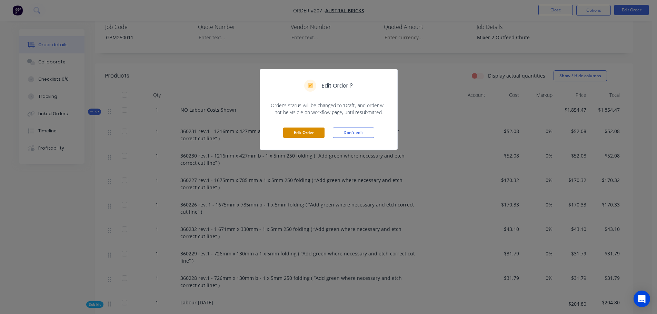
click at [308, 135] on button "Edit Order" at bounding box center [303, 133] width 41 height 10
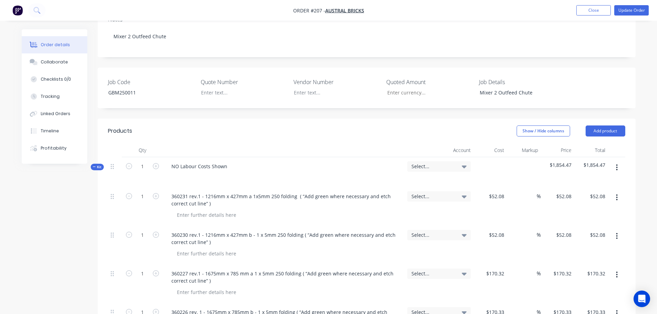
scroll to position [138, 0]
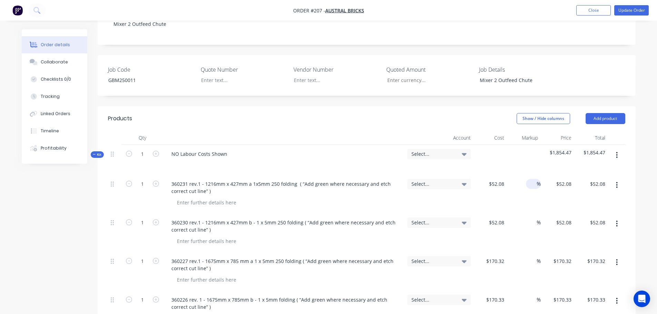
click at [526, 179] on div "%" at bounding box center [533, 184] width 15 height 10
type input "25"
type input "$65.10"
click at [532, 218] on input at bounding box center [532, 223] width 8 height 10
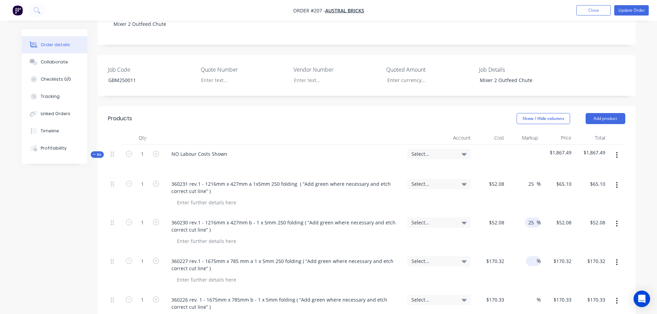
type input "25"
type input "$65.10"
click at [531, 256] on input at bounding box center [532, 261] width 8 height 10
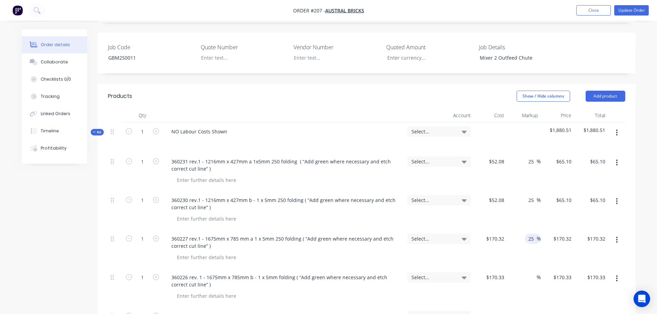
scroll to position [172, 0]
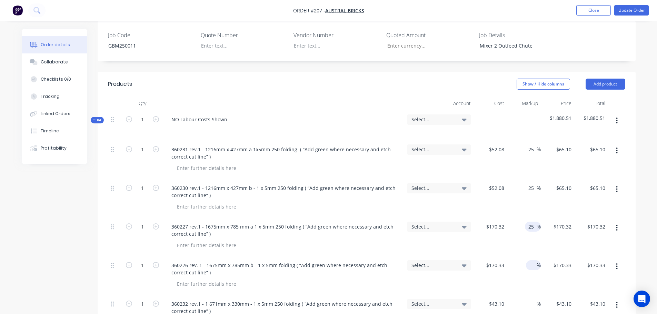
type input "25"
type input "$212.90"
click at [536, 261] on span "%" at bounding box center [538, 265] width 4 height 8
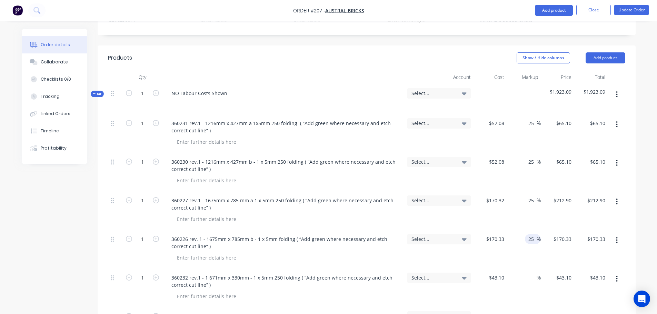
scroll to position [241, 0]
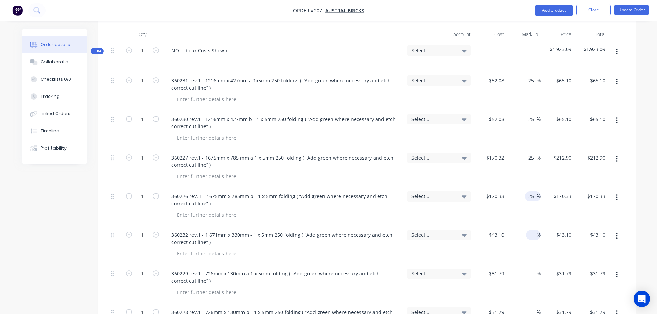
type input "25"
type input "$212.9125"
type input "$212.91"
click at [532, 230] on input at bounding box center [532, 235] width 8 height 10
type input "25"
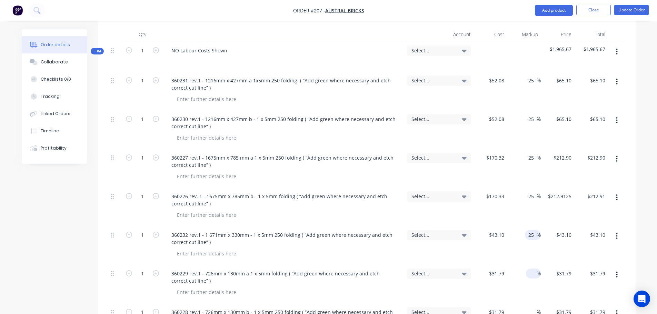
type input "$53.875"
type input "$53.88"
click at [529, 269] on div at bounding box center [532, 274] width 8 height 10
click at [531, 269] on input at bounding box center [532, 274] width 8 height 10
type input "25"
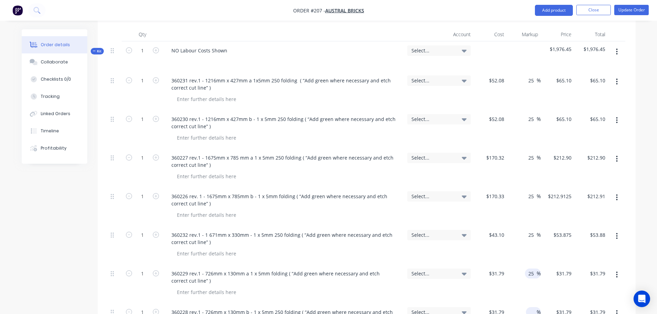
type input "$39.7375"
type input "$39.74"
click at [533, 307] on input at bounding box center [532, 312] width 8 height 10
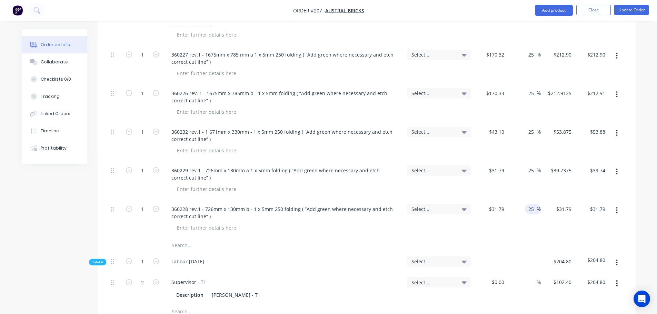
scroll to position [345, 0]
type input "25"
type input "$39.7375"
type input "$39.74"
click at [544, 222] on div "$39.7375 $39.7375" at bounding box center [558, 219] width 34 height 39
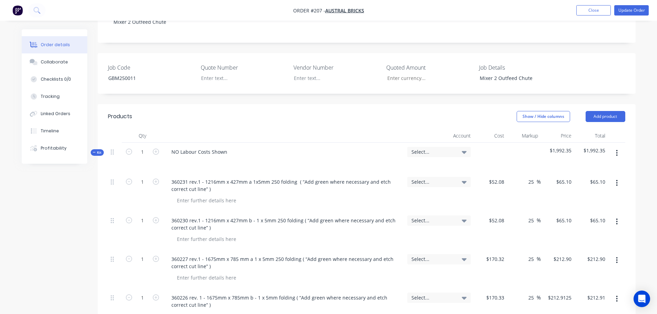
scroll to position [103, 0]
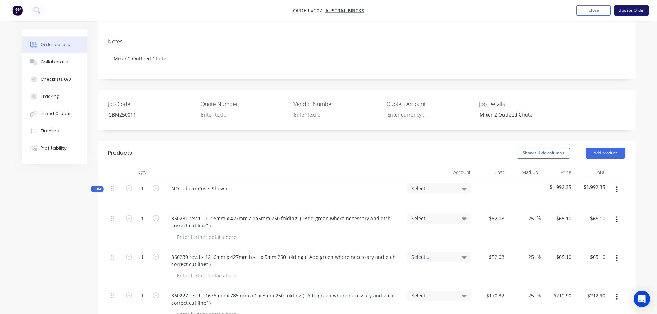
click at [623, 14] on button "Update Order" at bounding box center [631, 10] width 34 height 10
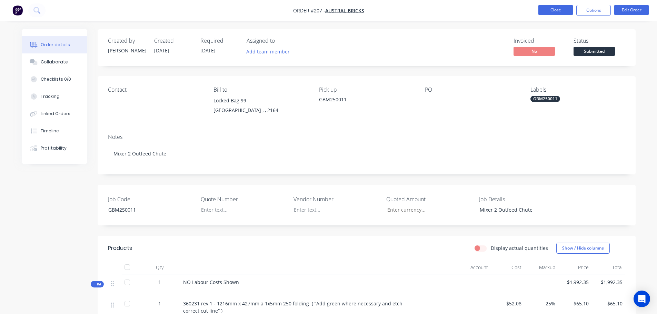
click at [557, 15] on button "Close" at bounding box center [555, 10] width 34 height 10
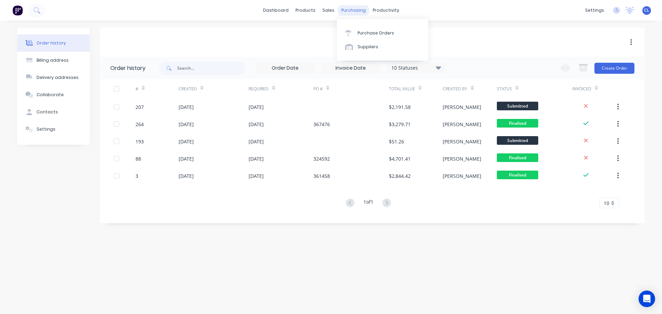
click at [355, 6] on div "purchasing" at bounding box center [353, 10] width 31 height 10
click at [354, 26] on link "Purchase Orders" at bounding box center [382, 33] width 91 height 14
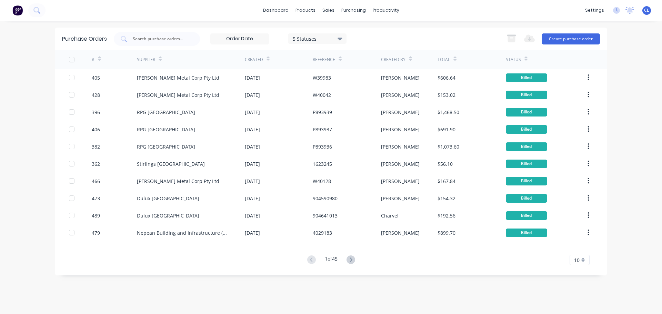
click at [149, 44] on div at bounding box center [157, 39] width 86 height 14
type input "464"
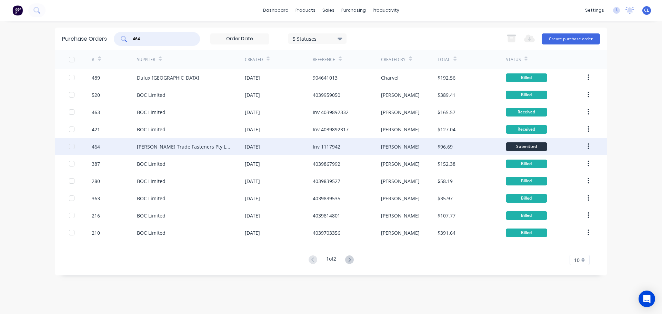
click at [101, 143] on div "464" at bounding box center [115, 146] width 46 height 17
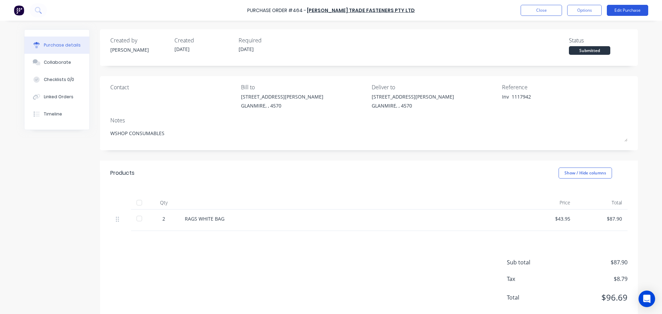
click at [619, 12] on button "Edit Purchase" at bounding box center [627, 10] width 41 height 11
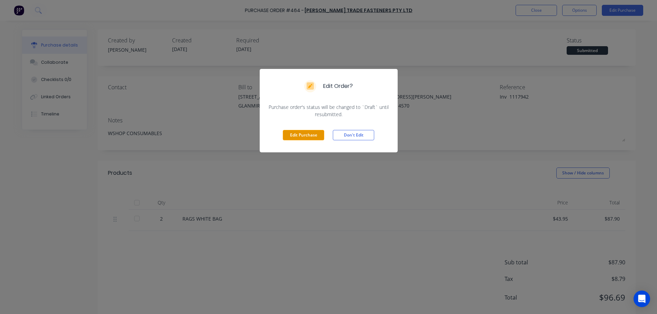
click at [316, 133] on button "Edit Purchase" at bounding box center [303, 135] width 41 height 10
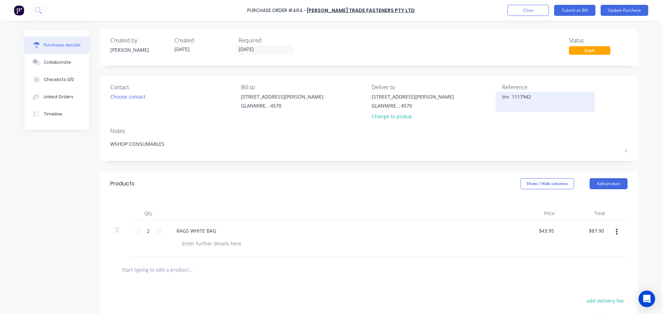
click at [502, 97] on textarea "Inv 1117942" at bounding box center [545, 101] width 86 height 16
type textarea "x"
click at [502, 97] on textarea "Inv 1117942" at bounding box center [545, 101] width 86 height 16
type textarea "1117942"
type textarea "x"
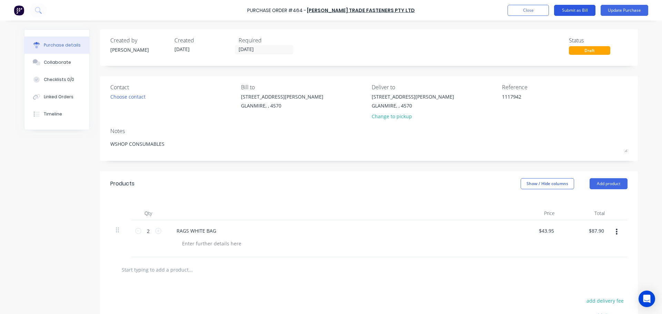
type textarea "1117942"
click at [587, 12] on button "Submit as Bill" at bounding box center [574, 10] width 41 height 11
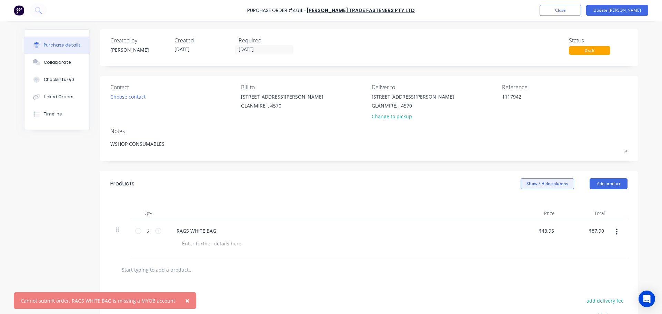
click at [538, 186] on button "Show / Hide columns" at bounding box center [547, 183] width 53 height 11
click at [526, 204] on label "Account" at bounding box center [526, 206] width 12 height 6
click at [520, 203] on input "Account" at bounding box center [520, 203] width 0 height 0
click at [492, 228] on span "Select..." at bounding box center [495, 231] width 21 height 7
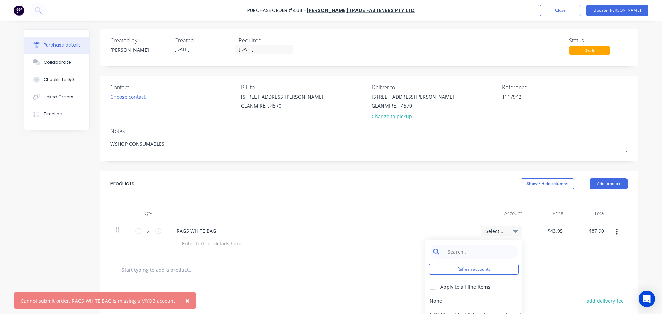
type textarea "x"
click at [453, 253] on input at bounding box center [479, 252] width 71 height 14
type input "purch"
click at [470, 298] on div "5-0270 / Purchases - Materials" at bounding box center [473, 301] width 97 height 14
click at [625, 8] on button "Update [PERSON_NAME]" at bounding box center [617, 10] width 62 height 11
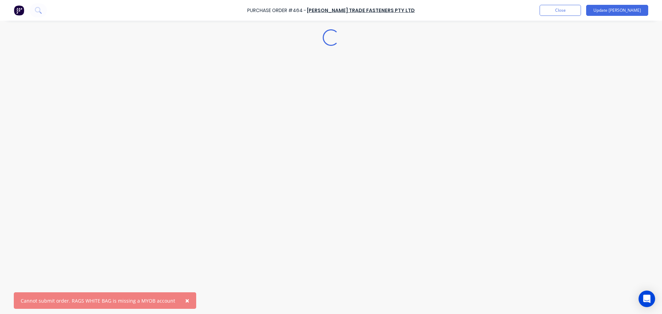
type textarea "x"
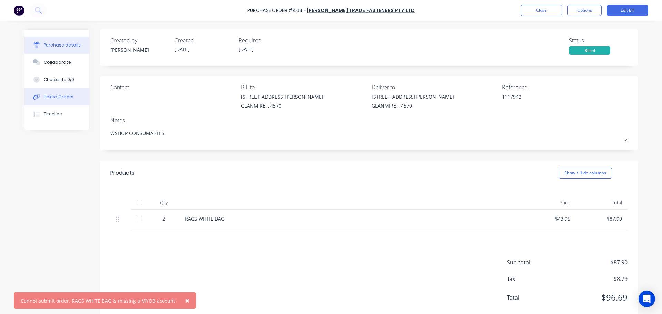
click at [62, 102] on button "Linked Orders" at bounding box center [56, 96] width 65 height 17
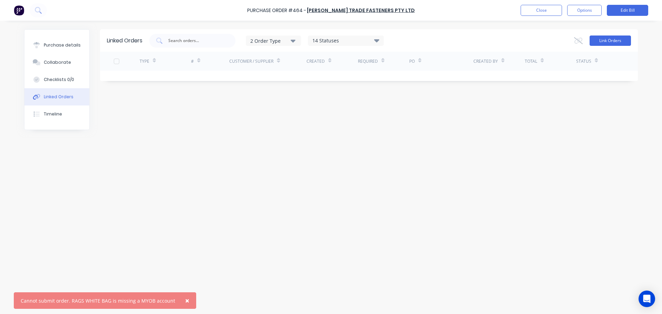
click at [609, 43] on button "Link Orders" at bounding box center [609, 41] width 41 height 10
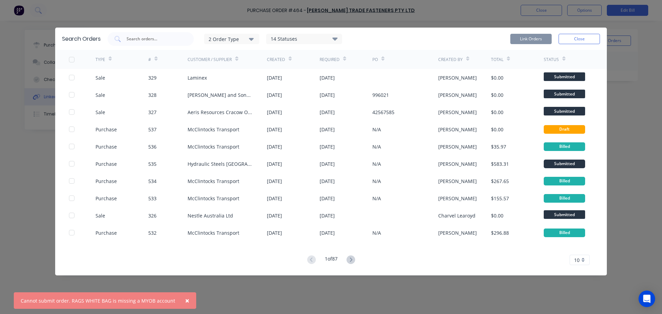
click at [223, 38] on div "2 Order Type" at bounding box center [232, 38] width 46 height 7
click at [263, 68] on div "button" at bounding box center [262, 70] width 14 height 14
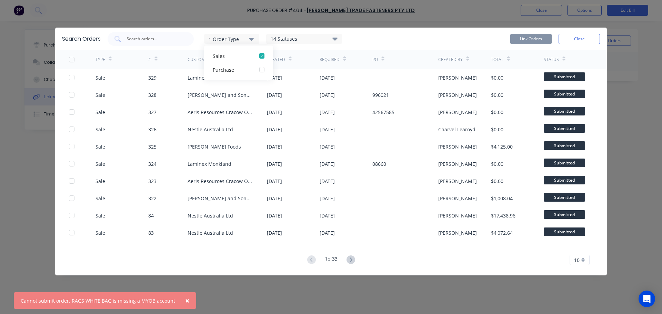
click at [356, 38] on div "1 Order Type Sales Purchase 14 Statuses Sales Order Status All Archived Draft Q…" at bounding box center [354, 39] width 492 height 14
click at [209, 58] on div "Customer / Supplier" at bounding box center [210, 60] width 44 height 6
click at [234, 59] on div "Customer / Supplier" at bounding box center [213, 59] width 51 height 12
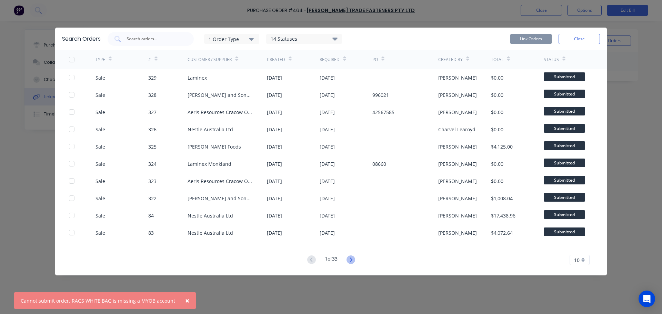
click at [354, 261] on icon at bounding box center [350, 259] width 9 height 9
click at [352, 261] on icon at bounding box center [350, 259] width 9 height 9
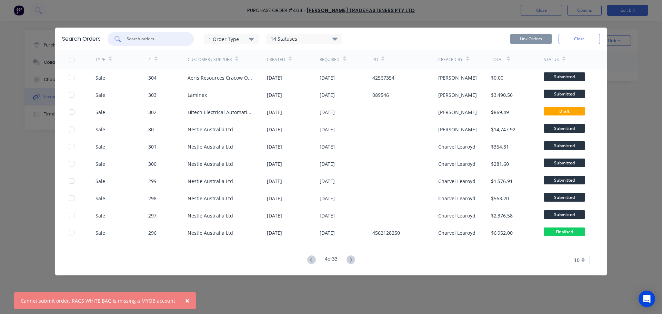
click at [164, 39] on input "text" at bounding box center [154, 39] width 57 height 7
type input "workshop"
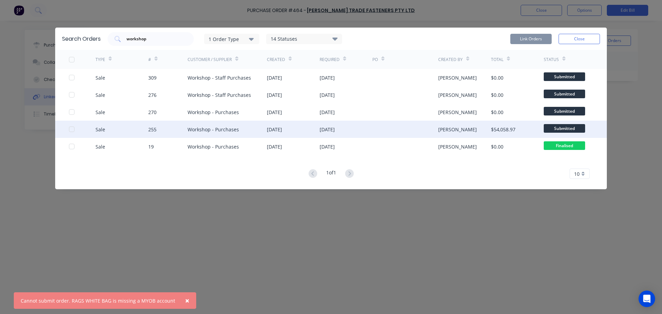
click at [184, 127] on div "255" at bounding box center [168, 129] width 40 height 17
click at [71, 129] on div at bounding box center [72, 129] width 14 height 14
drag, startPoint x: 544, startPoint y: 37, endPoint x: 544, endPoint y: 42, distance: 4.5
click at [544, 37] on button "Link Orders" at bounding box center [530, 39] width 41 height 10
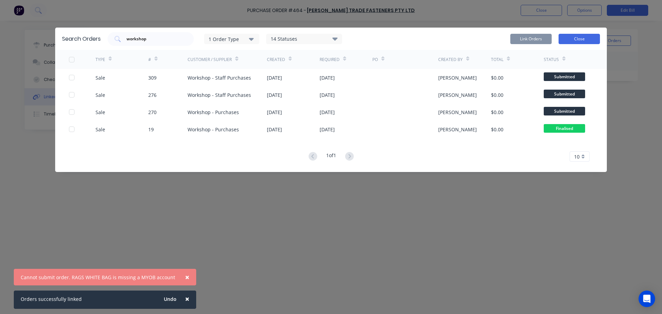
click at [594, 34] on button "Close" at bounding box center [578, 39] width 41 height 10
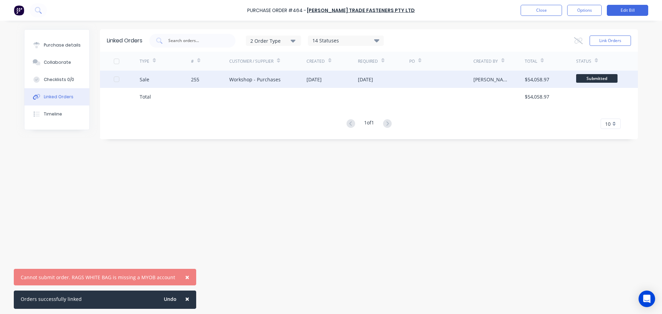
click at [151, 77] on div "Sale" at bounding box center [165, 79] width 51 height 17
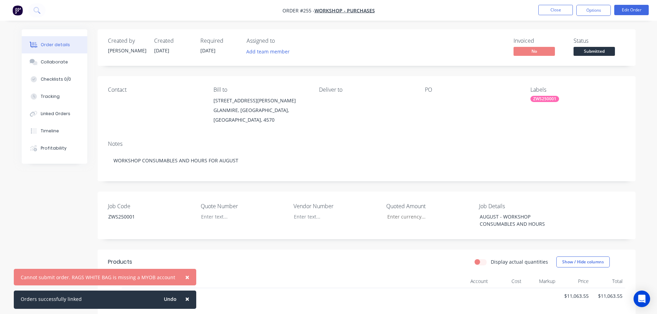
click at [185, 277] on span "×" at bounding box center [187, 277] width 4 height 10
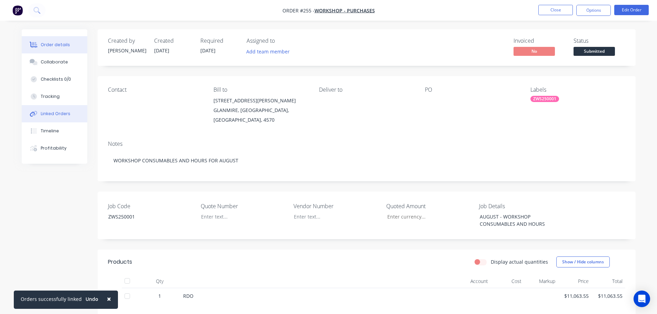
click at [50, 116] on div "Linked Orders" at bounding box center [56, 114] width 30 height 6
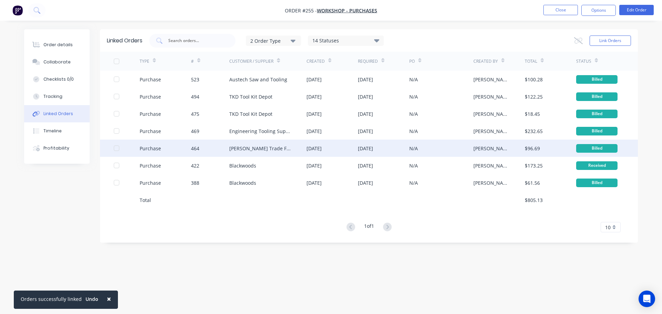
click at [199, 149] on div "464" at bounding box center [210, 148] width 39 height 17
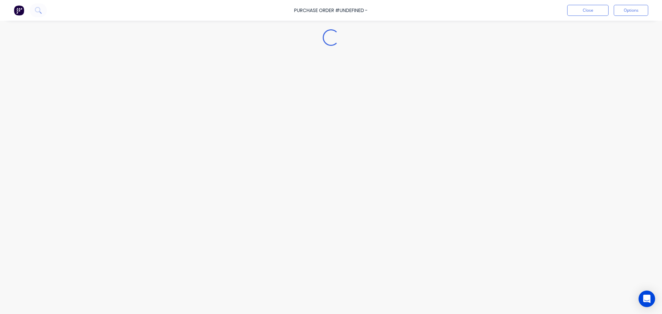
type textarea "x"
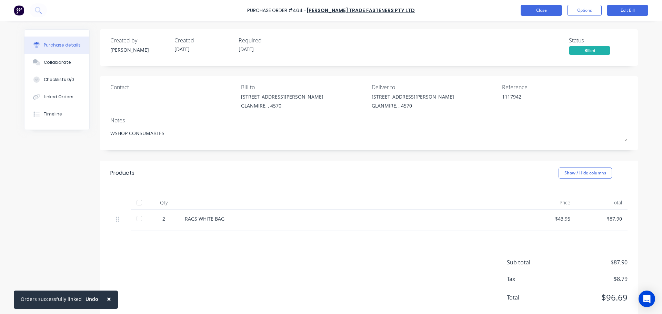
click at [554, 11] on button "Close" at bounding box center [541, 10] width 41 height 11
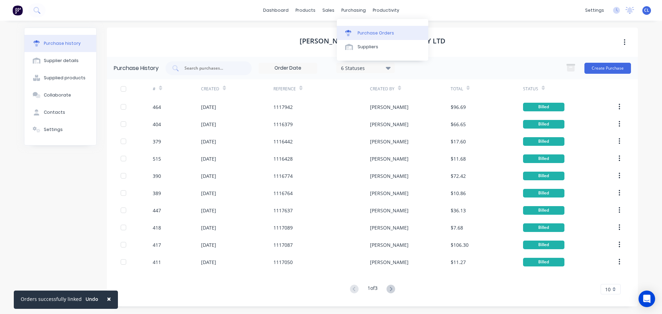
click at [354, 26] on link "Purchase Orders" at bounding box center [382, 33] width 91 height 14
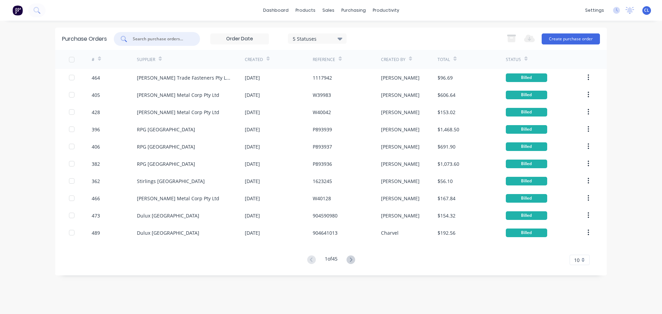
click at [160, 41] on input "text" at bounding box center [160, 39] width 57 height 7
type input "421"
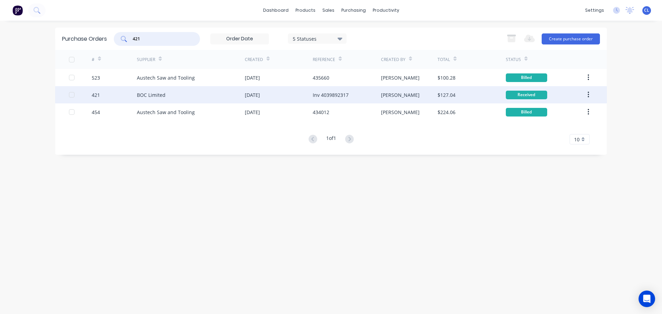
click at [98, 93] on div "421" at bounding box center [96, 94] width 8 height 7
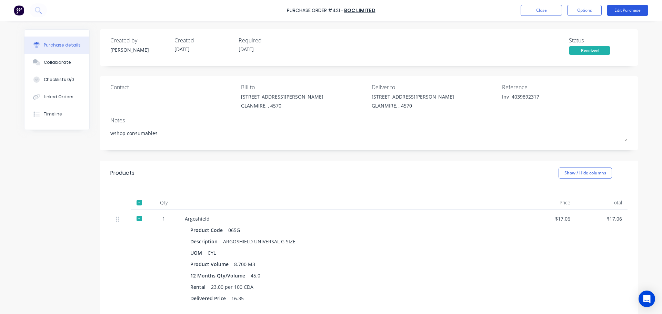
click at [617, 12] on button "Edit Purchase" at bounding box center [627, 10] width 41 height 11
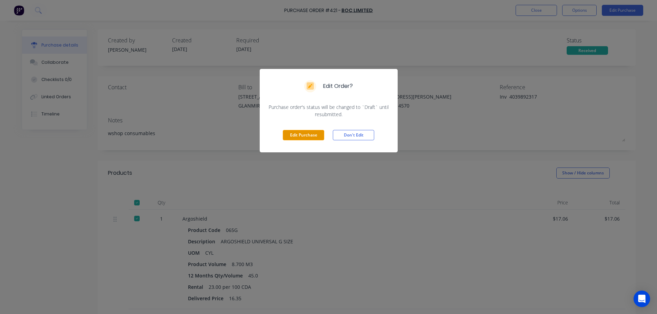
click at [320, 131] on button "Edit Purchase" at bounding box center [303, 135] width 41 height 10
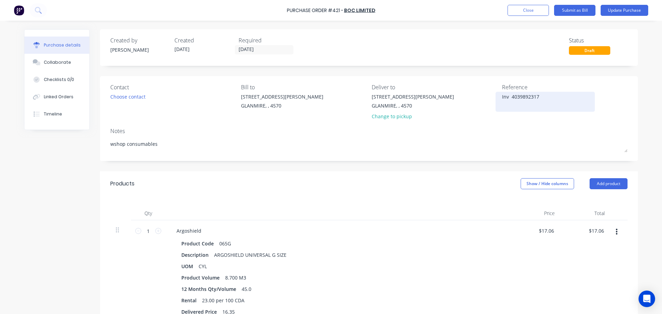
click at [506, 97] on textarea "Inv 4039892317" at bounding box center [545, 101] width 86 height 16
type textarea "x"
click at [506, 97] on textarea "Inv 4039892317" at bounding box center [545, 101] width 86 height 16
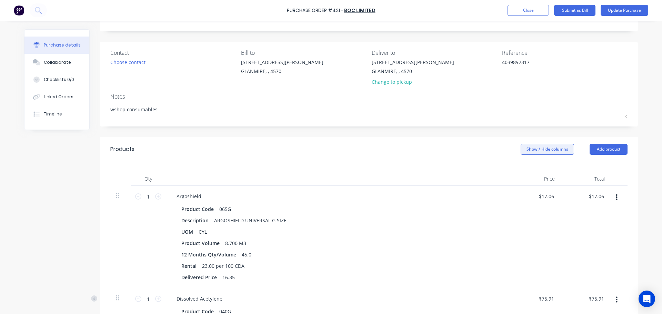
type textarea "4039892317"
type textarea "x"
type textarea "4039892317"
click at [553, 152] on button "Show / Hide columns" at bounding box center [547, 149] width 53 height 11
click at [526, 173] on label "Account" at bounding box center [526, 172] width 12 height 6
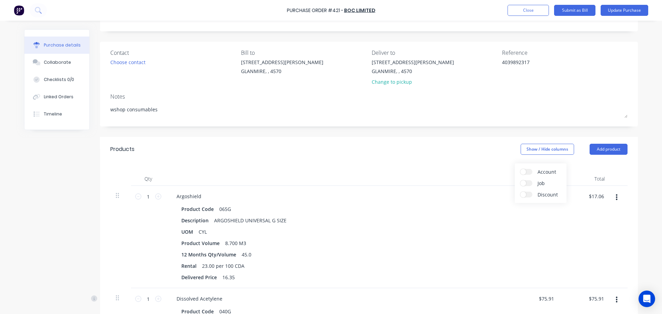
click at [520, 169] on input "Account" at bounding box center [520, 169] width 0 height 0
click at [490, 197] on span "Select..." at bounding box center [495, 196] width 21 height 7
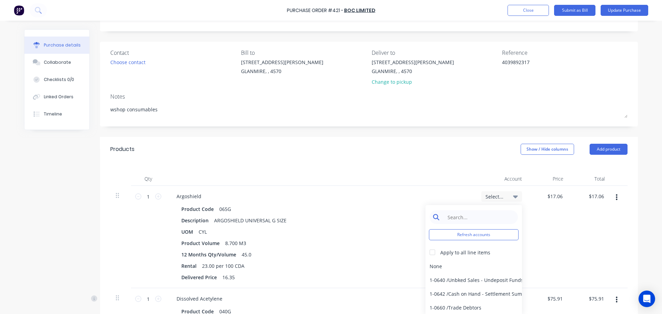
type textarea "x"
click at [483, 214] on input at bounding box center [479, 217] width 71 height 14
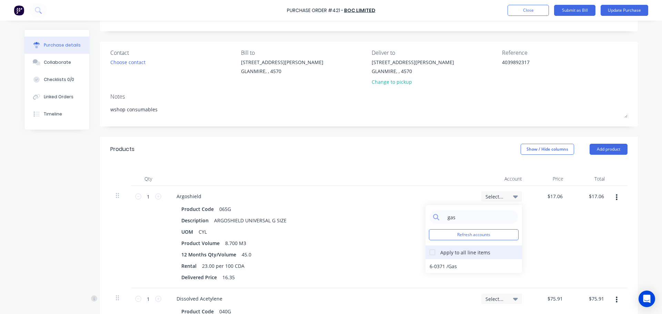
type input "gas"
drag, startPoint x: 429, startPoint y: 251, endPoint x: 434, endPoint y: 256, distance: 7.1
click at [428, 251] on div at bounding box center [432, 252] width 14 height 14
click at [441, 266] on div "6-0371 / Gas" at bounding box center [473, 266] width 97 height 14
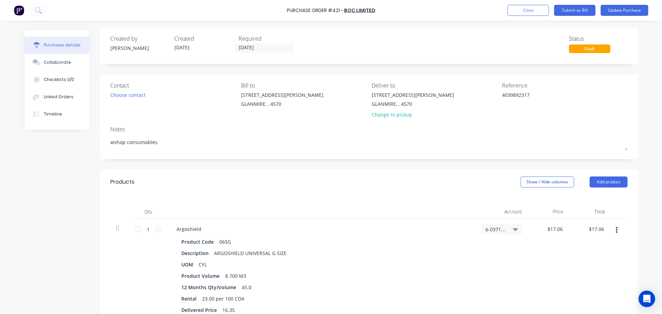
scroll to position [0, 0]
click at [583, 10] on button "Submit as Bill" at bounding box center [574, 10] width 41 height 11
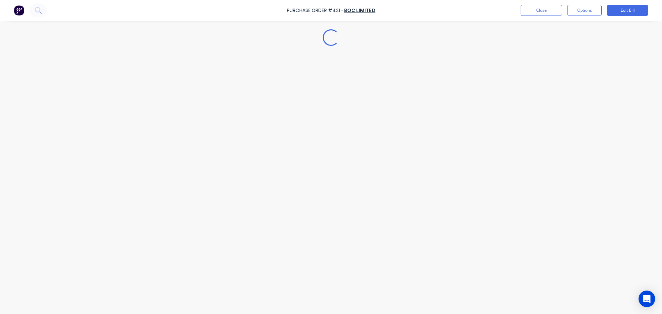
type textarea "x"
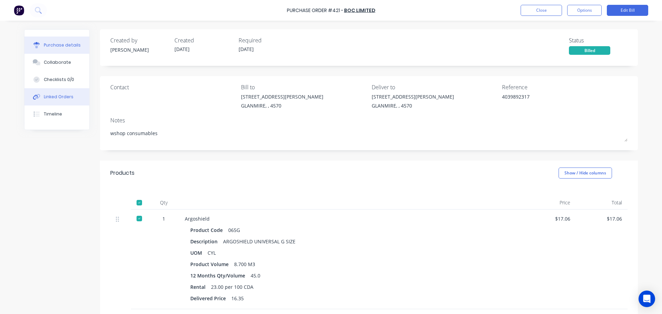
click at [70, 94] on button "Linked Orders" at bounding box center [56, 96] width 65 height 17
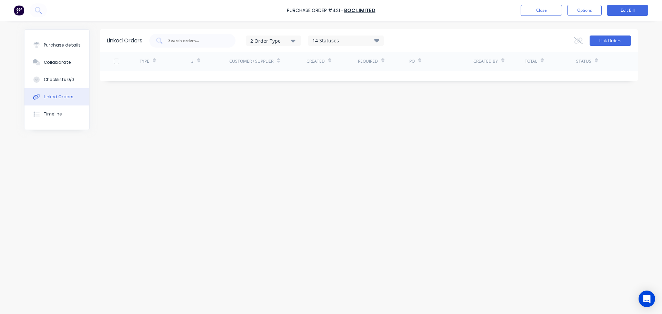
click at [602, 40] on button "Link Orders" at bounding box center [609, 41] width 41 height 10
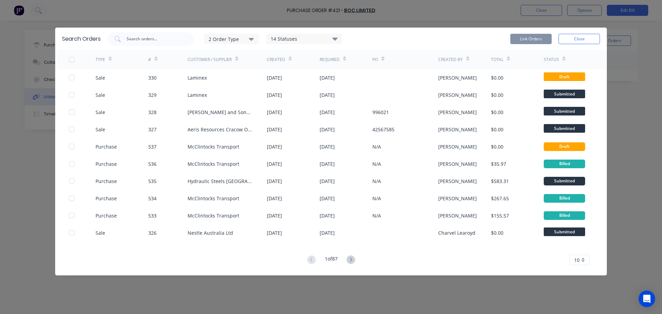
click at [231, 39] on div "2 Order Type" at bounding box center [232, 38] width 46 height 7
click at [262, 67] on div "button" at bounding box center [262, 70] width 14 height 14
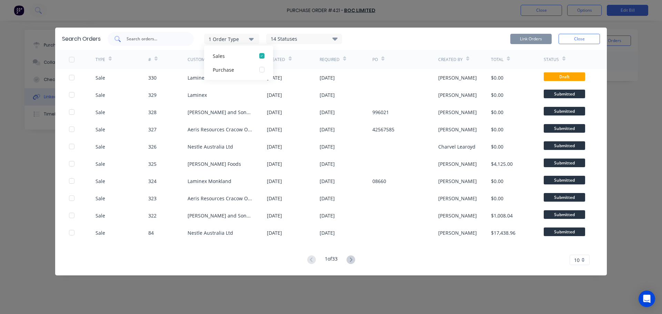
click at [174, 41] on input "text" at bounding box center [154, 39] width 57 height 7
type input "workshop"
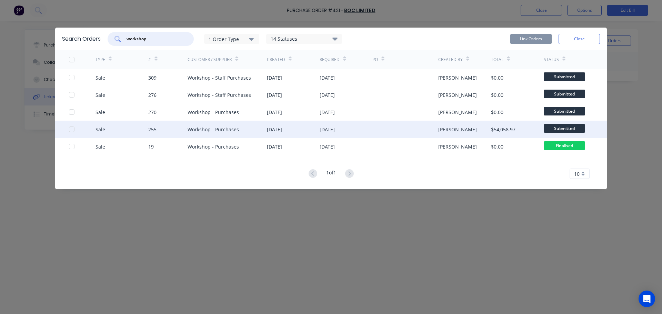
click at [73, 129] on div at bounding box center [72, 129] width 14 height 14
click at [532, 39] on button "Link Orders" at bounding box center [530, 39] width 41 height 10
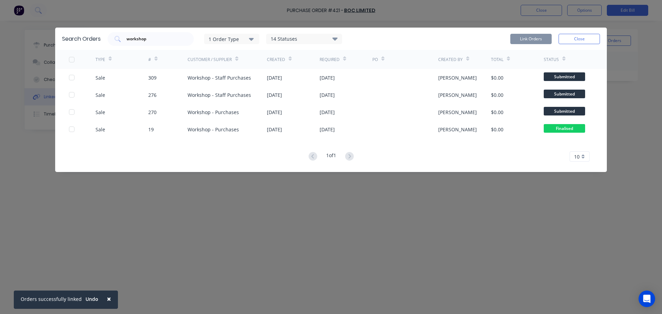
click at [571, 33] on div "Link Orders Close" at bounding box center [555, 39] width 90 height 14
click at [571, 35] on button "Close" at bounding box center [578, 39] width 41 height 10
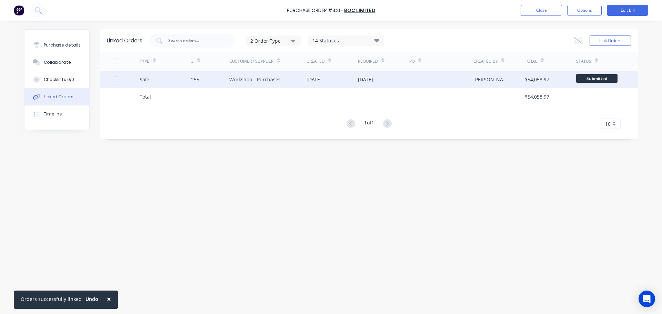
click at [146, 82] on div "Sale" at bounding box center [145, 79] width 10 height 7
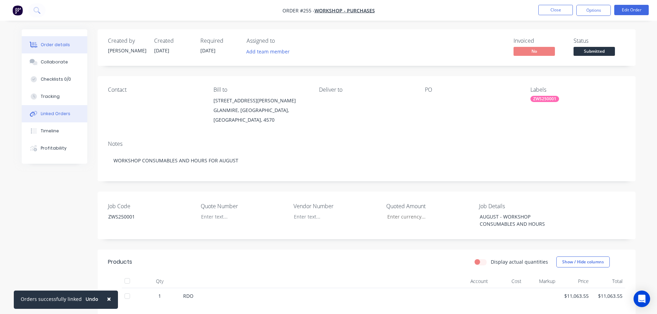
click at [48, 116] on div "Linked Orders" at bounding box center [56, 114] width 30 height 6
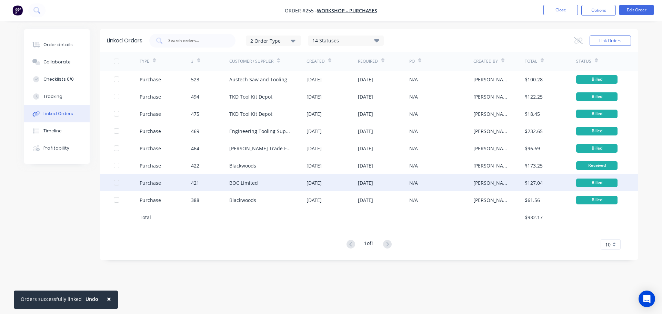
click at [173, 184] on div "Purchase" at bounding box center [165, 182] width 51 height 17
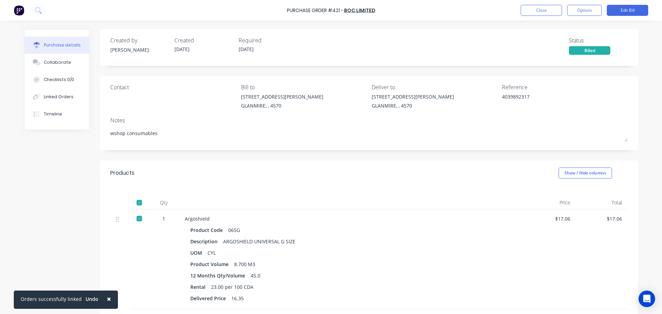
type textarea "x"
click at [546, 18] on div "Purchase Order #421 - BOC Limited Close Options Edit Bill" at bounding box center [331, 10] width 662 height 21
click at [542, 14] on button "Close" at bounding box center [541, 10] width 41 height 11
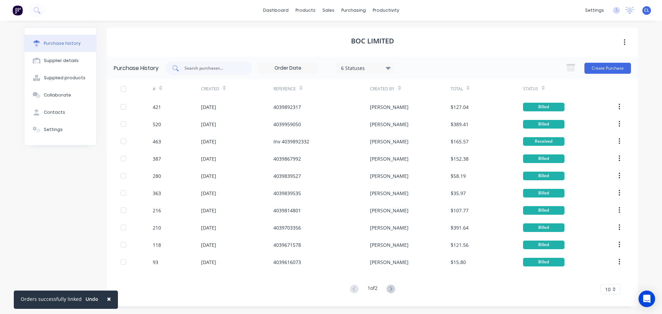
click at [200, 71] on input "text" at bounding box center [212, 68] width 57 height 7
type input "463"
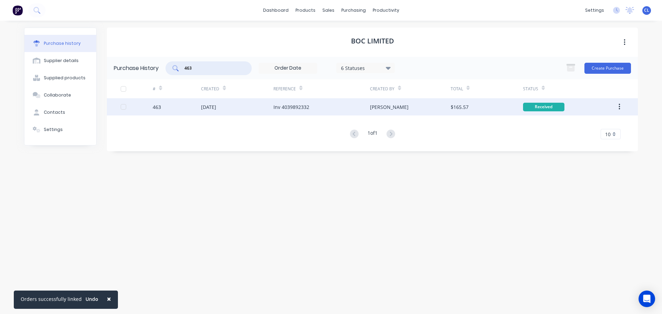
click at [162, 111] on div "463" at bounding box center [177, 106] width 48 height 17
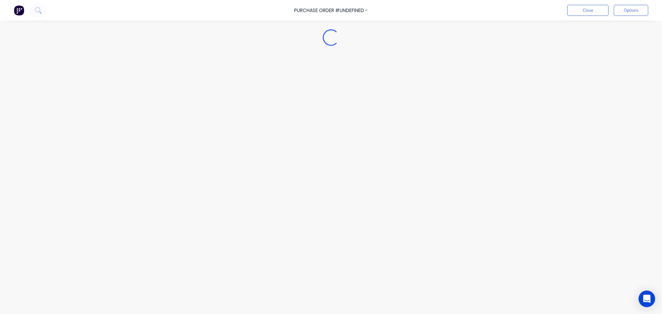
type textarea "x"
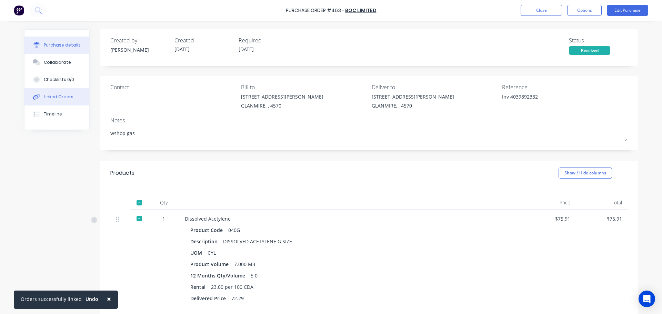
click at [54, 100] on div "Linked Orders" at bounding box center [59, 97] width 30 height 6
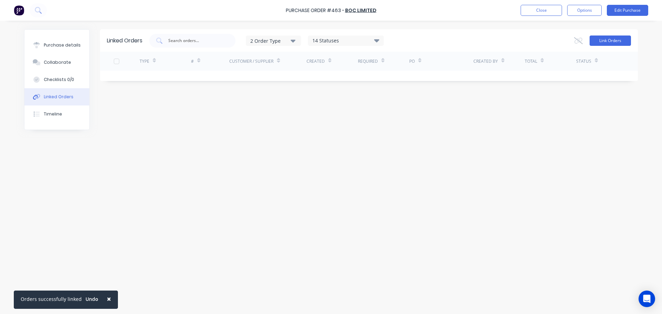
click at [600, 41] on button "Link Orders" at bounding box center [609, 41] width 41 height 10
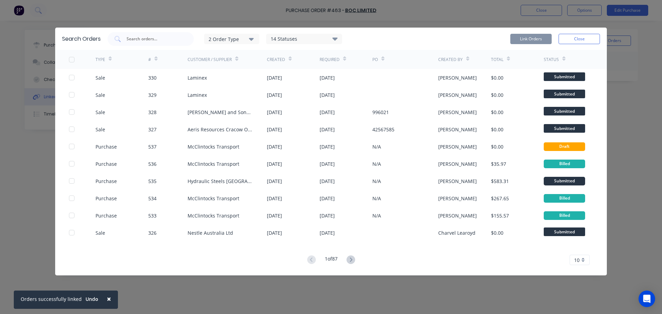
click at [243, 40] on div "2 Order Type" at bounding box center [232, 38] width 46 height 7
click at [262, 70] on div "button" at bounding box center [262, 70] width 14 height 14
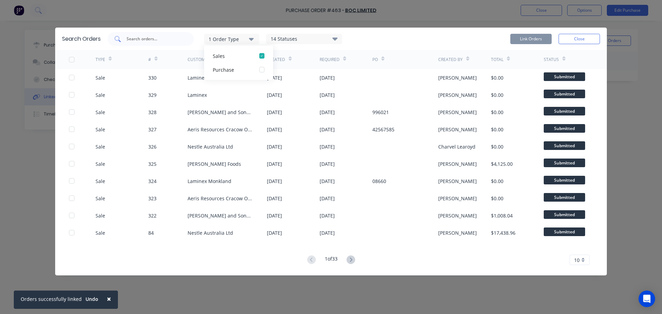
click at [170, 39] on input "text" at bounding box center [154, 39] width 57 height 7
type input "workshop"
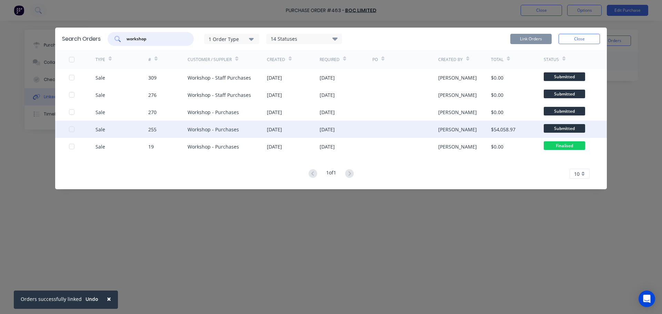
click at [72, 131] on div at bounding box center [72, 129] width 14 height 14
click at [528, 40] on button "Link Orders" at bounding box center [530, 39] width 41 height 10
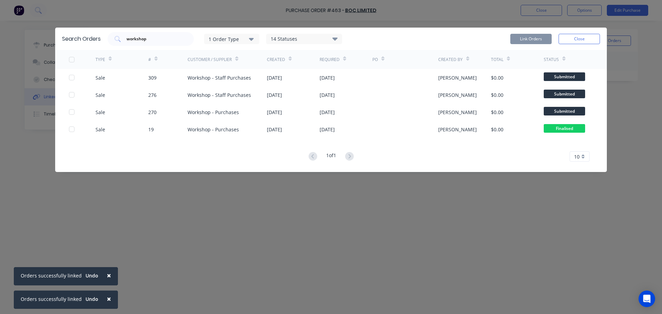
click at [574, 36] on button "Close" at bounding box center [578, 39] width 41 height 10
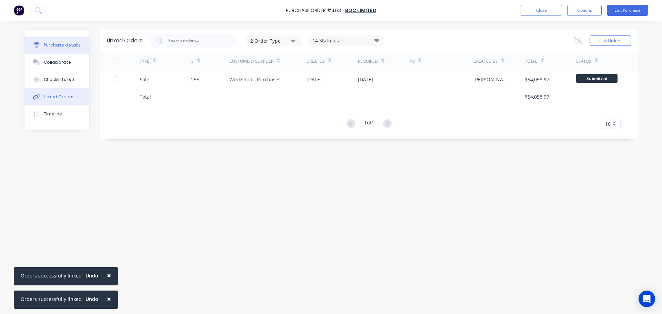
click at [75, 45] on div "Purchase details" at bounding box center [62, 45] width 37 height 6
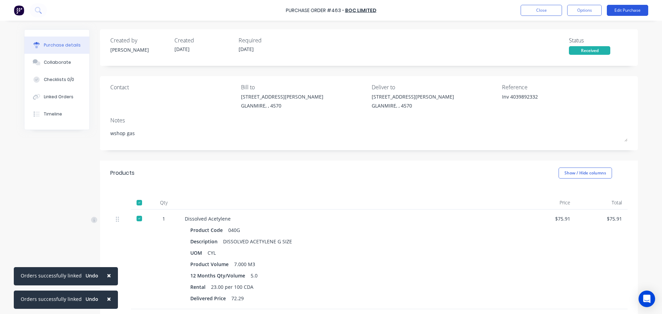
click at [617, 8] on button "Edit Purchase" at bounding box center [627, 10] width 41 height 11
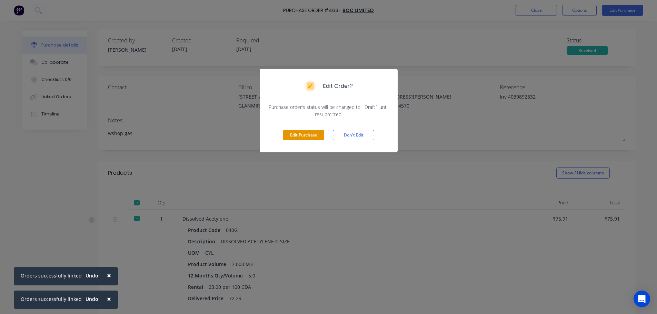
click at [315, 135] on button "Edit Purchase" at bounding box center [303, 135] width 41 height 10
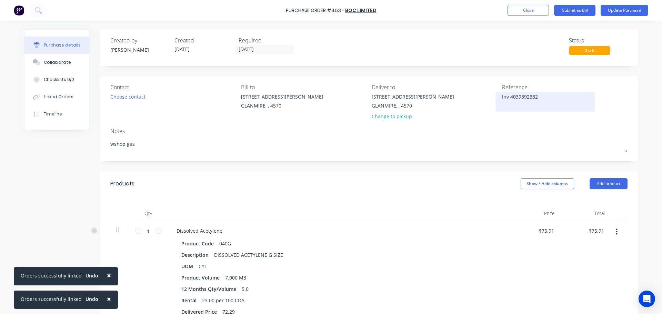
click at [504, 97] on textarea "Inv 4039892332" at bounding box center [545, 101] width 86 height 16
type textarea "x"
click at [504, 97] on textarea "Inv 4039892332" at bounding box center [545, 101] width 86 height 16
type textarea "4039892332"
type textarea "x"
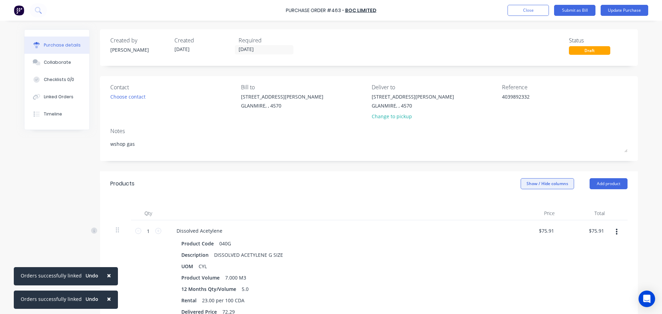
type textarea "4039892332"
click at [539, 182] on button "Show / Hide columns" at bounding box center [547, 183] width 53 height 11
click at [527, 210] on div "Account Job Discount" at bounding box center [541, 218] width 52 height 40
click at [525, 206] on span at bounding box center [523, 206] width 6 height 6
click at [520, 203] on input "Account" at bounding box center [520, 203] width 0 height 0
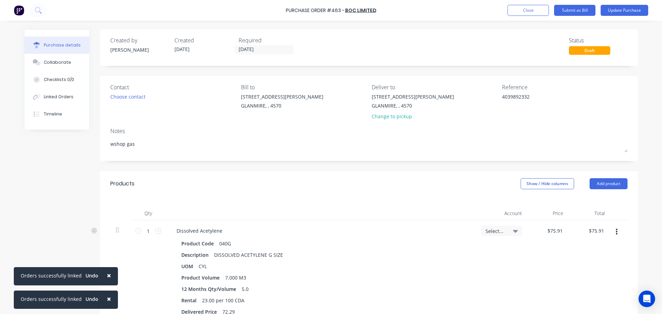
click at [499, 229] on span "Select..." at bounding box center [495, 231] width 21 height 7
type textarea "x"
click at [468, 255] on input at bounding box center [479, 252] width 71 height 14
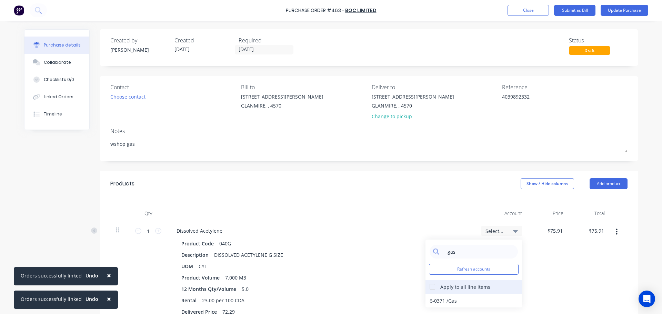
type input "gas"
click at [432, 286] on div at bounding box center [432, 287] width 14 height 14
click at [437, 298] on div "6-0371 / Gas" at bounding box center [473, 301] width 97 height 14
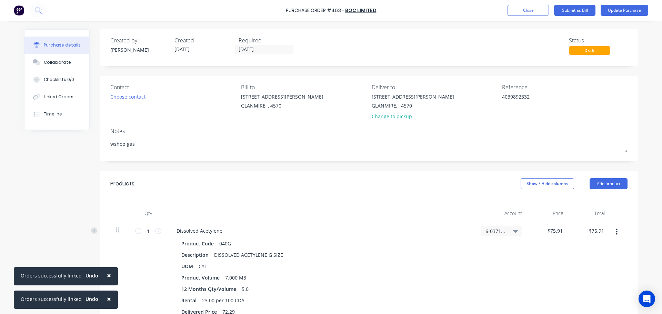
click at [496, 181] on div "Products Show / Hide columns Add product" at bounding box center [369, 183] width 538 height 25
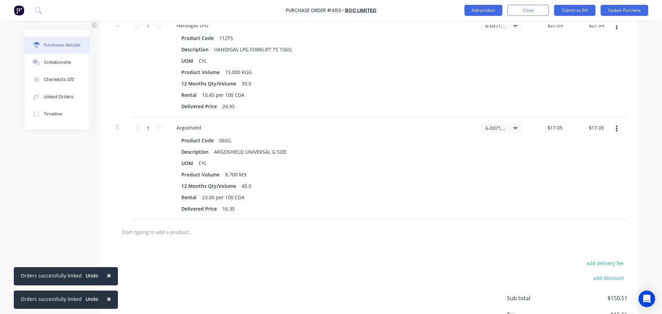
scroll to position [461, 0]
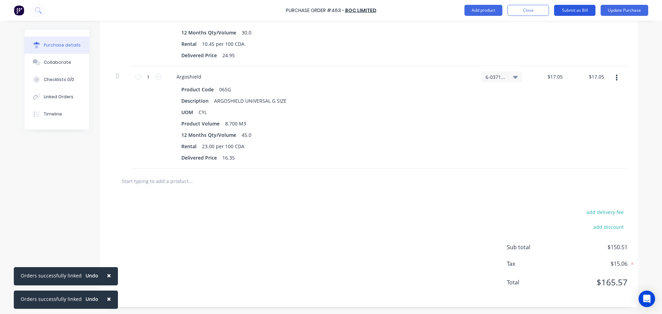
click at [577, 8] on button "Submit as Bill" at bounding box center [574, 10] width 41 height 11
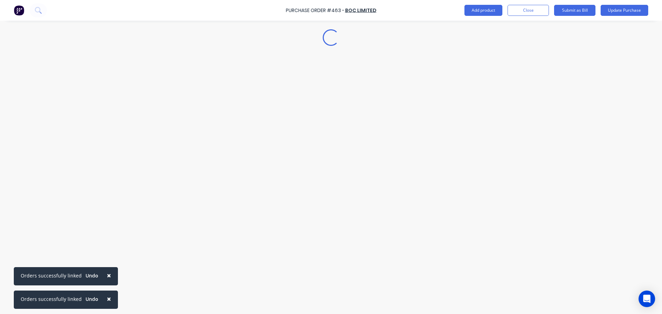
scroll to position [0, 0]
type textarea "x"
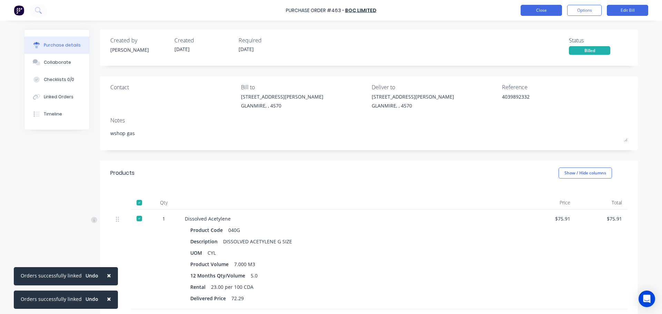
click at [552, 13] on button "Close" at bounding box center [541, 10] width 41 height 11
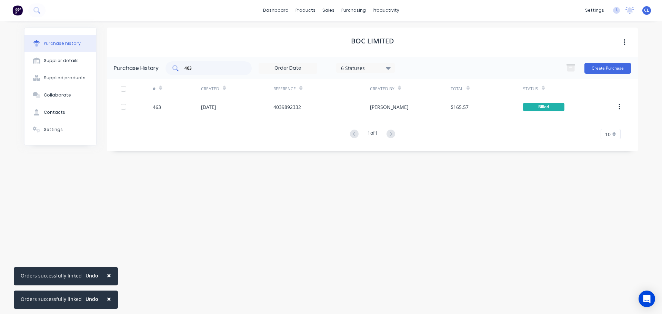
click at [237, 68] on input "463" at bounding box center [212, 68] width 57 height 7
type input "4"
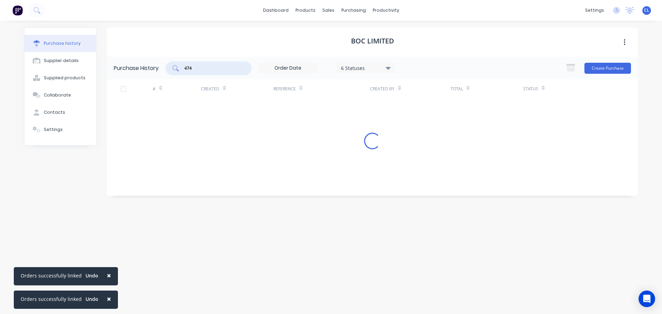
type input "474"
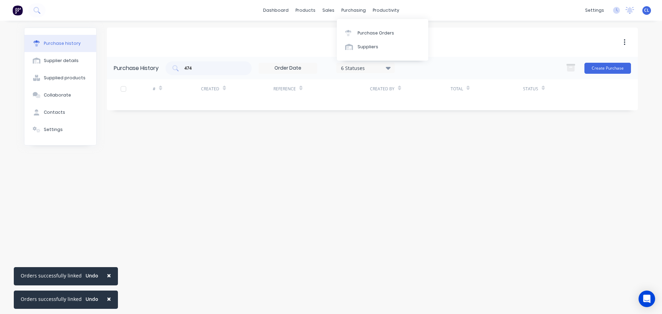
click at [355, 23] on div "Purchase Orders Suppliers" at bounding box center [382, 40] width 91 height 42
click at [358, 28] on link "Purchase Orders" at bounding box center [382, 33] width 91 height 14
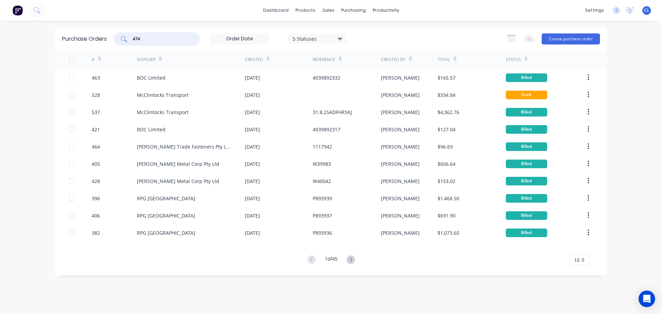
type input "474"
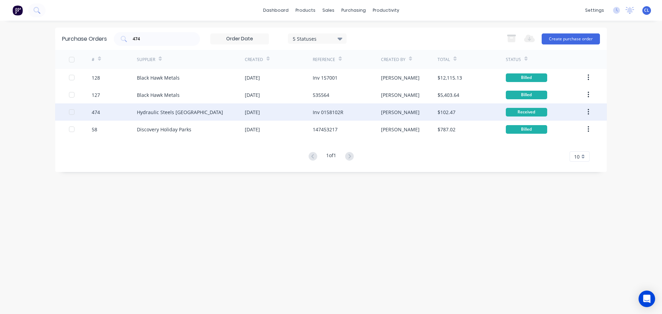
click at [145, 108] on div "Hydraulic Steels [GEOGRAPHIC_DATA]" at bounding box center [191, 111] width 108 height 17
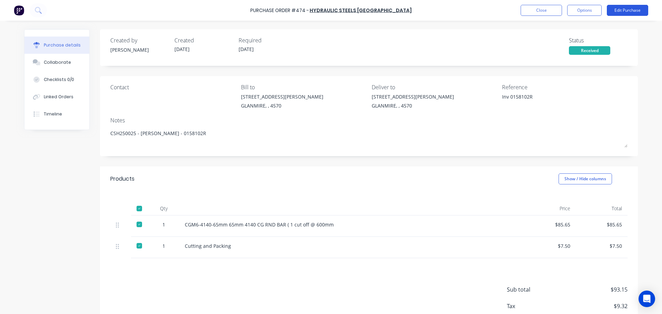
click at [615, 10] on button "Edit Purchase" at bounding box center [627, 10] width 41 height 11
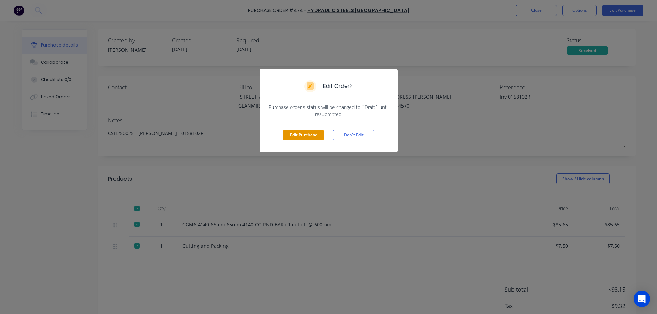
click at [315, 138] on button "Edit Purchase" at bounding box center [303, 135] width 41 height 10
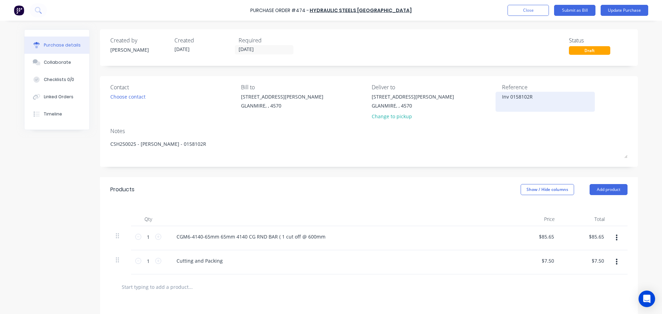
click at [503, 95] on textarea "Inv 0158102R" at bounding box center [545, 101] width 86 height 16
type textarea "x"
click at [503, 95] on textarea "Inv 0158102R" at bounding box center [545, 101] width 86 height 16
type textarea "0158102R"
type textarea "x"
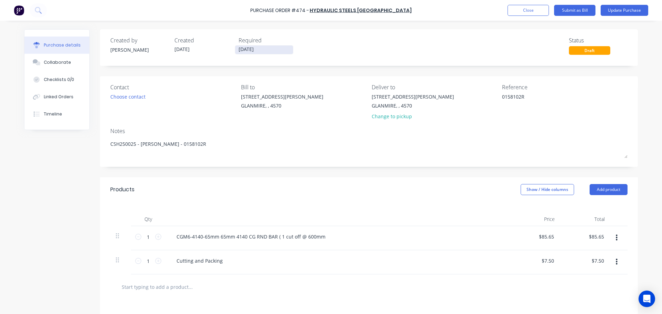
type textarea "0158102R"
click at [243, 52] on input "[DATE]" at bounding box center [264, 50] width 58 height 9
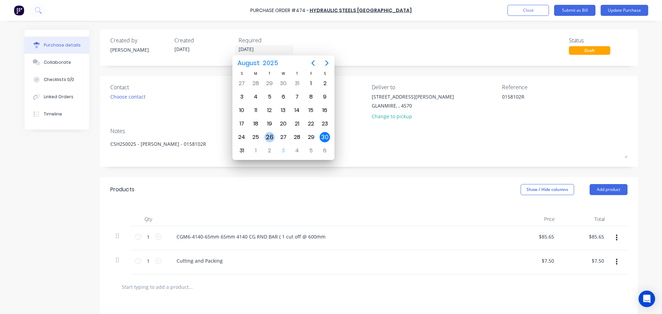
click at [265, 135] on div "26" at bounding box center [269, 137] width 10 height 10
type textarea "x"
type input "[DATE]"
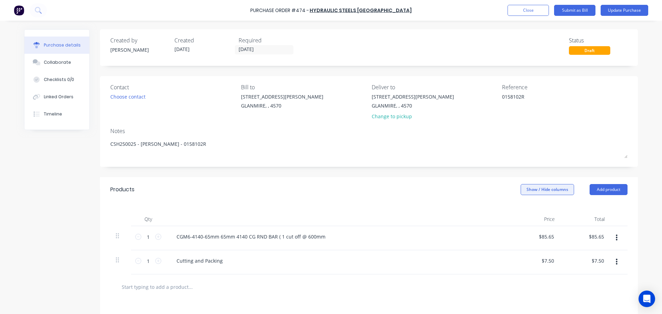
click at [540, 190] on button "Show / Hide columns" at bounding box center [547, 189] width 53 height 11
click at [538, 214] on span "Account" at bounding box center [563, 212] width 52 height 7
click at [520, 209] on input "Account" at bounding box center [520, 209] width 0 height 0
click at [489, 234] on span "Select..." at bounding box center [495, 236] width 21 height 7
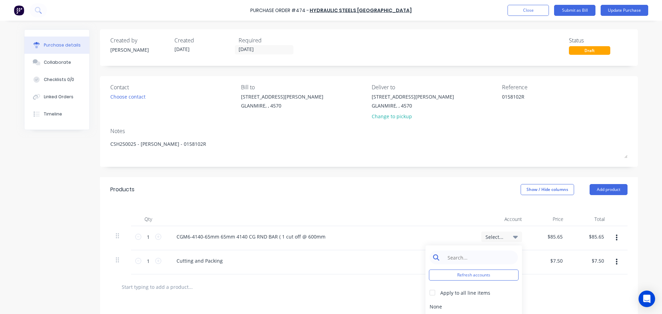
type textarea "x"
click at [459, 256] on input at bounding box center [479, 258] width 71 height 14
type input "purch"
click at [436, 307] on div "5-0270 / Purchases - Materials" at bounding box center [473, 307] width 97 height 14
click at [491, 262] on span "Select..." at bounding box center [495, 260] width 21 height 7
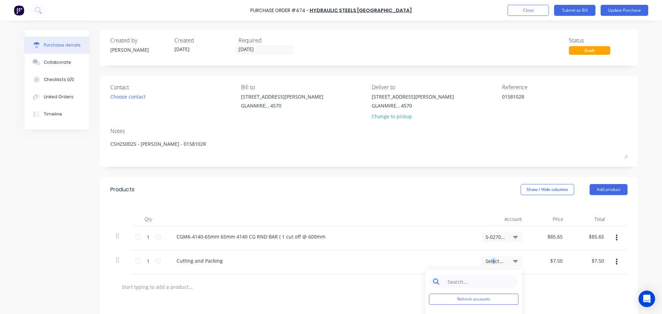
type textarea "x"
click at [468, 279] on input at bounding box center [479, 282] width 71 height 14
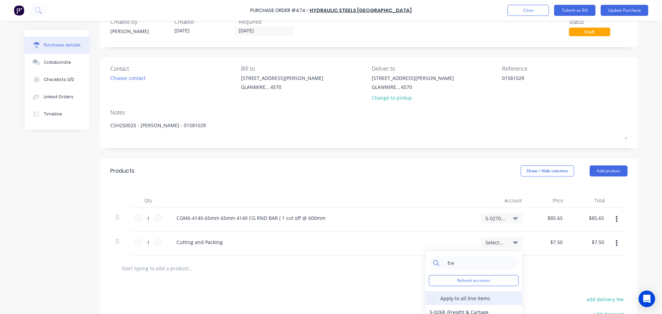
scroll to position [34, 0]
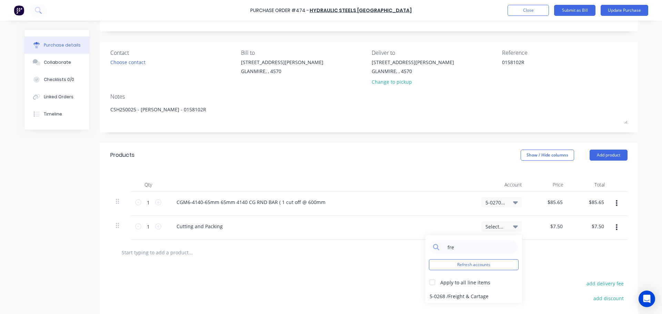
type input "fre"
click at [462, 295] on div "5-0268 / Freight & Cartage" at bounding box center [473, 296] width 97 height 14
click at [580, 11] on button "Submit as Bill" at bounding box center [574, 10] width 41 height 11
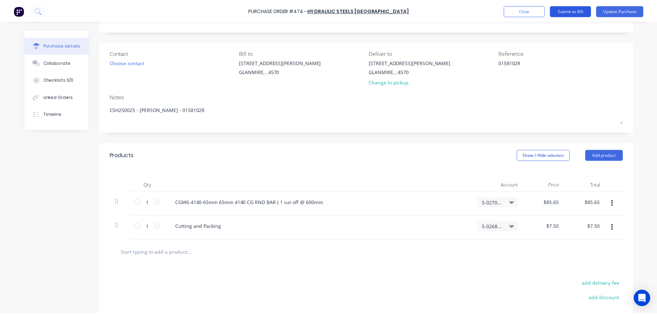
scroll to position [0, 0]
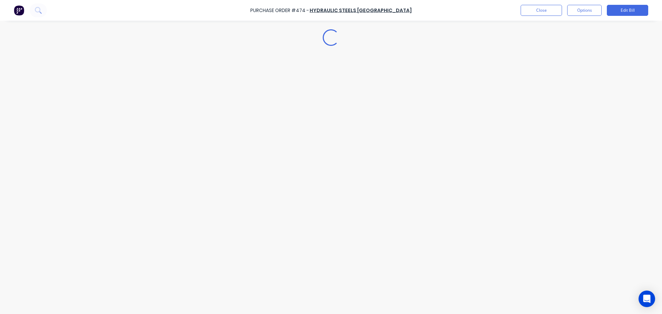
type textarea "x"
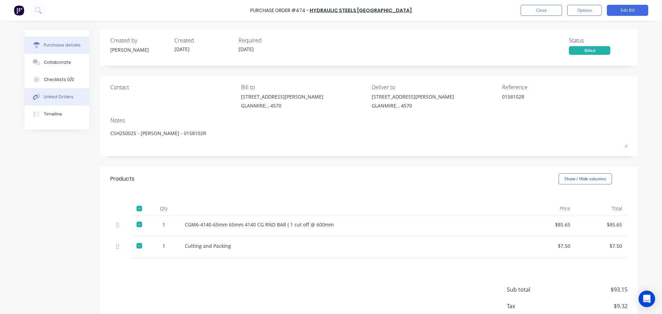
click at [58, 99] on div "Linked Orders" at bounding box center [59, 97] width 30 height 6
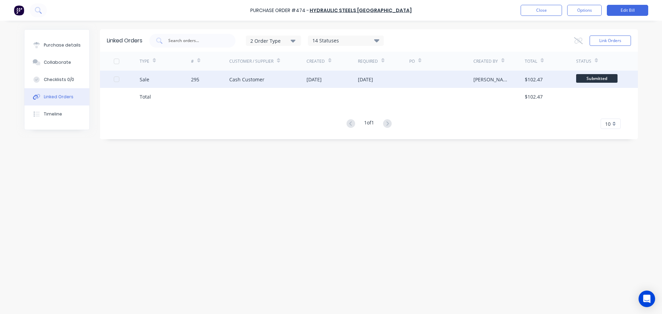
click at [170, 84] on div "Sale" at bounding box center [165, 79] width 51 height 17
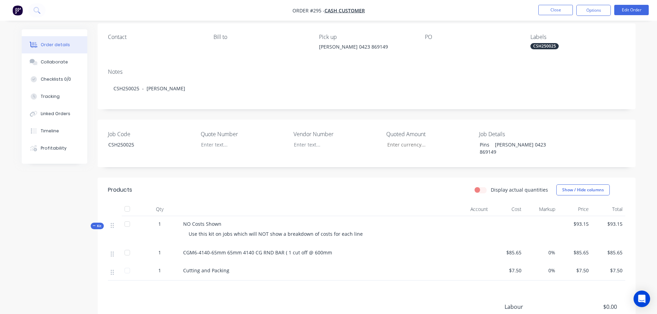
scroll to position [69, 0]
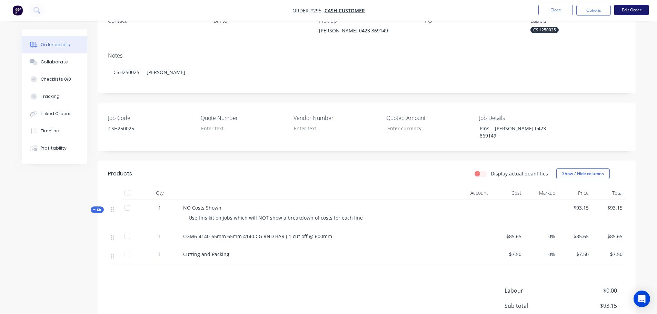
click at [623, 15] on button "Edit Order" at bounding box center [631, 10] width 34 height 10
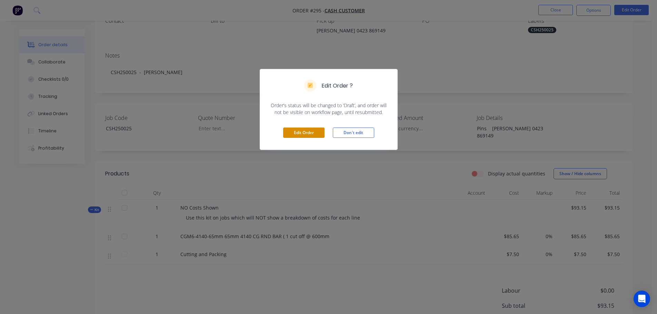
click at [303, 131] on button "Edit Order" at bounding box center [303, 133] width 41 height 10
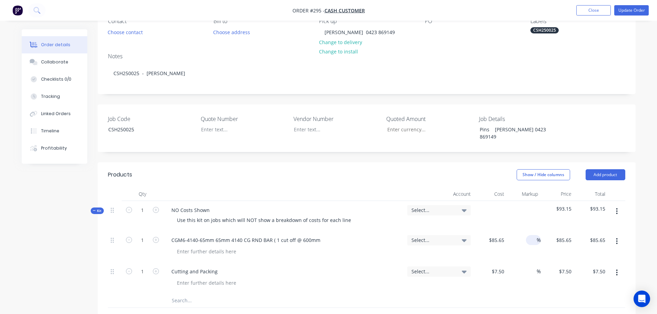
click at [526, 235] on div "%" at bounding box center [533, 240] width 15 height 10
type input "25"
type input "$107.0625"
type input "$107.06"
click at [536, 266] on input at bounding box center [532, 271] width 8 height 10
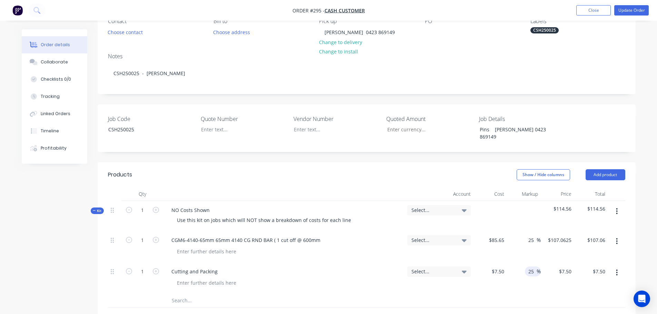
type input "25"
type input "$9.375"
type input "$9.38"
click at [637, 261] on div "Order details Collaborate Checklists 0/0 Tracking Linked Orders Timeline Profit…" at bounding box center [328, 233] width 627 height 546
click at [621, 14] on button "Update Order" at bounding box center [631, 10] width 34 height 10
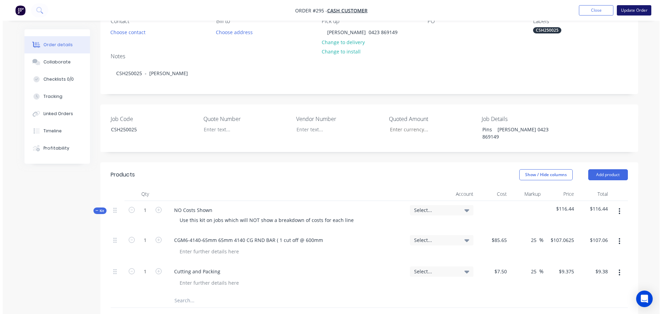
scroll to position [0, 0]
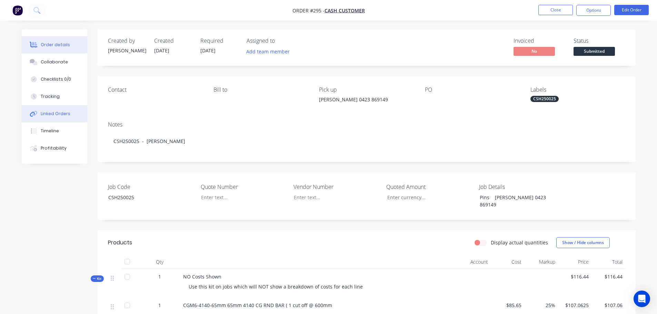
click at [61, 117] on button "Linked Orders" at bounding box center [54, 113] width 65 height 17
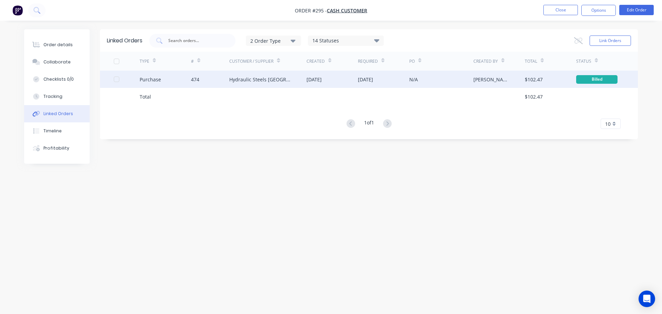
click at [196, 81] on div "474" at bounding box center [195, 79] width 8 height 7
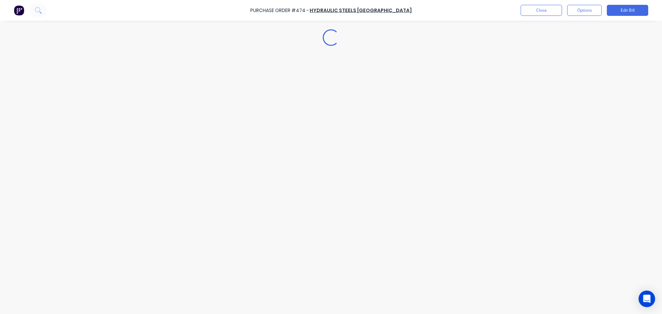
type textarea "x"
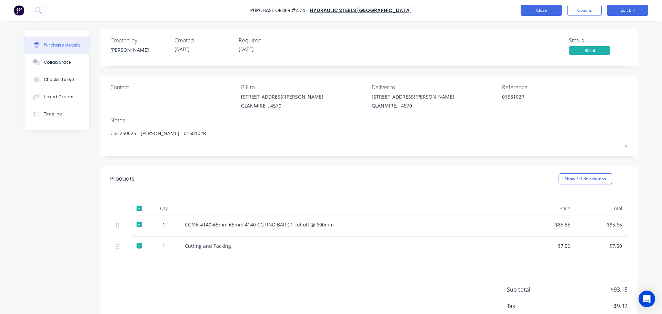
click at [543, 9] on button "Close" at bounding box center [541, 10] width 41 height 11
